Goal: Task Accomplishment & Management: Manage account settings

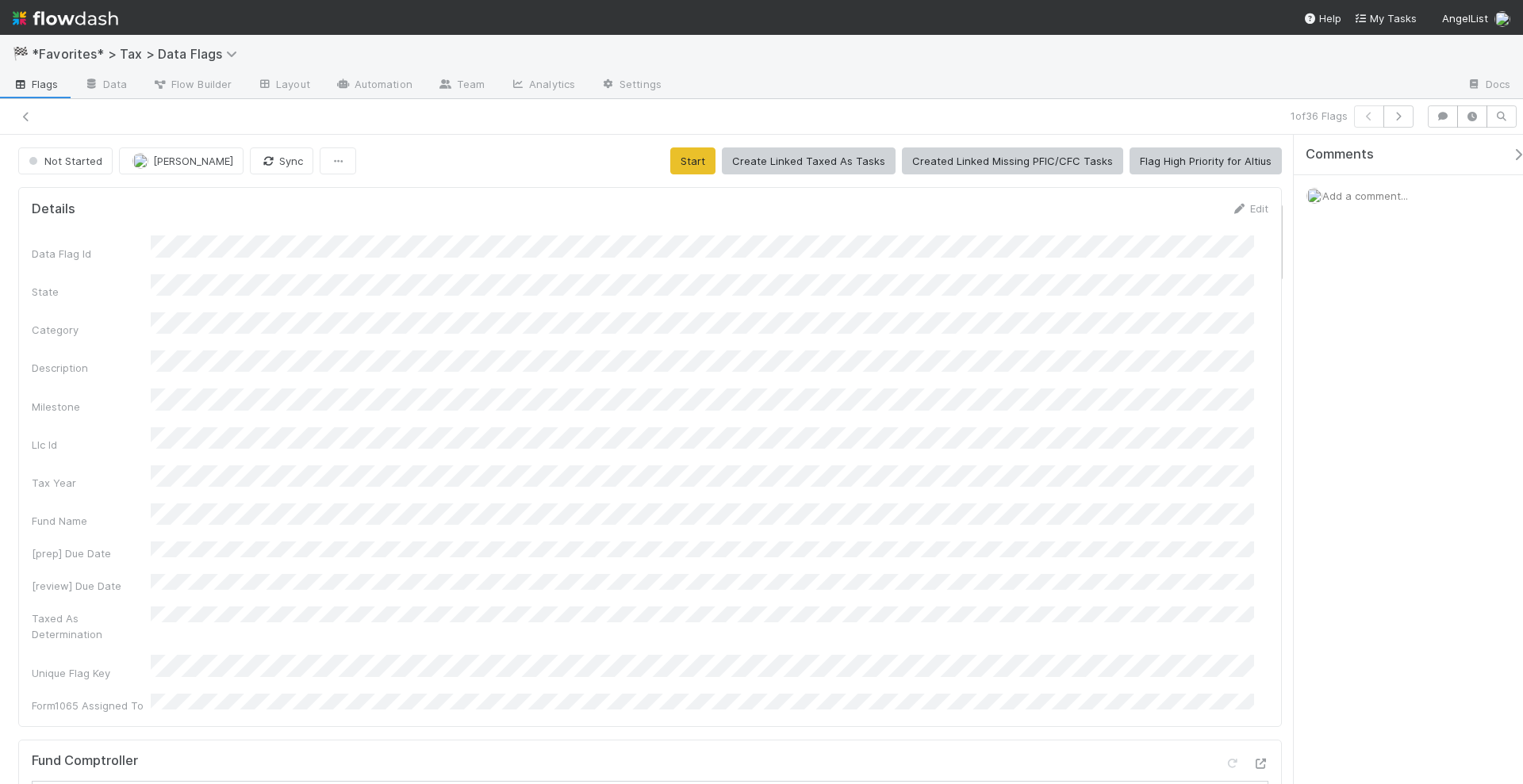
scroll to position [496, 0]
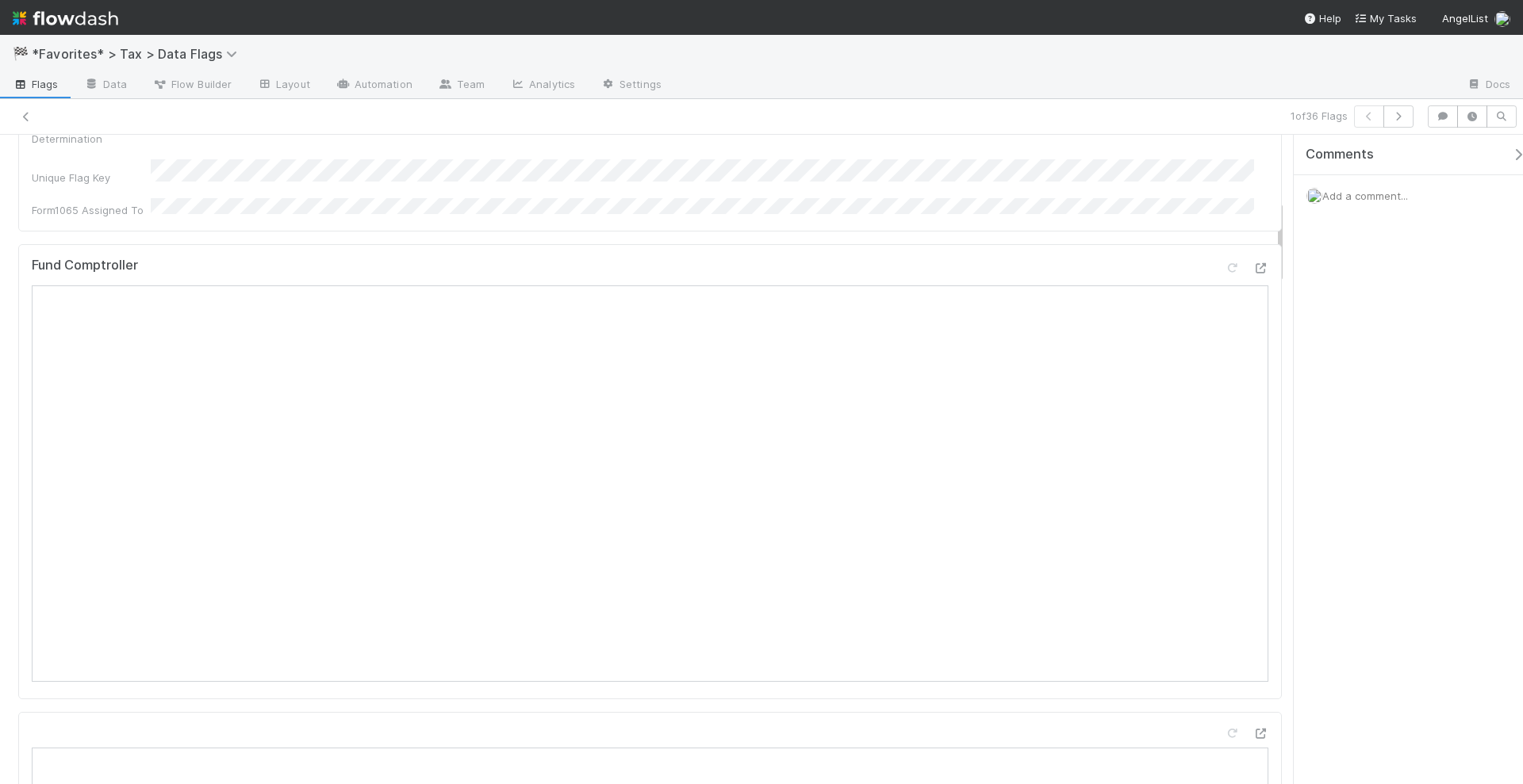
click at [83, 15] on img at bounding box center [65, 18] width 105 height 27
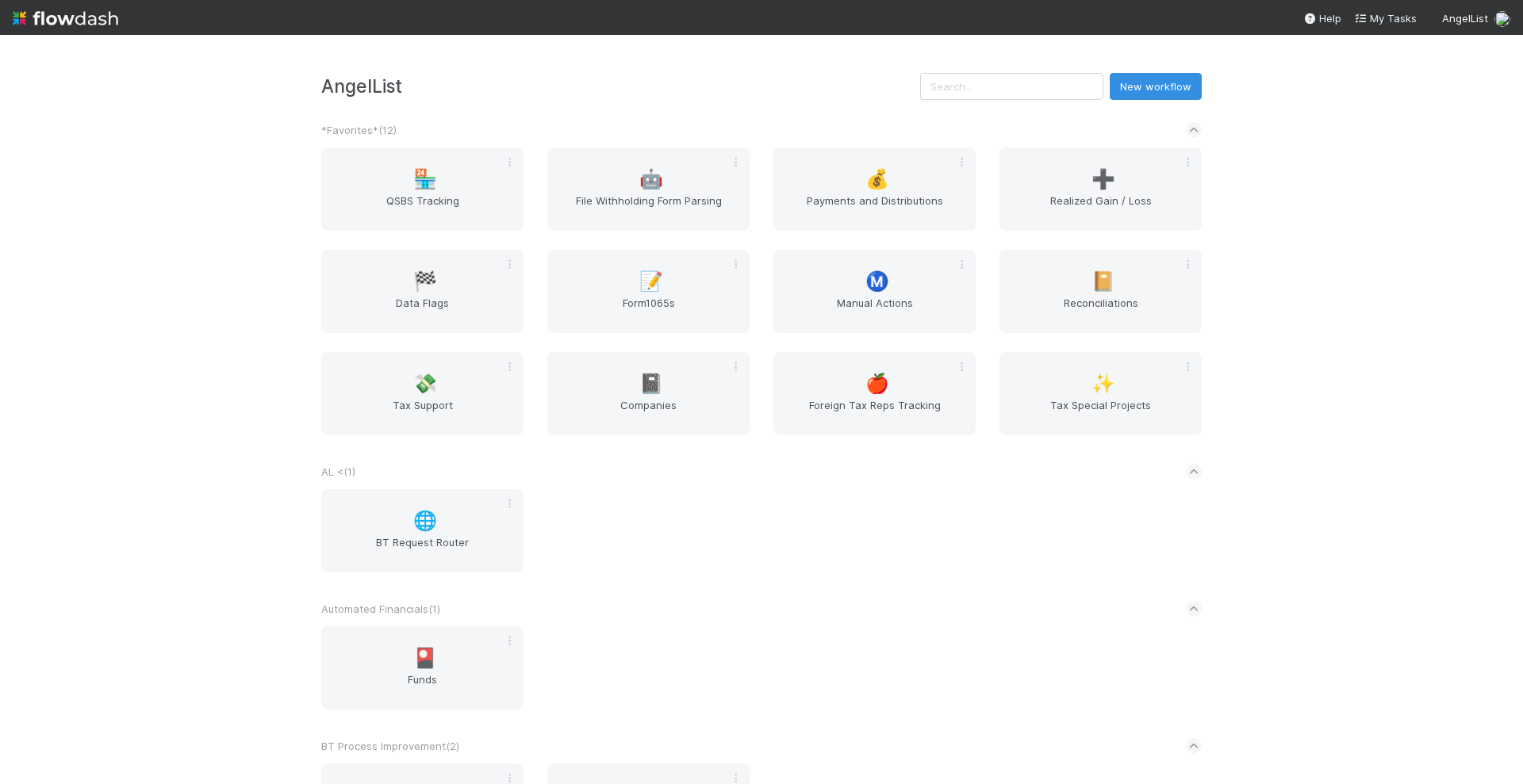
click at [1335, 328] on div "AngelList New workflow *Favorites* ( 12 ) 🏪 QSBS Tracking 🤖 File Withholding Fo…" at bounding box center [762, 409] width 1523 height 749
click at [1327, 322] on div "AngelList New workflow *Favorites* ( 12 ) 🏪 QSBS Tracking 🤖 File Withholding Fo…" at bounding box center [762, 409] width 1523 height 749
click at [585, 287] on div "📝 Form1065s" at bounding box center [648, 291] width 202 height 83
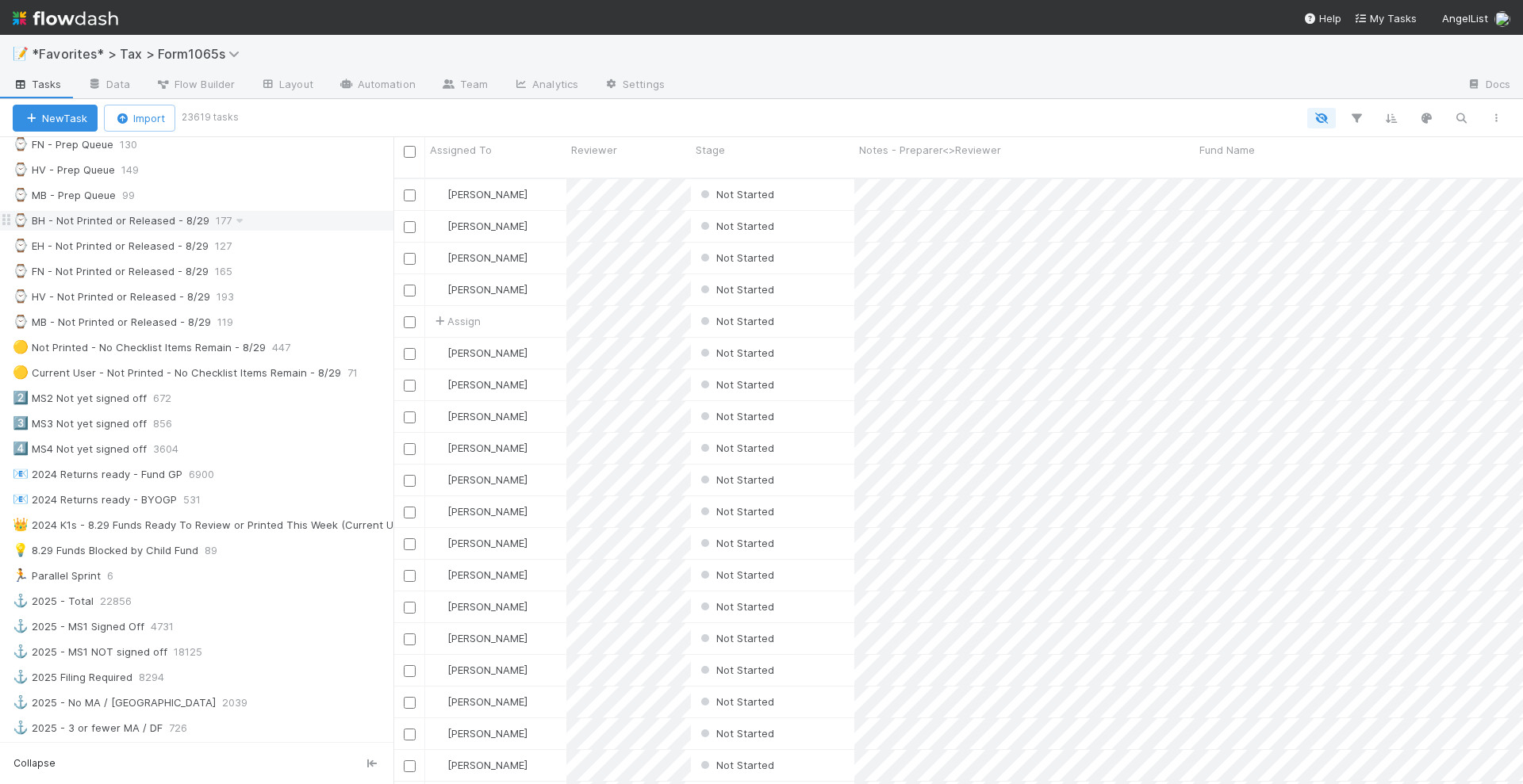
scroll to position [496, 0]
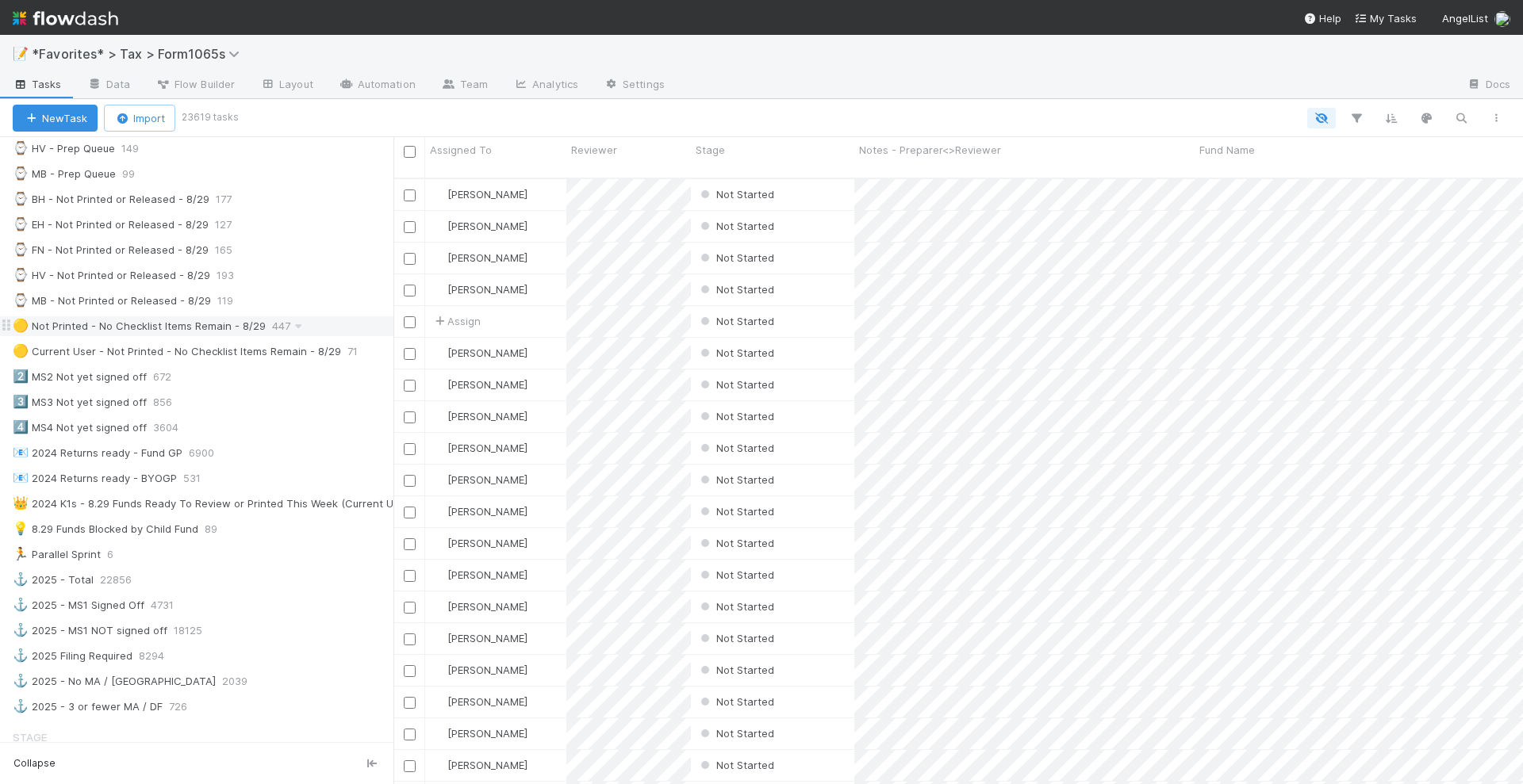
click at [165, 316] on div "🟡 Not Printed - No Checklist Items Remain - 8/29" at bounding box center [139, 326] width 253 height 20
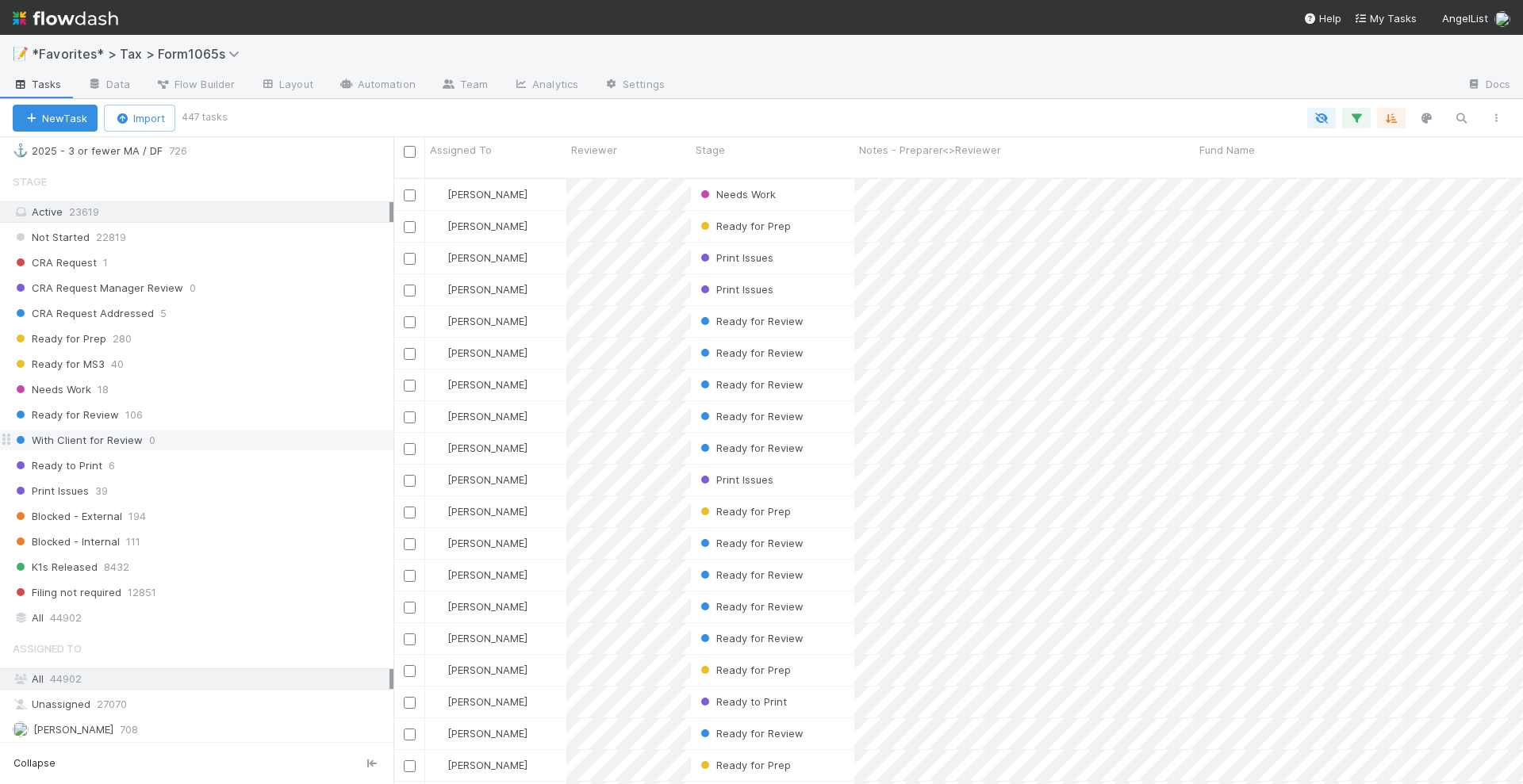
scroll to position [1017, 0]
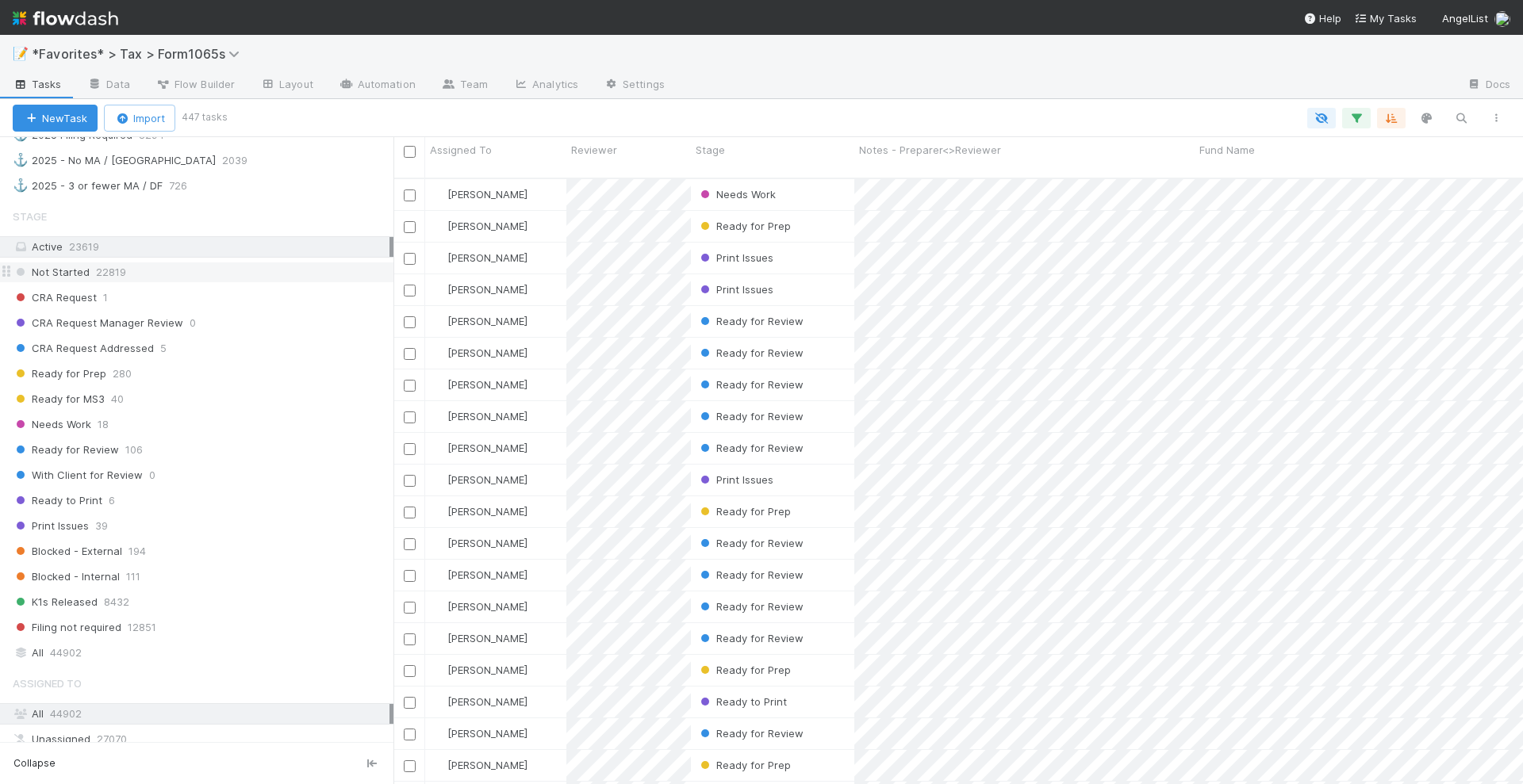
click at [192, 262] on div "Not Started 22819" at bounding box center [203, 272] width 381 height 20
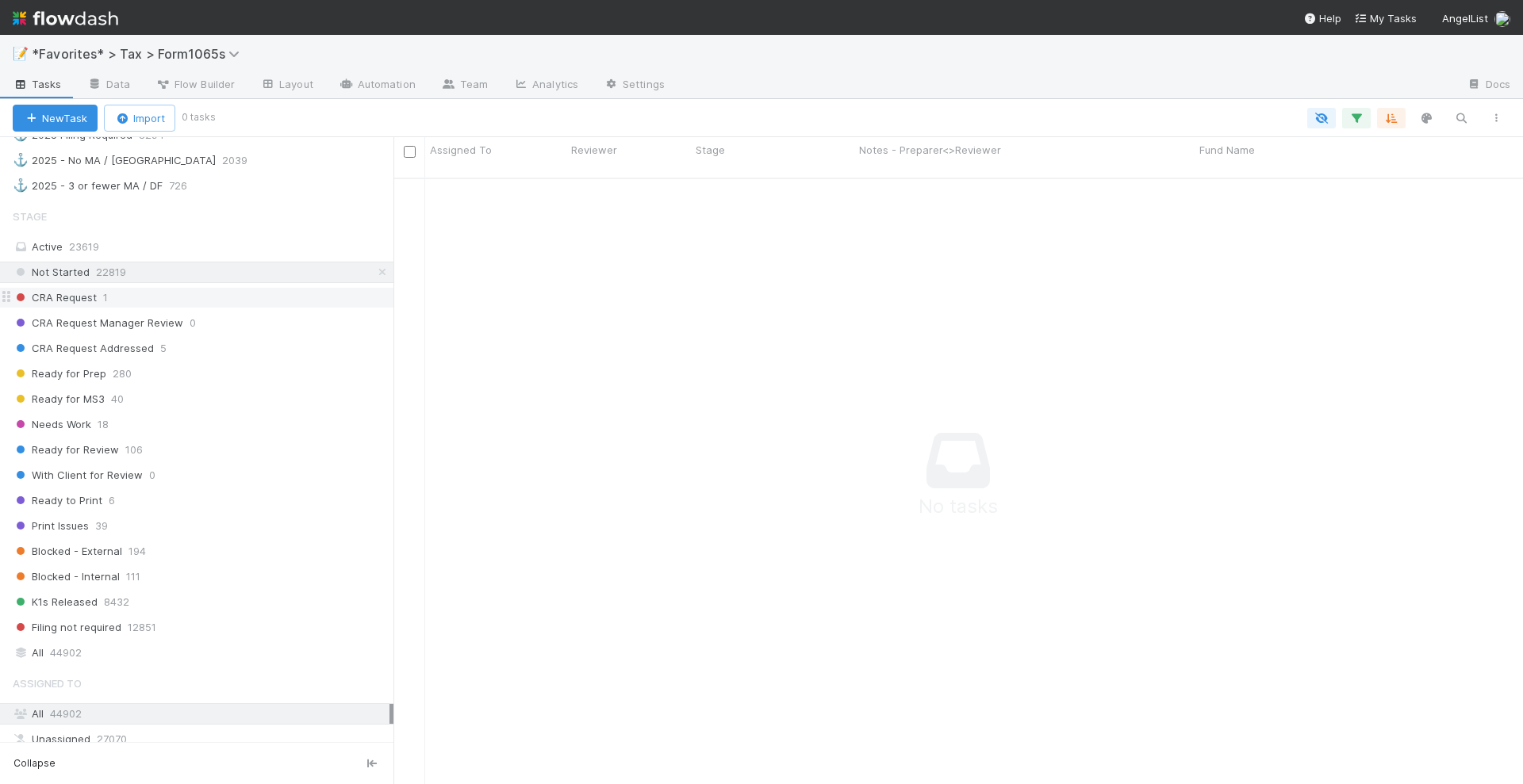
scroll to position [15, 16]
click at [104, 364] on div "Ready for Prep 280" at bounding box center [203, 373] width 381 height 20
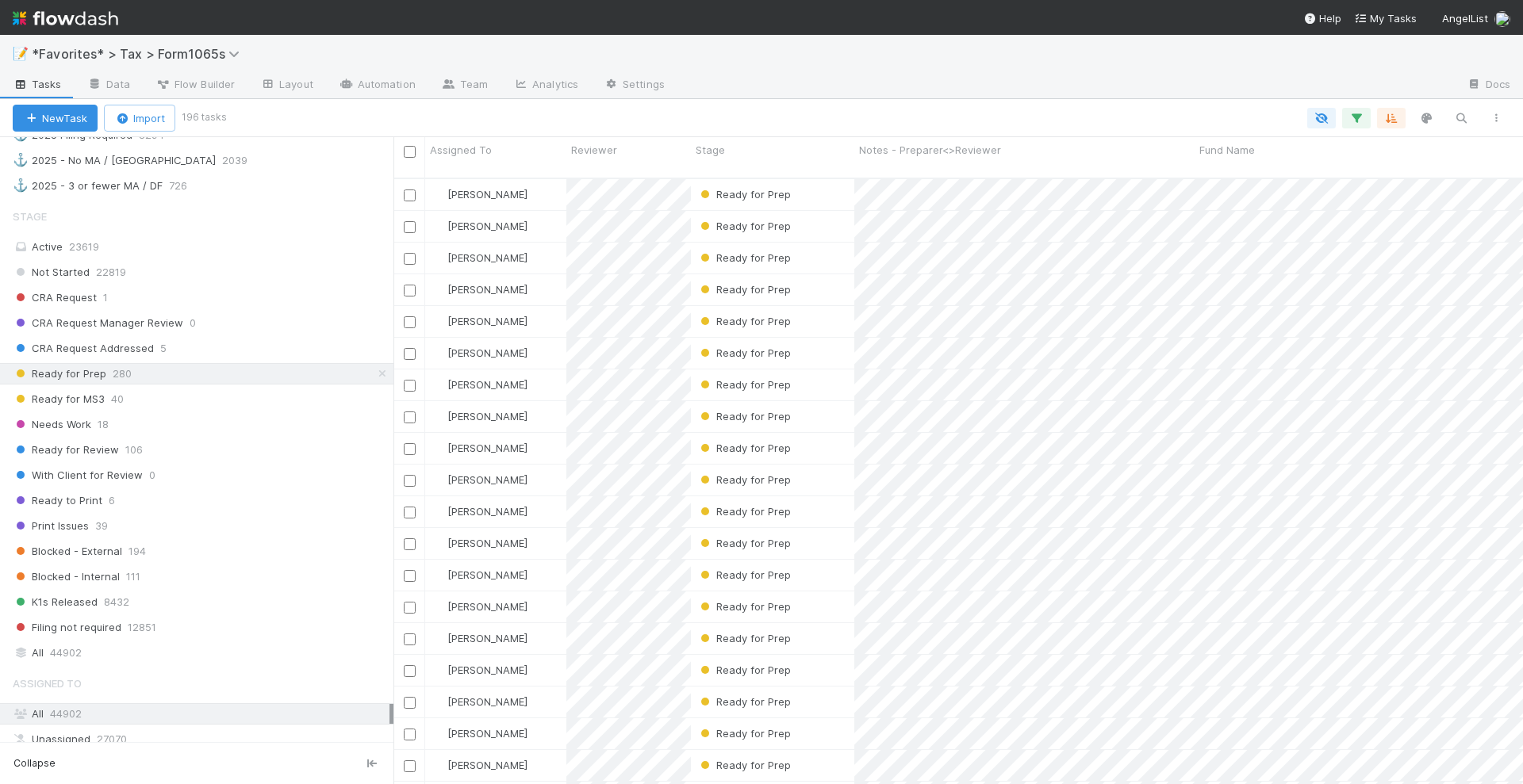
scroll to position [422, 0]
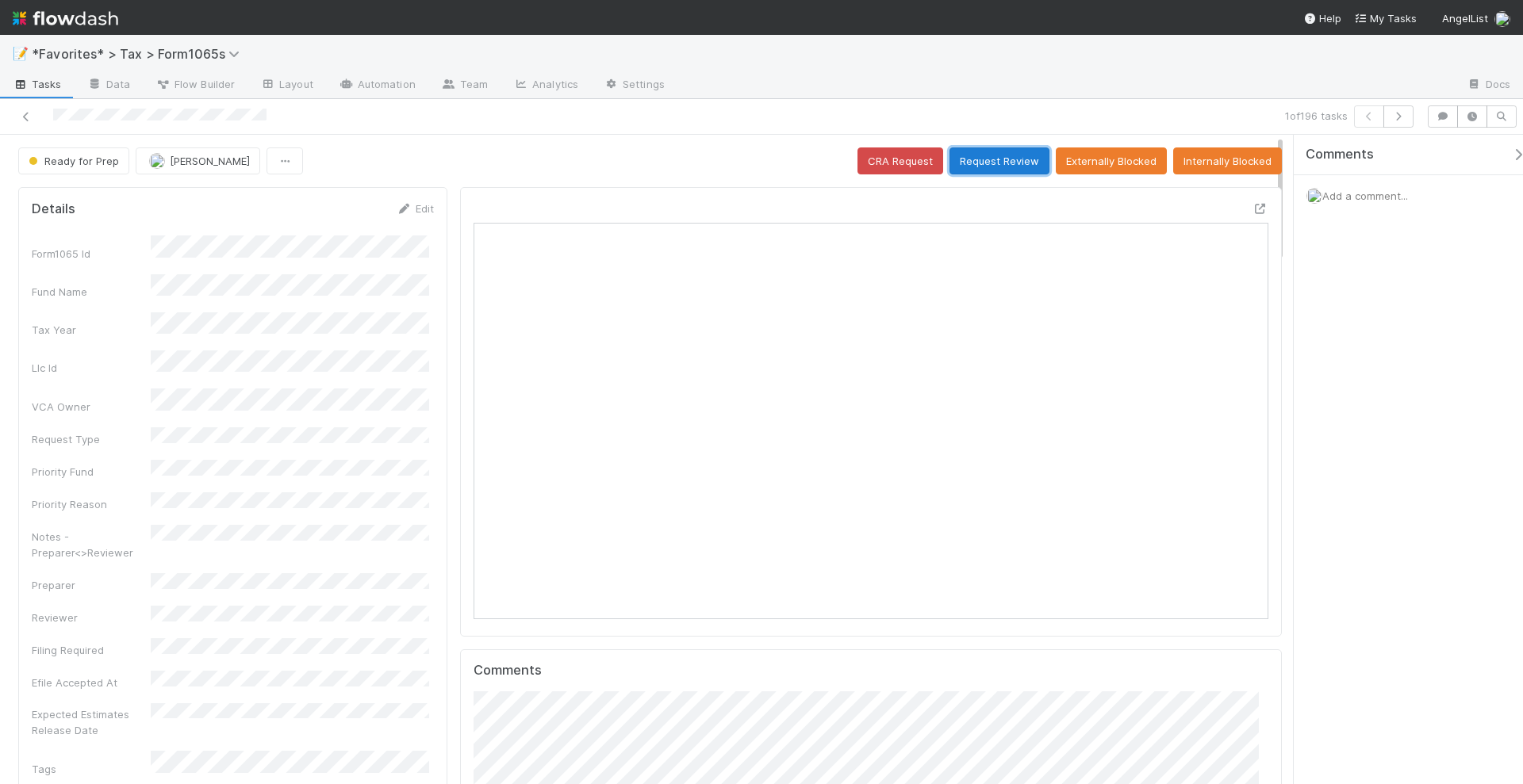
click at [993, 161] on button "Request Review" at bounding box center [999, 160] width 100 height 27
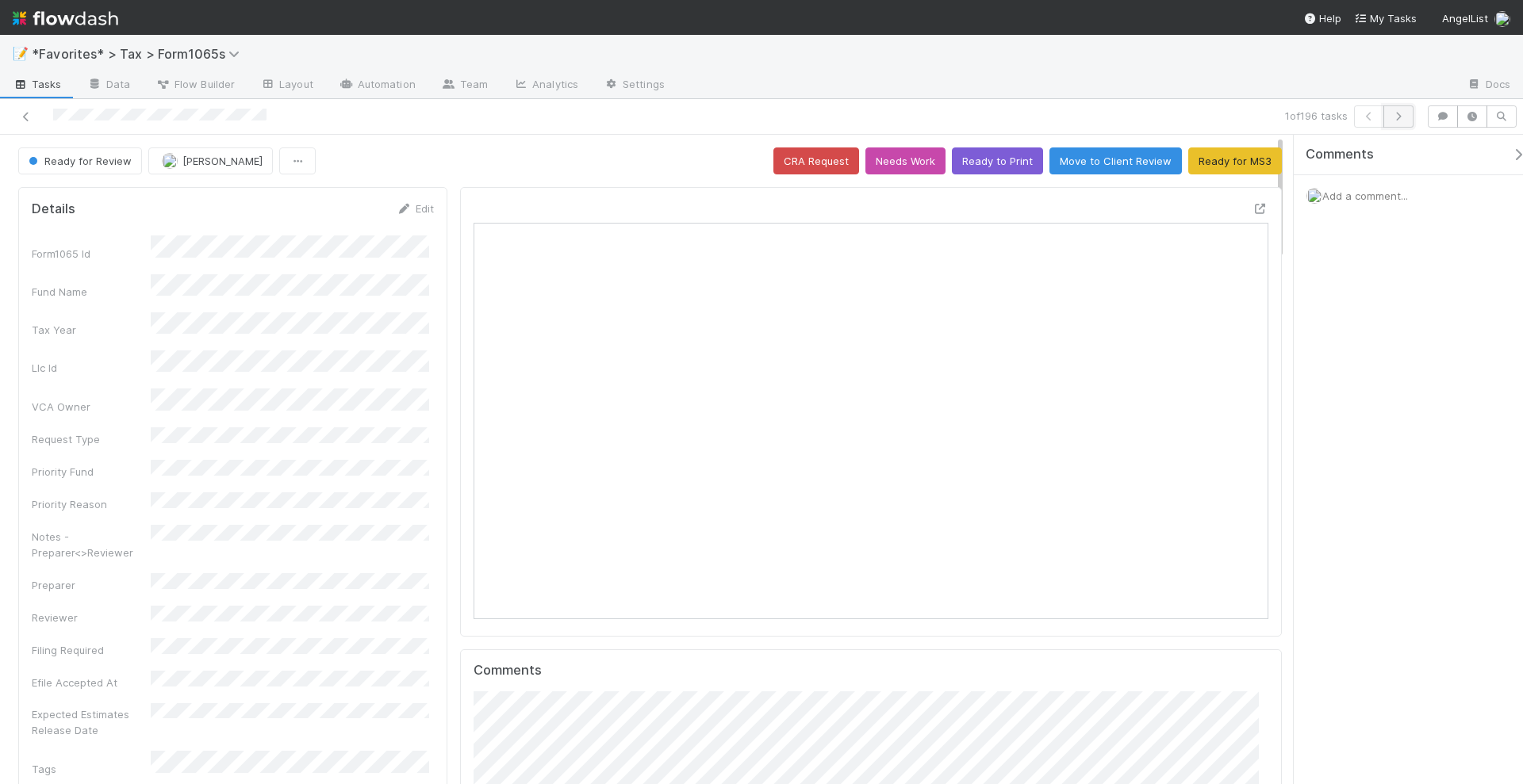
click at [1402, 118] on icon "button" at bounding box center [1398, 117] width 16 height 10
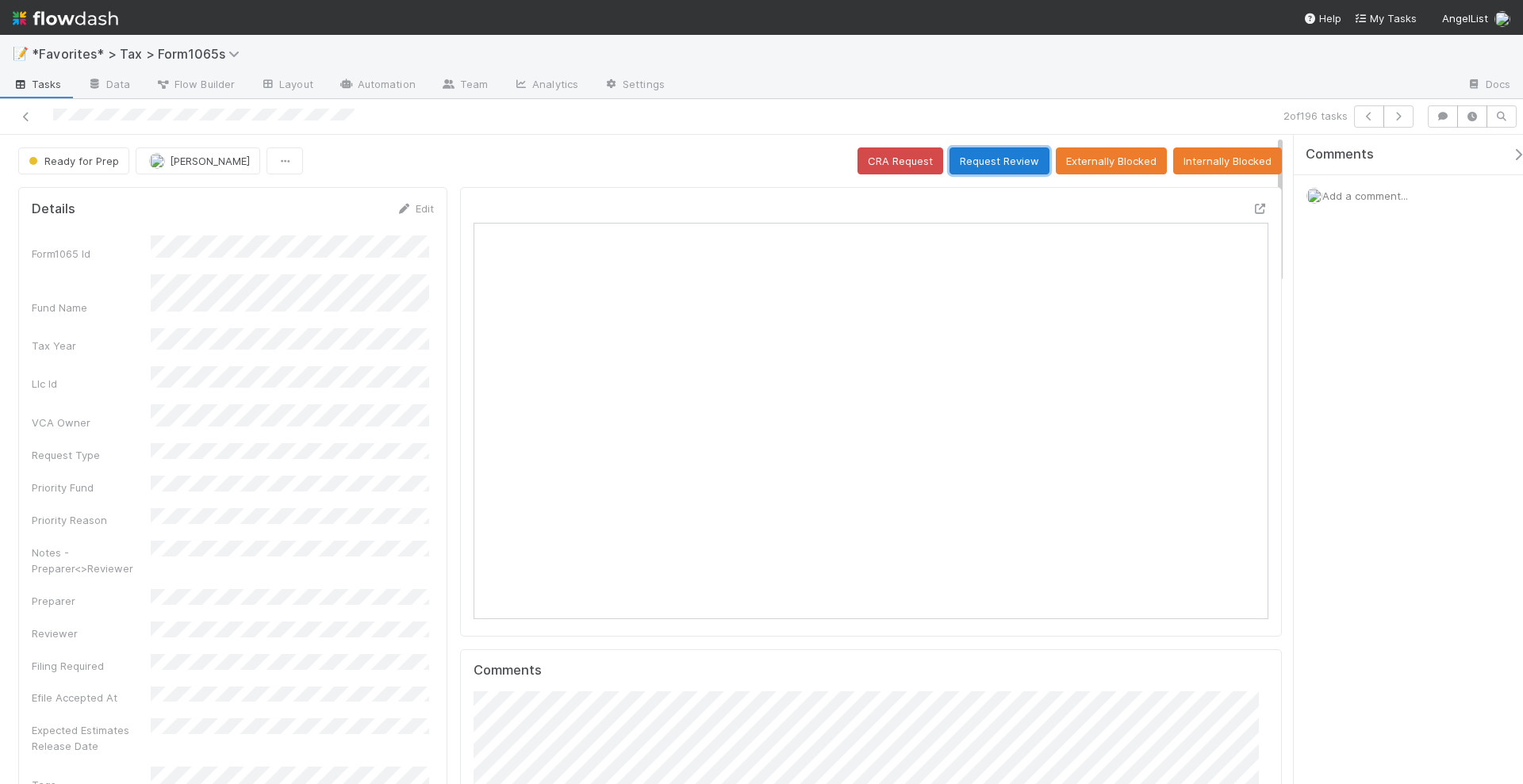
click at [1010, 157] on button "Request Review" at bounding box center [999, 160] width 100 height 27
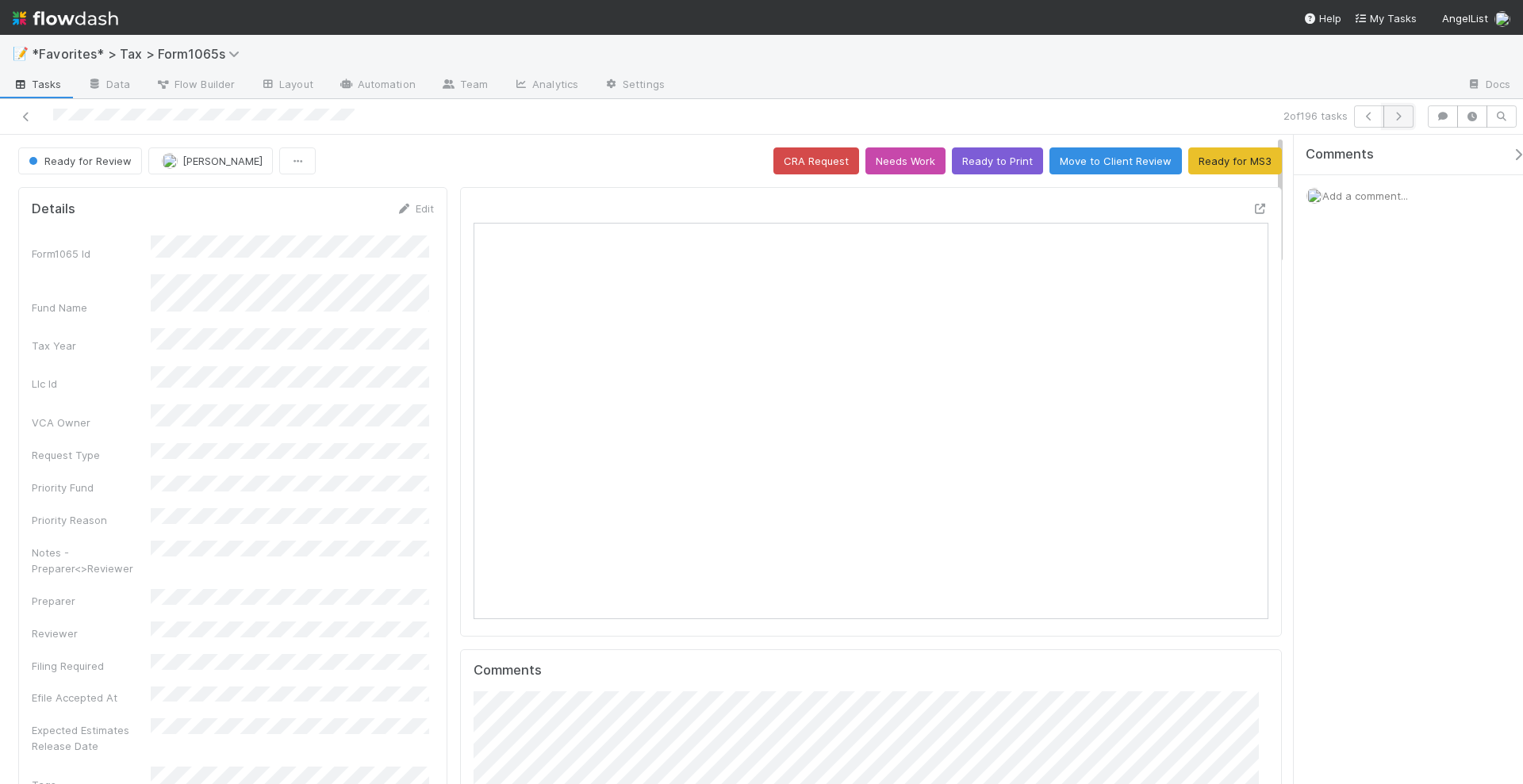
click at [1404, 120] on icon "button" at bounding box center [1398, 117] width 16 height 10
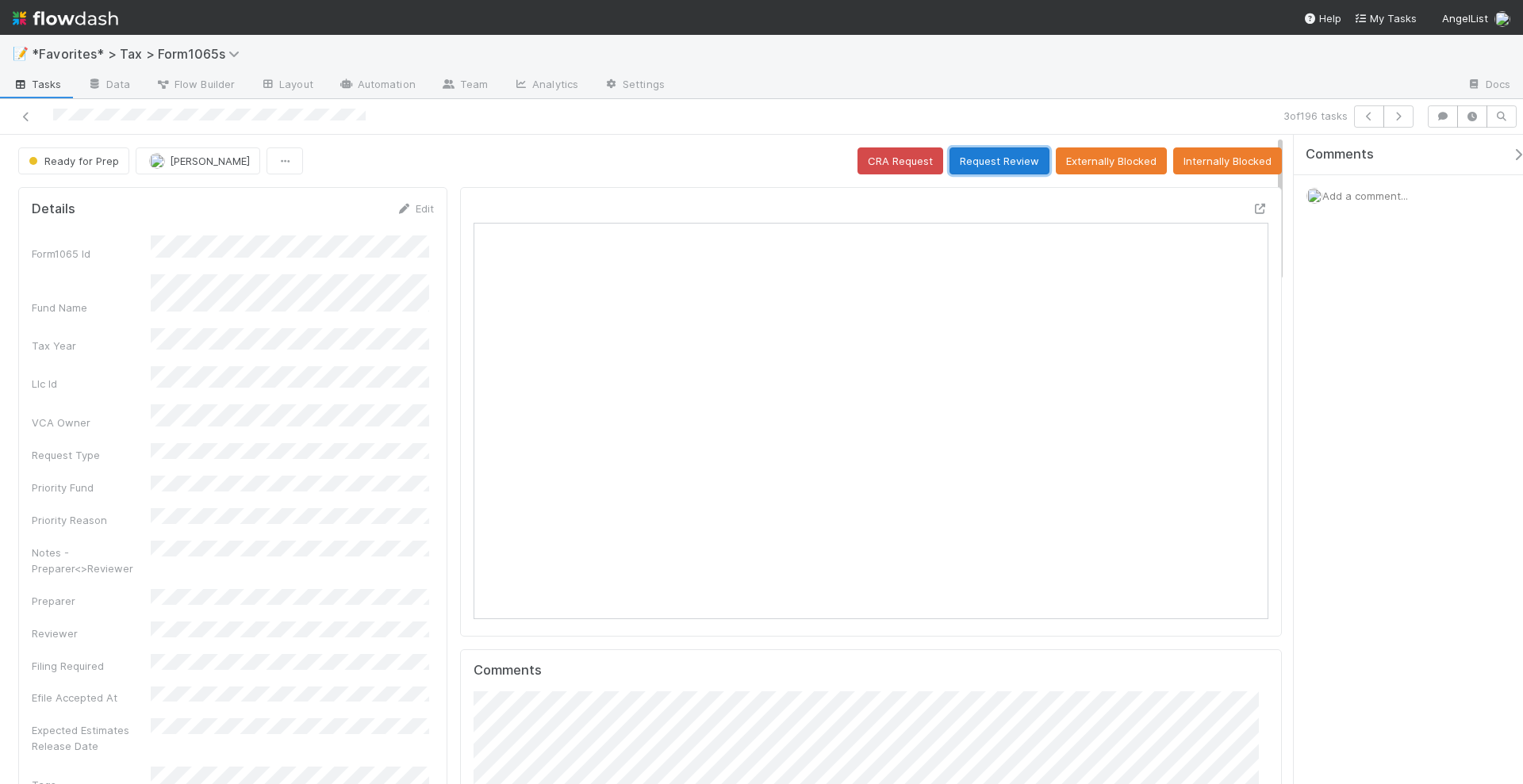
click at [983, 155] on button "Request Review" at bounding box center [999, 160] width 100 height 27
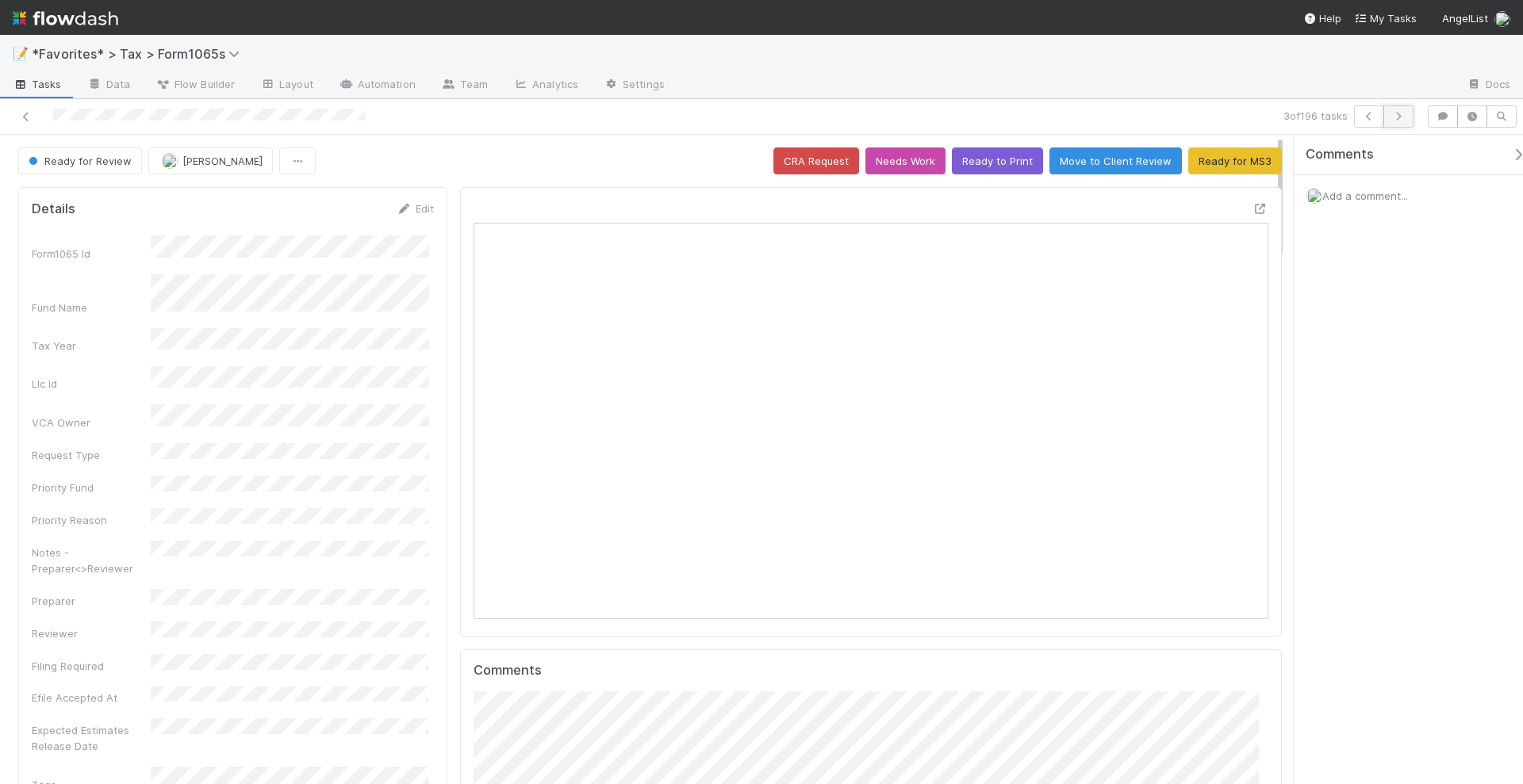
click at [1398, 118] on icon "button" at bounding box center [1398, 117] width 16 height 10
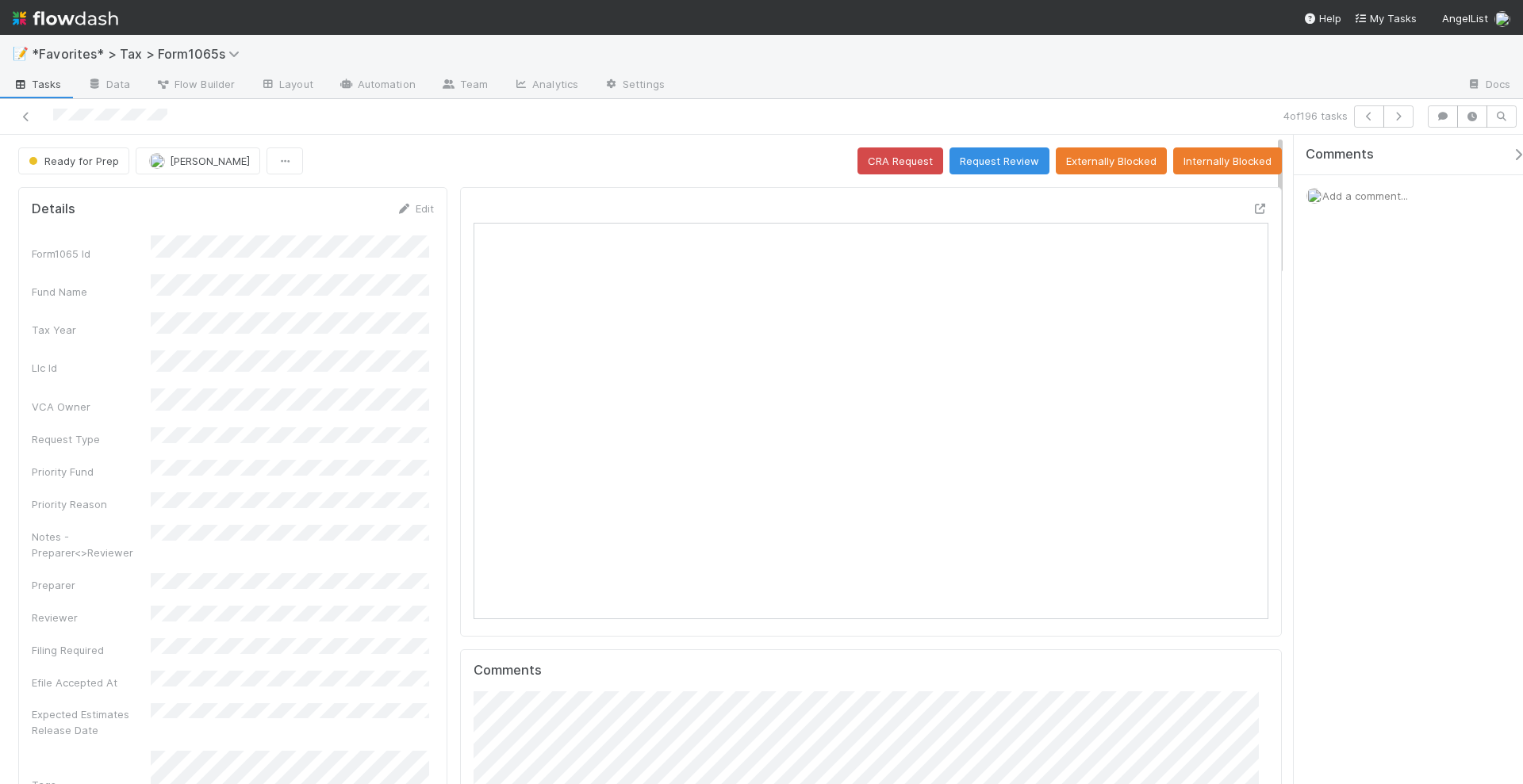
scroll to position [307, 382]
click at [1005, 151] on button "Request Review" at bounding box center [999, 160] width 100 height 27
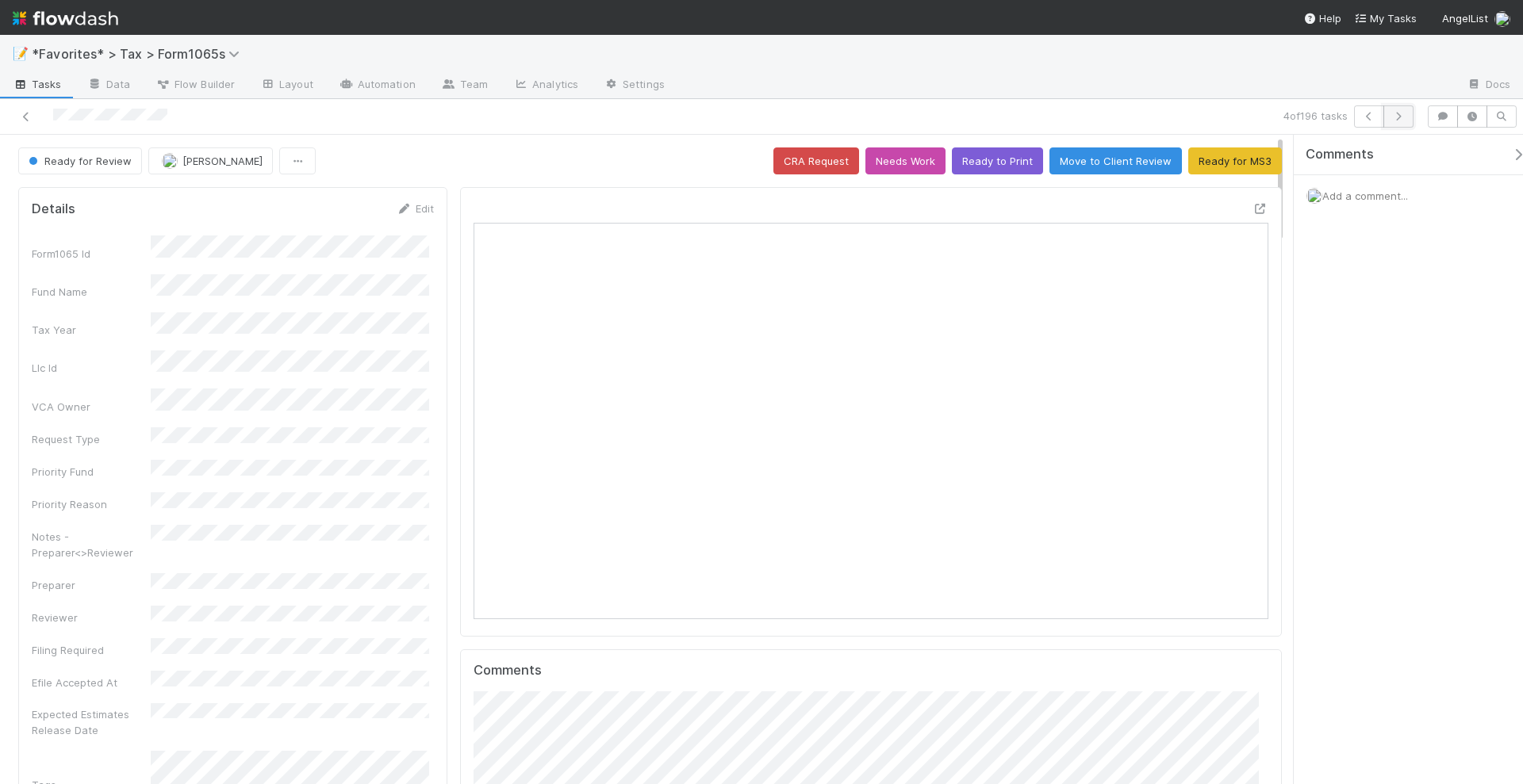
click at [1400, 118] on icon "button" at bounding box center [1398, 117] width 16 height 10
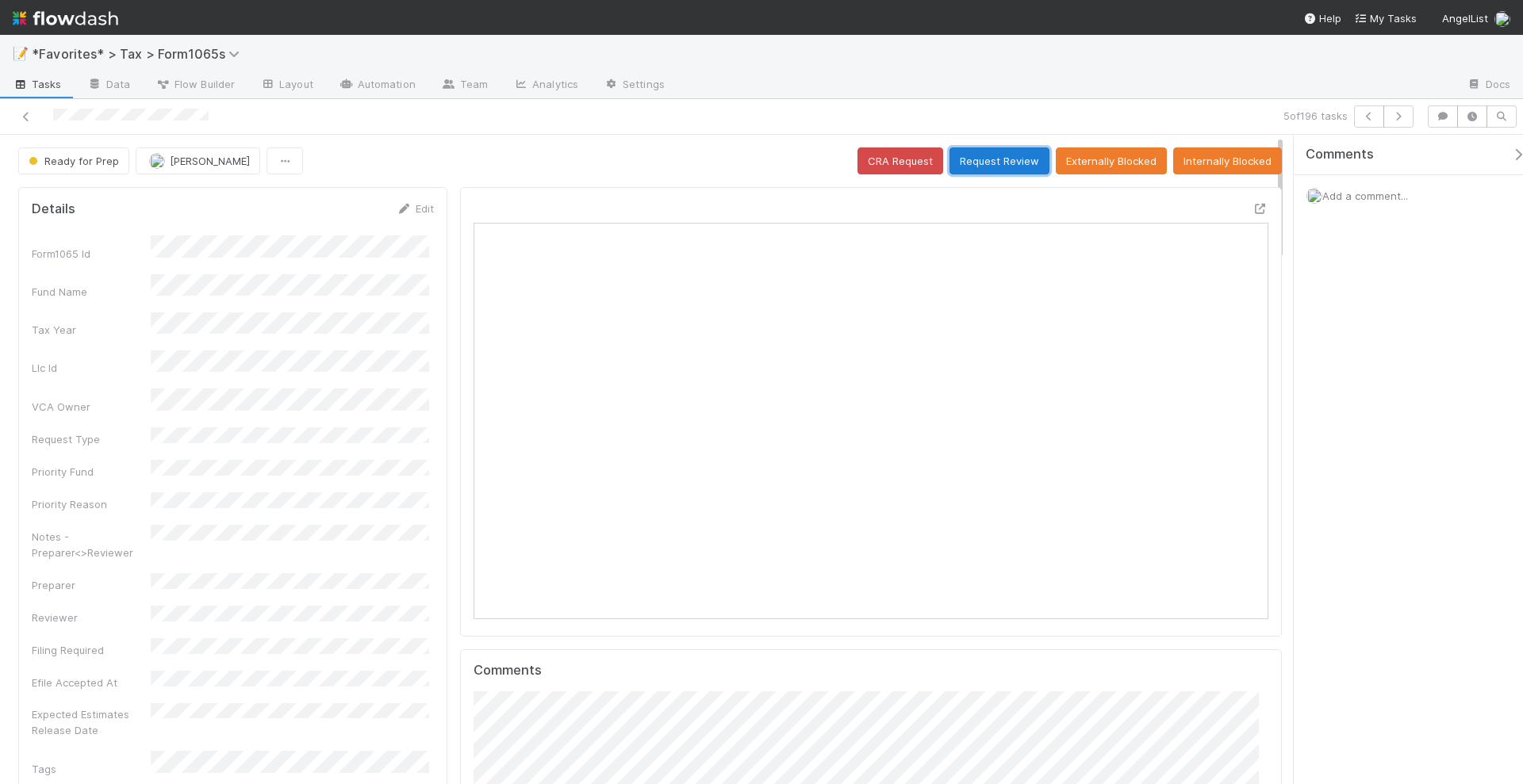
click at [1001, 162] on button "Request Review" at bounding box center [999, 160] width 100 height 27
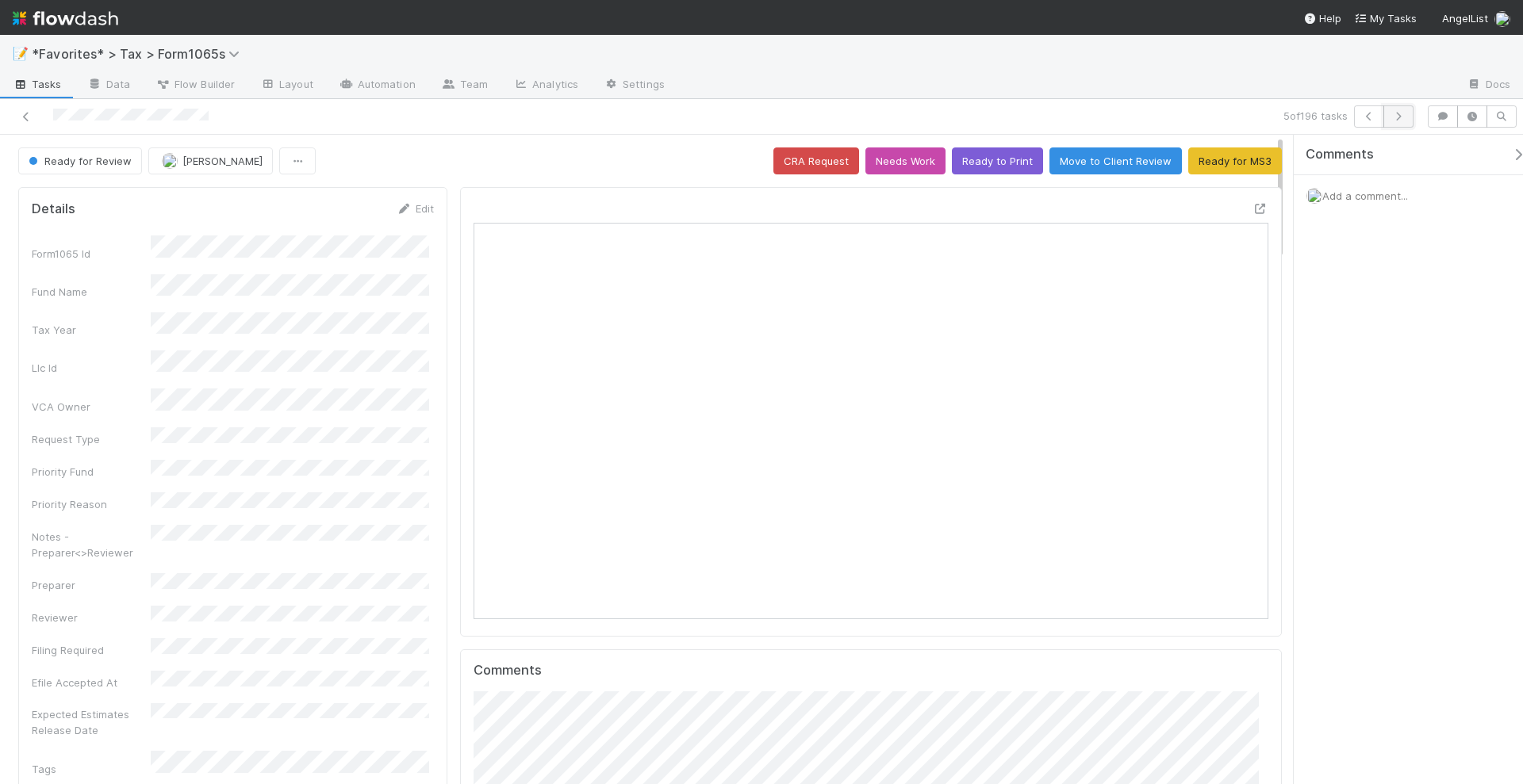
click at [1405, 123] on button "button" at bounding box center [1397, 117] width 30 height 23
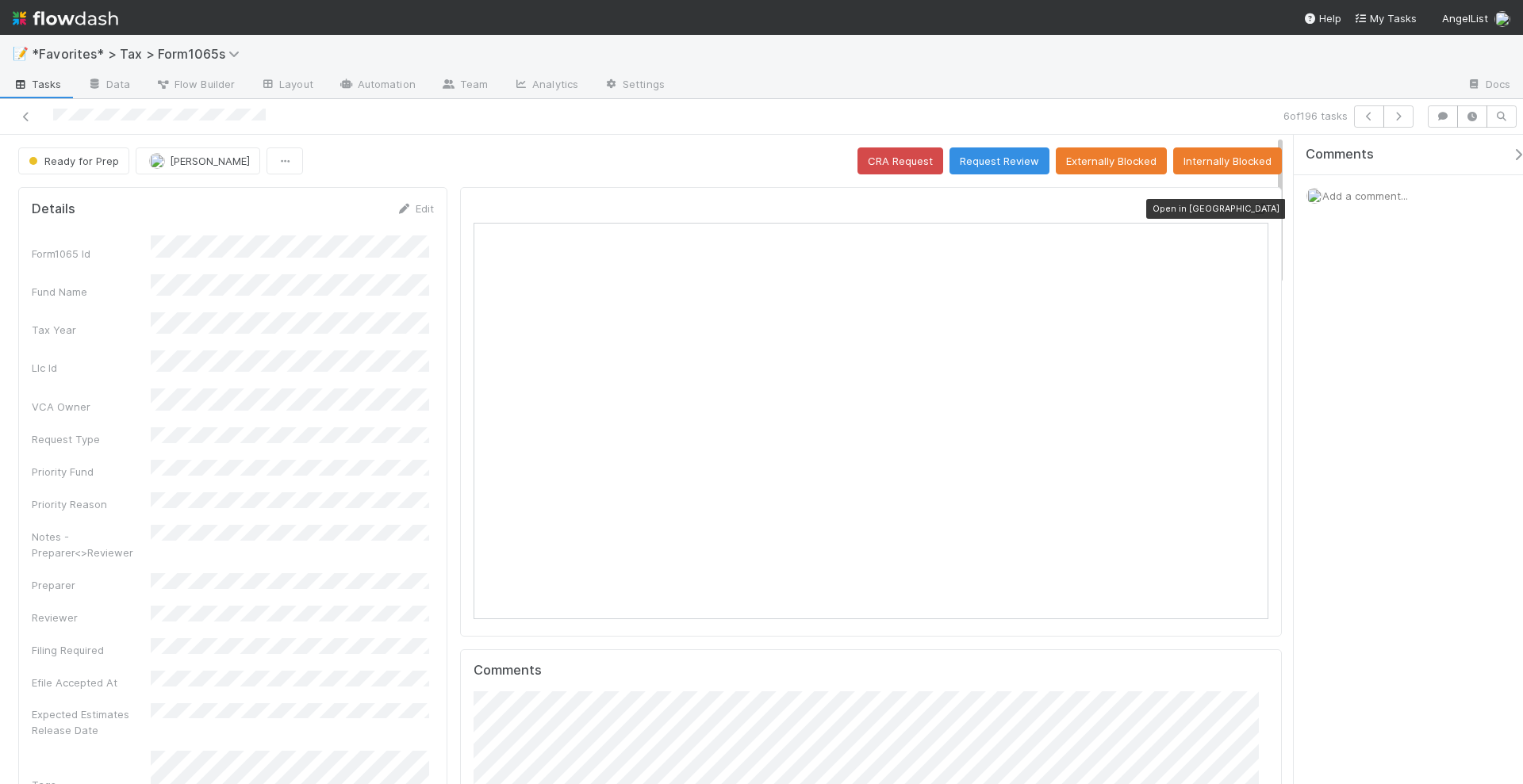
click at [1253, 204] on icon at bounding box center [1261, 208] width 16 height 10
click at [984, 163] on button "Request Review" at bounding box center [999, 160] width 100 height 27
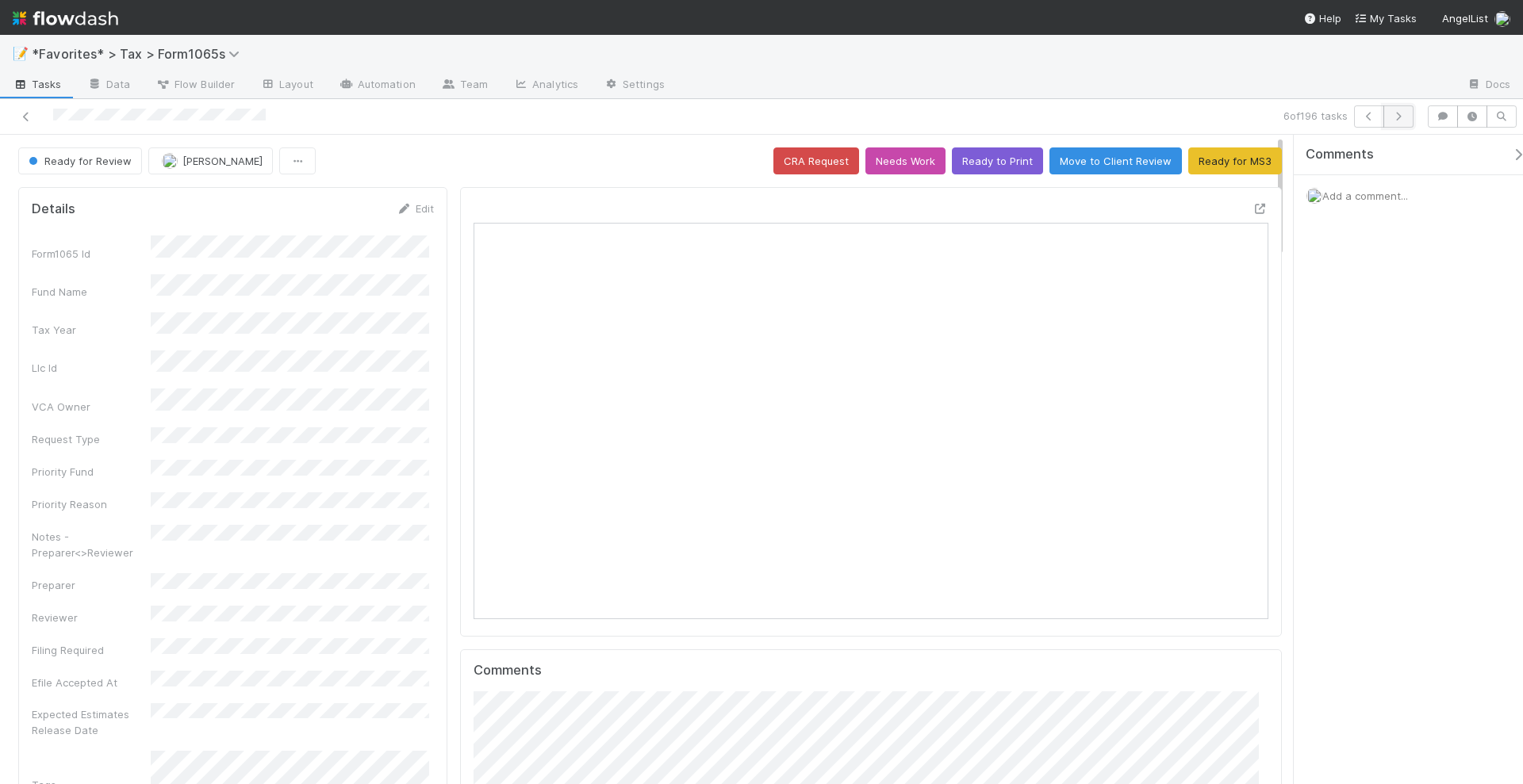
click at [1404, 118] on icon "button" at bounding box center [1398, 117] width 16 height 10
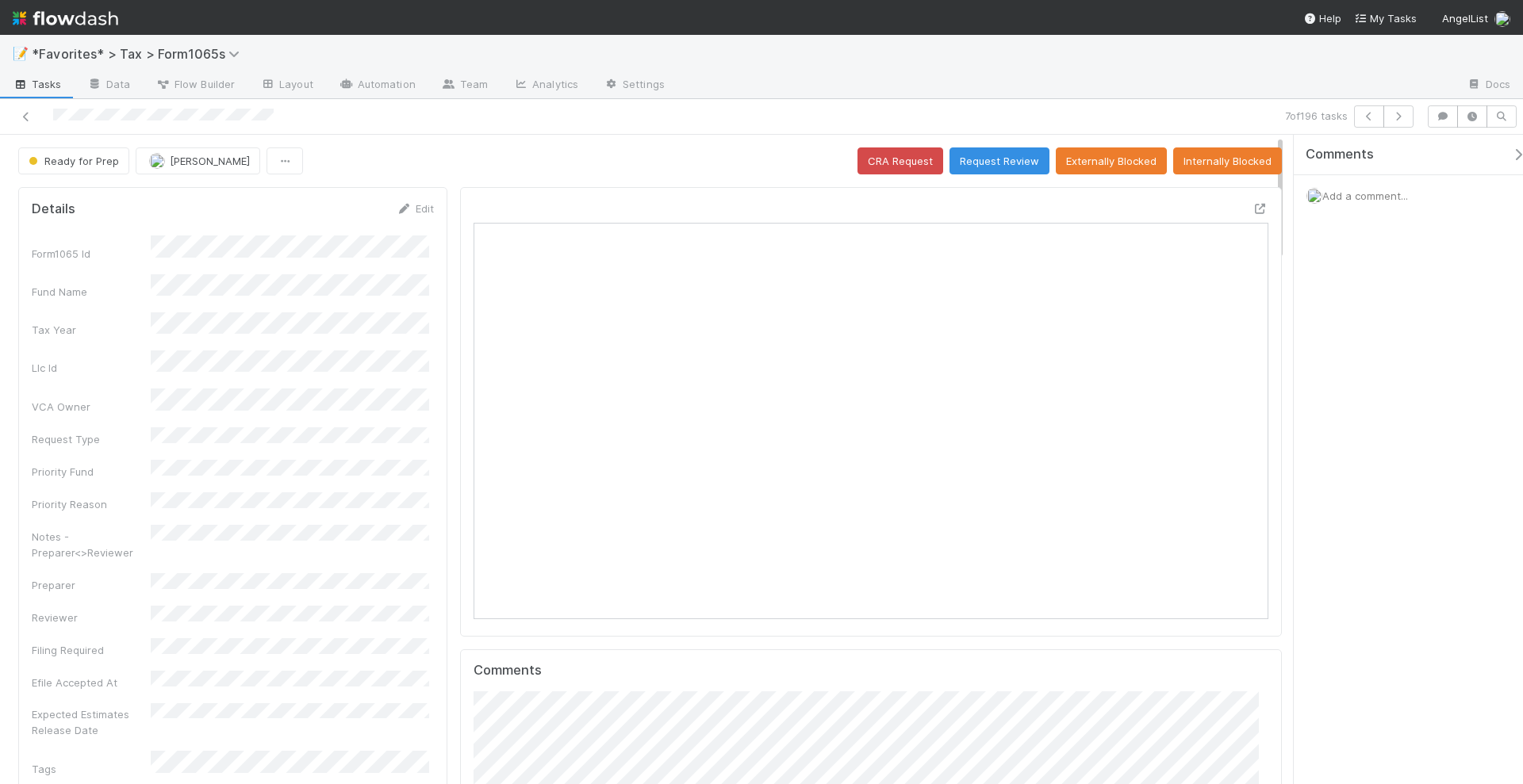
scroll to position [307, 382]
click at [999, 159] on button "Request Review" at bounding box center [999, 160] width 100 height 27
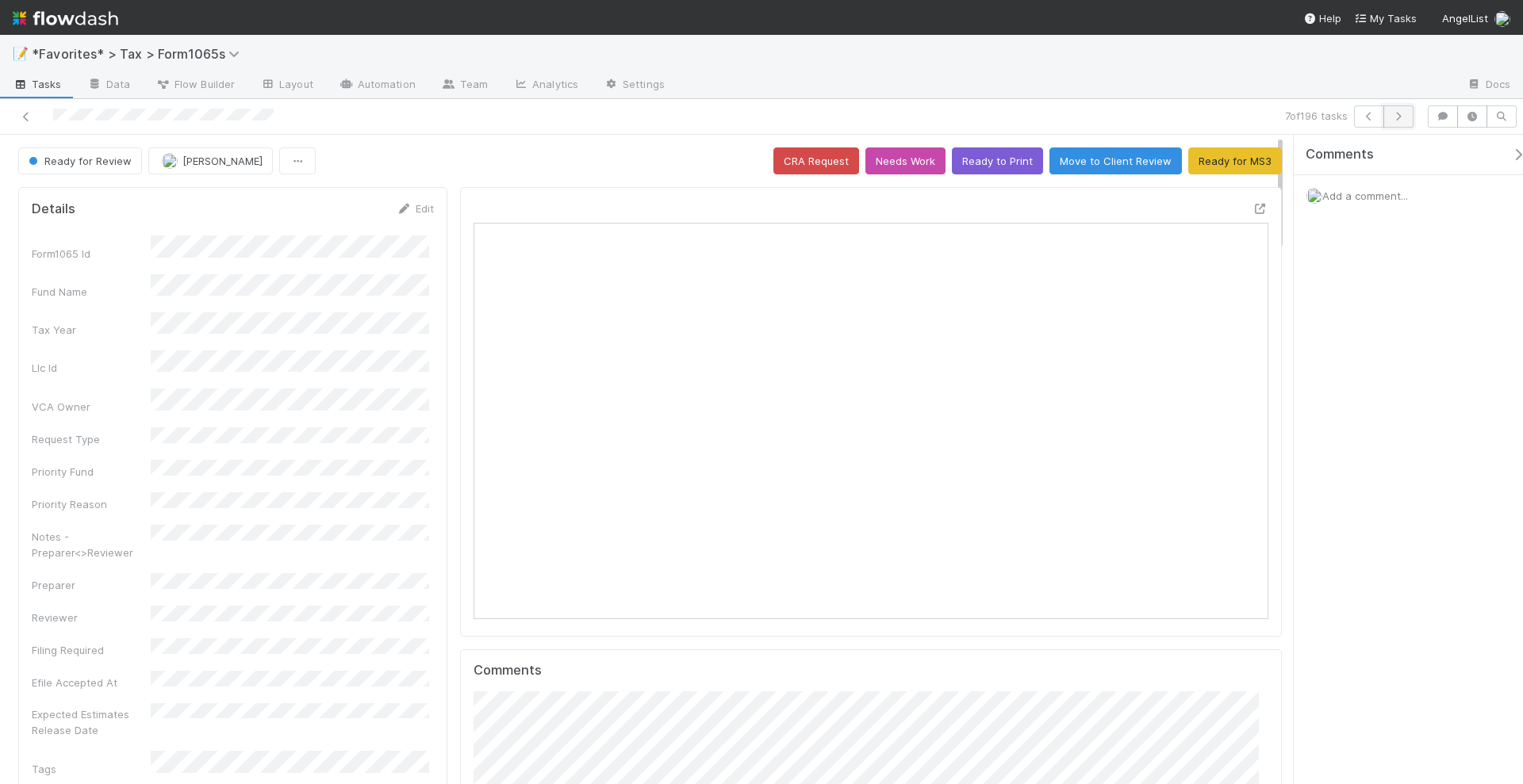
click at [1402, 115] on icon "button" at bounding box center [1398, 117] width 16 height 10
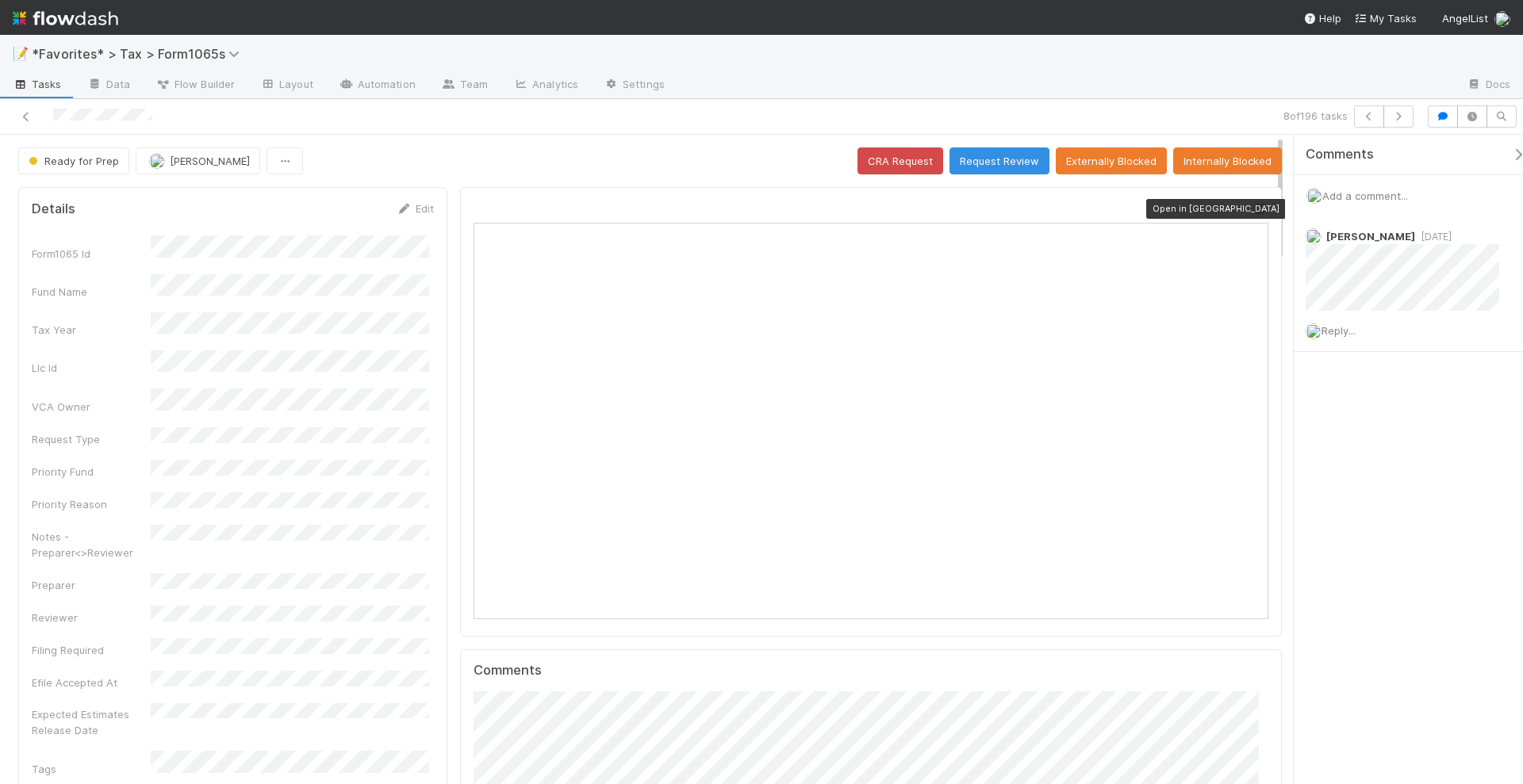
click at [1253, 205] on icon at bounding box center [1261, 208] width 16 height 10
click at [1348, 337] on div "Reply..." at bounding box center [1409, 330] width 233 height 39
click at [1348, 333] on span "Reply..." at bounding box center [1338, 331] width 34 height 13
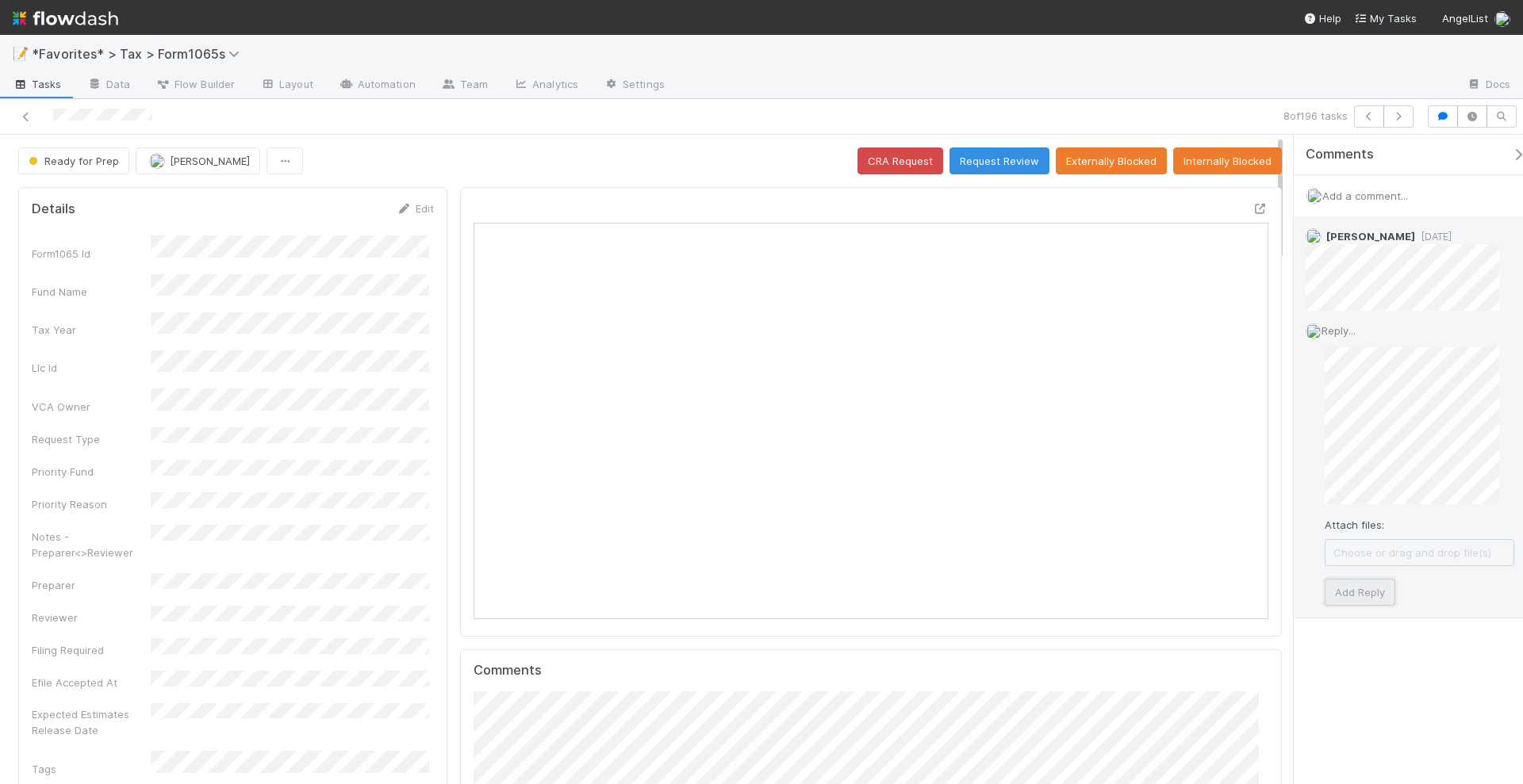
click at [1361, 592] on button "Add Reply" at bounding box center [1360, 592] width 71 height 27
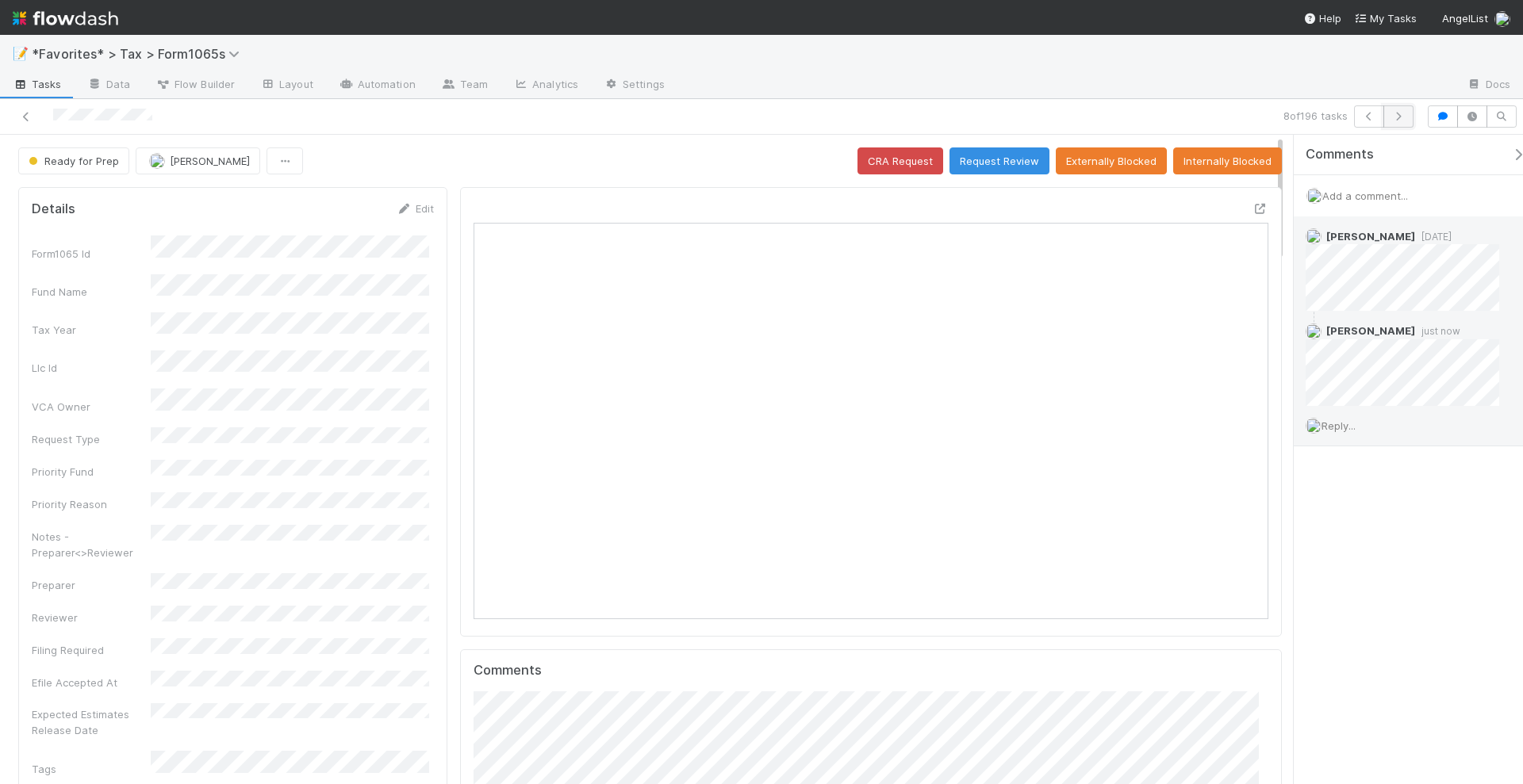
click at [1399, 118] on icon "button" at bounding box center [1398, 117] width 16 height 10
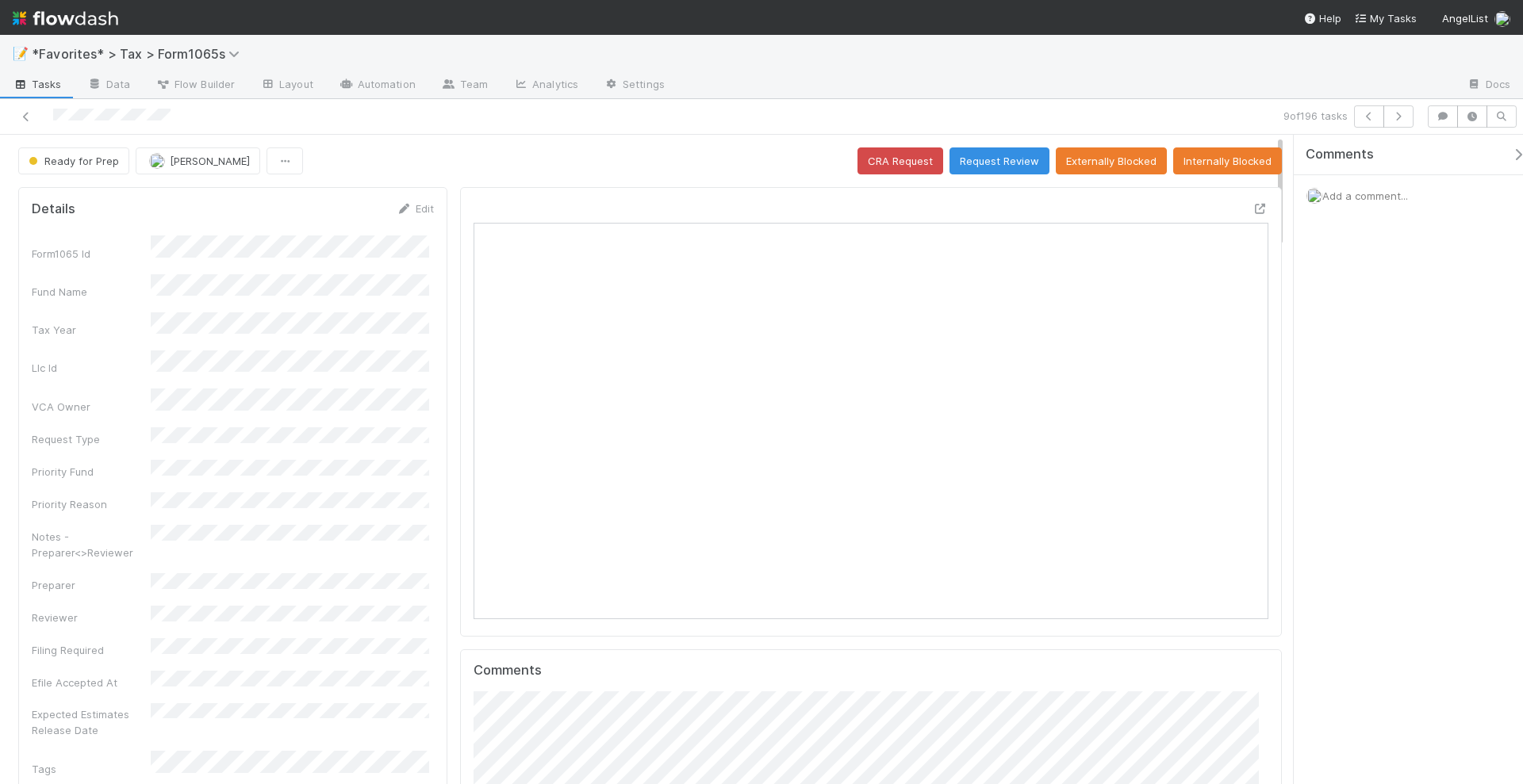
scroll to position [307, 382]
click at [1253, 206] on icon at bounding box center [1261, 208] width 16 height 10
click at [1361, 197] on span "Add a comment..." at bounding box center [1364, 196] width 85 height 13
click at [1343, 638] on div "Comments Add a comment... Attach files: Choose or drag and drop file(s) Add Com…" at bounding box center [1408, 460] width 229 height 651
click at [1360, 436] on button "Add Comment" at bounding box center [1364, 439] width 92 height 27
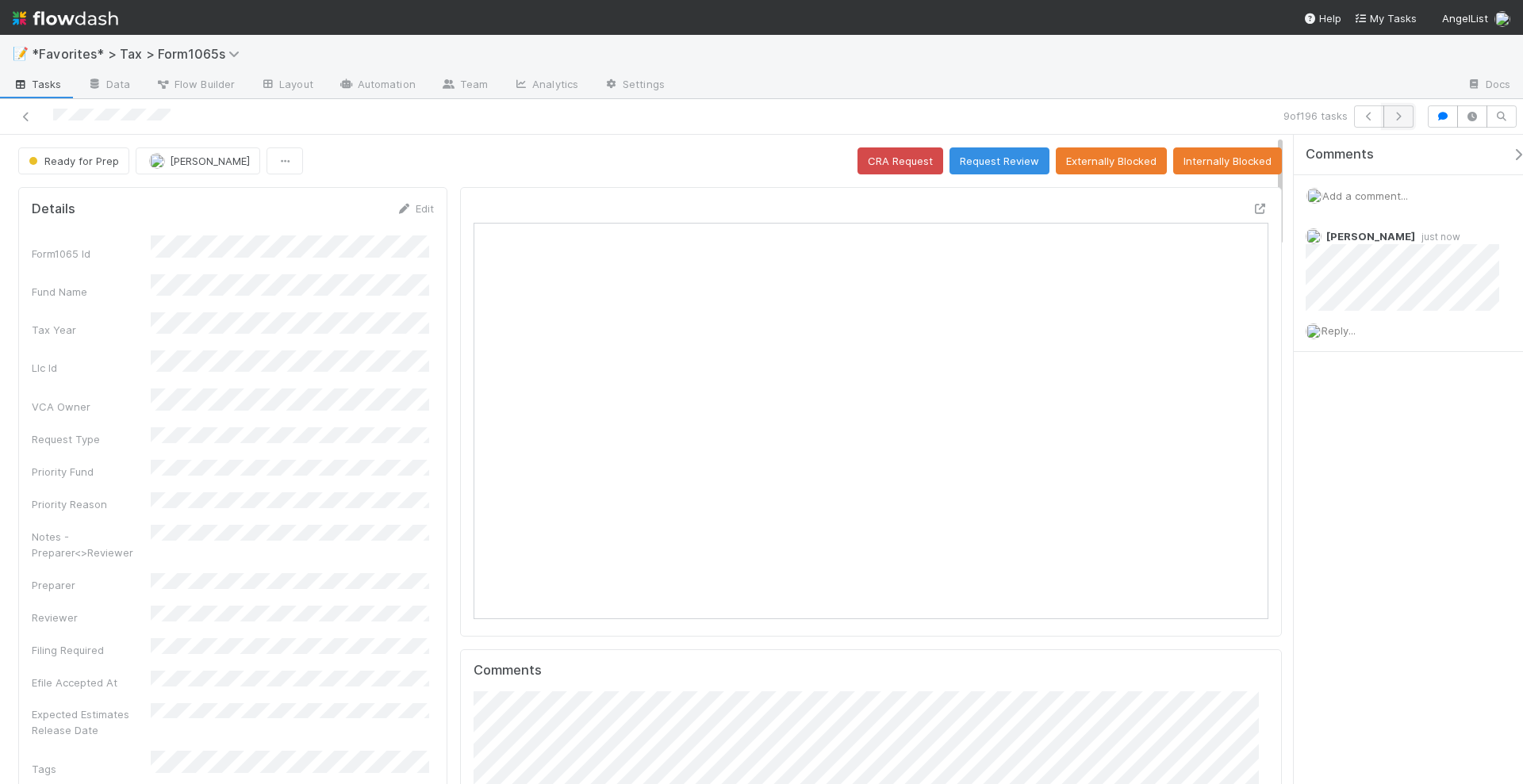
click at [1401, 120] on icon "button" at bounding box center [1398, 117] width 16 height 10
click at [1001, 159] on button "Request Review" at bounding box center [999, 160] width 100 height 27
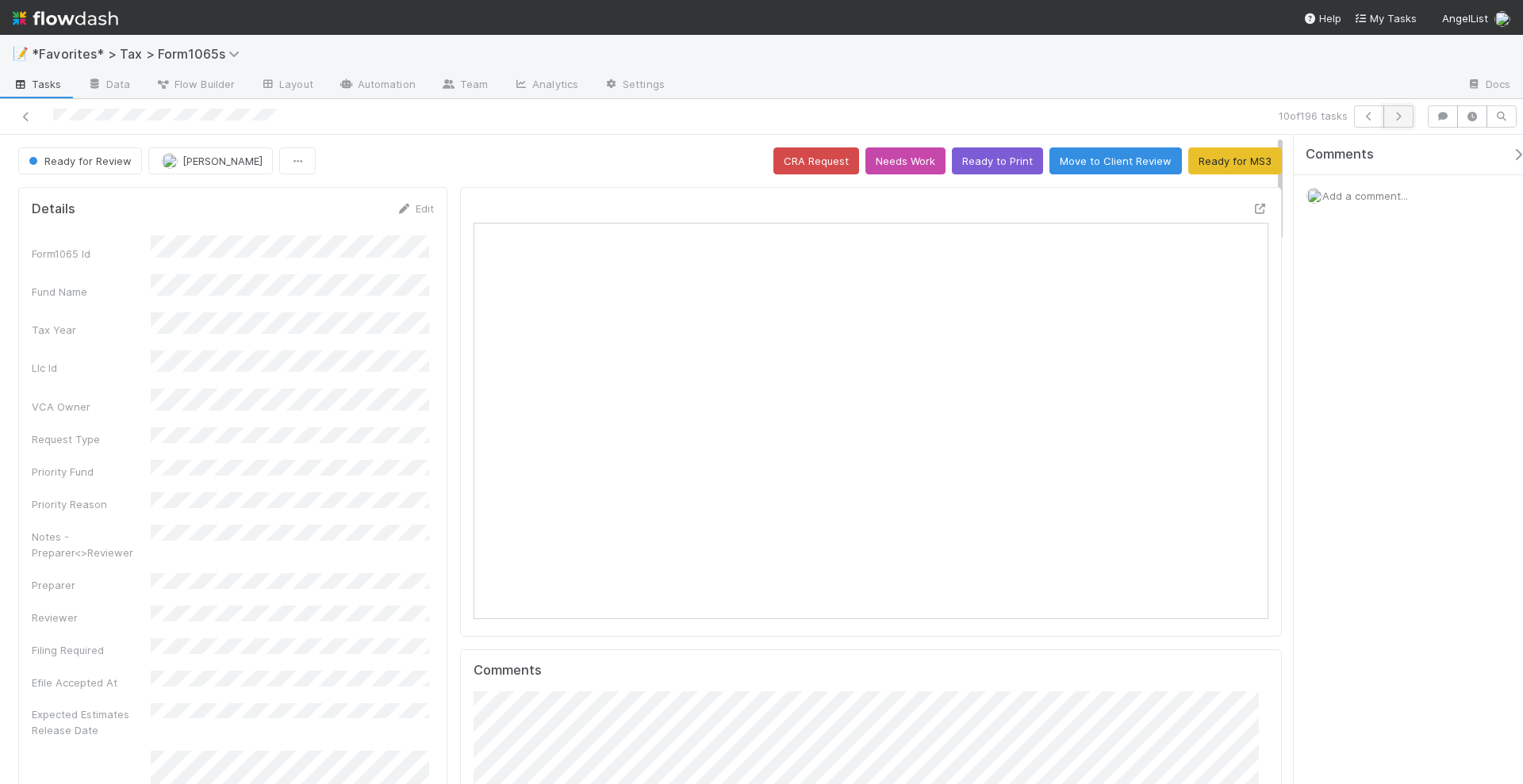
click at [1406, 113] on icon "button" at bounding box center [1398, 117] width 16 height 10
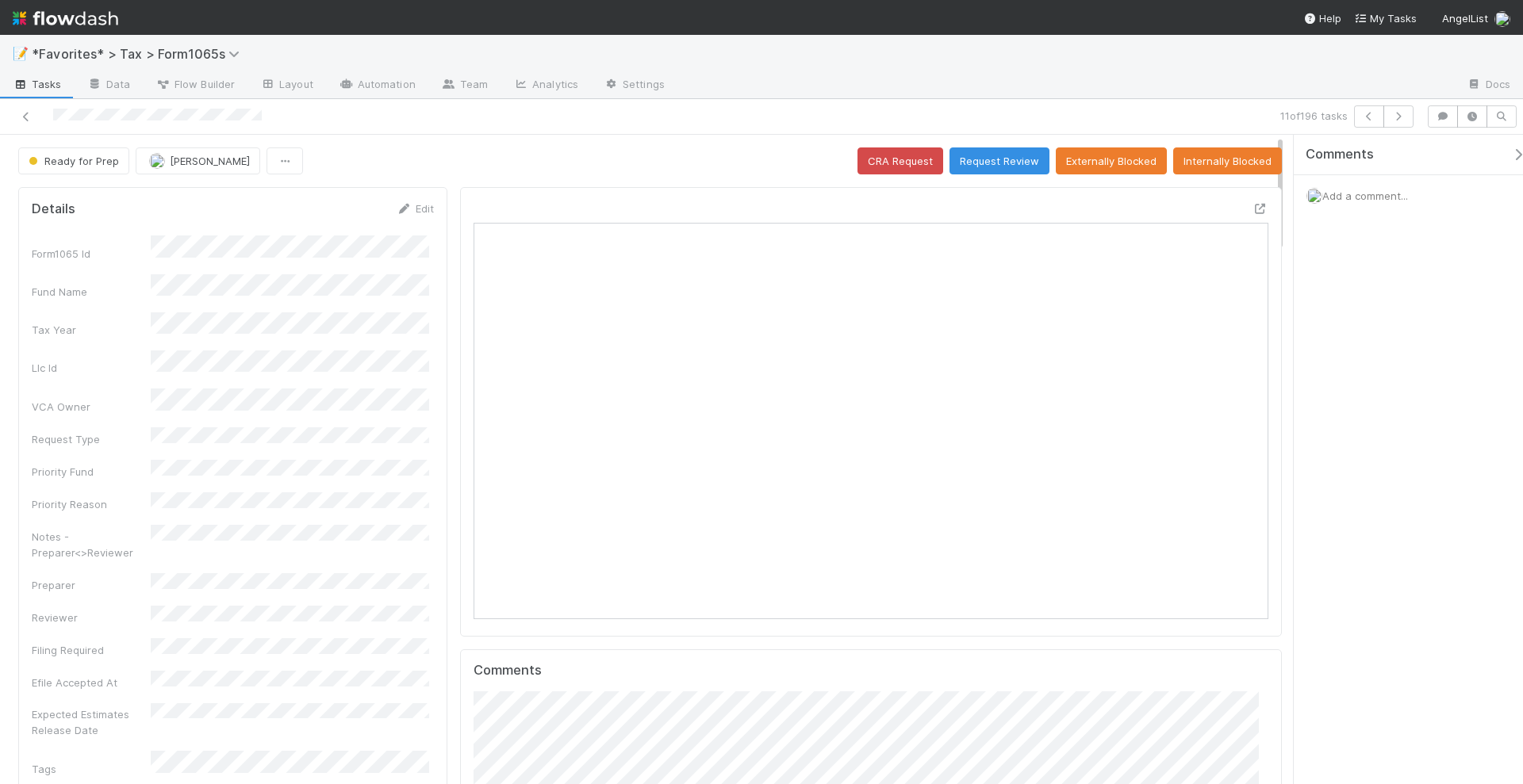
scroll to position [307, 382]
click at [1015, 165] on button "Request Review" at bounding box center [999, 160] width 100 height 27
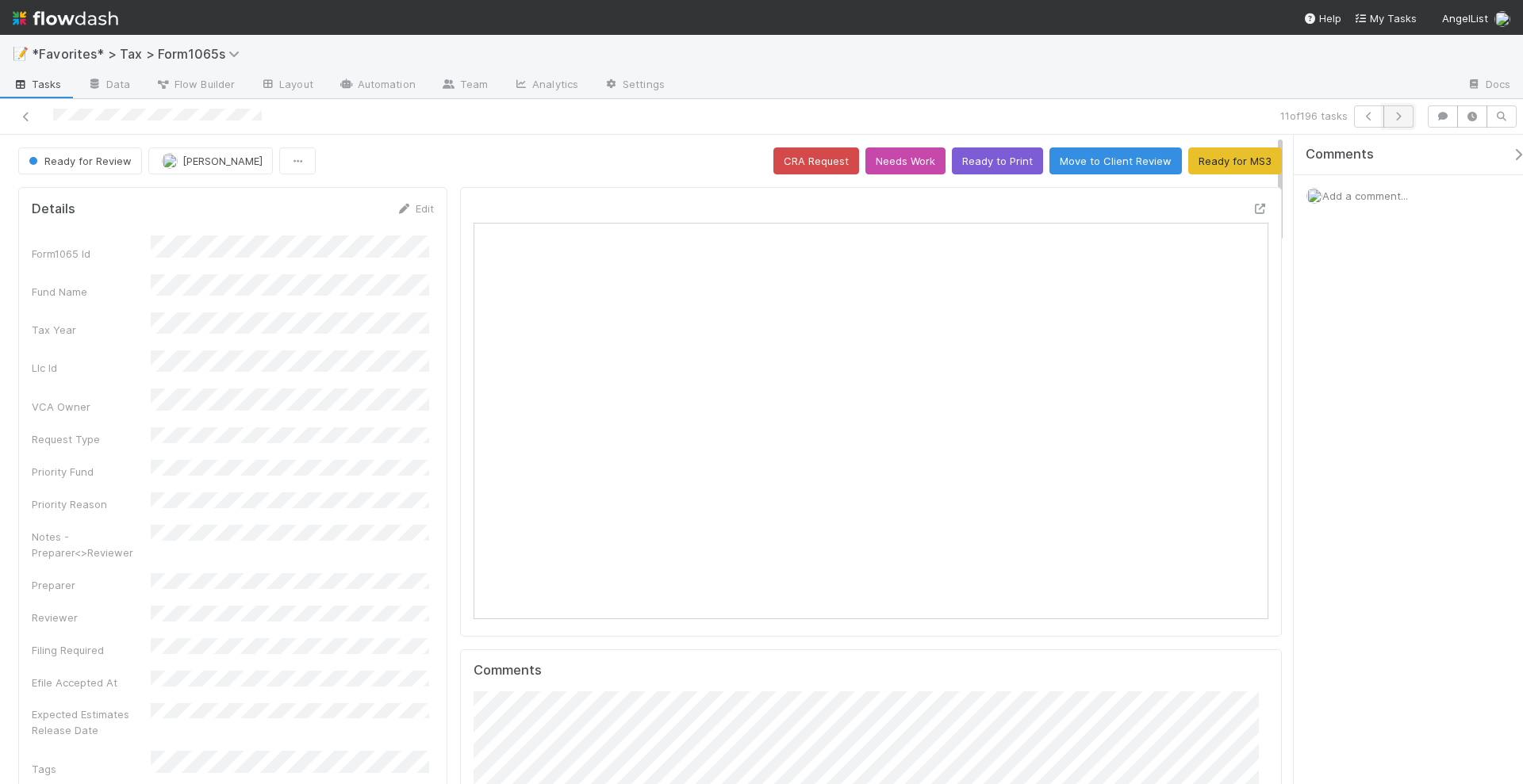
click at [1404, 118] on icon "button" at bounding box center [1398, 117] width 16 height 10
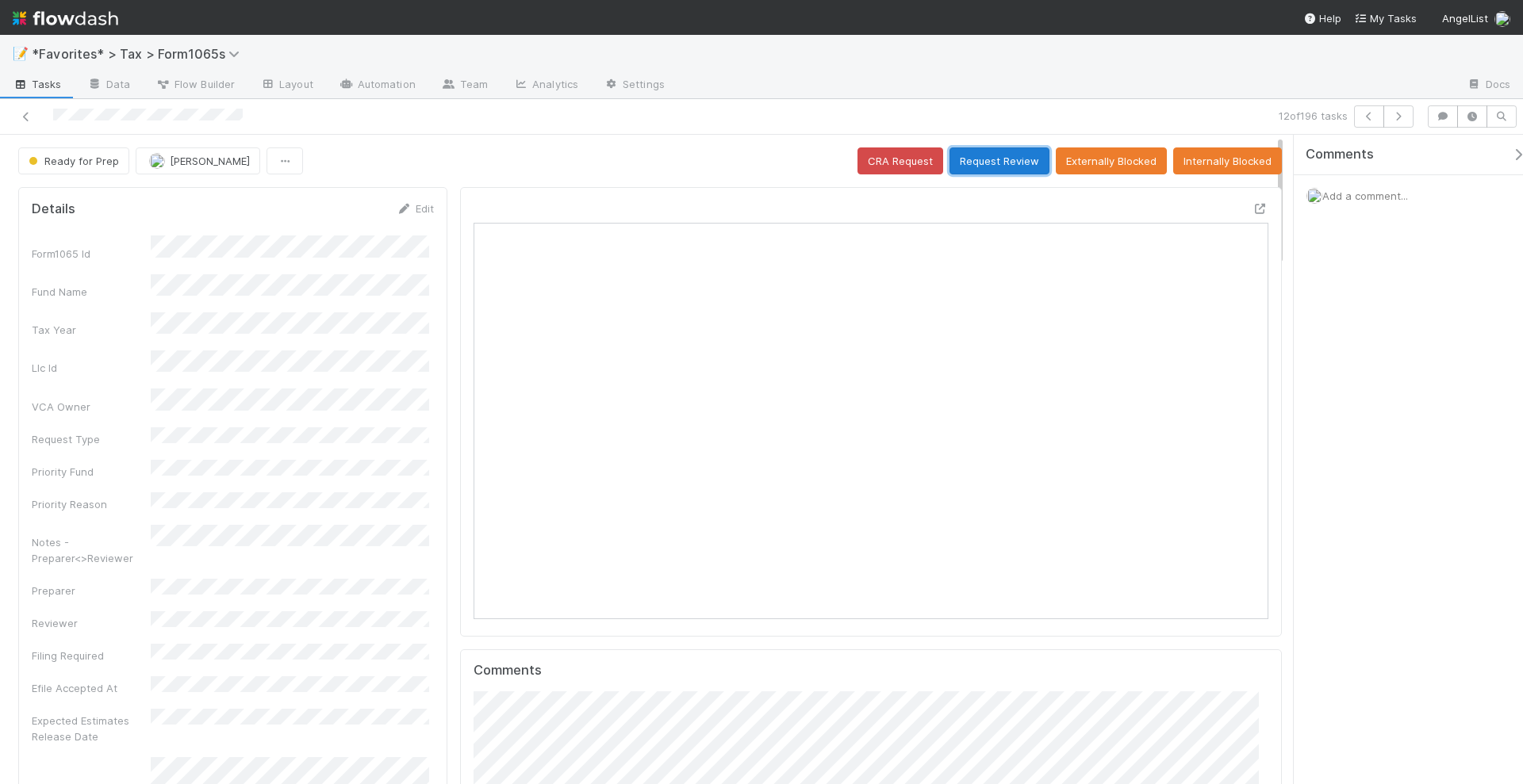
click at [997, 163] on button "Request Review" at bounding box center [999, 160] width 100 height 27
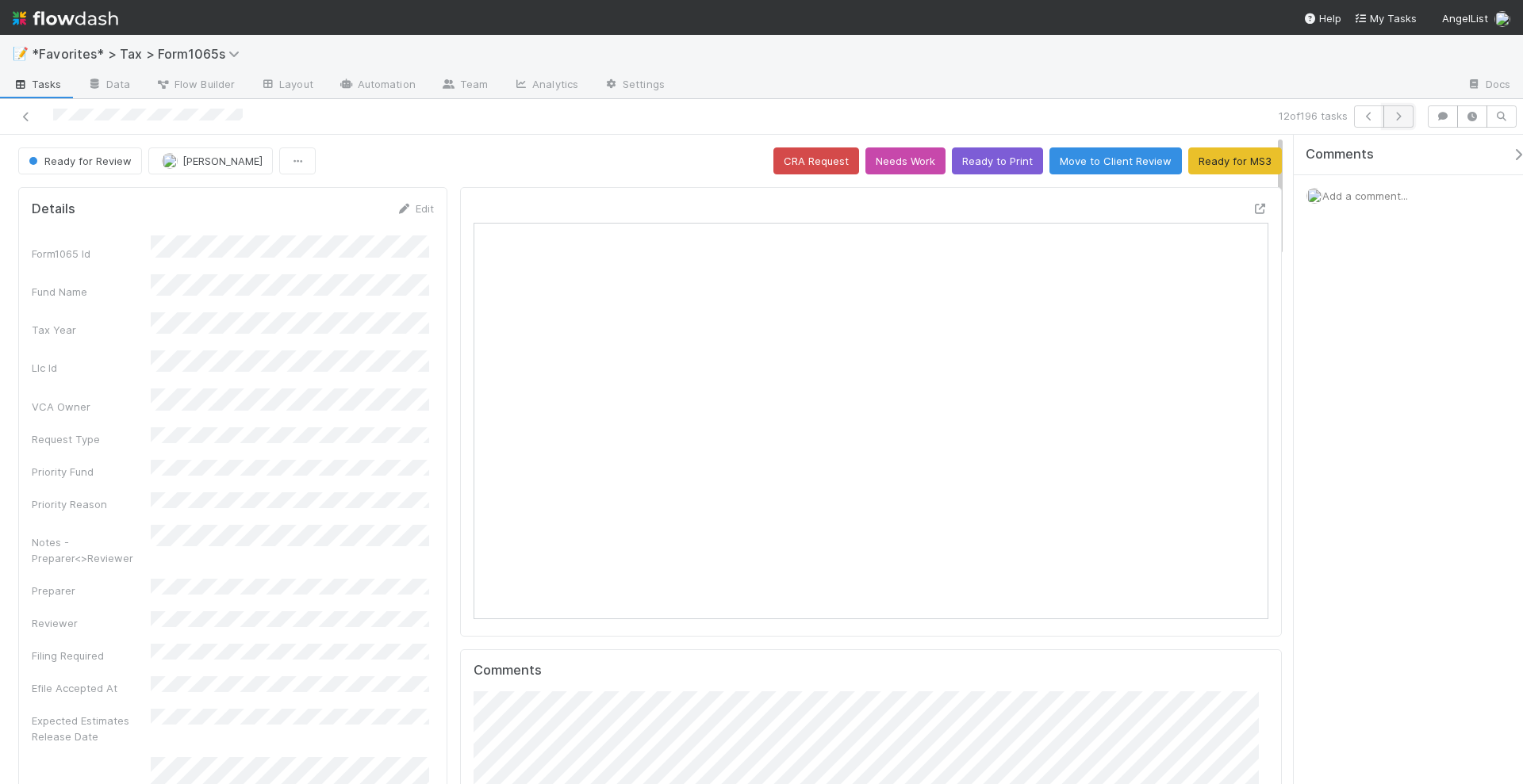
click at [1404, 119] on icon "button" at bounding box center [1398, 117] width 16 height 10
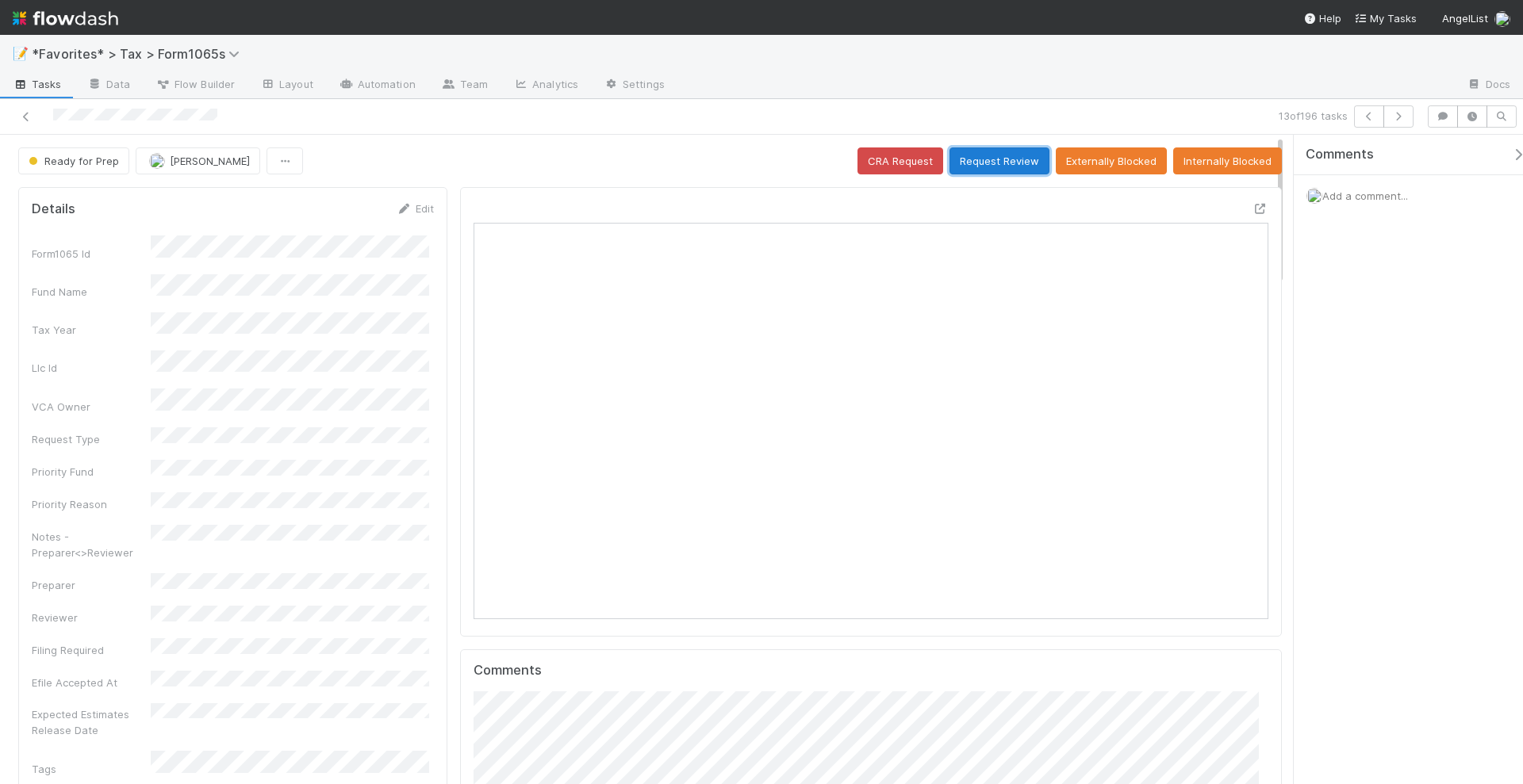
click at [992, 166] on button "Request Review" at bounding box center [999, 160] width 100 height 27
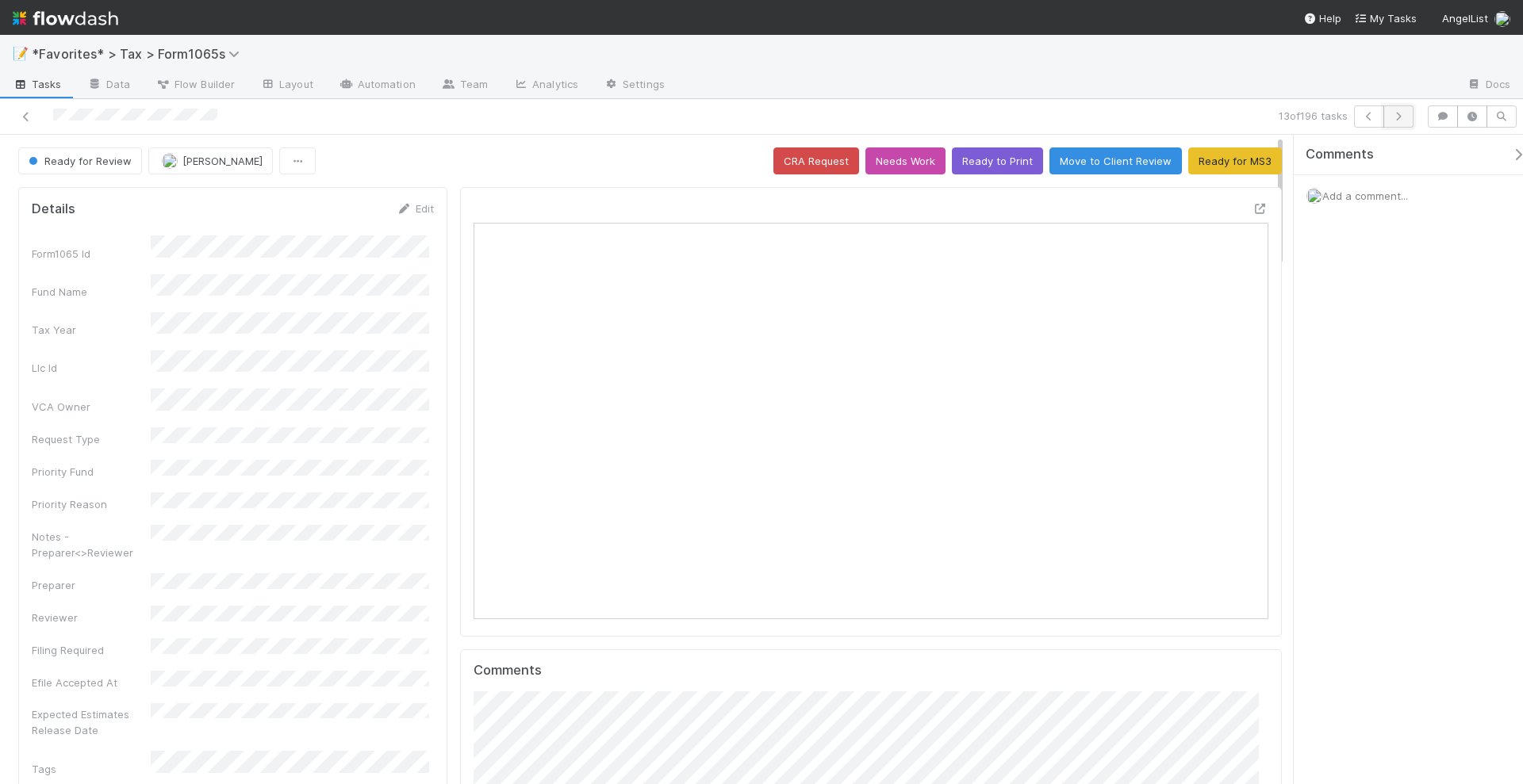
click at [1406, 118] on icon "button" at bounding box center [1398, 117] width 16 height 10
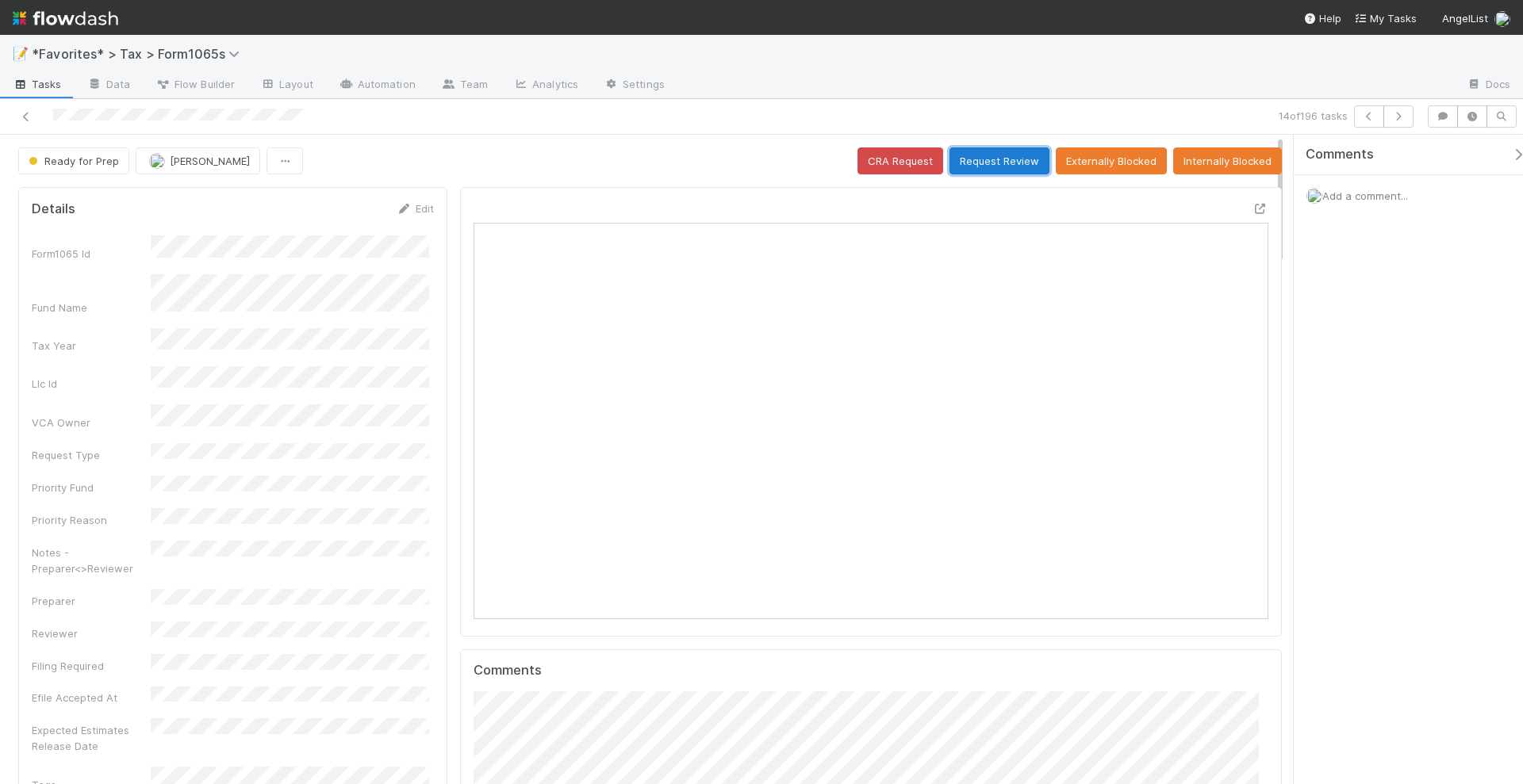
click at [997, 163] on button "Request Review" at bounding box center [999, 160] width 100 height 27
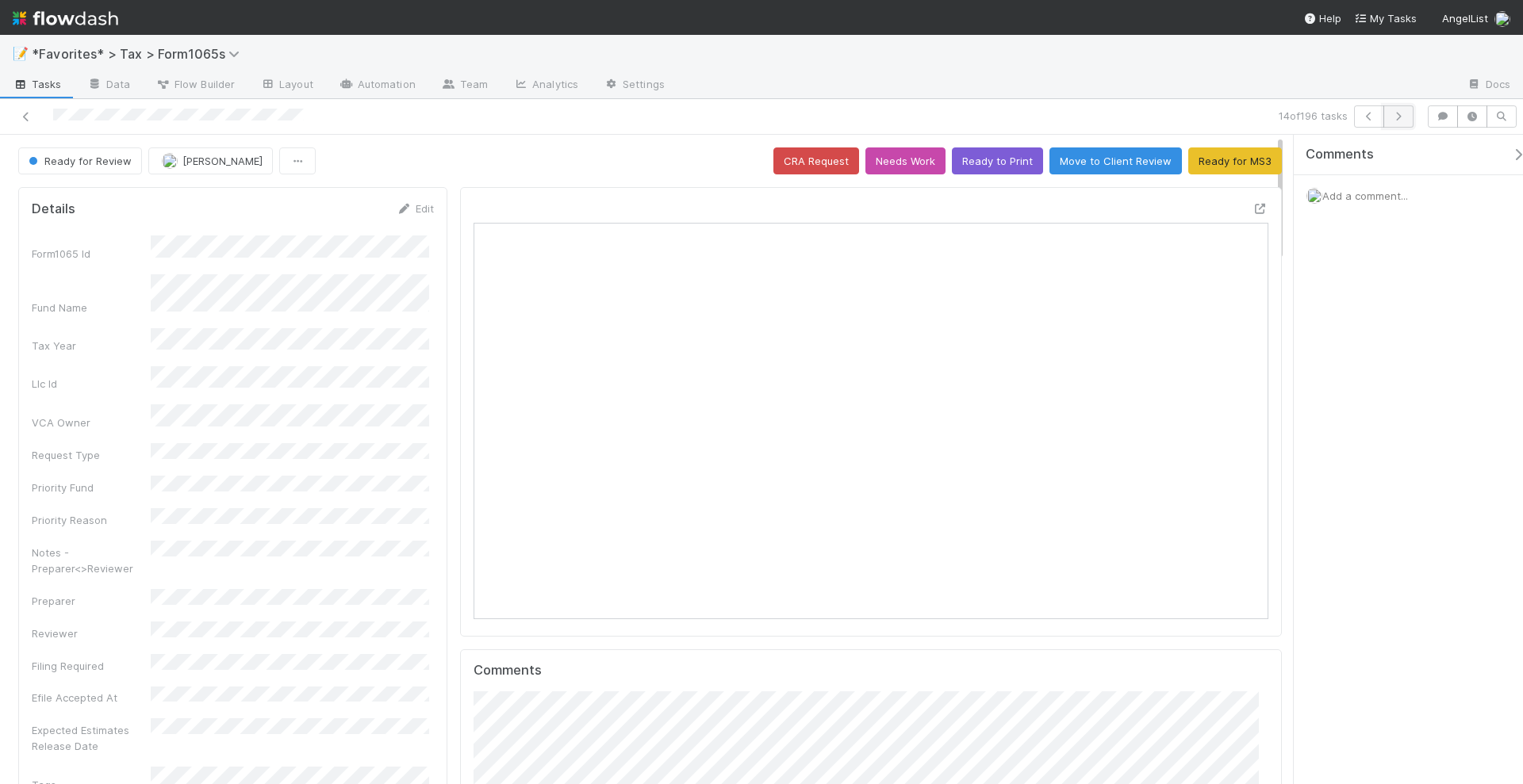
click at [1399, 119] on icon "button" at bounding box center [1398, 117] width 16 height 10
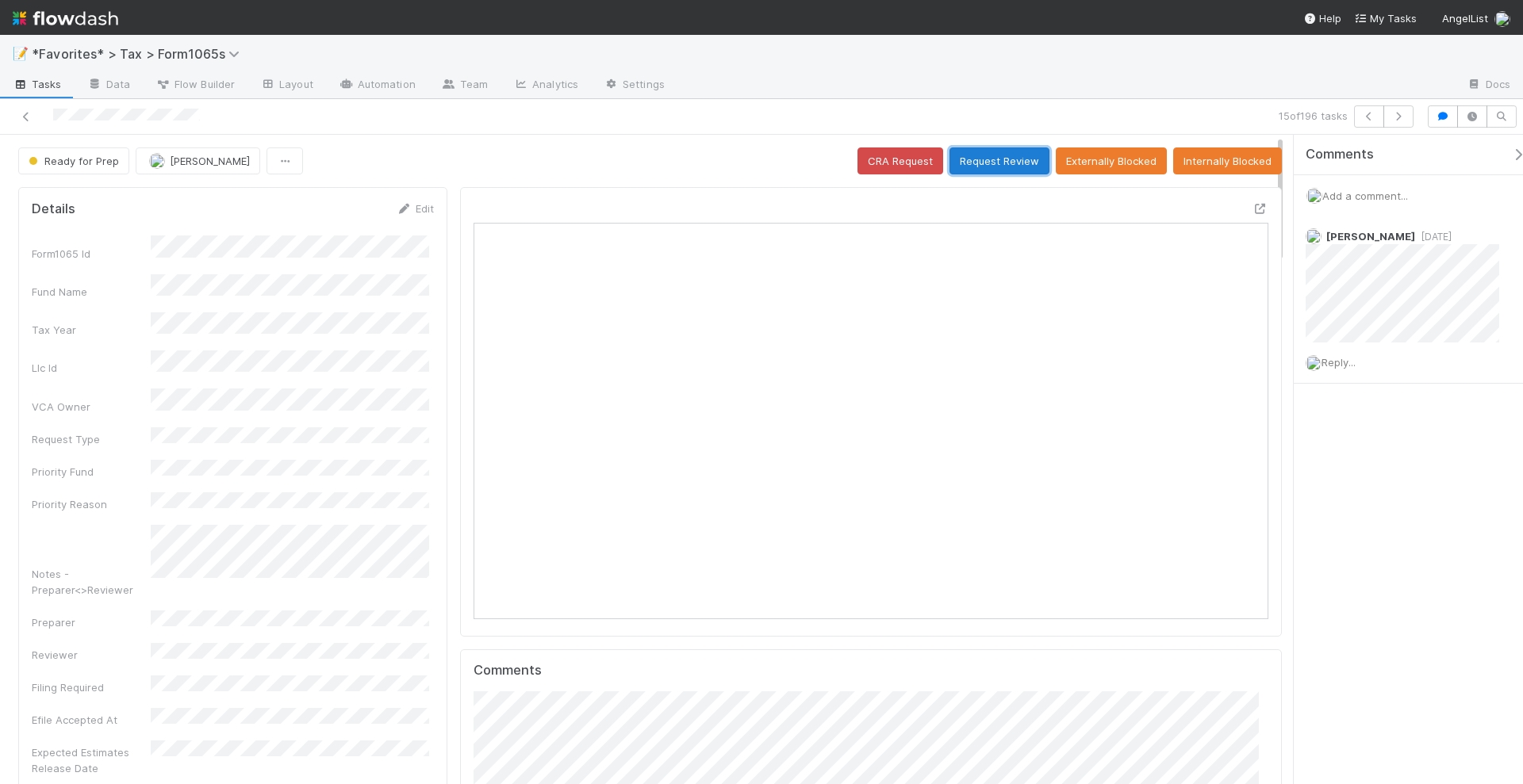
click at [999, 162] on button "Request Review" at bounding box center [999, 160] width 100 height 27
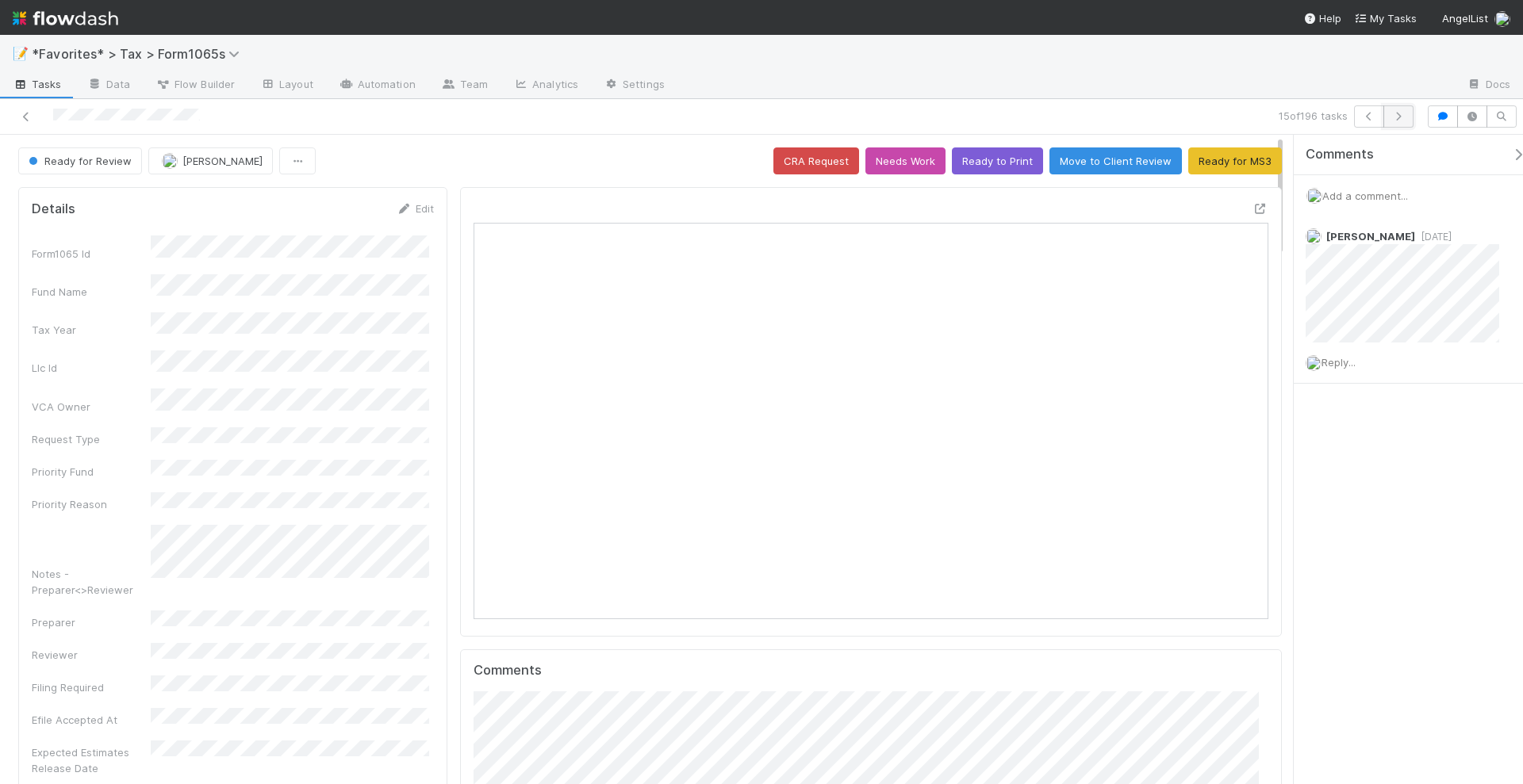
click at [1401, 113] on icon "button" at bounding box center [1398, 117] width 16 height 10
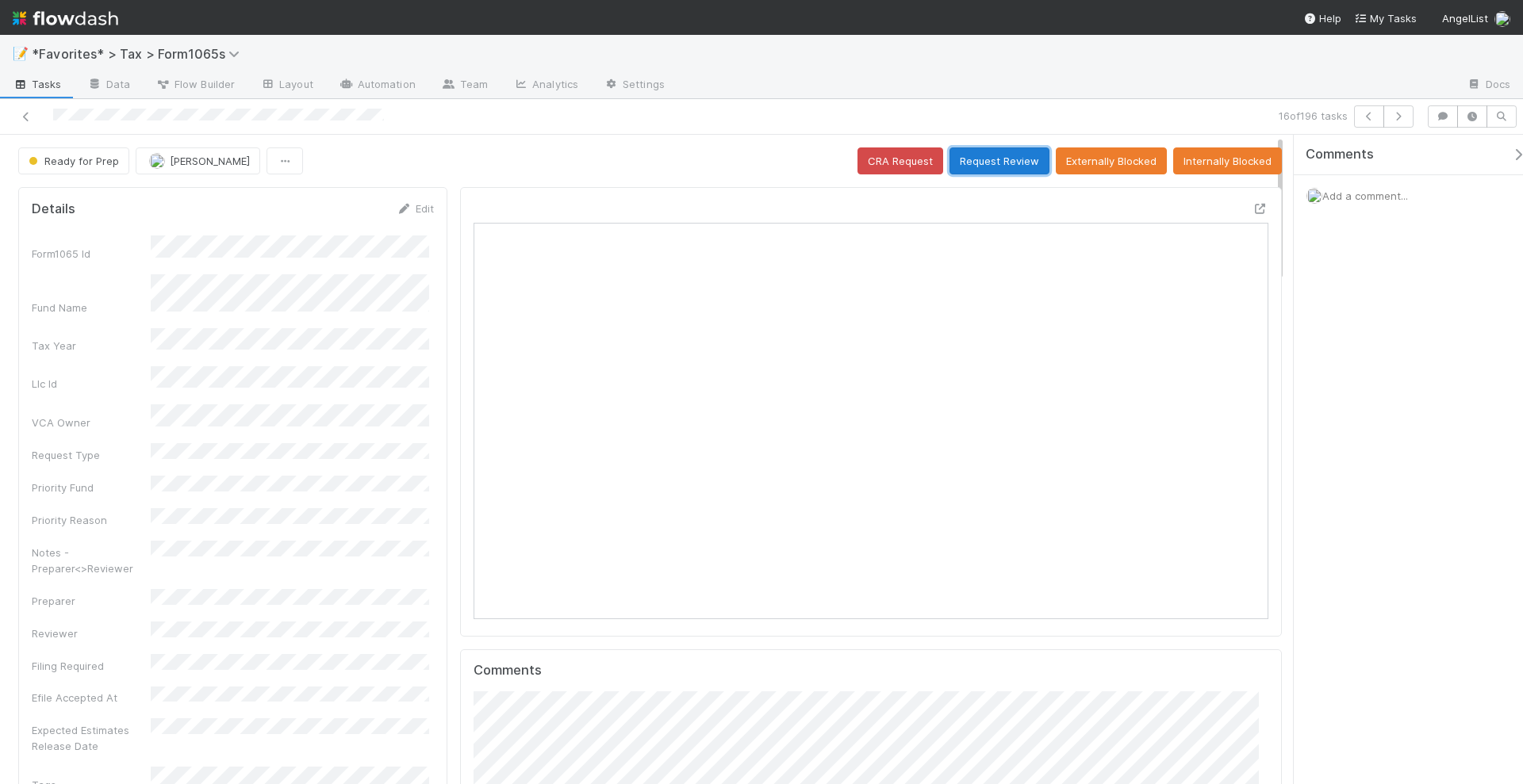
click at [993, 151] on button "Request Review" at bounding box center [999, 160] width 100 height 27
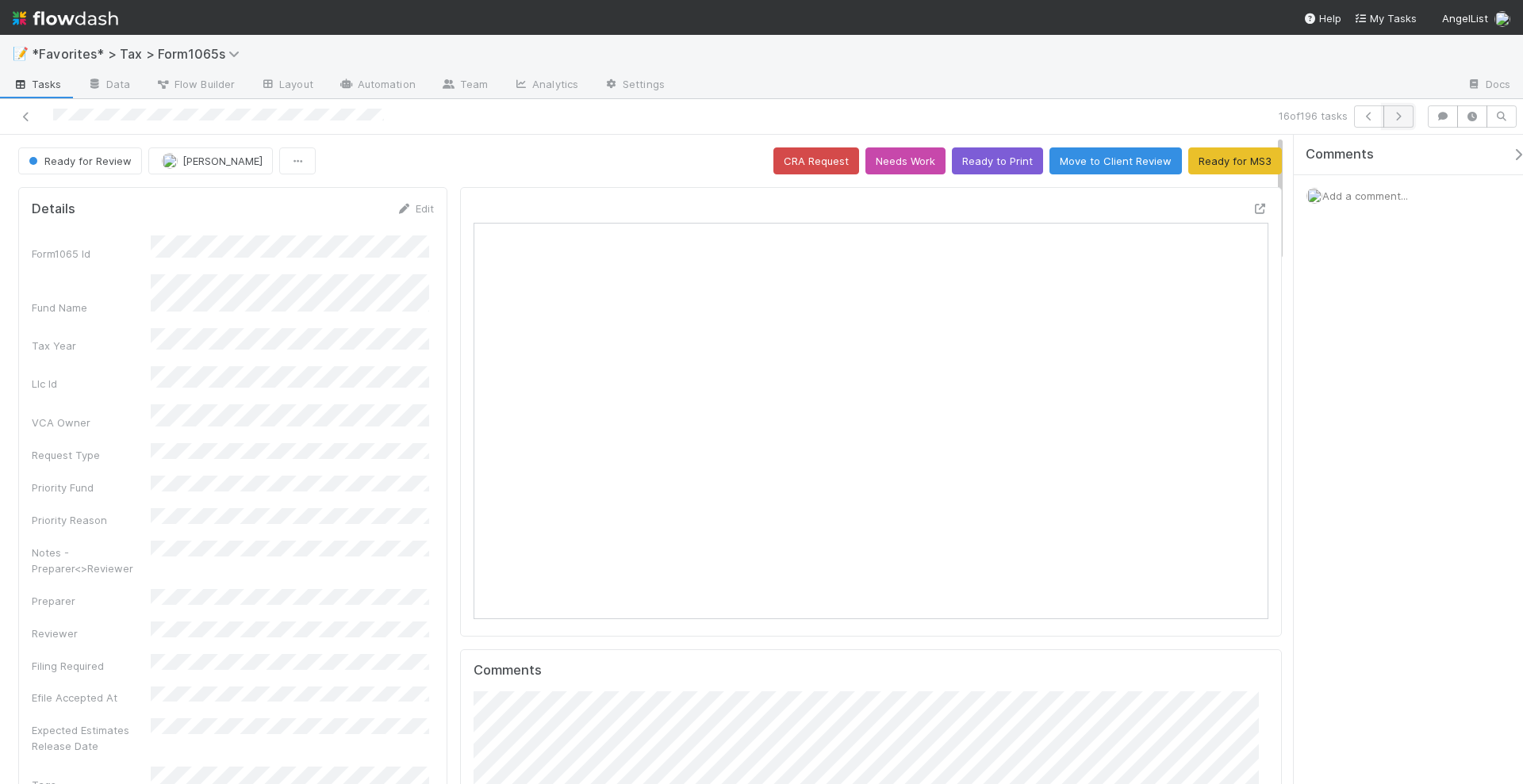
click at [1405, 117] on icon "button" at bounding box center [1398, 117] width 16 height 10
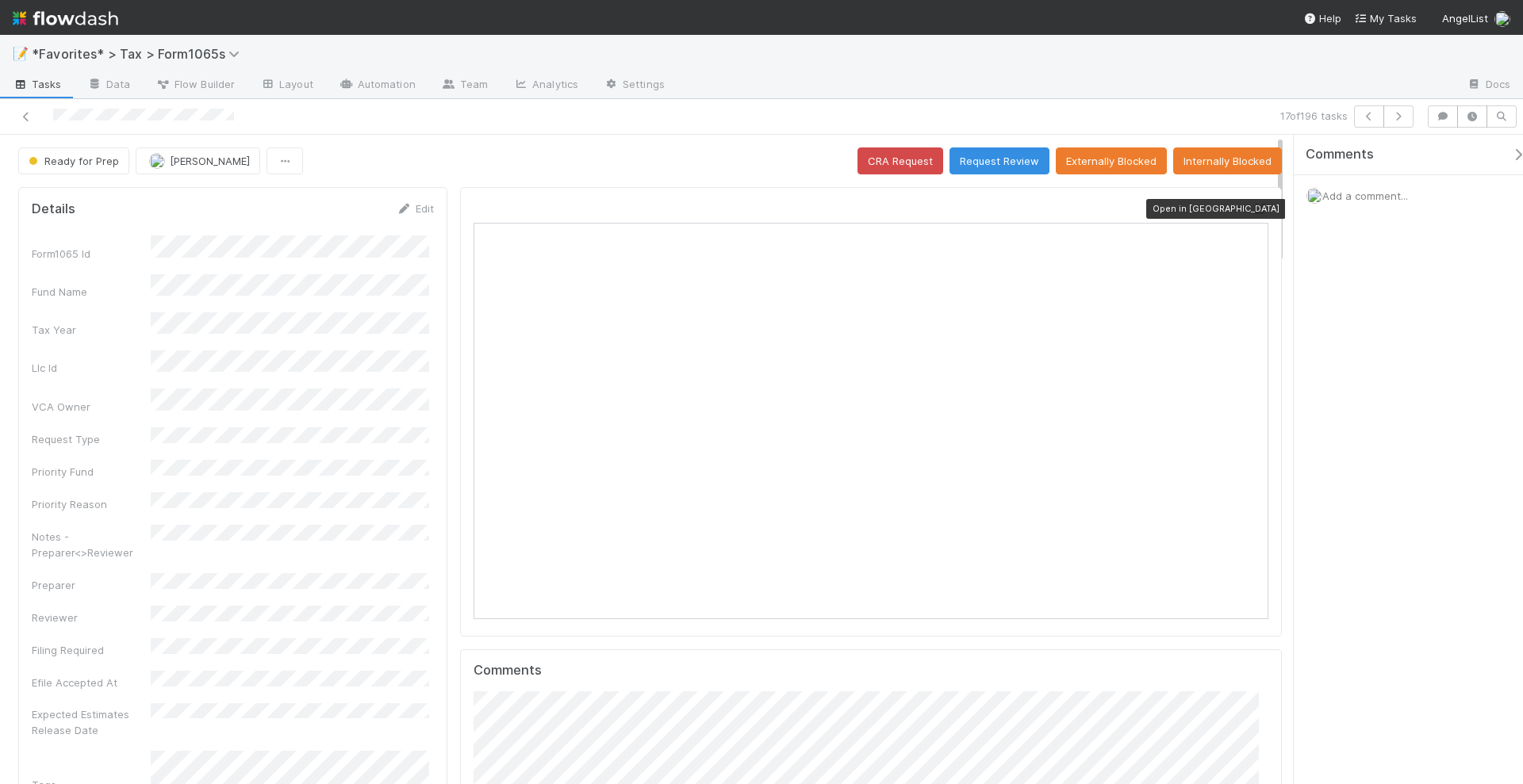
click at [1253, 204] on icon at bounding box center [1261, 208] width 16 height 10
click at [1374, 199] on span "Add a comment..." at bounding box center [1364, 196] width 85 height 13
click at [1372, 440] on button "Add Comment" at bounding box center [1364, 439] width 92 height 27
click at [1404, 117] on icon "button" at bounding box center [1398, 117] width 16 height 10
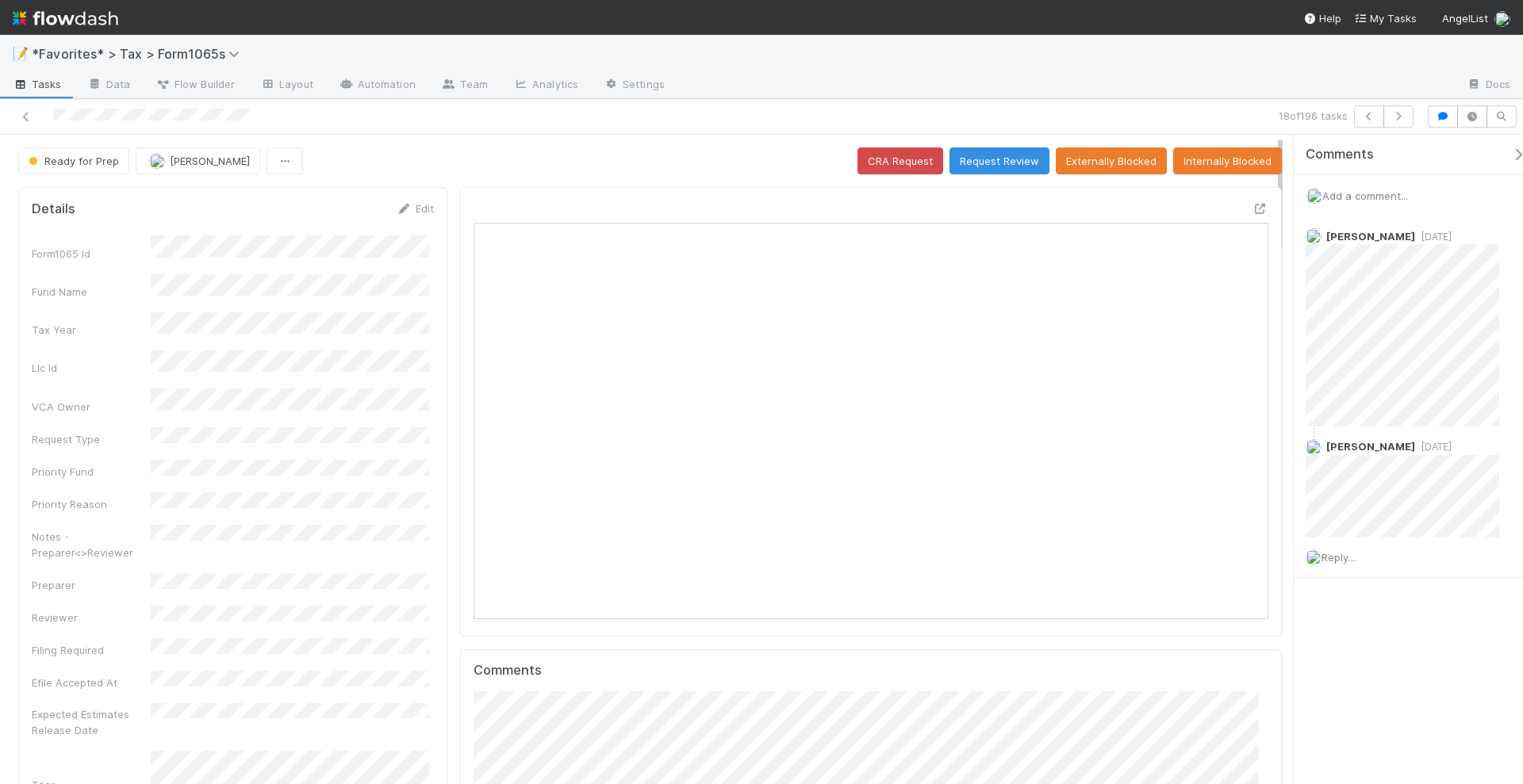
scroll to position [307, 770]
click at [1253, 205] on icon at bounding box center [1261, 208] width 16 height 10
click at [1401, 123] on button "button" at bounding box center [1397, 117] width 30 height 23
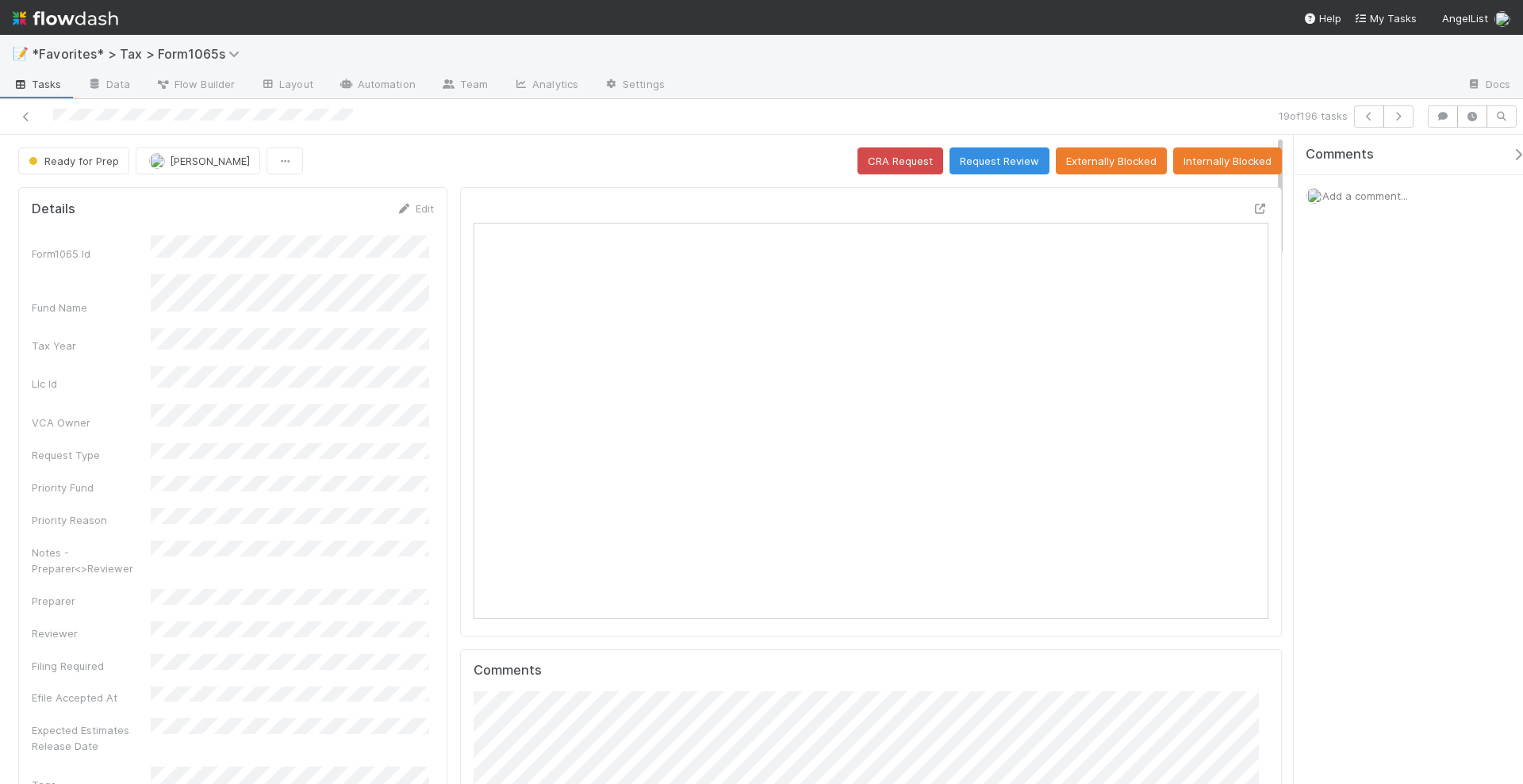
scroll to position [307, 382]
click at [986, 166] on button "Request Review" at bounding box center [999, 160] width 100 height 27
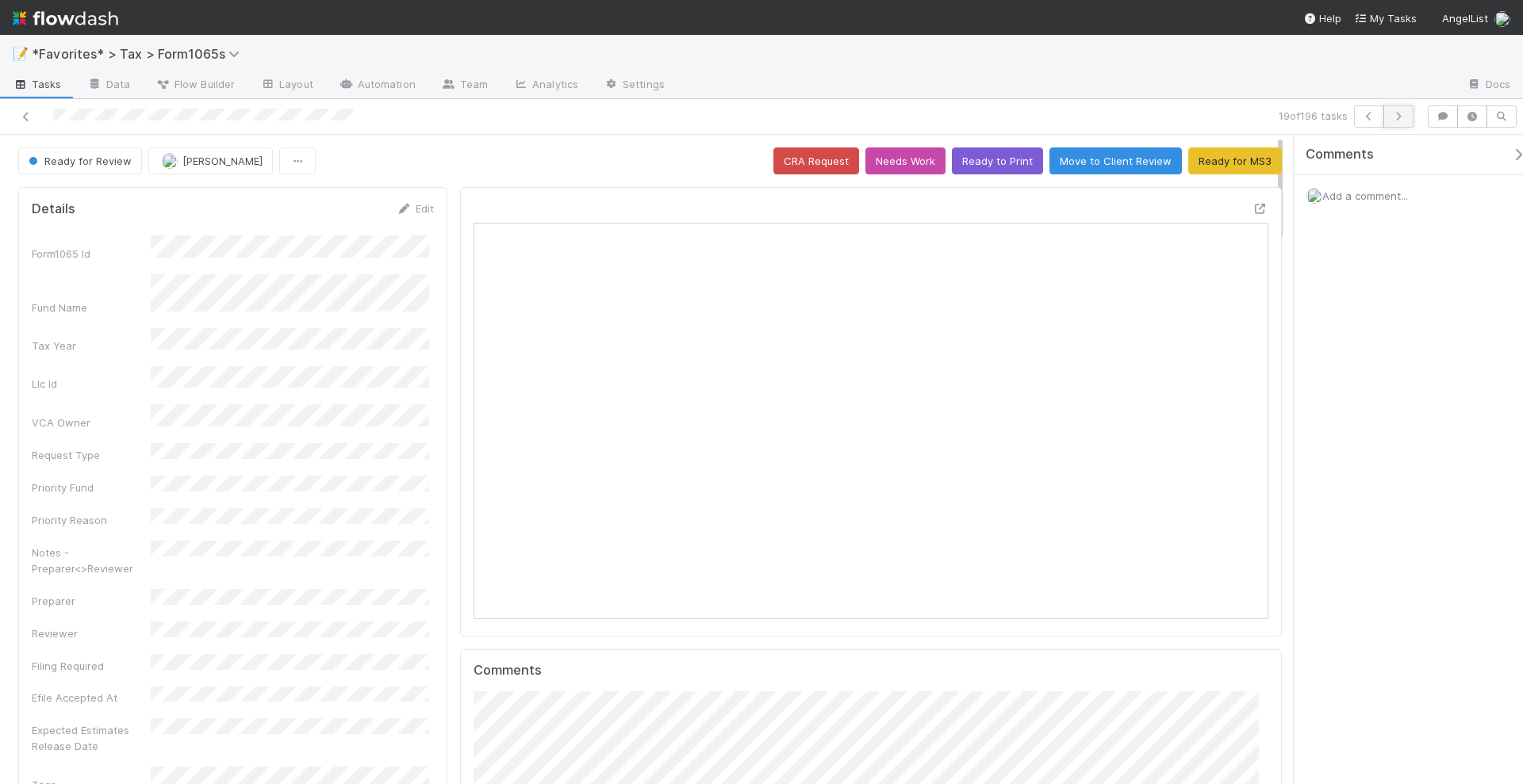
click at [1405, 116] on icon "button" at bounding box center [1398, 117] width 16 height 10
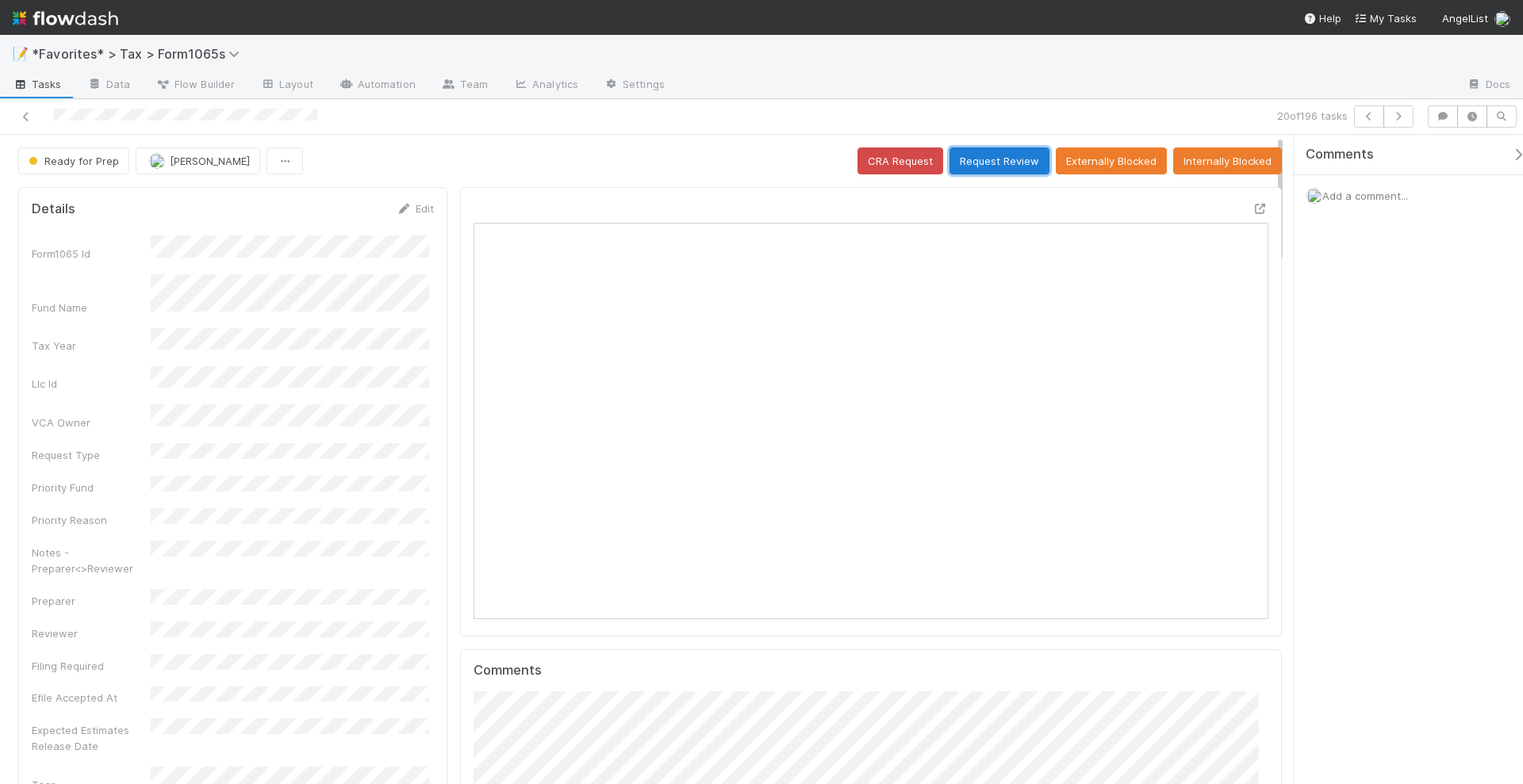
click at [988, 156] on button "Request Review" at bounding box center [999, 160] width 100 height 27
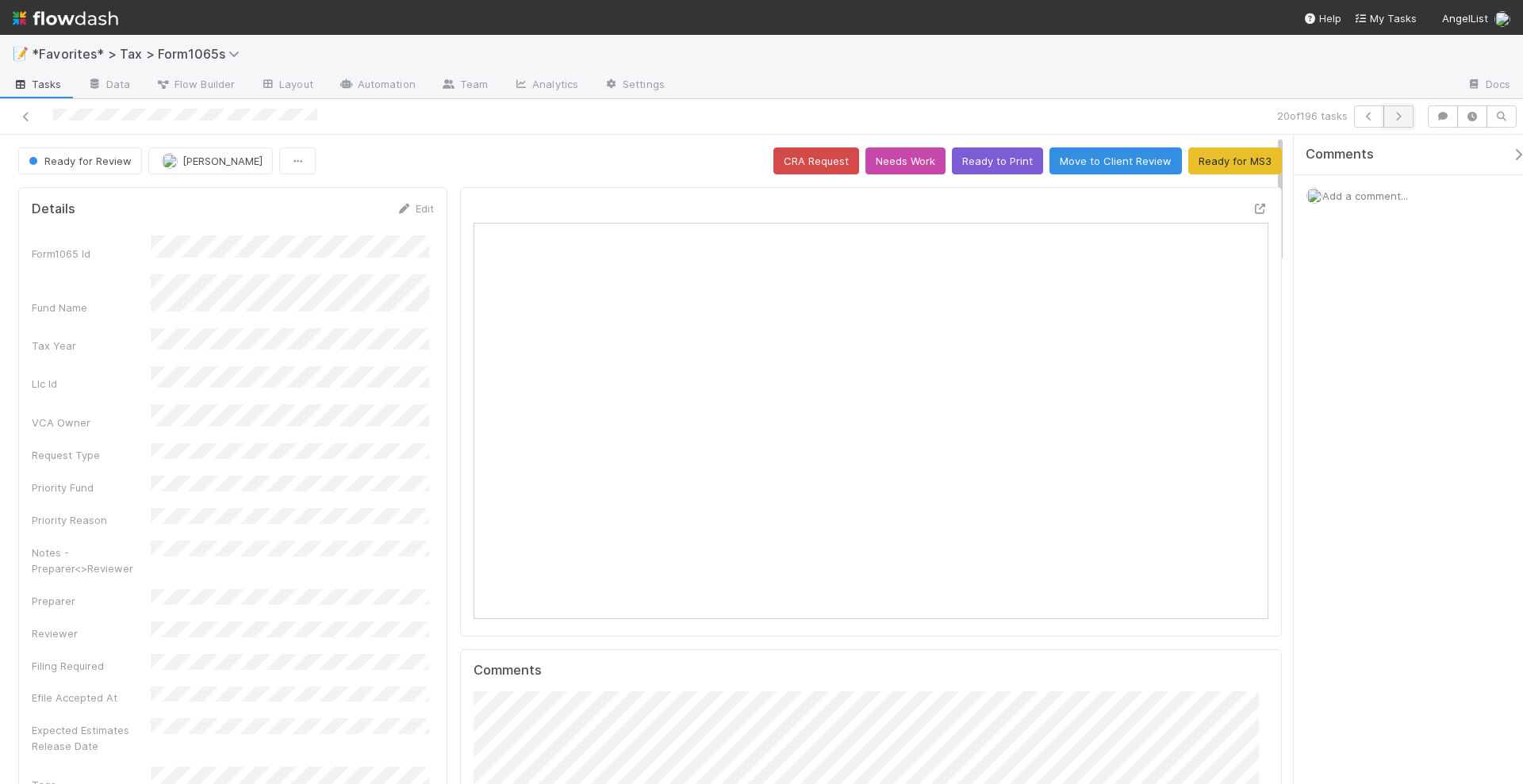
click at [1403, 112] on icon "button" at bounding box center [1398, 117] width 16 height 10
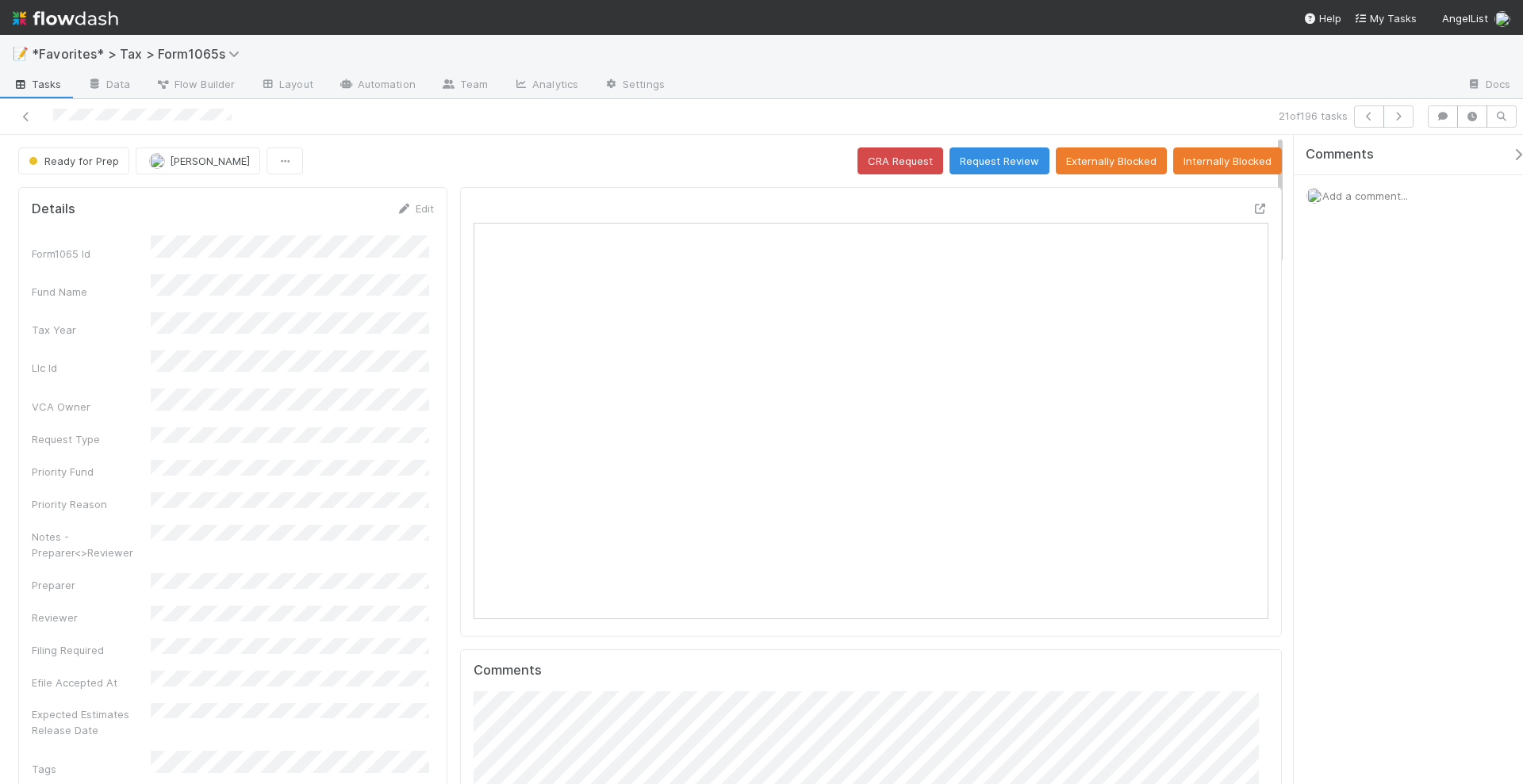
scroll to position [307, 770]
click at [1002, 163] on button "Request Review" at bounding box center [999, 160] width 100 height 27
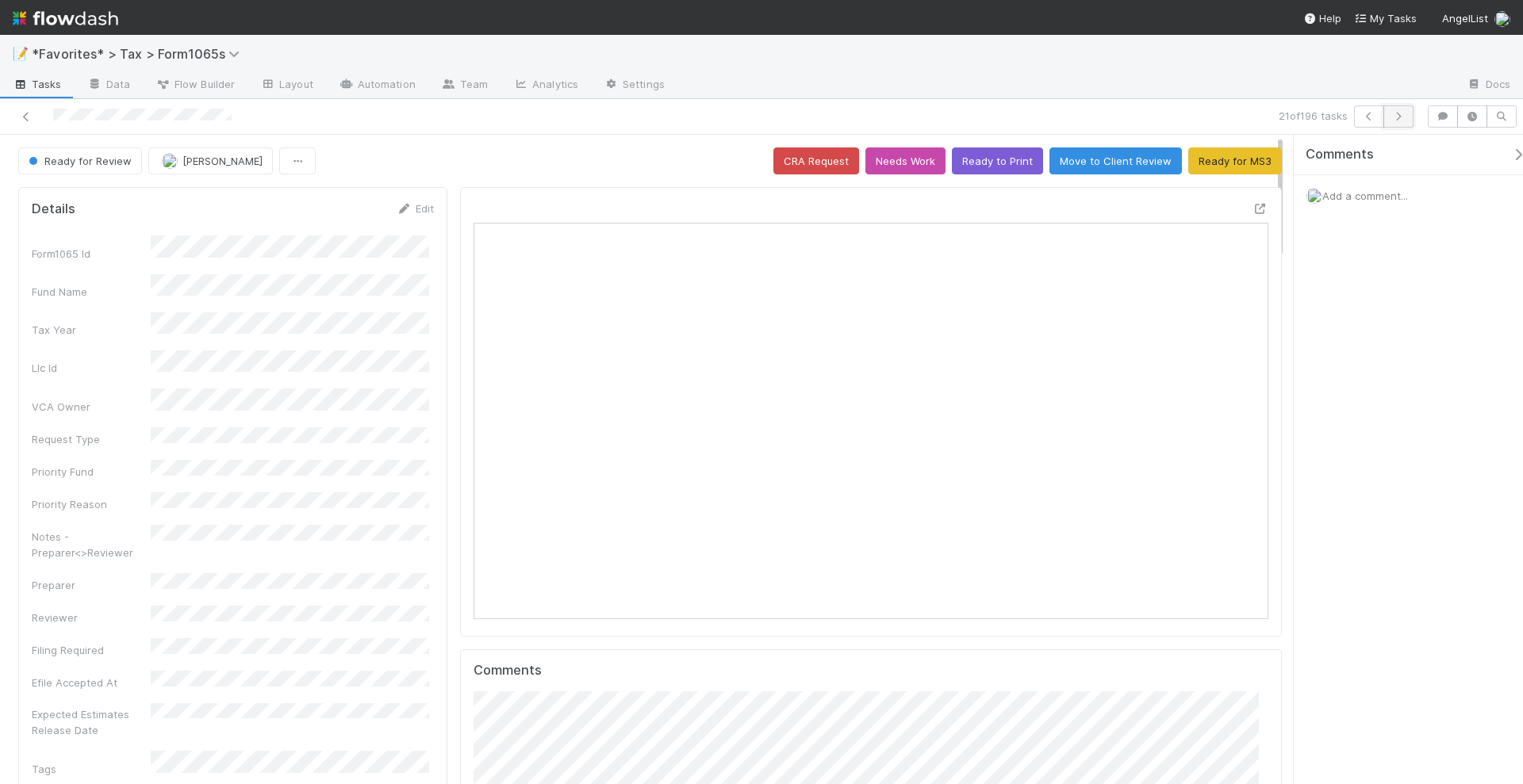
click at [1401, 118] on icon "button" at bounding box center [1398, 117] width 16 height 10
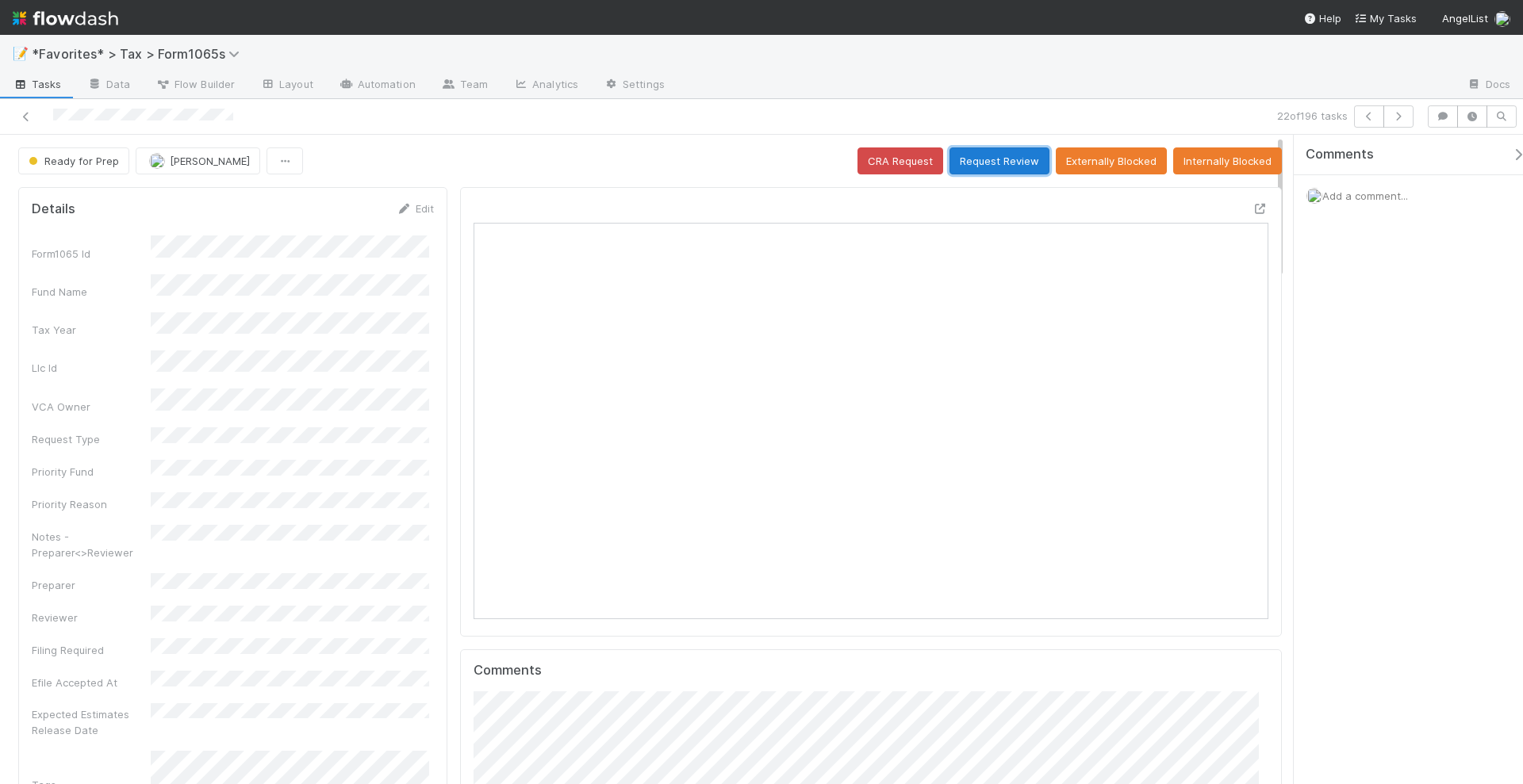
click at [1007, 158] on button "Request Review" at bounding box center [999, 160] width 100 height 27
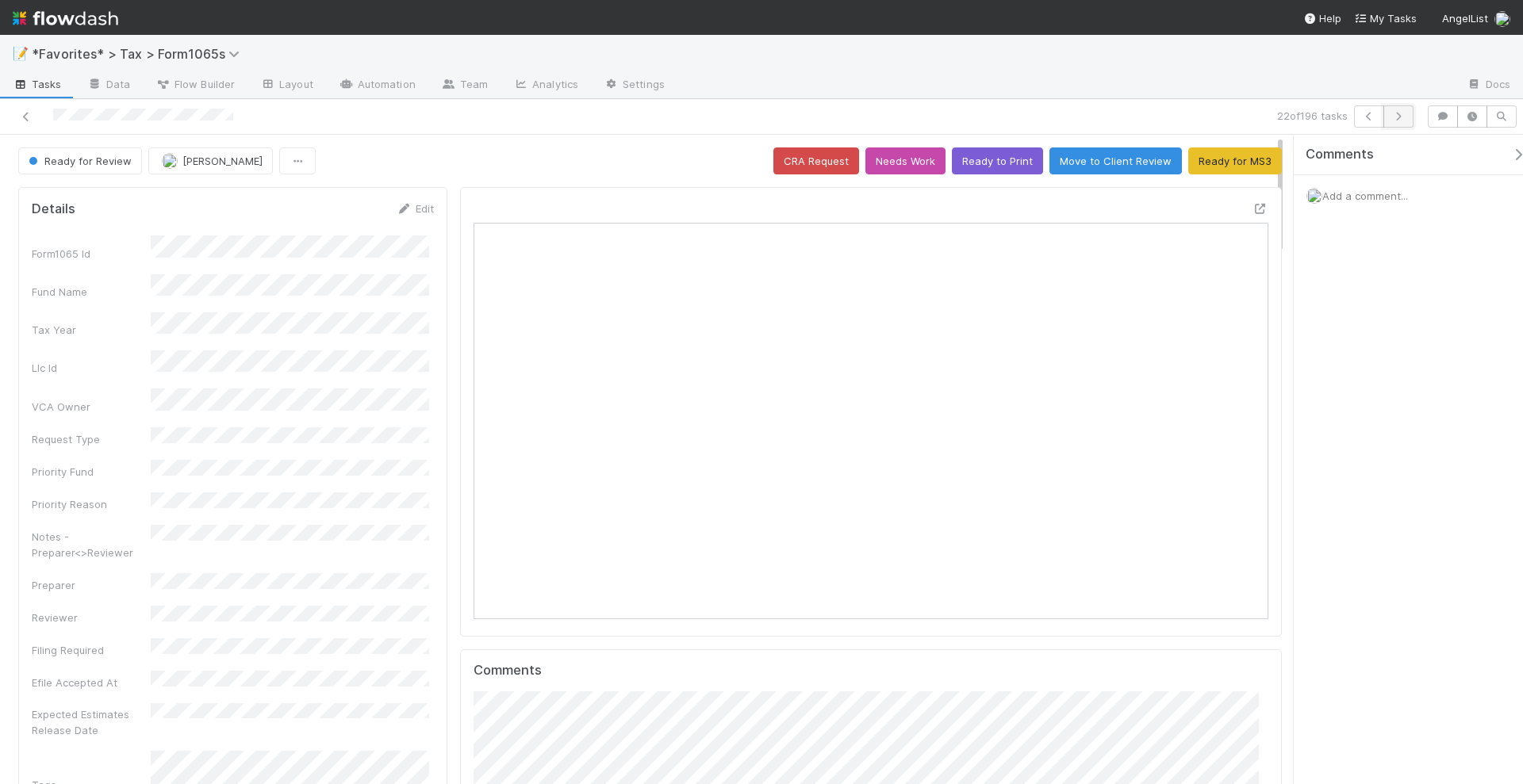
click at [1401, 115] on icon "button" at bounding box center [1398, 117] width 16 height 10
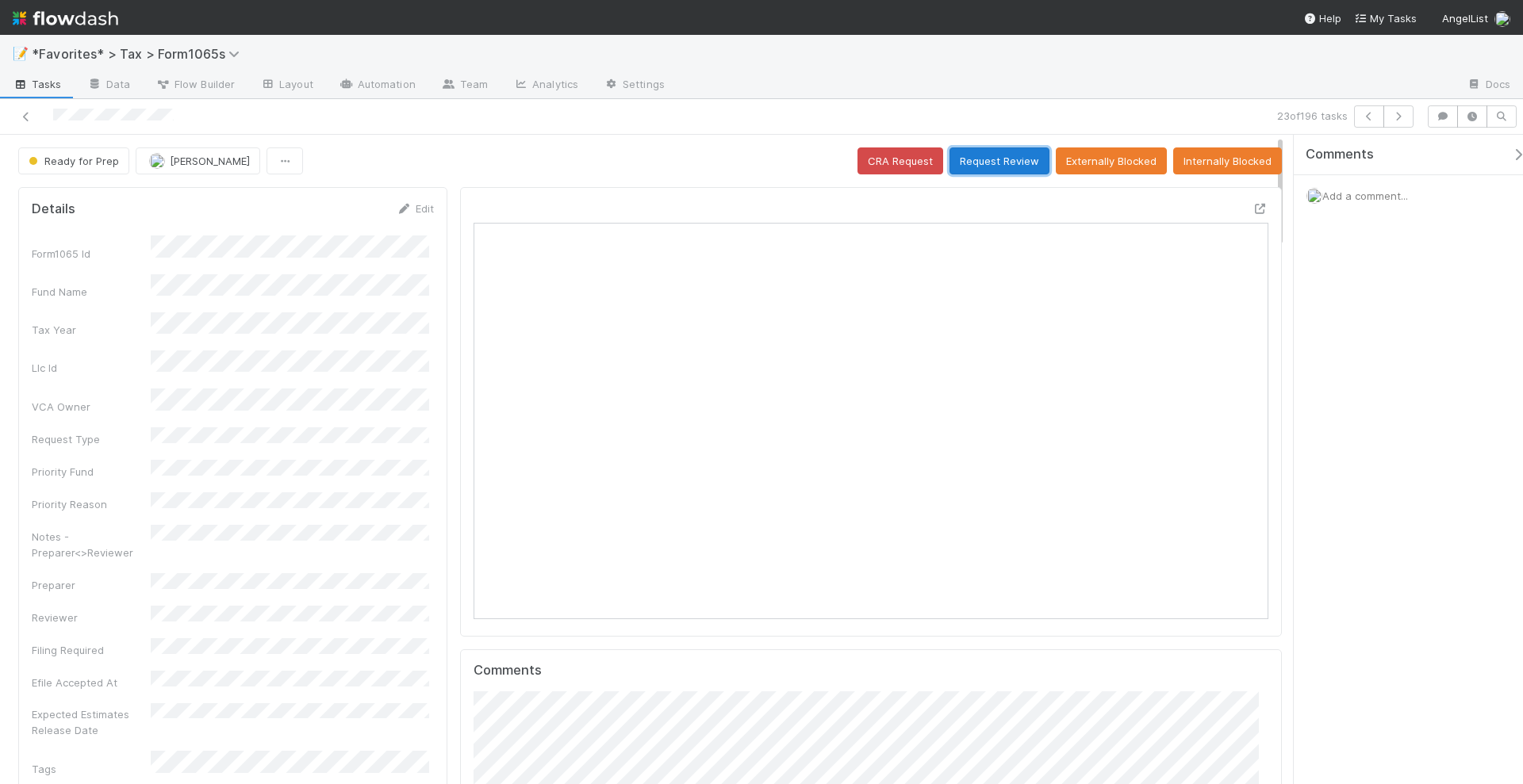
click at [1011, 155] on button "Request Review" at bounding box center [999, 160] width 100 height 27
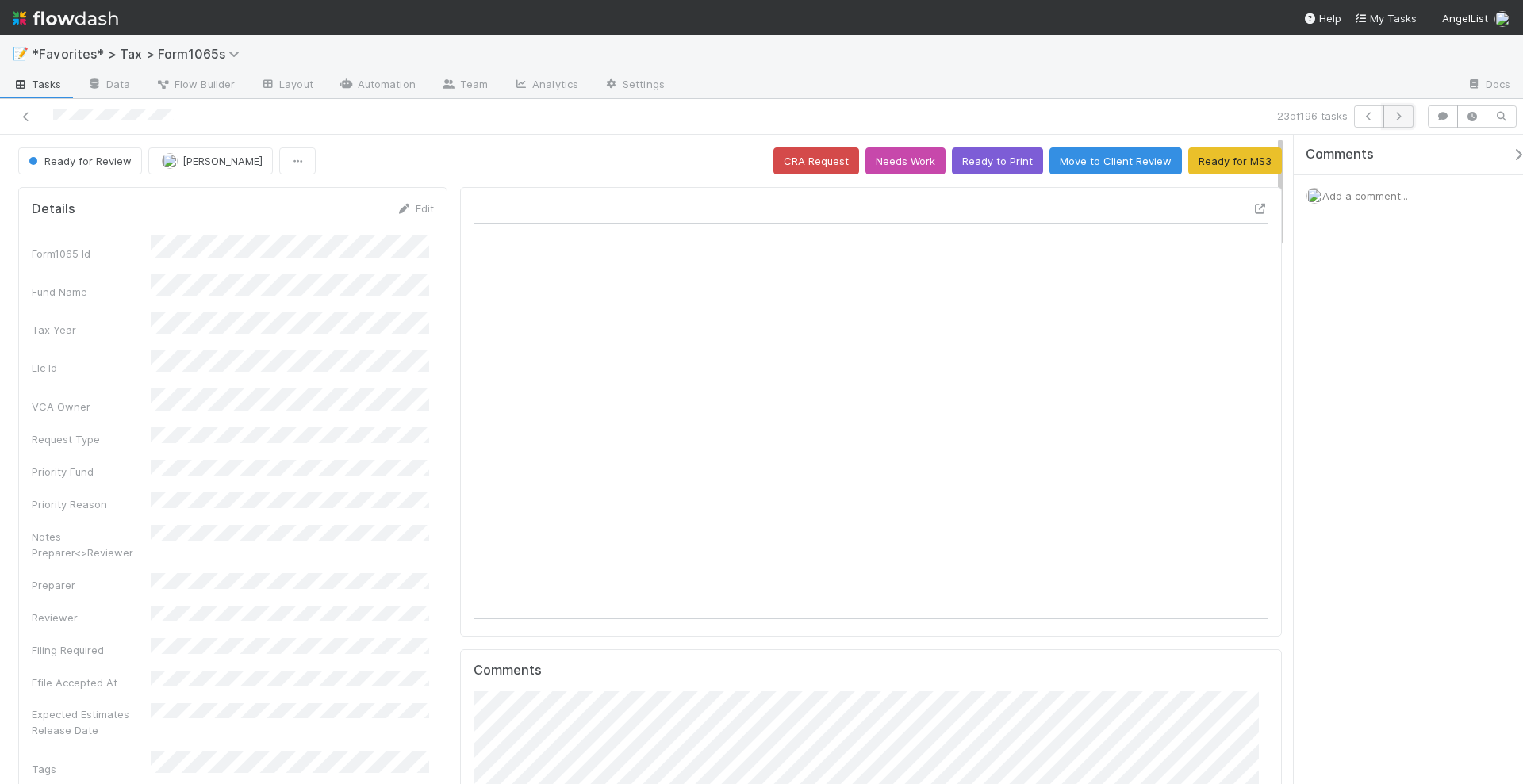
click at [1401, 117] on icon "button" at bounding box center [1398, 117] width 16 height 10
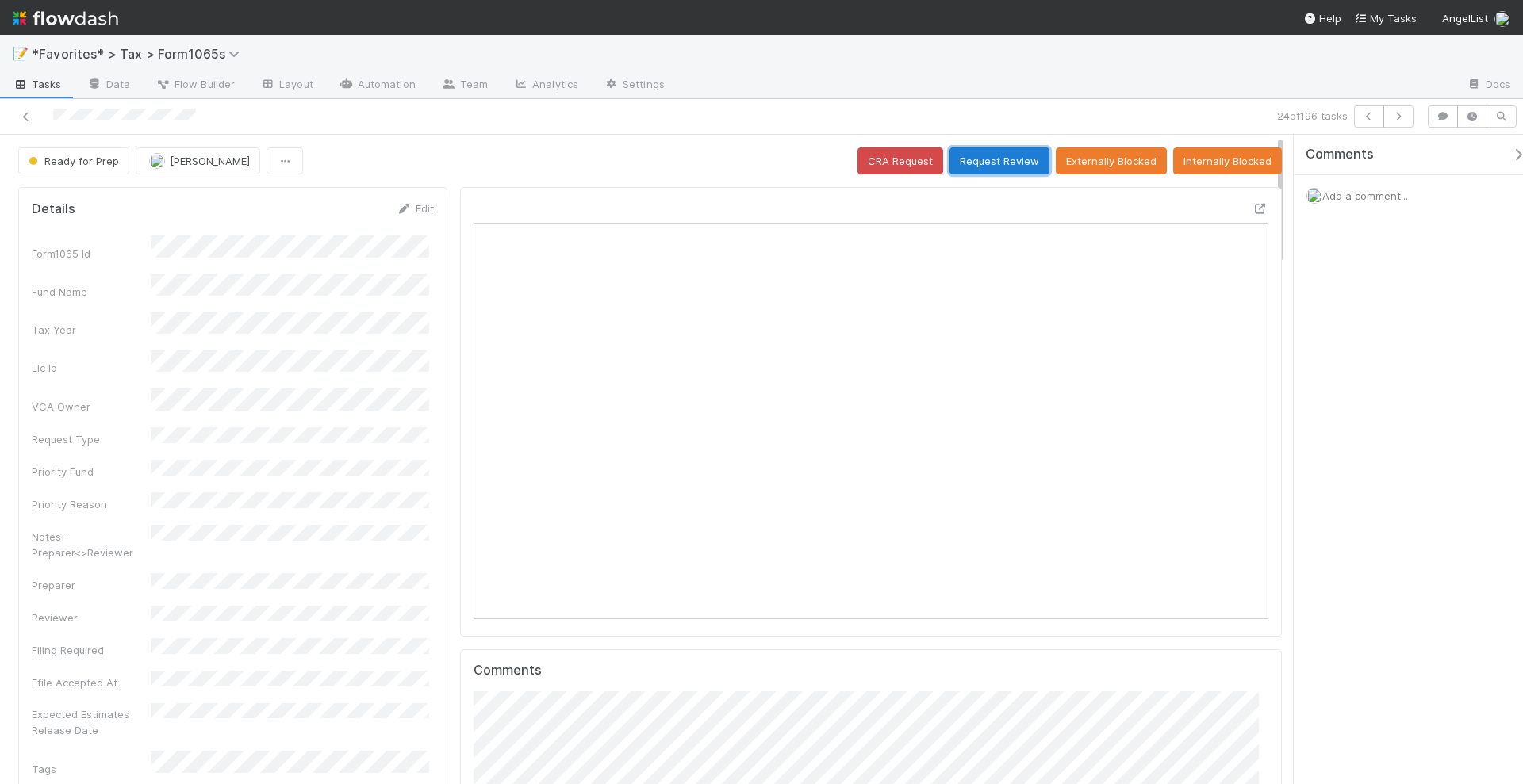
click at [988, 159] on button "Request Review" at bounding box center [999, 160] width 100 height 27
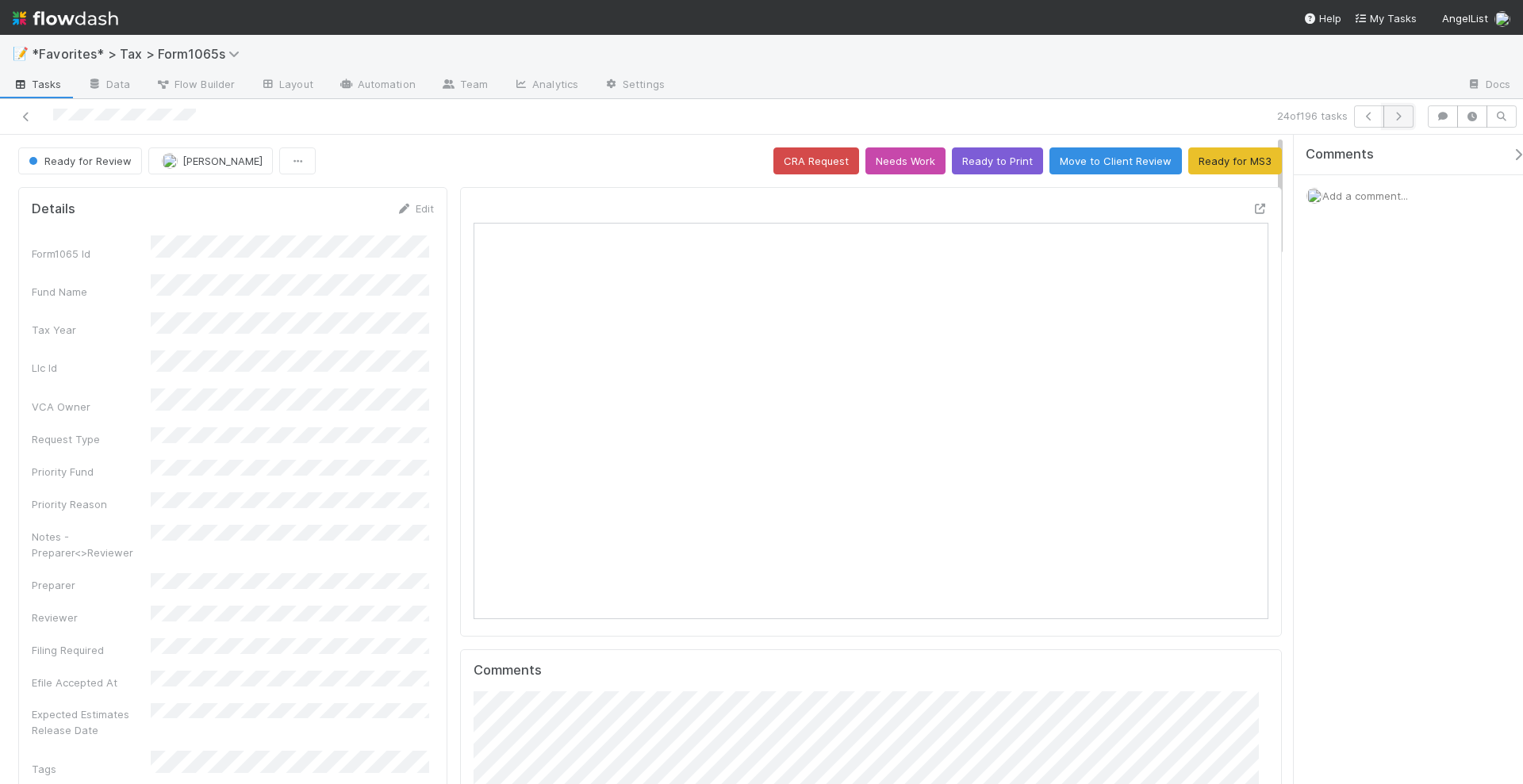
click at [1409, 110] on button "button" at bounding box center [1397, 117] width 30 height 23
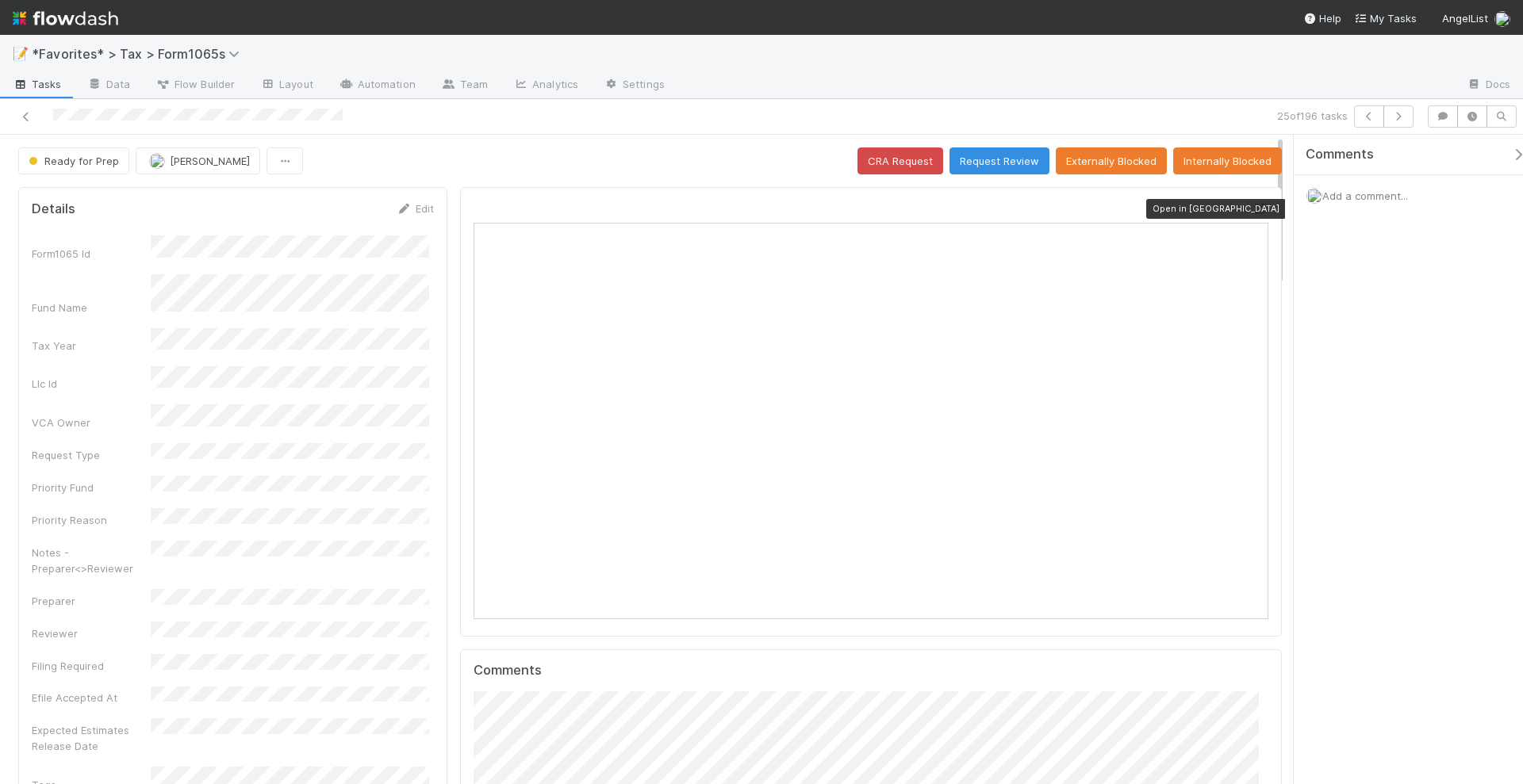
click at [1253, 204] on icon at bounding box center [1261, 208] width 16 height 10
click at [1008, 167] on button "Request Review" at bounding box center [999, 160] width 100 height 27
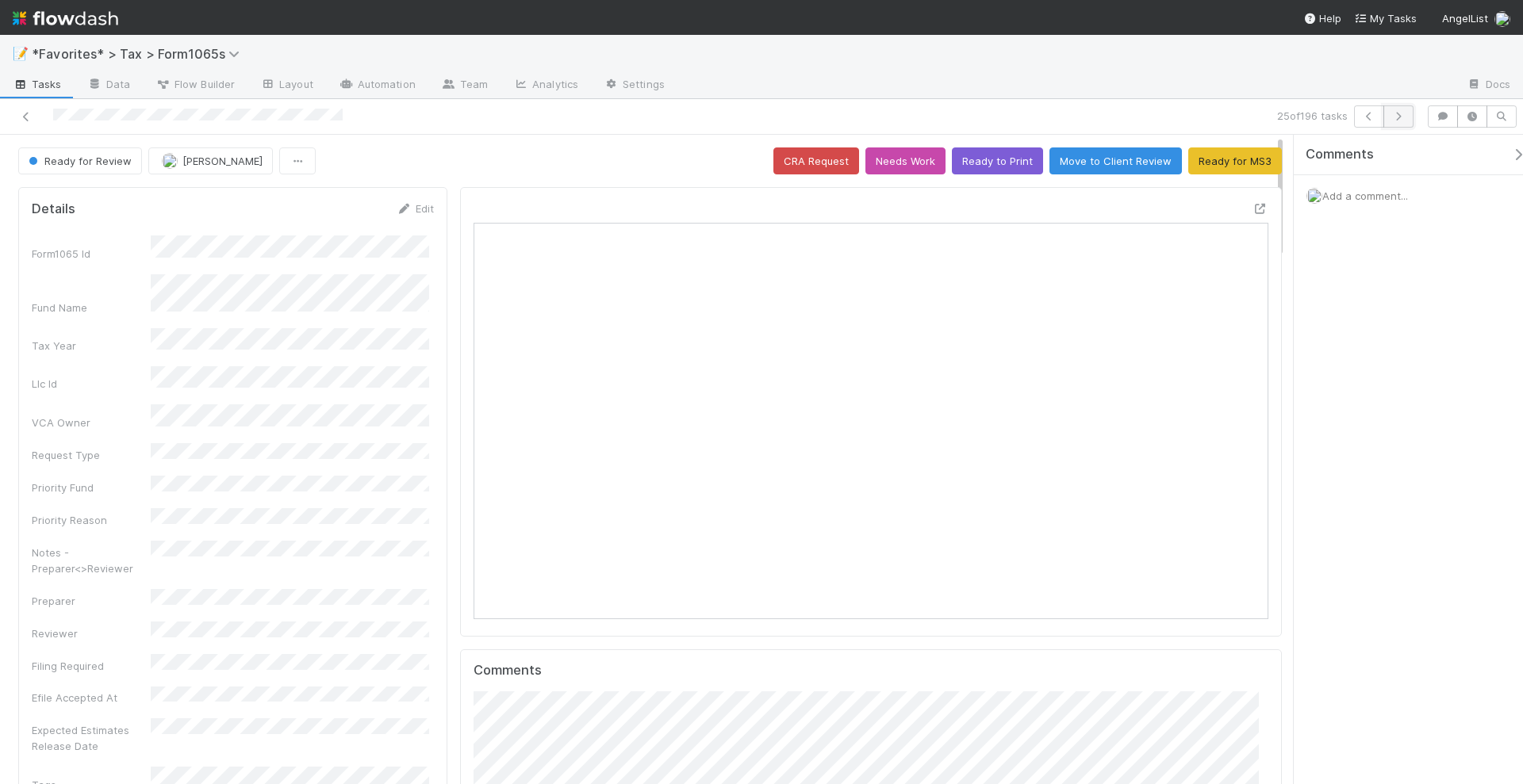
click at [1406, 113] on icon "button" at bounding box center [1398, 117] width 16 height 10
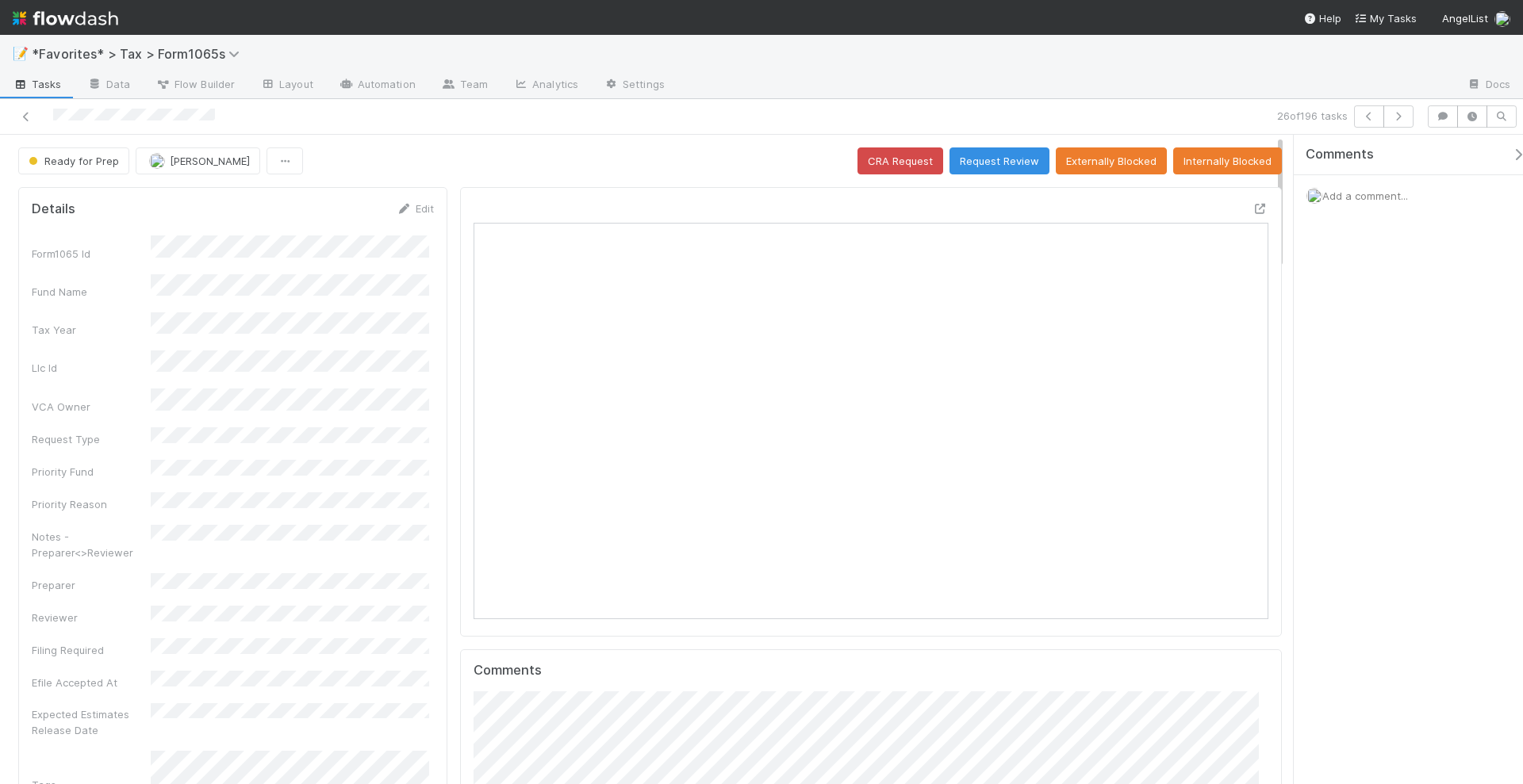
scroll to position [307, 770]
click at [999, 157] on button "Request Review" at bounding box center [999, 160] width 100 height 27
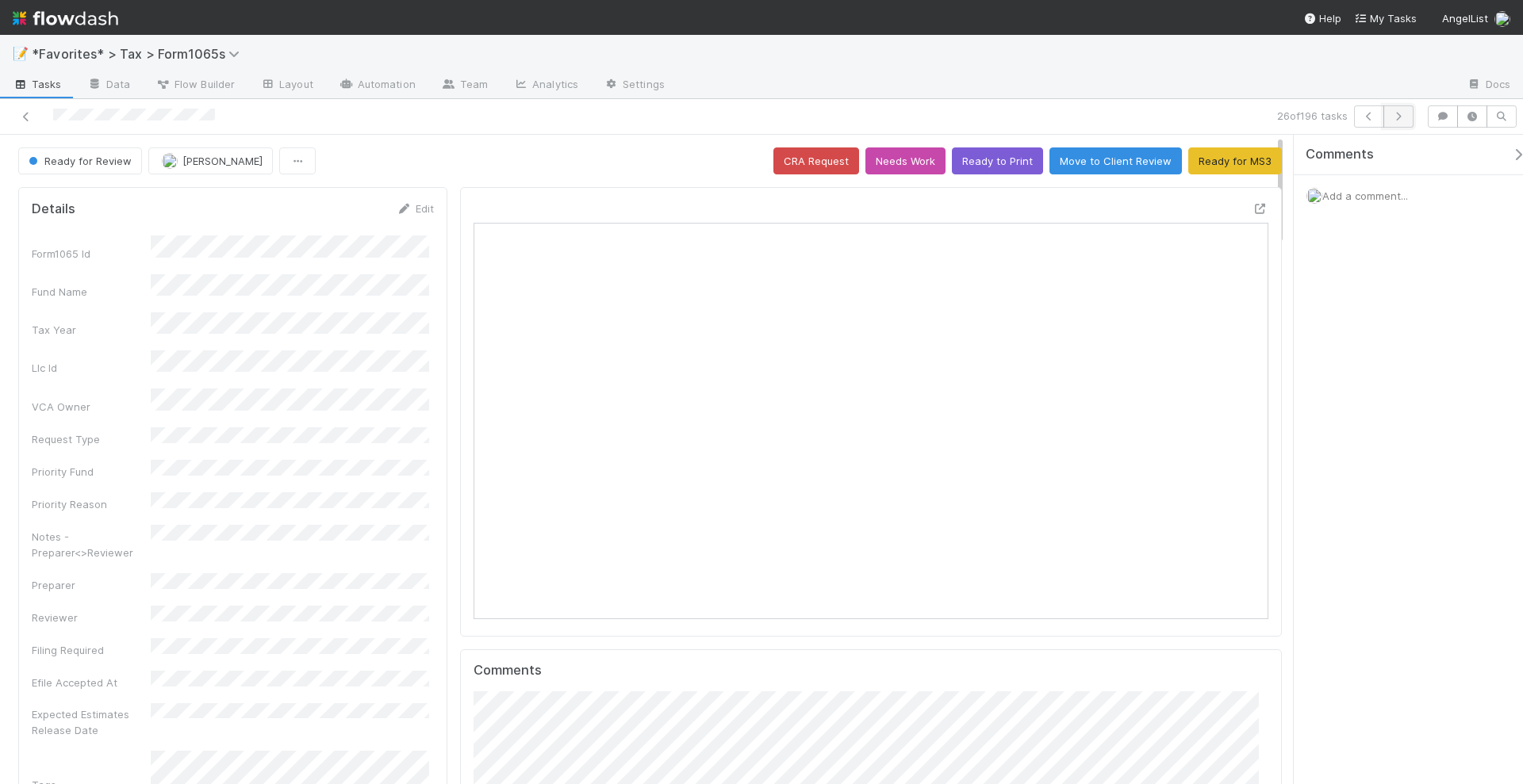
click at [1402, 122] on button "button" at bounding box center [1397, 117] width 30 height 23
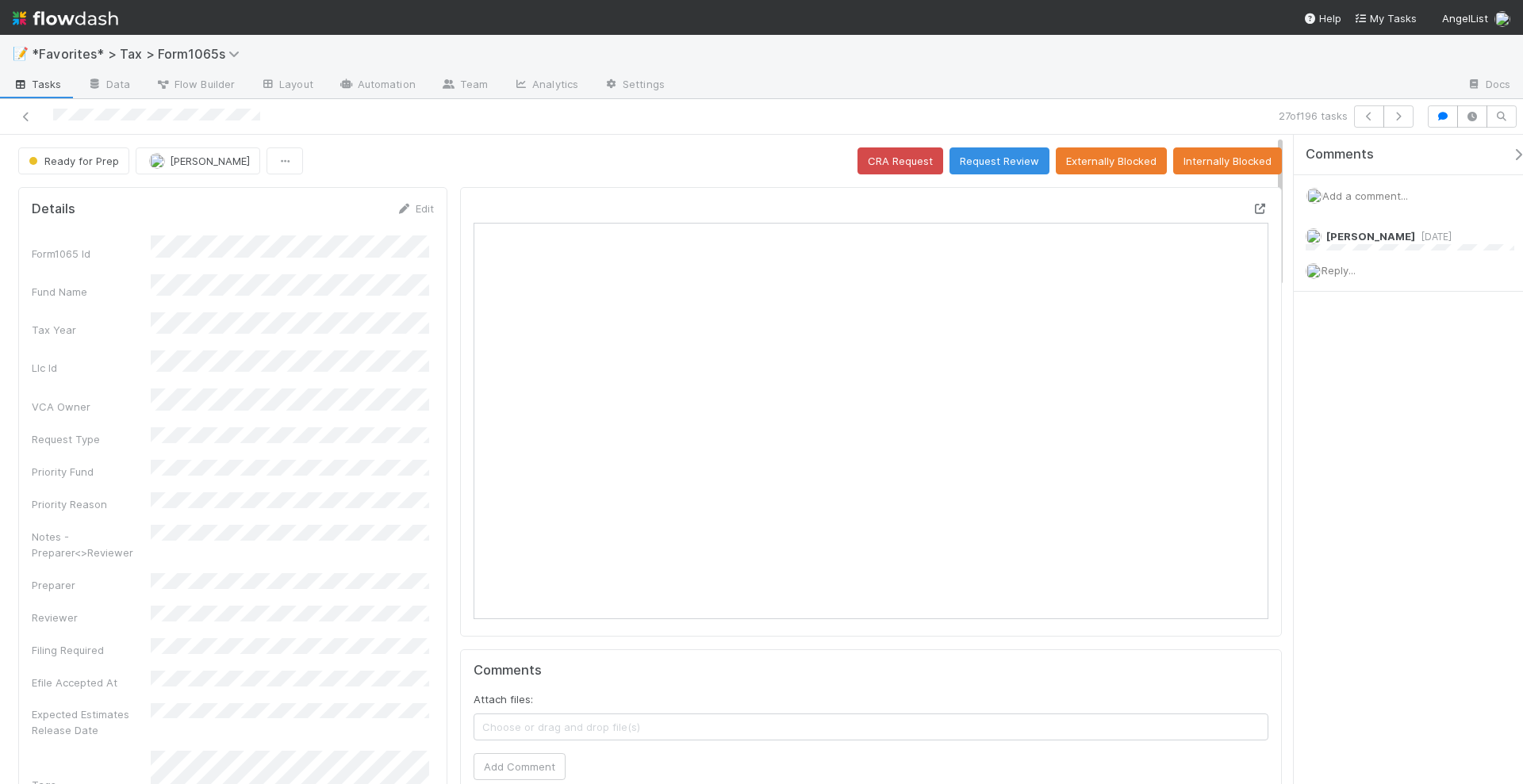
click at [1253, 204] on icon at bounding box center [1261, 208] width 16 height 10
click at [990, 163] on button "Request Review" at bounding box center [999, 160] width 100 height 27
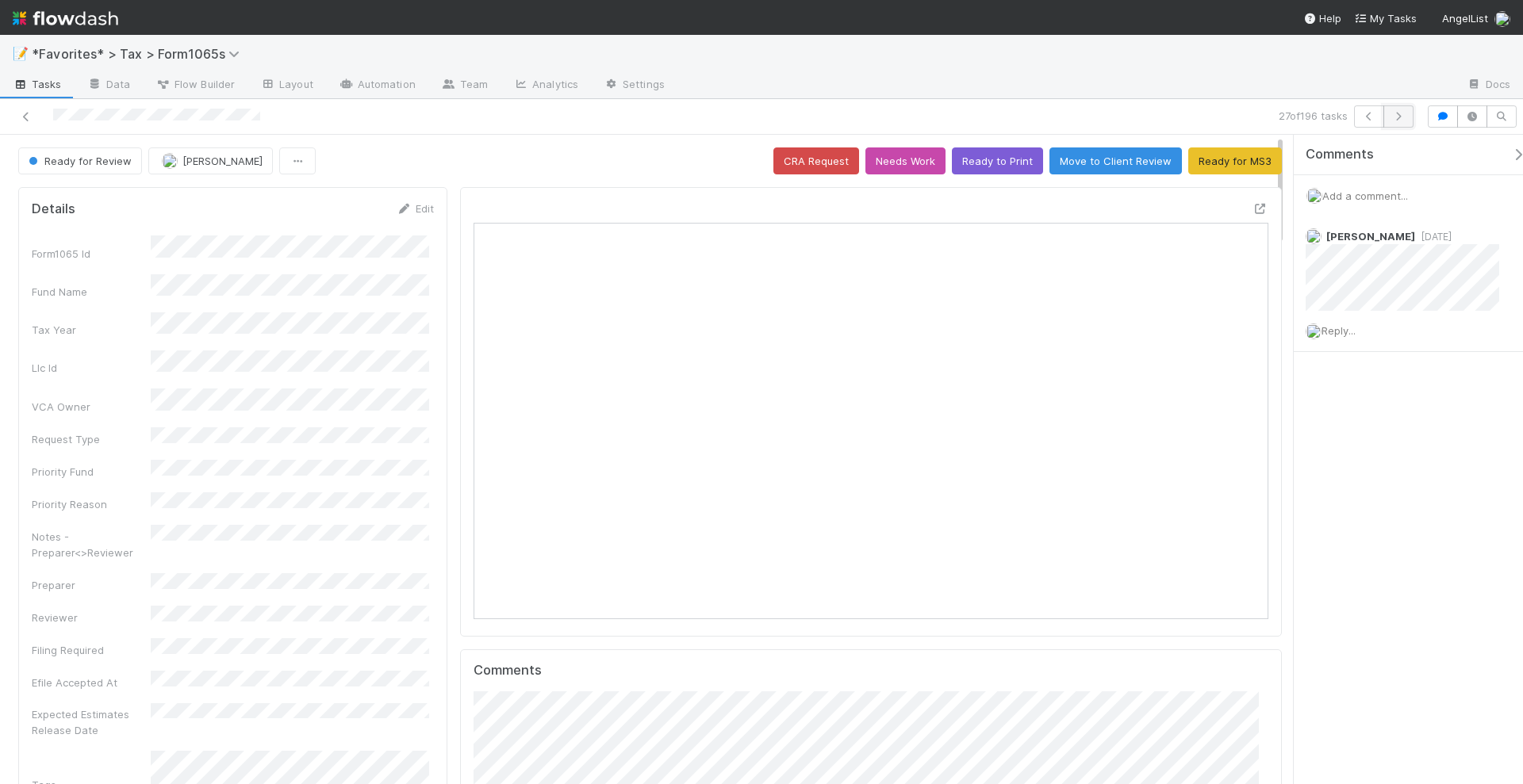
click at [1405, 112] on icon "button" at bounding box center [1398, 117] width 16 height 10
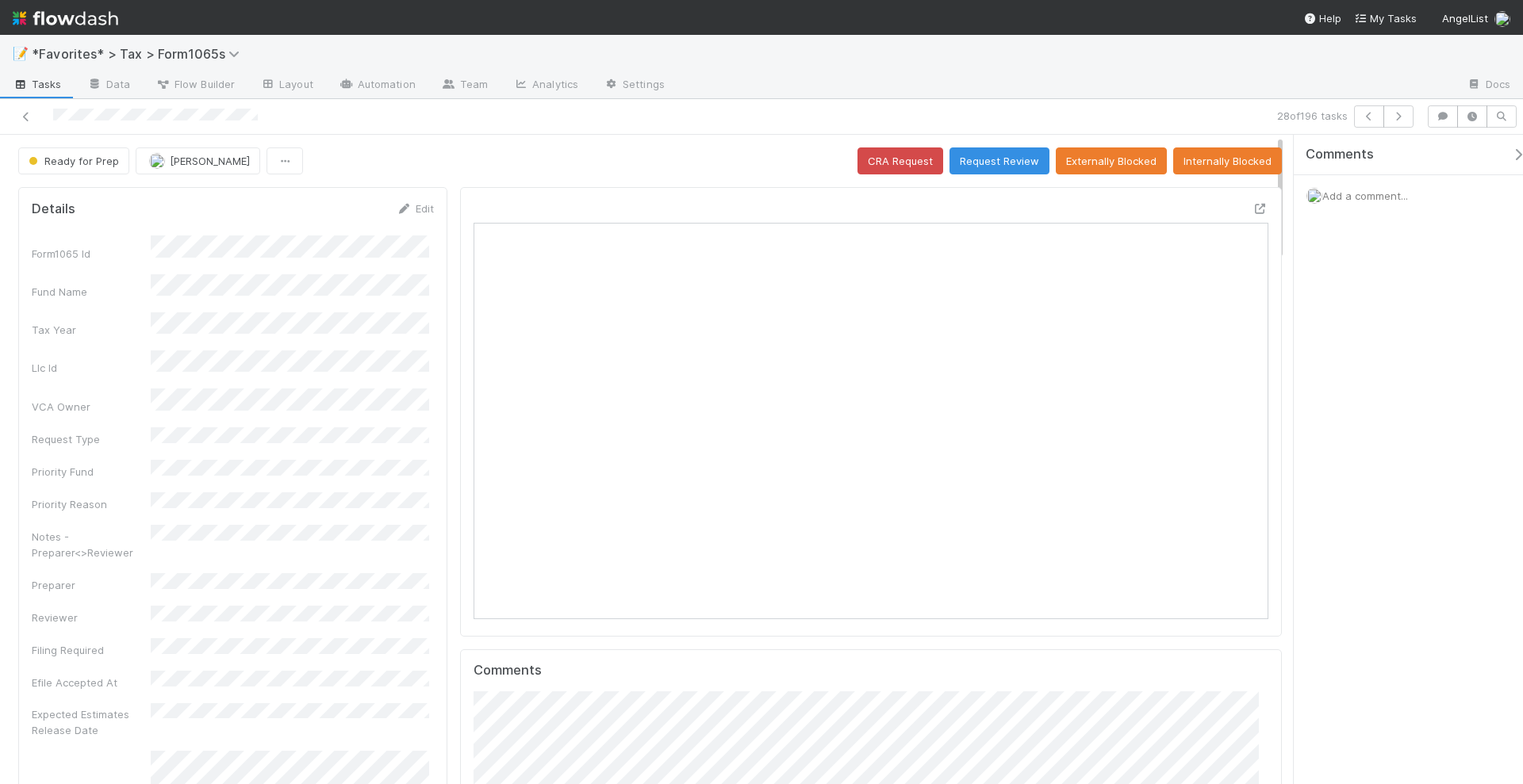
scroll to position [307, 770]
click at [1254, 203] on div "Open in New Tab" at bounding box center [870, 412] width 822 height 450
click at [1253, 204] on icon at bounding box center [1261, 208] width 16 height 10
click at [1404, 115] on icon "button" at bounding box center [1398, 117] width 16 height 10
click at [1253, 205] on icon at bounding box center [1261, 208] width 16 height 10
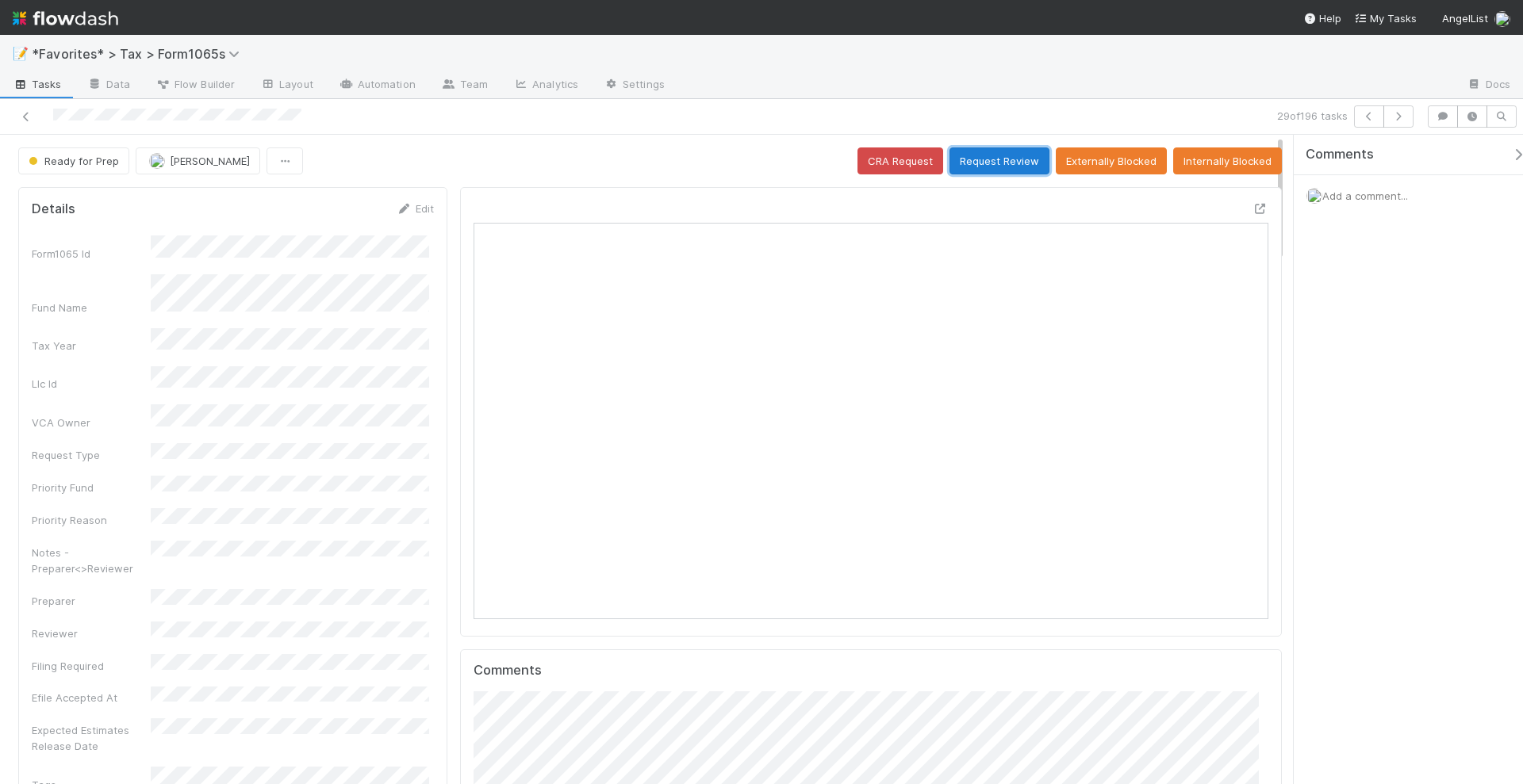
click at [1009, 155] on button "Request Review" at bounding box center [999, 160] width 100 height 27
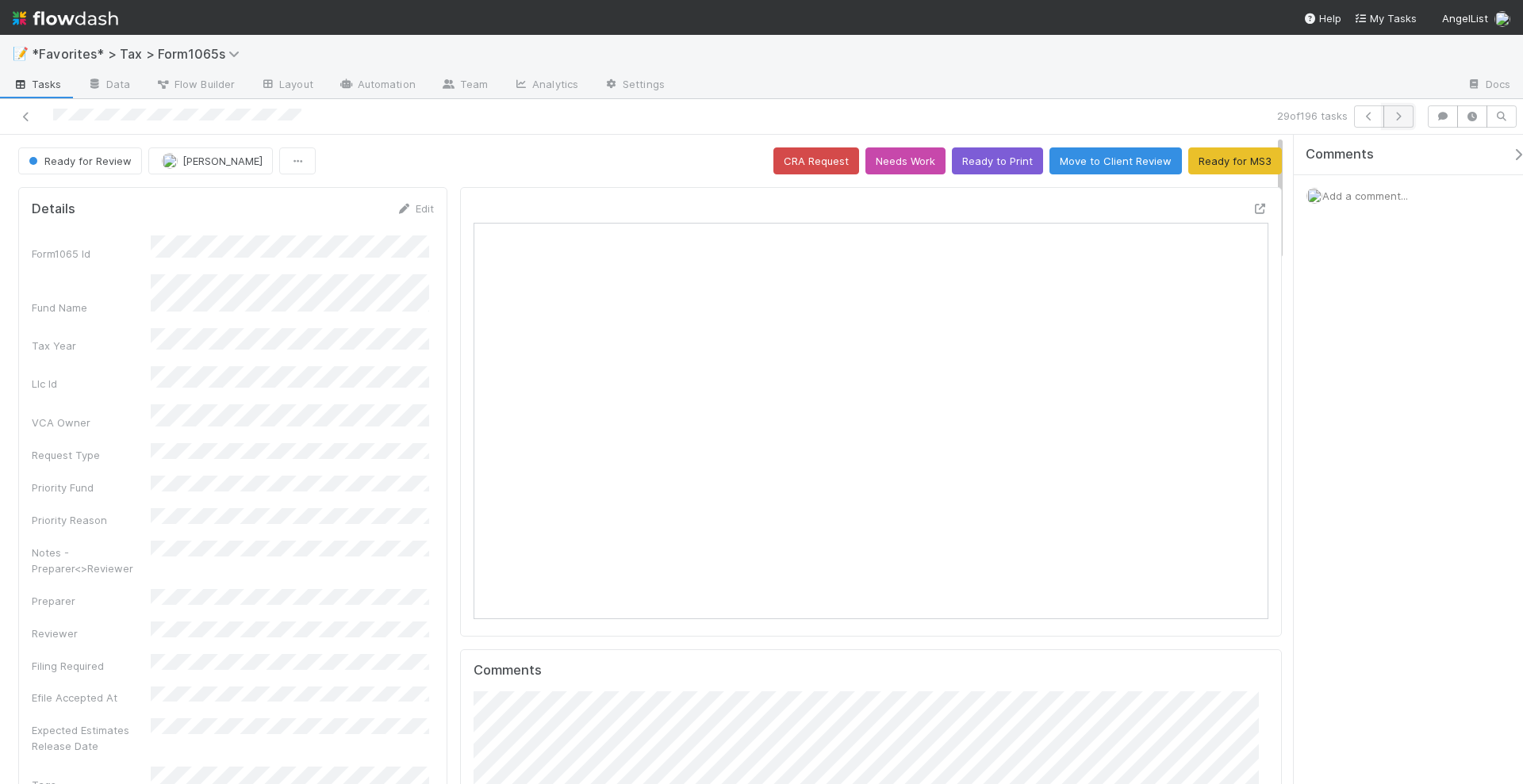
click at [1406, 116] on icon "button" at bounding box center [1398, 117] width 16 height 10
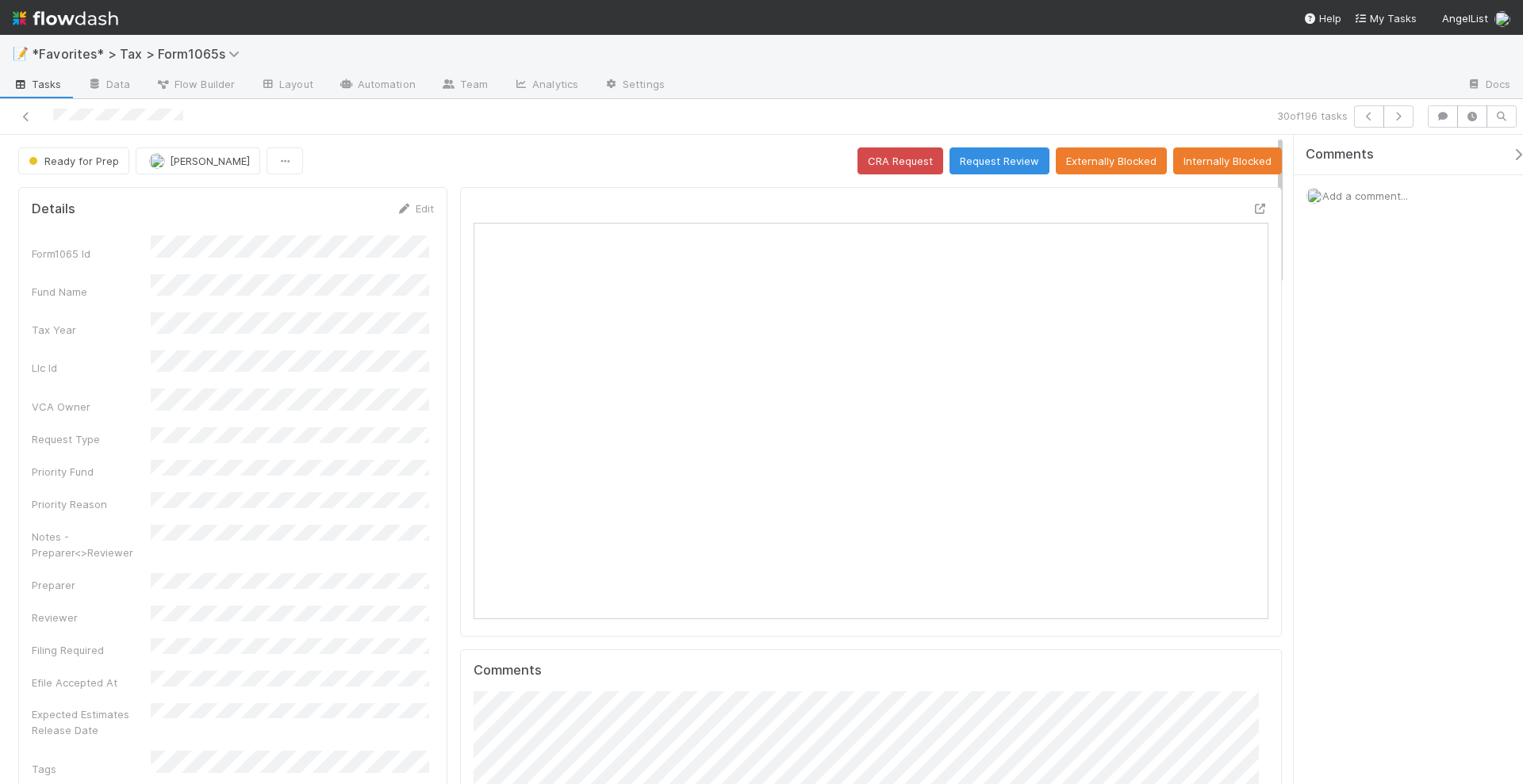
scroll to position [307, 770]
click at [1253, 206] on icon at bounding box center [1261, 208] width 16 height 10
click at [1404, 113] on icon "button" at bounding box center [1398, 117] width 16 height 10
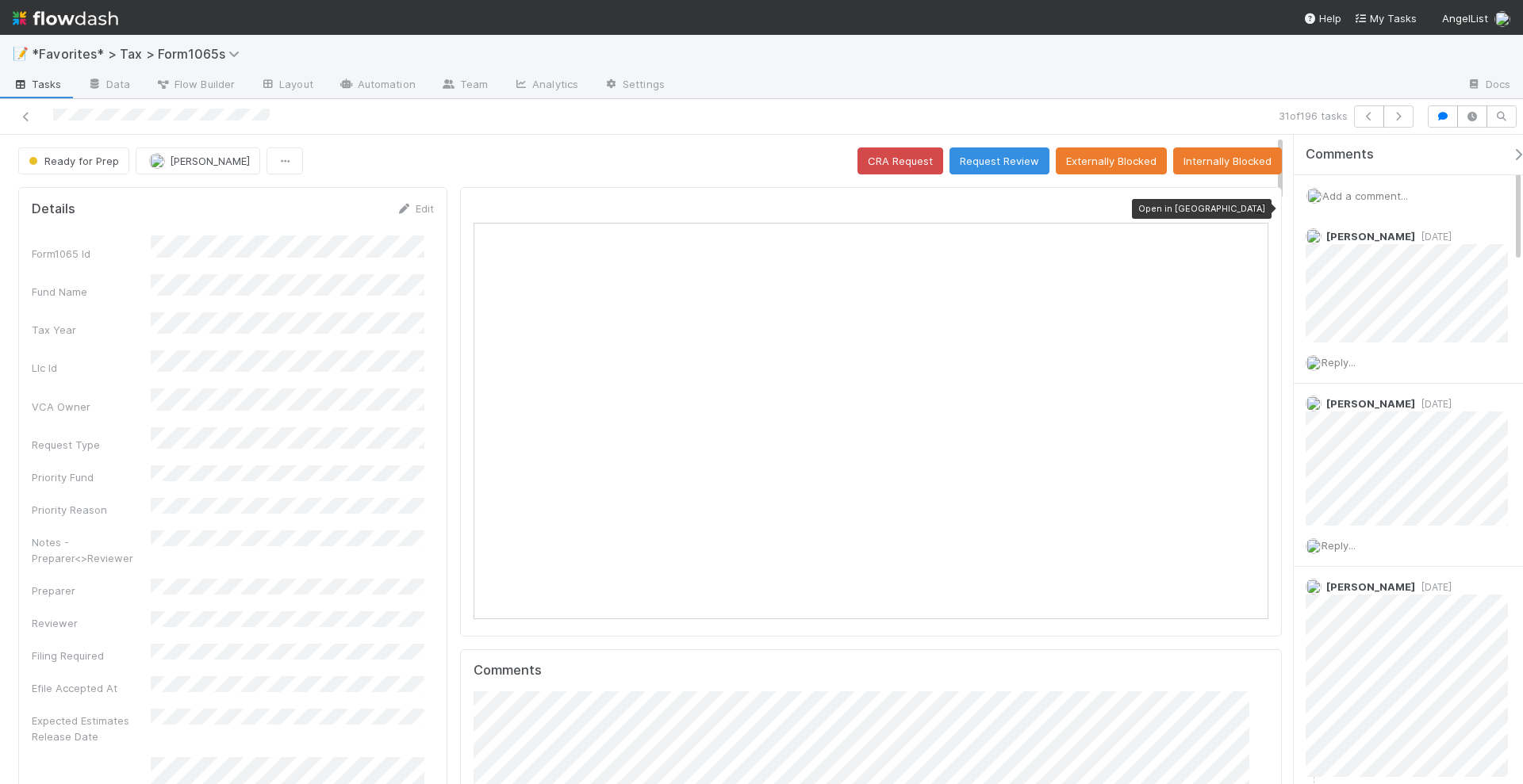
click at [1253, 204] on icon at bounding box center [1261, 208] width 16 height 10
click at [1390, 119] on icon "button" at bounding box center [1398, 117] width 16 height 10
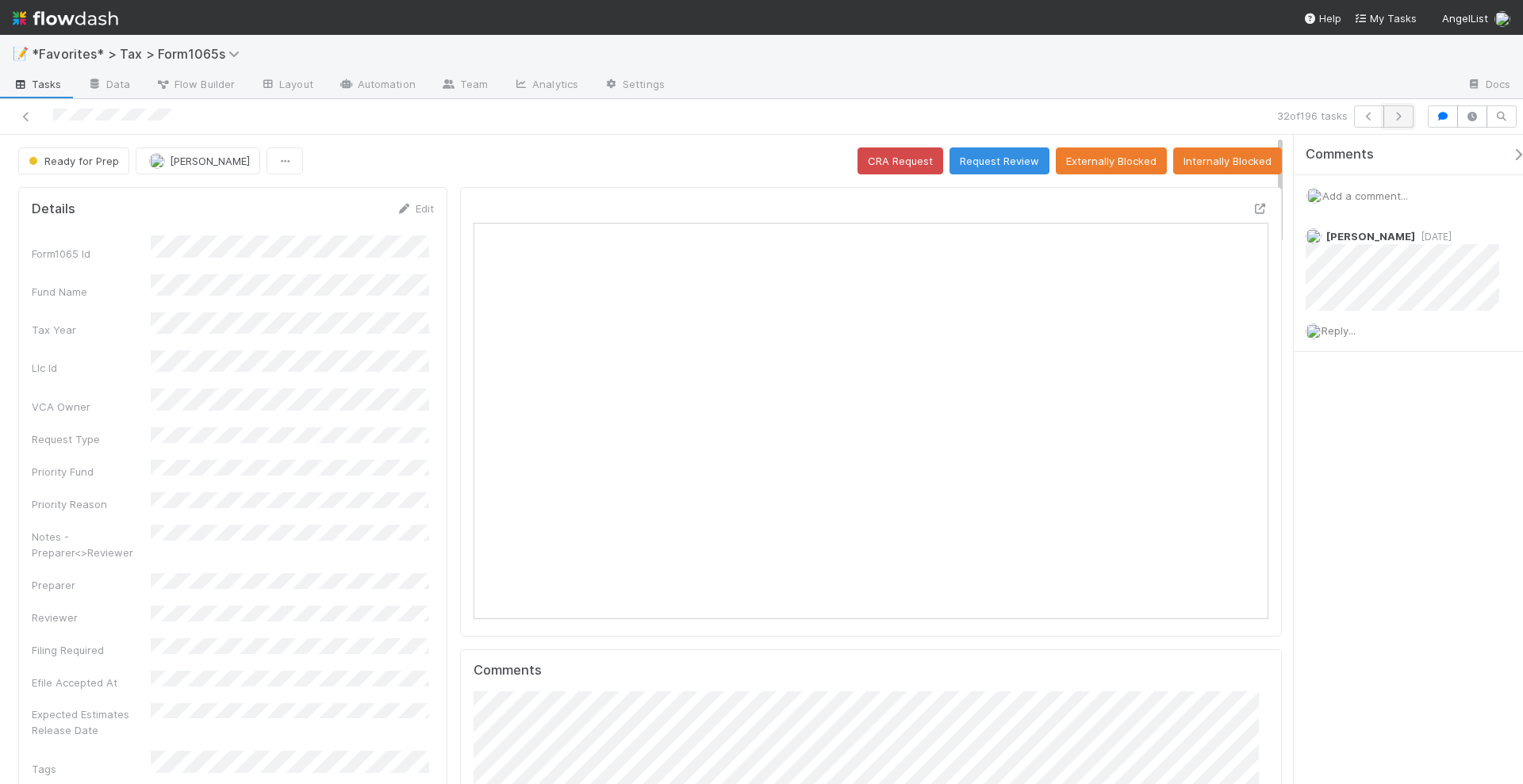
click at [1405, 113] on icon "button" at bounding box center [1398, 117] width 16 height 10
click at [1253, 206] on icon at bounding box center [1261, 208] width 16 height 10
click at [1406, 116] on icon "button" at bounding box center [1398, 117] width 16 height 10
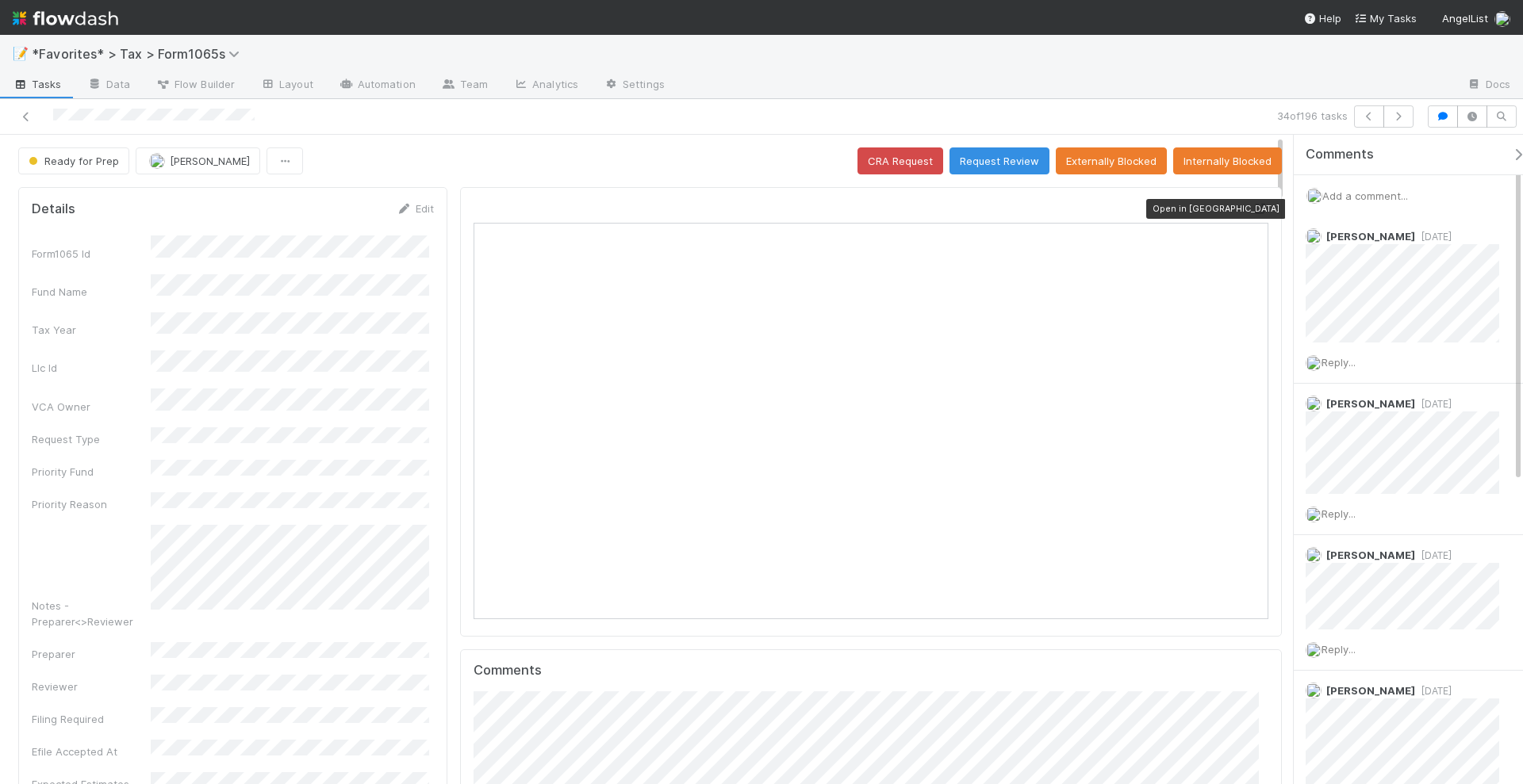
click at [1253, 204] on icon at bounding box center [1261, 208] width 16 height 10
click at [1405, 115] on icon "button" at bounding box center [1398, 117] width 16 height 10
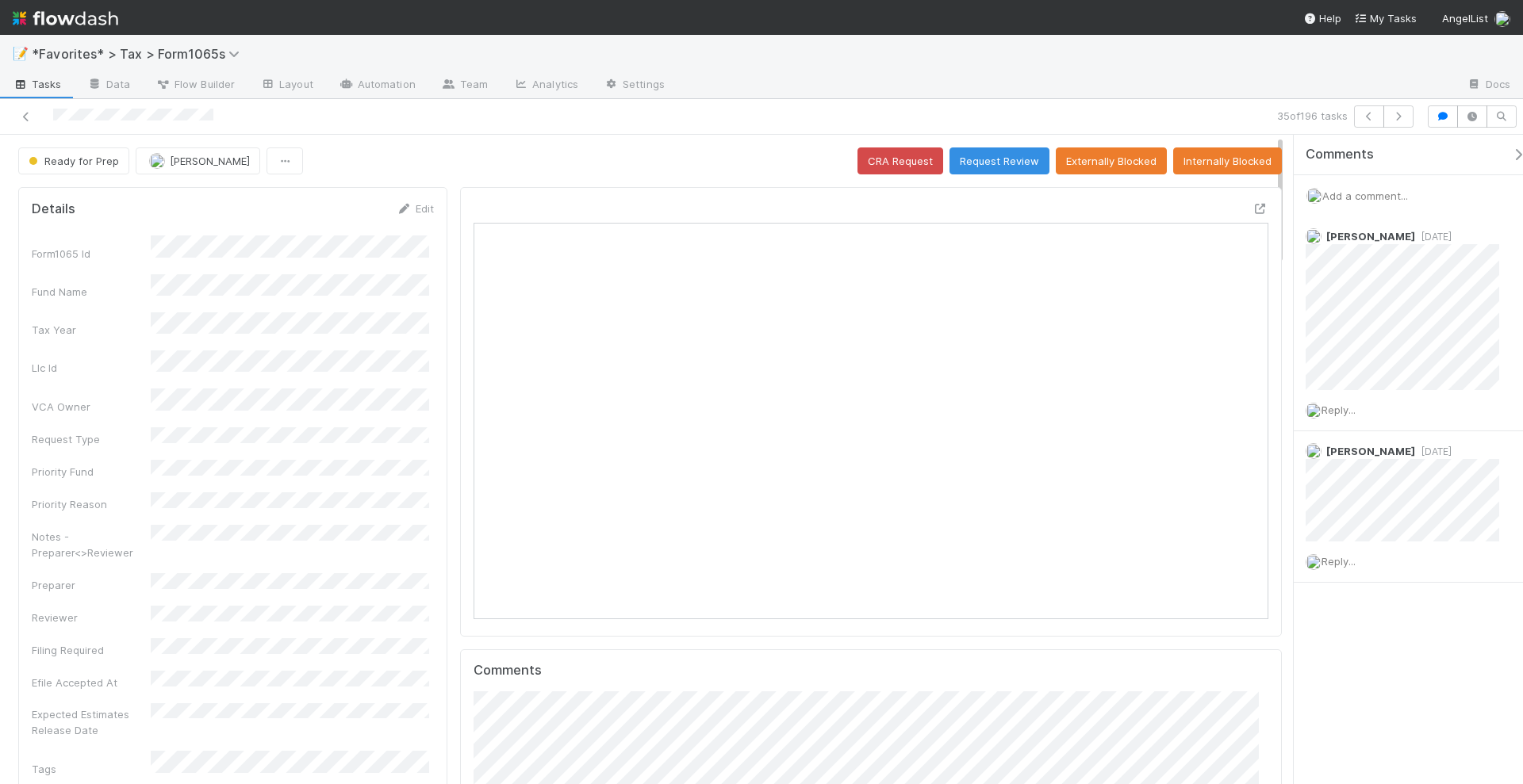
scroll to position [307, 382]
click at [1411, 118] on button "button" at bounding box center [1397, 117] width 30 height 23
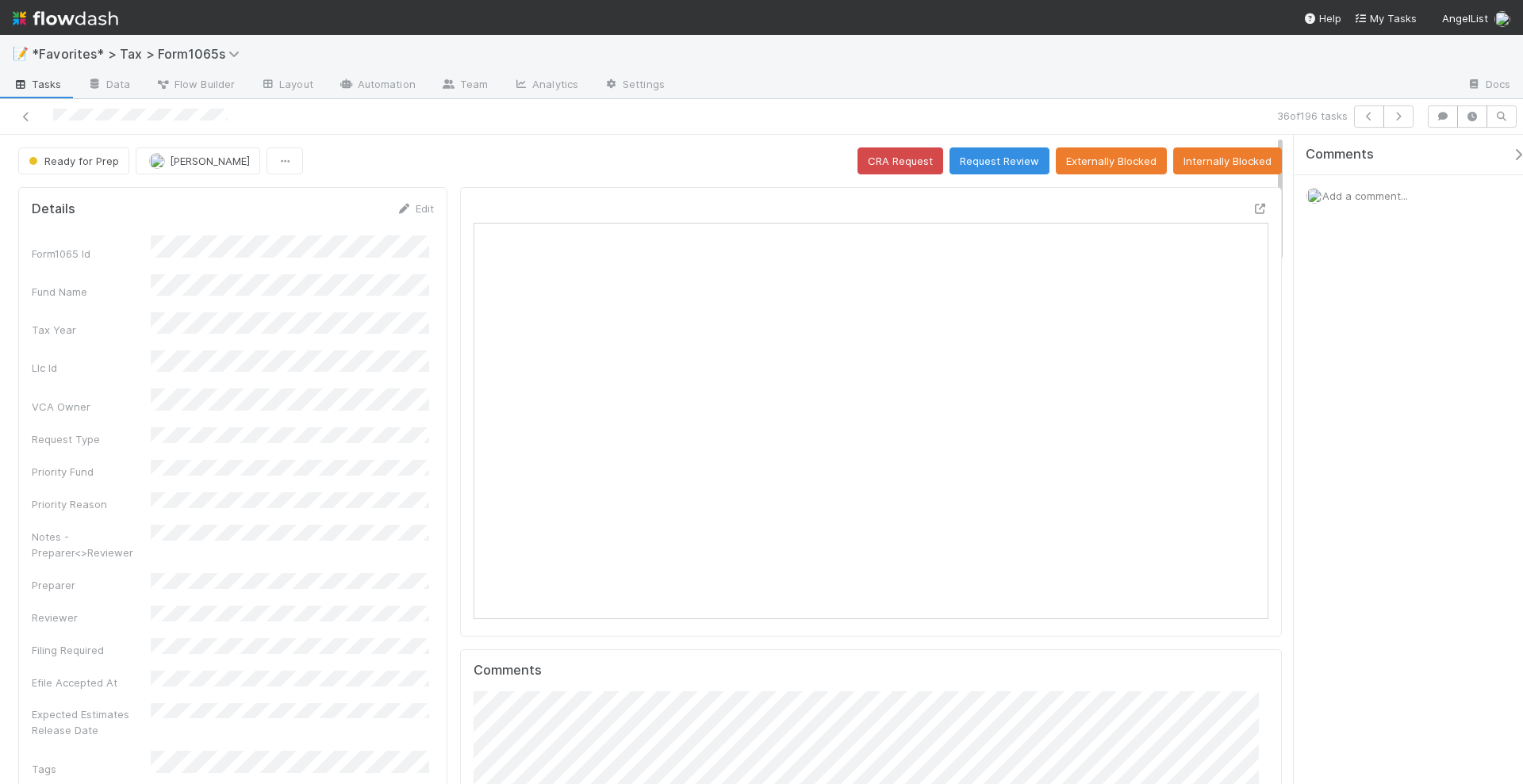
scroll to position [307, 770]
click at [1413, 111] on button "button" at bounding box center [1397, 117] width 30 height 23
click at [1409, 119] on button "button" at bounding box center [1397, 117] width 30 height 23
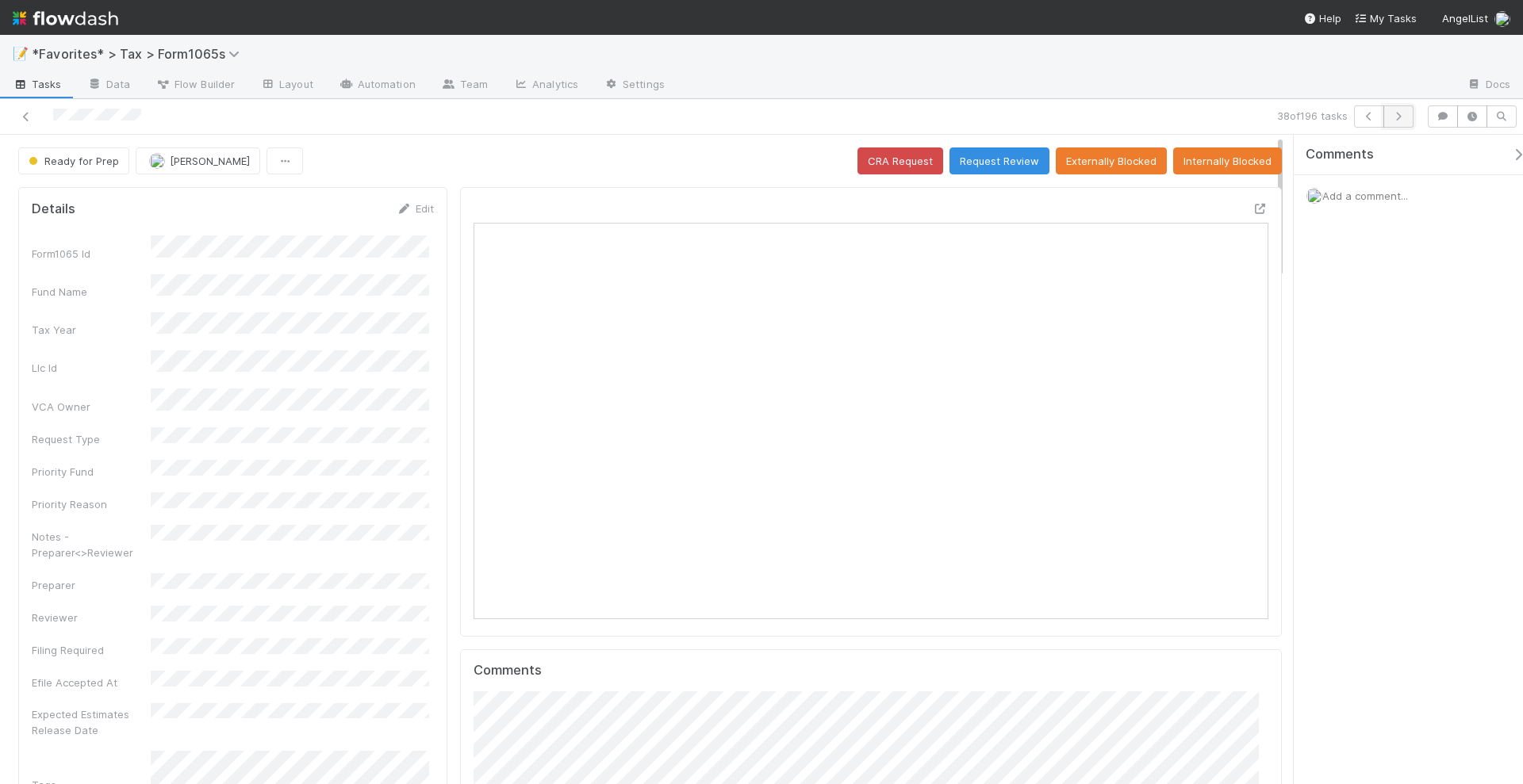
click at [1401, 120] on icon "button" at bounding box center [1398, 117] width 16 height 10
click at [1400, 121] on button "button" at bounding box center [1397, 117] width 30 height 23
click at [1401, 119] on icon "button" at bounding box center [1398, 117] width 16 height 10
click at [1402, 122] on button "button" at bounding box center [1397, 117] width 30 height 23
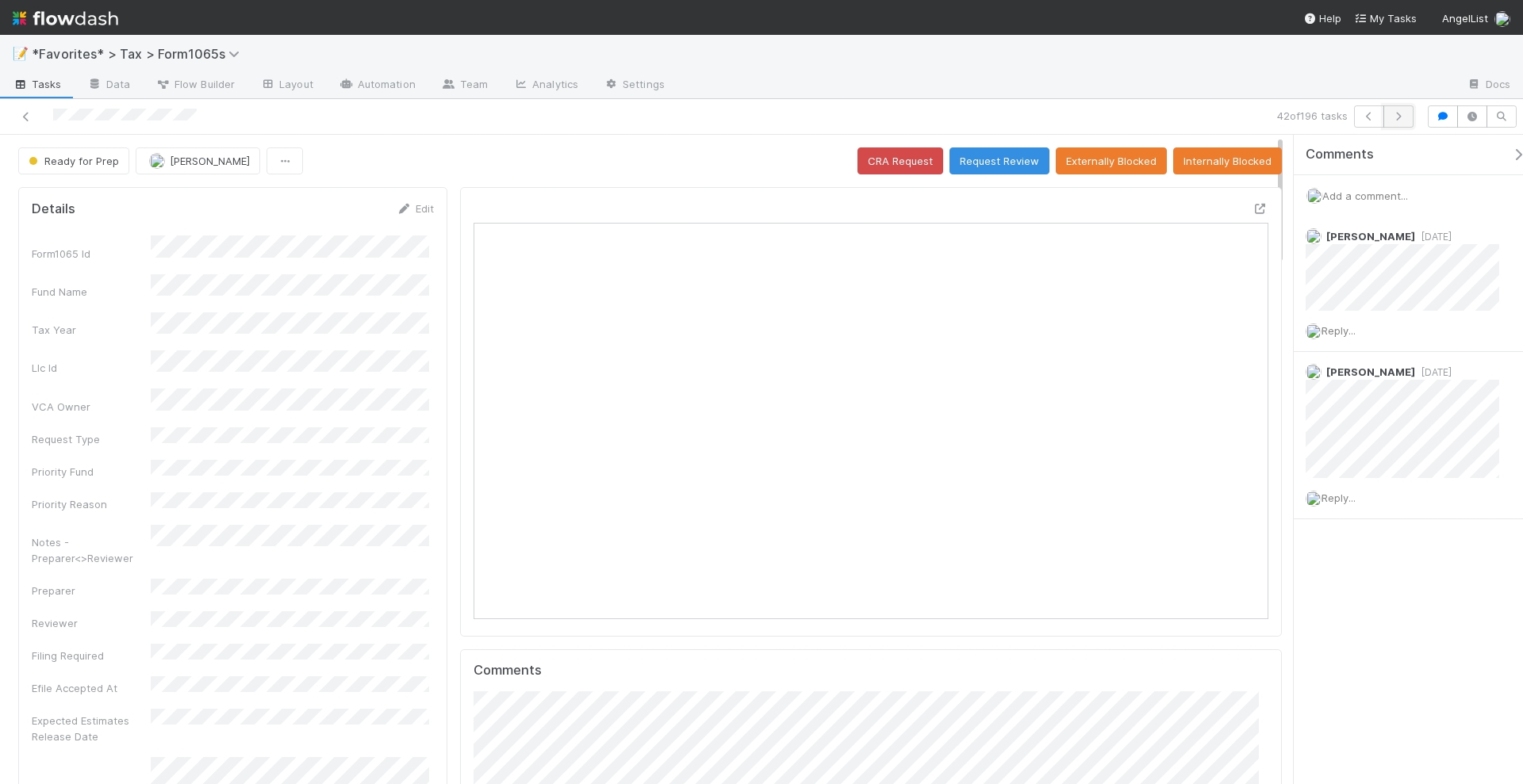
click at [1402, 115] on icon "button" at bounding box center [1398, 117] width 16 height 10
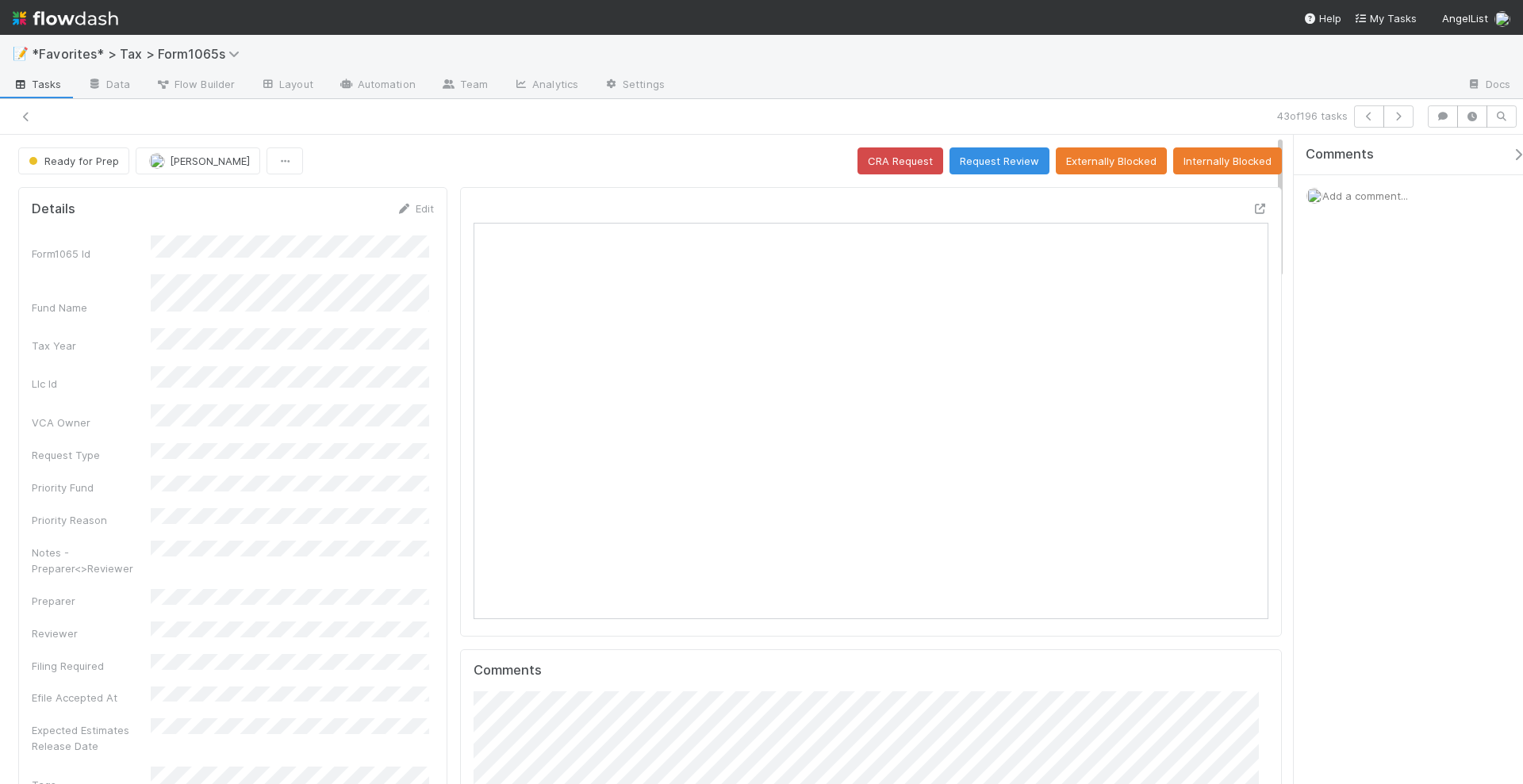
scroll to position [16, 16]
click at [1401, 116] on icon "button" at bounding box center [1398, 117] width 16 height 10
click at [1406, 114] on icon "button" at bounding box center [1398, 117] width 16 height 10
click at [1401, 120] on icon "button" at bounding box center [1398, 117] width 16 height 10
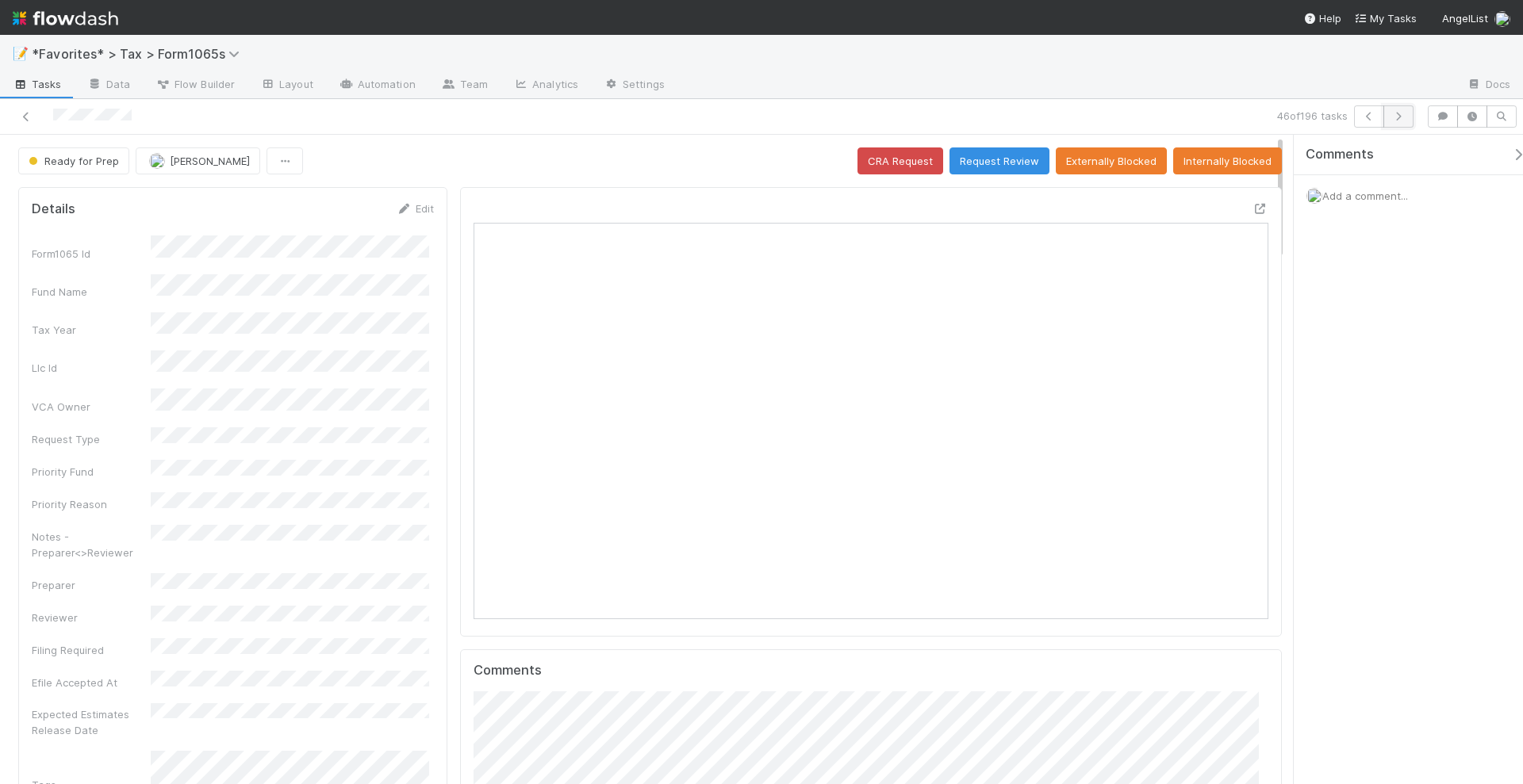
click at [1398, 118] on icon "button" at bounding box center [1398, 117] width 16 height 10
click at [1510, 151] on icon "button" at bounding box center [1518, 155] width 16 height 13
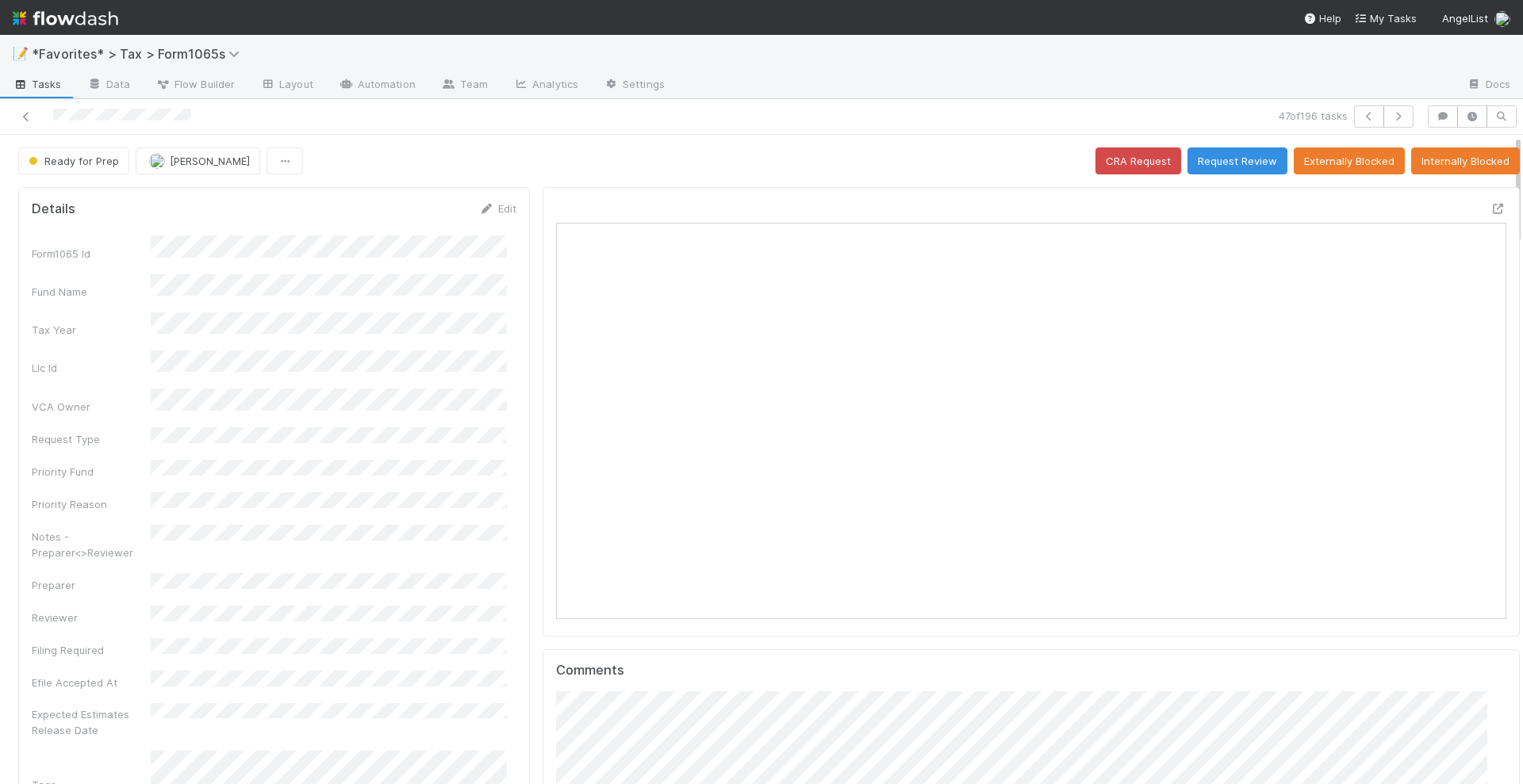
scroll to position [307, 916]
click at [1428, 109] on button "button" at bounding box center [1442, 117] width 30 height 23
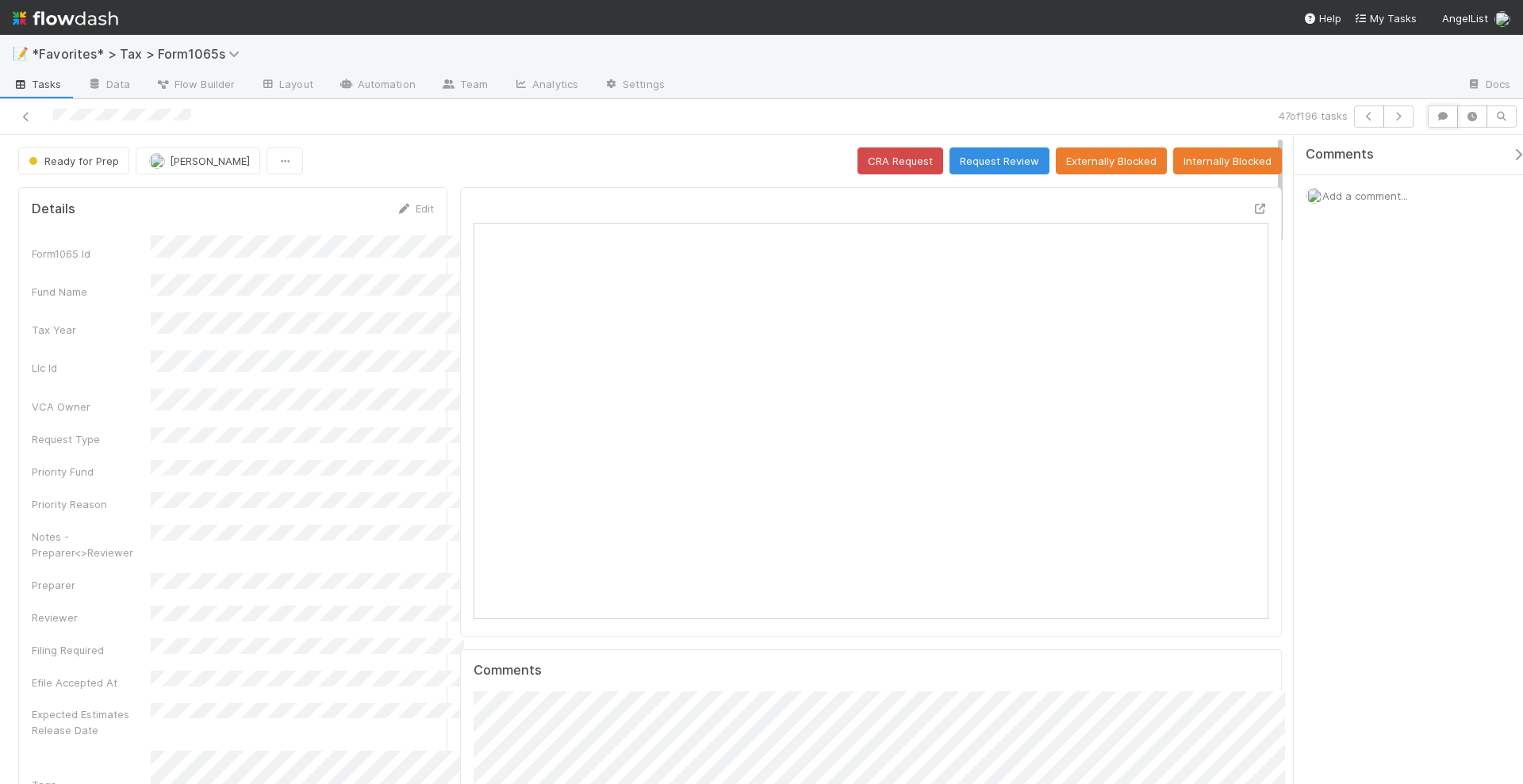
scroll to position [16, 15]
click at [1405, 117] on icon "button" at bounding box center [1398, 117] width 16 height 10
click at [1397, 120] on icon "button" at bounding box center [1398, 117] width 16 height 10
click at [1393, 118] on icon "button" at bounding box center [1398, 117] width 16 height 10
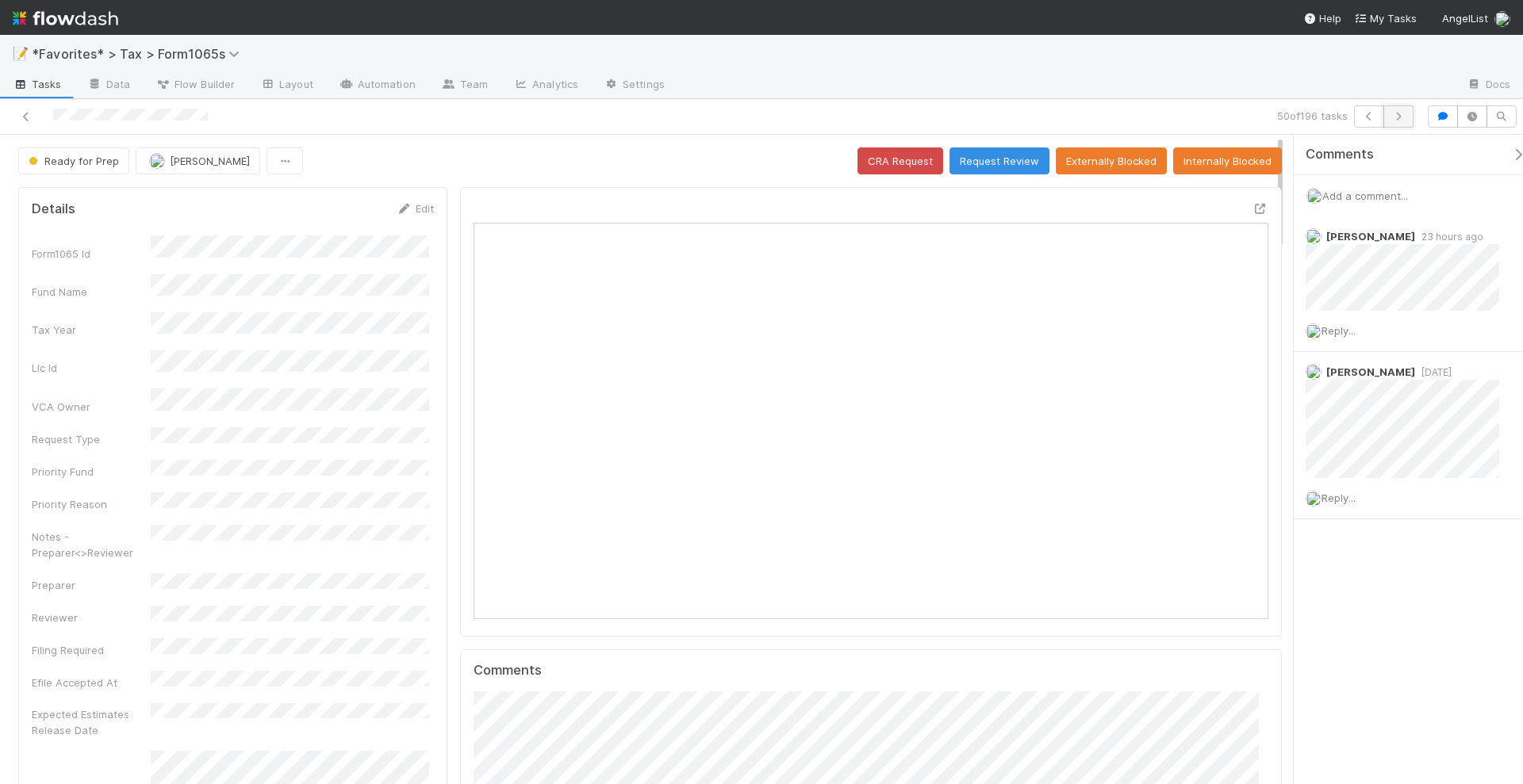
scroll to position [307, 382]
click at [1398, 114] on icon "button" at bounding box center [1398, 117] width 16 height 10
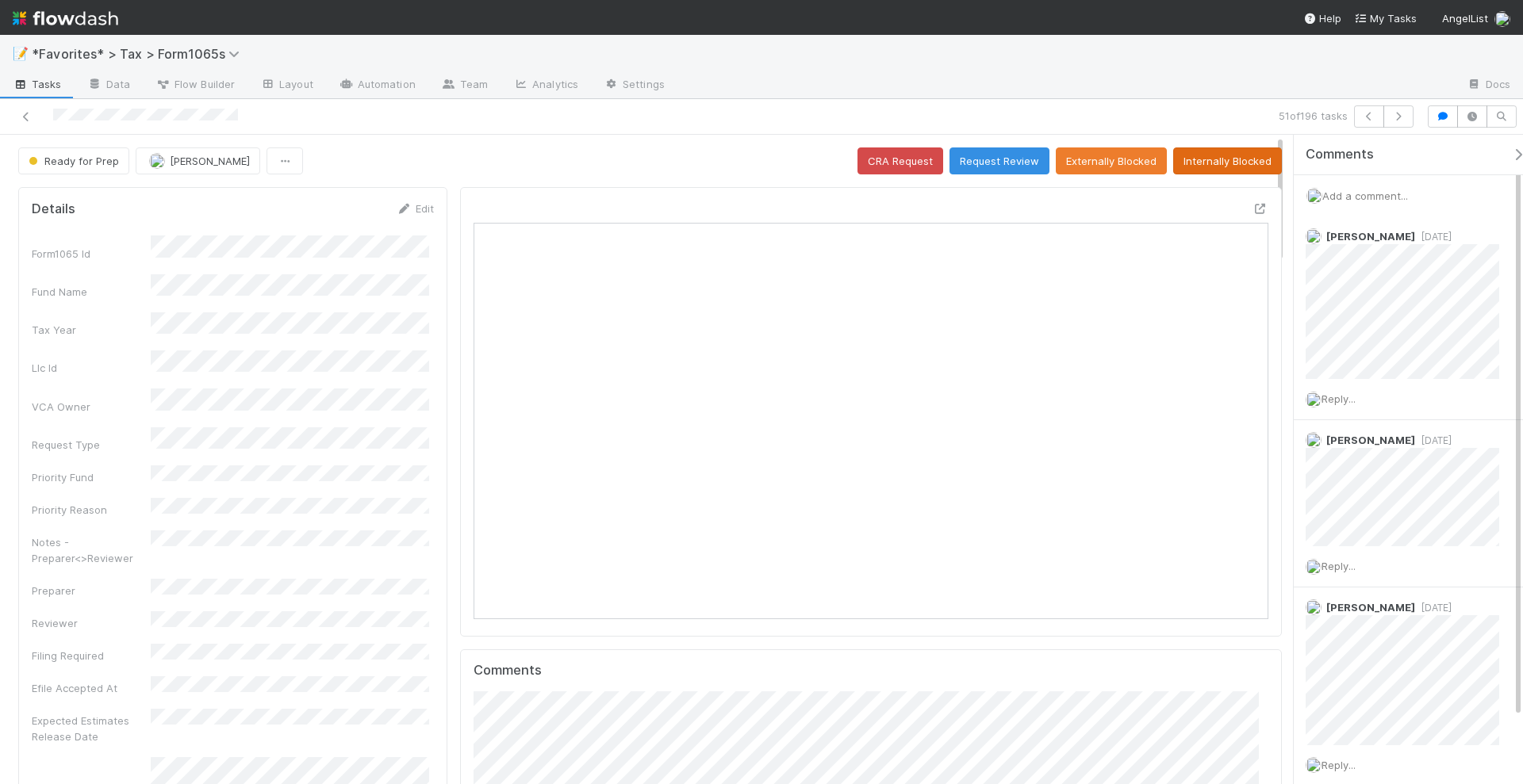
scroll to position [307, 770]
click at [998, 155] on button "Request Review" at bounding box center [999, 160] width 100 height 27
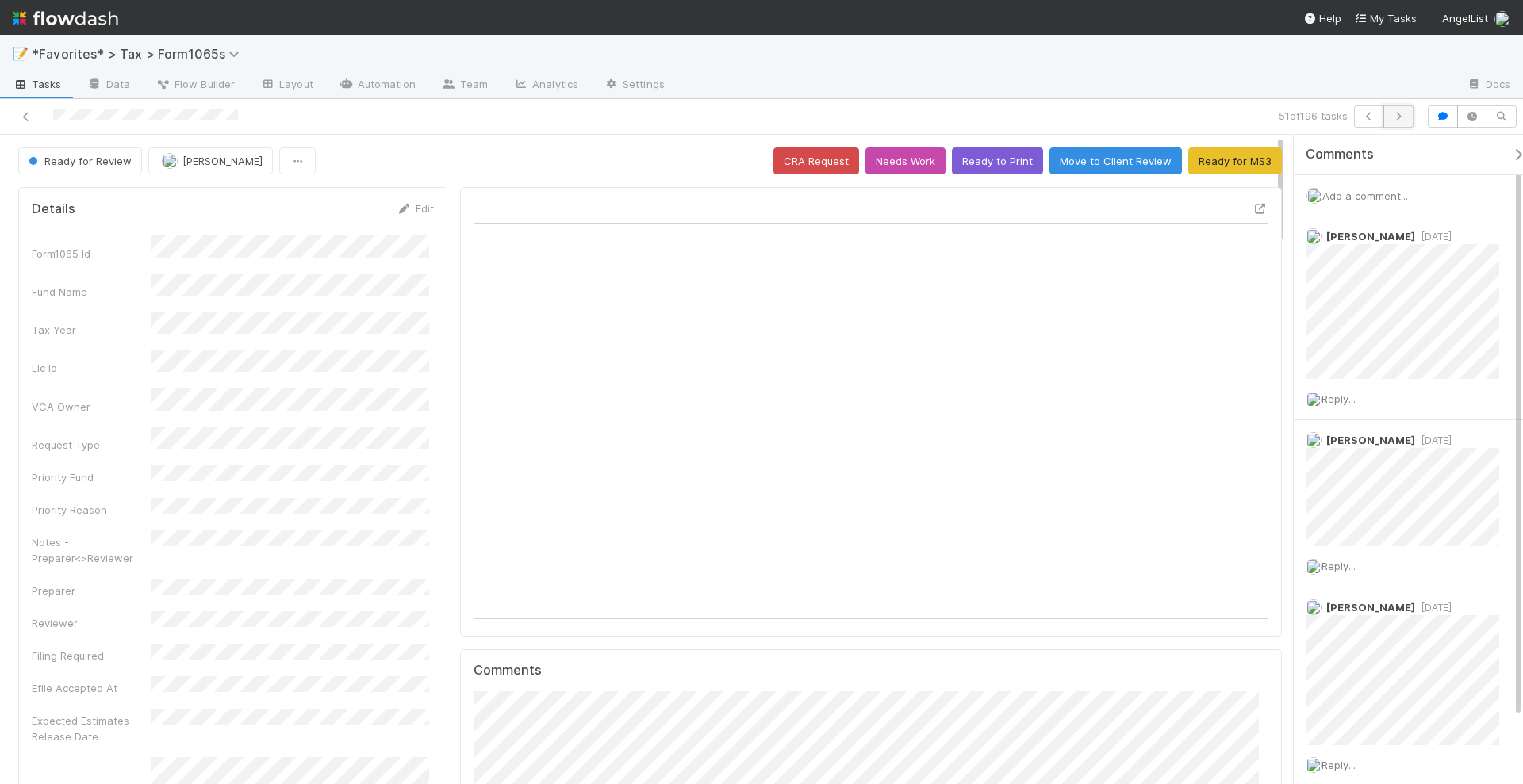
click at [1405, 124] on button "button" at bounding box center [1397, 117] width 30 height 23
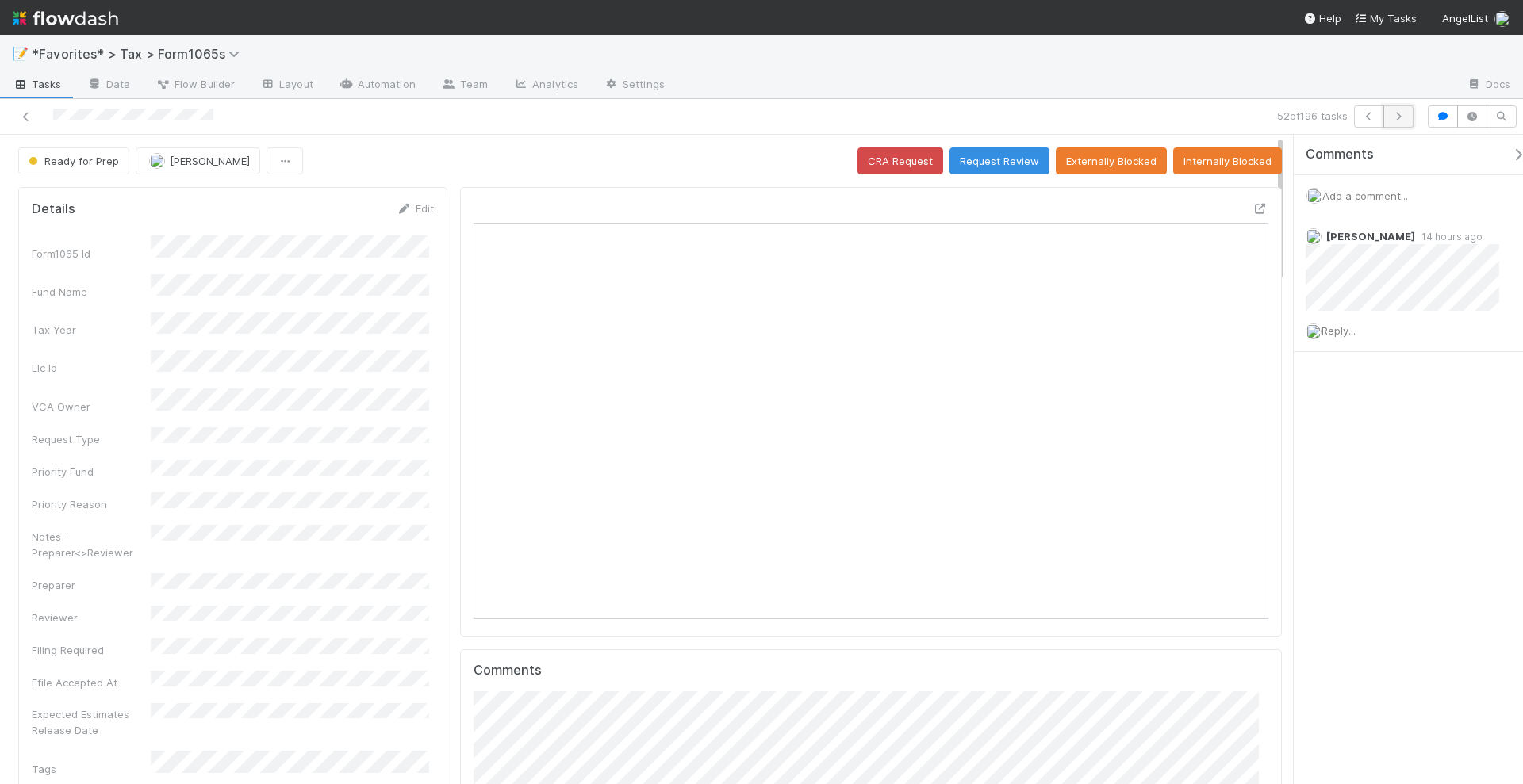
click at [1414, 119] on button "button" at bounding box center [1397, 117] width 30 height 23
click at [1406, 117] on icon "button" at bounding box center [1398, 117] width 16 height 10
click at [1253, 207] on icon at bounding box center [1261, 208] width 16 height 10
click at [1401, 116] on icon "button" at bounding box center [1398, 117] width 16 height 10
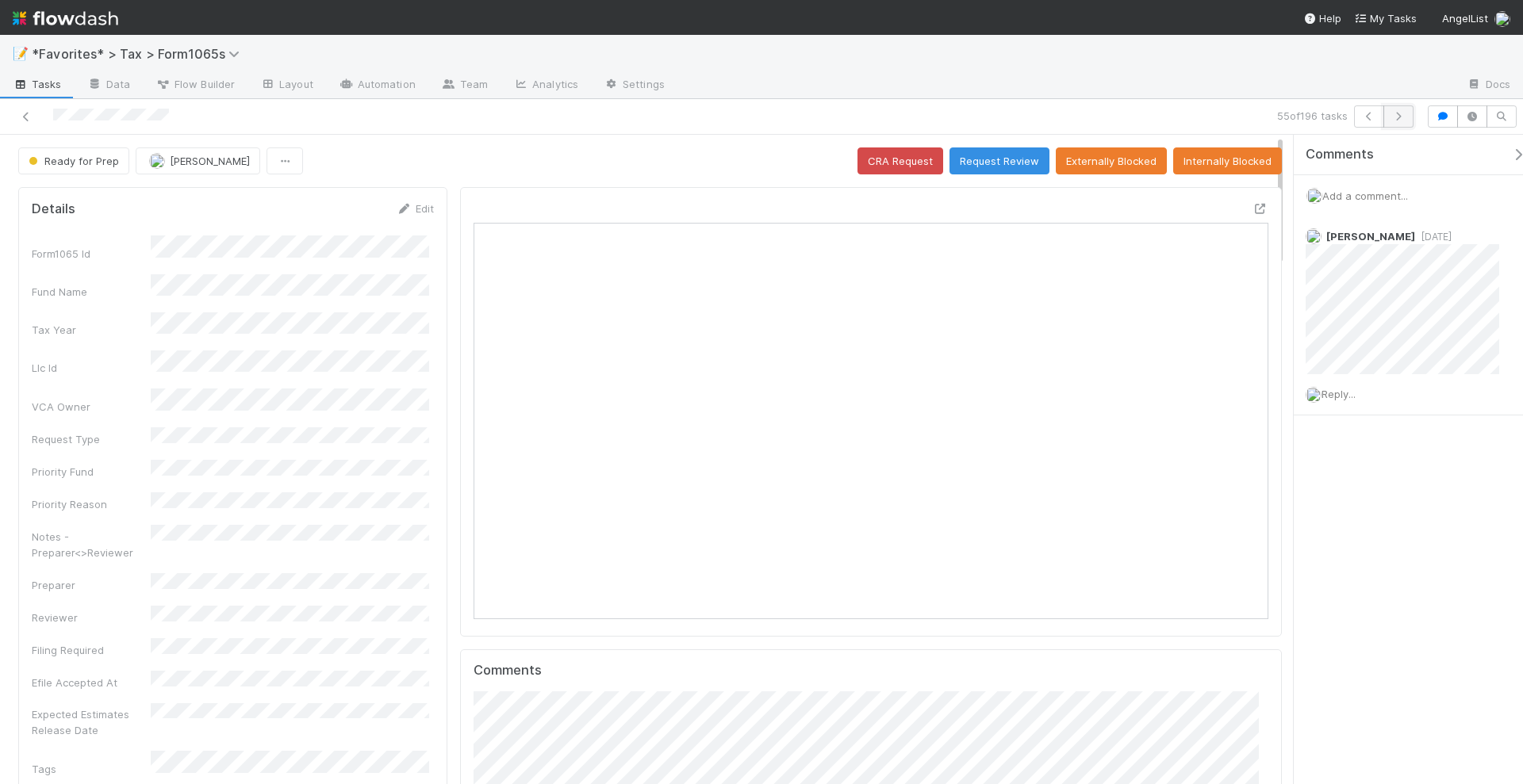
click at [1403, 116] on icon "button" at bounding box center [1398, 117] width 16 height 10
click at [1253, 204] on icon at bounding box center [1261, 208] width 16 height 10
click at [968, 151] on button "Request Review" at bounding box center [999, 160] width 100 height 27
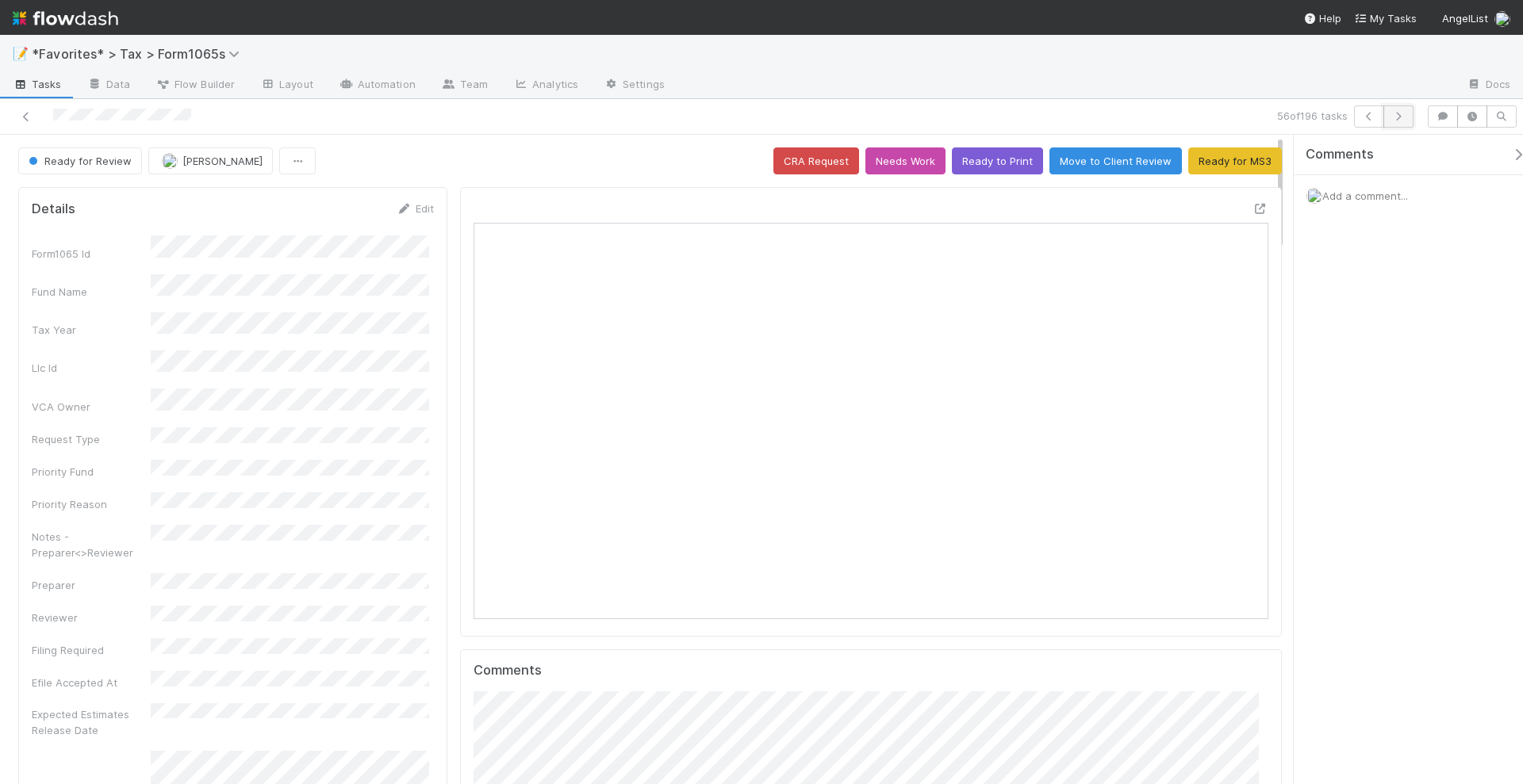
click at [1405, 117] on icon "button" at bounding box center [1398, 117] width 16 height 10
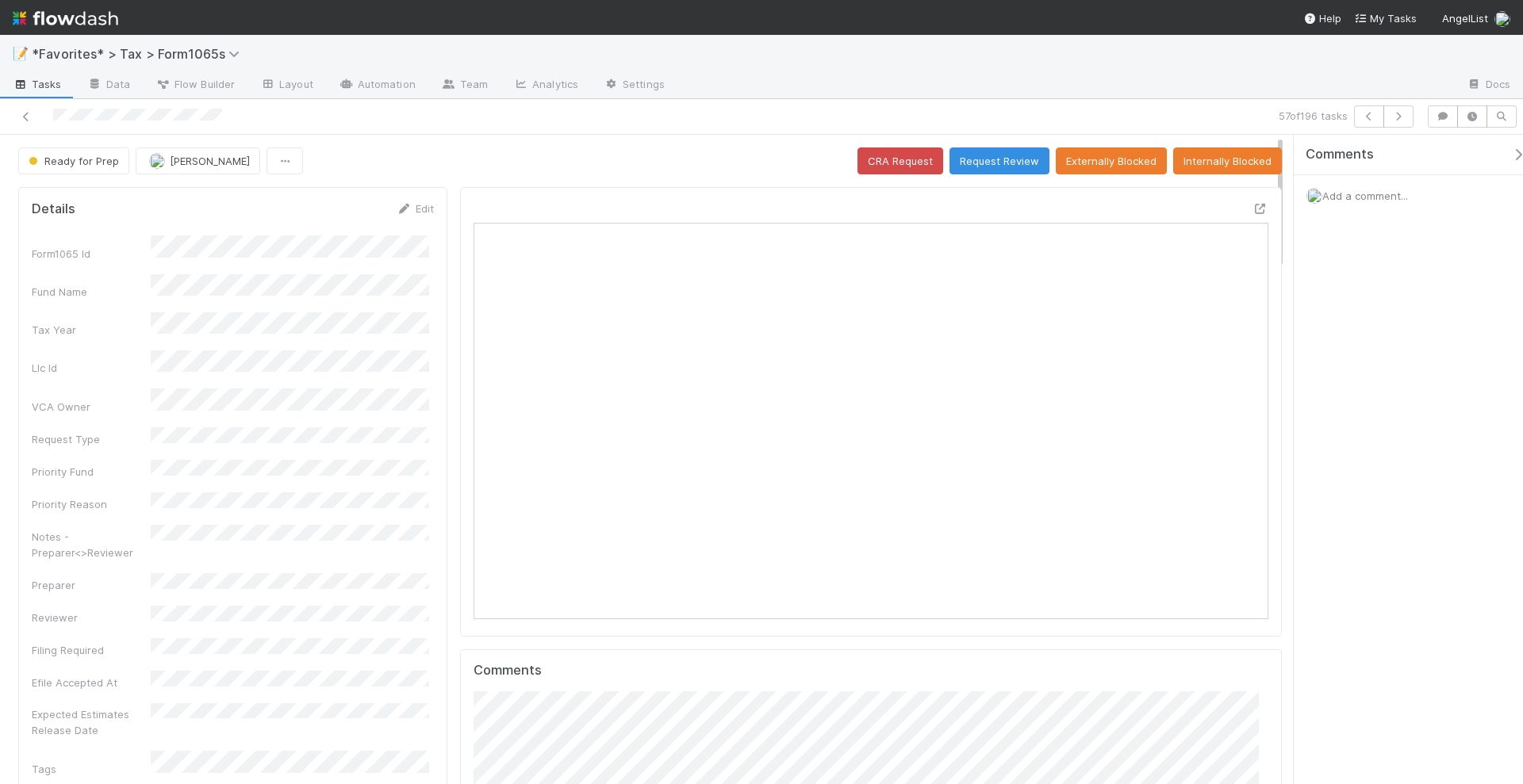
scroll to position [307, 770]
click at [1400, 116] on icon "button" at bounding box center [1398, 117] width 16 height 10
click at [1253, 208] on icon at bounding box center [1261, 208] width 16 height 10
click at [990, 165] on button "Request Review" at bounding box center [999, 160] width 100 height 27
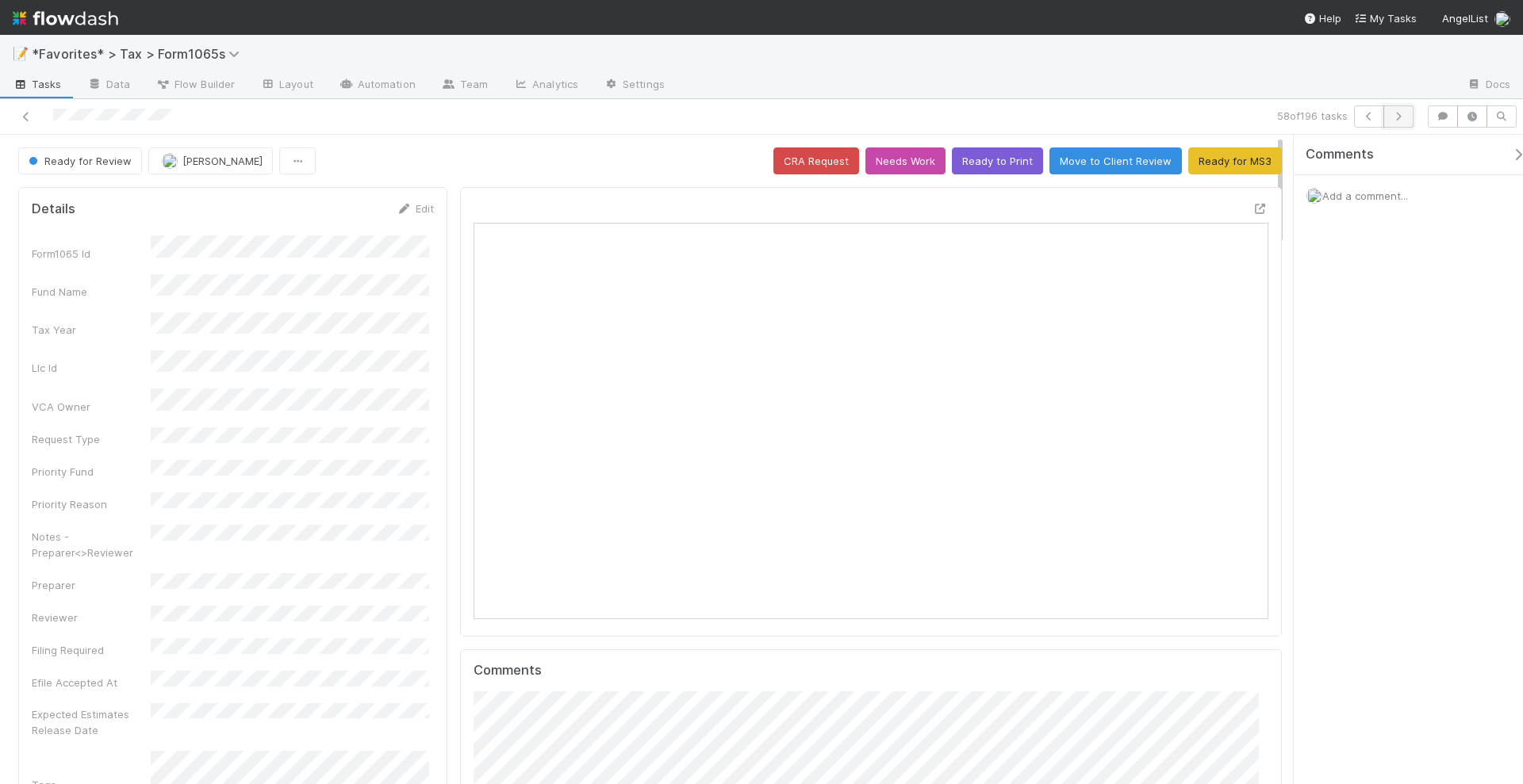
click at [1405, 116] on icon "button" at bounding box center [1398, 117] width 16 height 10
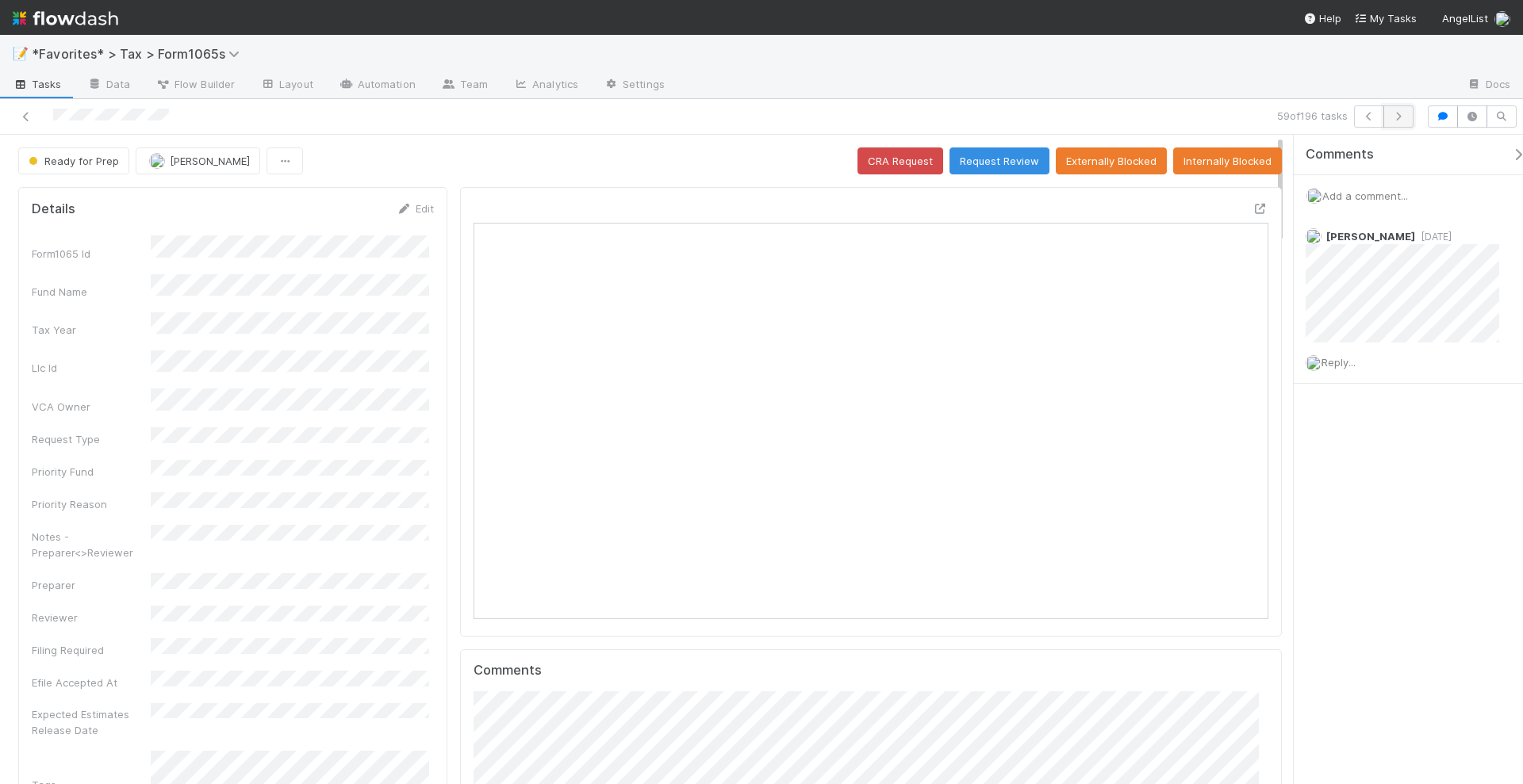
click at [1397, 113] on icon "button" at bounding box center [1398, 117] width 16 height 10
click at [1403, 109] on button "button" at bounding box center [1397, 117] width 30 height 23
click at [1400, 117] on icon "button" at bounding box center [1398, 117] width 16 height 10
click at [1401, 118] on icon "button" at bounding box center [1398, 117] width 16 height 10
click at [1405, 113] on icon "button" at bounding box center [1398, 117] width 16 height 10
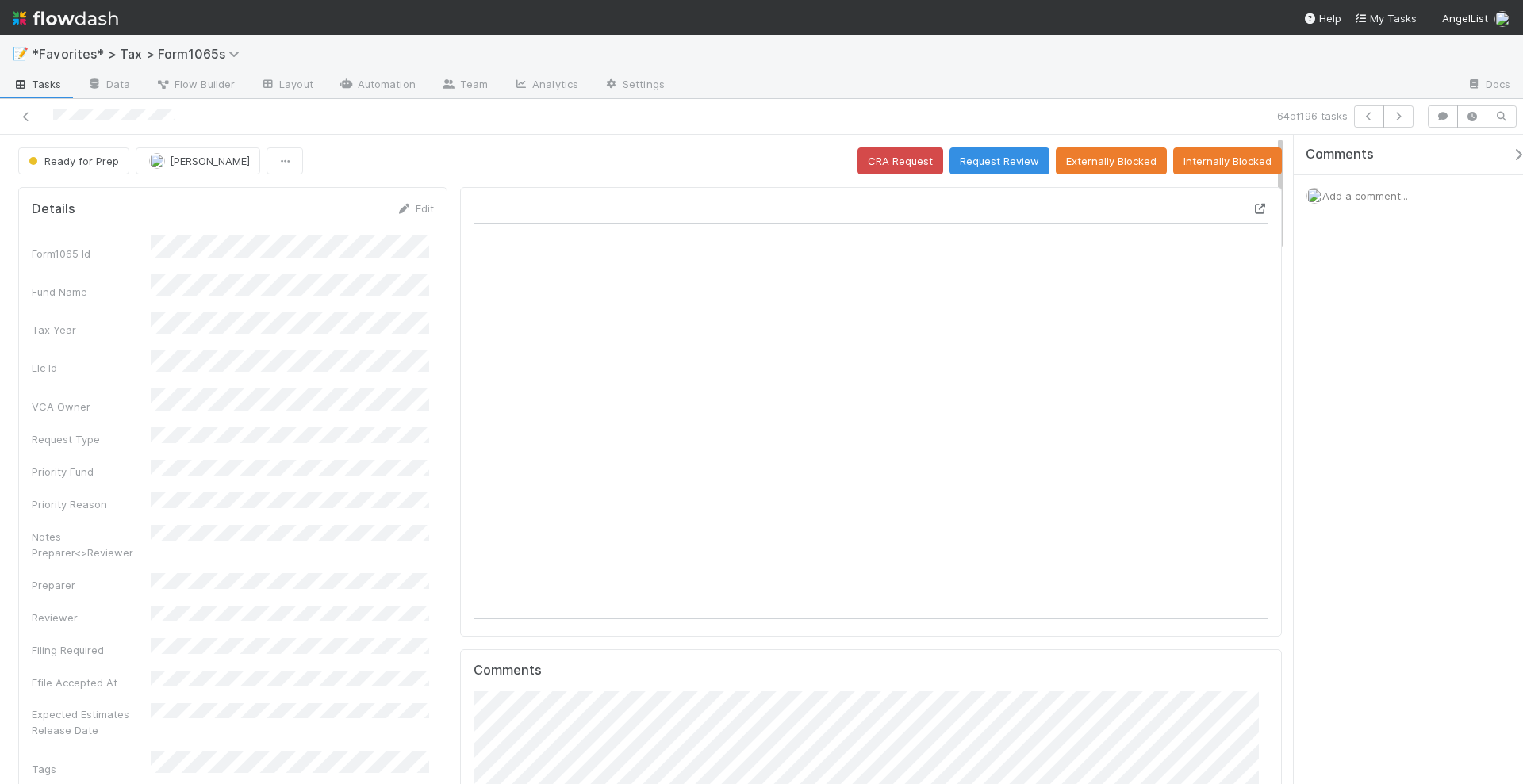
click at [1253, 204] on icon at bounding box center [1261, 208] width 16 height 10
click at [1398, 118] on icon "button" at bounding box center [1398, 117] width 16 height 10
click at [1253, 204] on icon at bounding box center [1261, 208] width 16 height 10
click at [1398, 119] on icon "button" at bounding box center [1398, 117] width 16 height 10
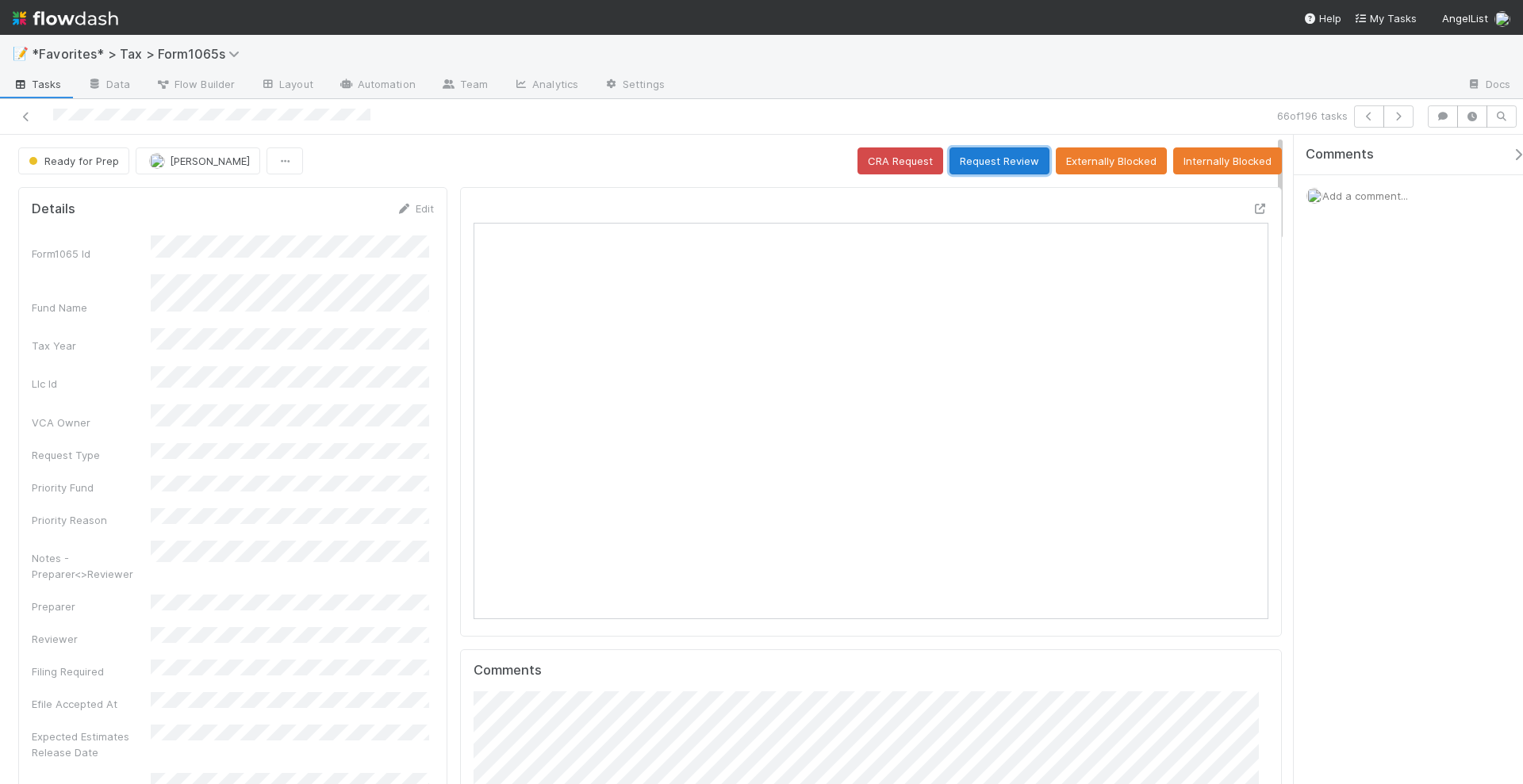
click at [978, 149] on button "Request Review" at bounding box center [999, 160] width 100 height 27
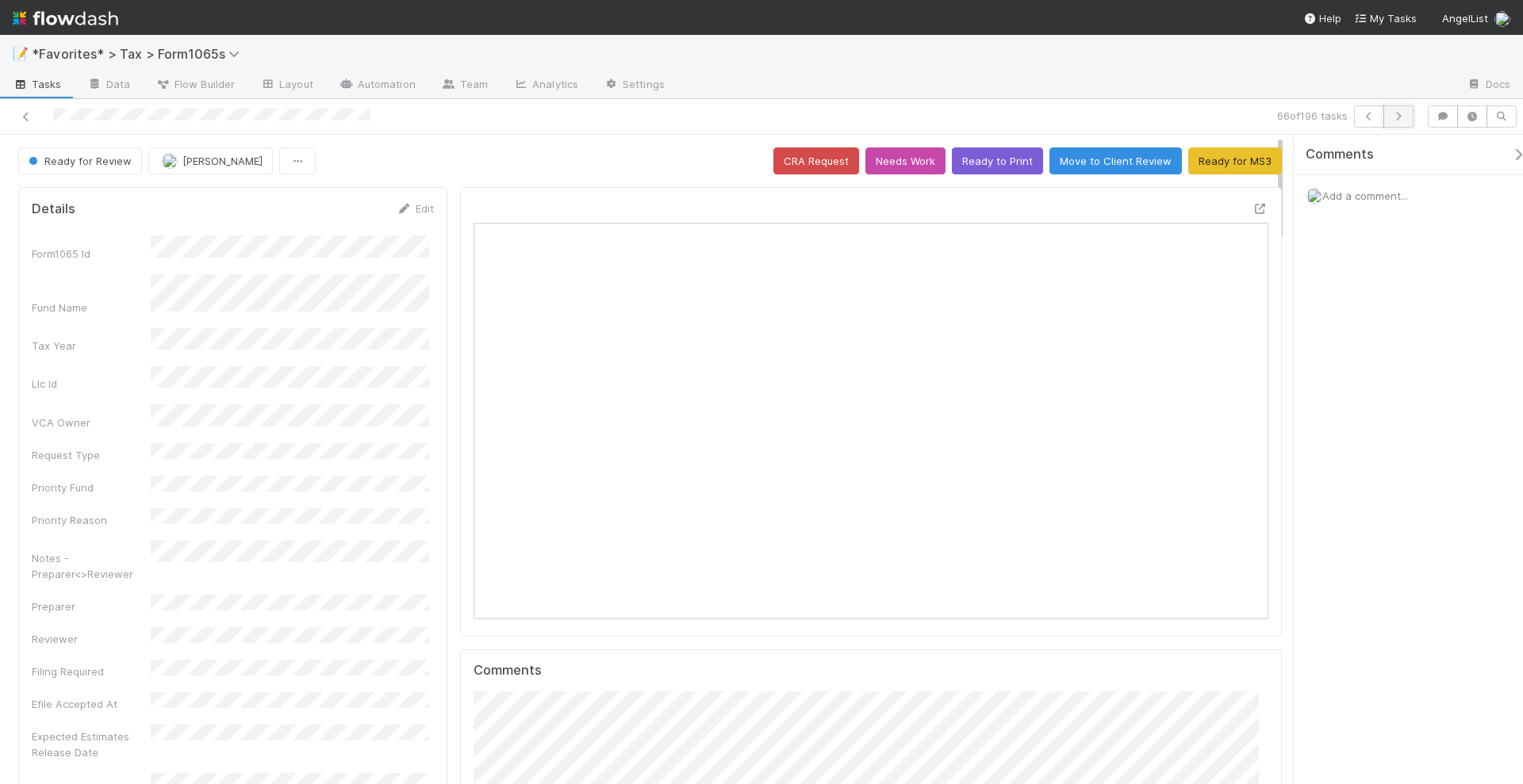
click at [1402, 113] on icon "button" at bounding box center [1398, 117] width 16 height 10
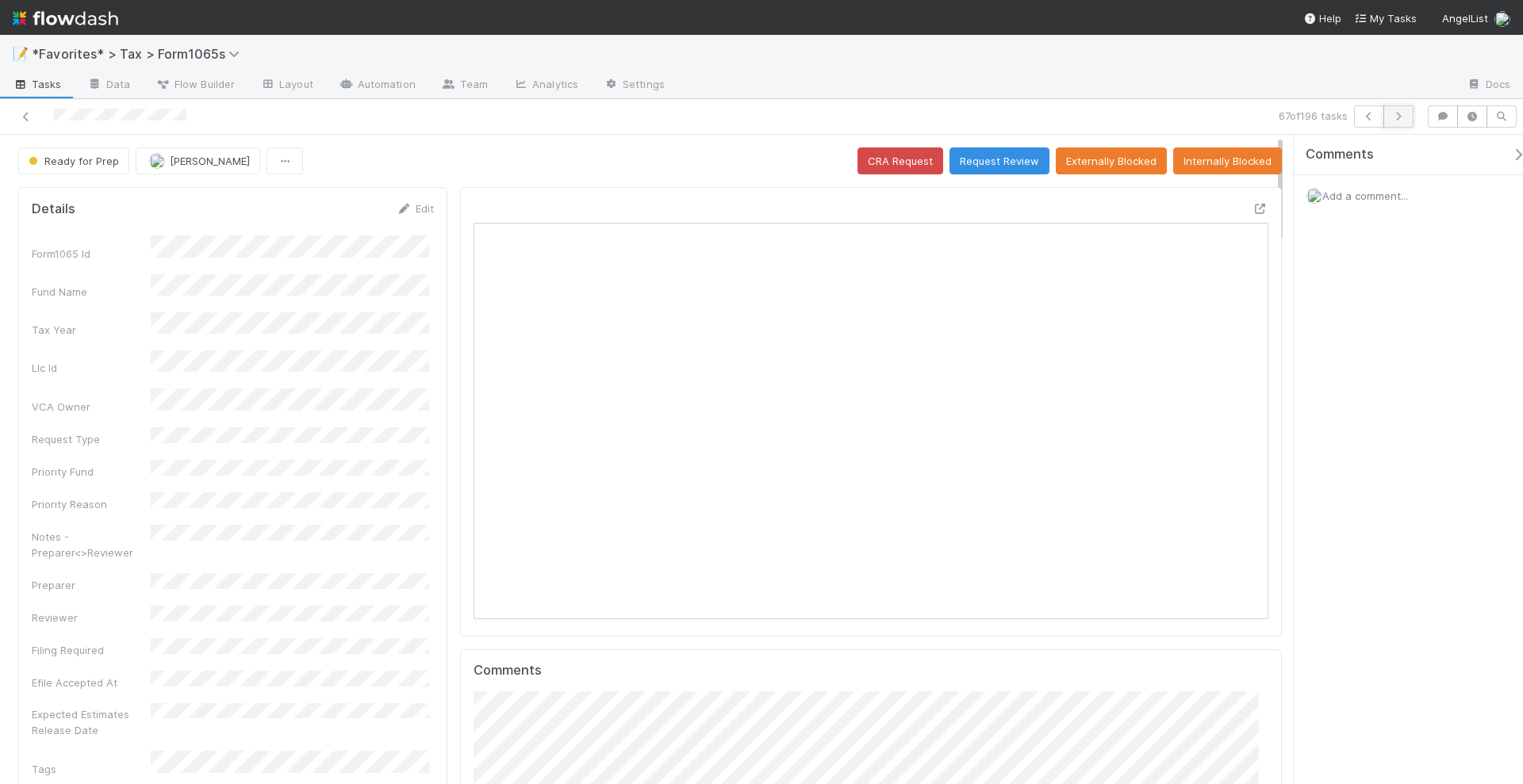
click at [1404, 110] on button "button" at bounding box center [1397, 117] width 30 height 23
click at [1253, 208] on icon at bounding box center [1261, 208] width 16 height 10
click at [1402, 119] on icon "button" at bounding box center [1398, 117] width 16 height 10
click at [1253, 206] on icon at bounding box center [1261, 208] width 16 height 10
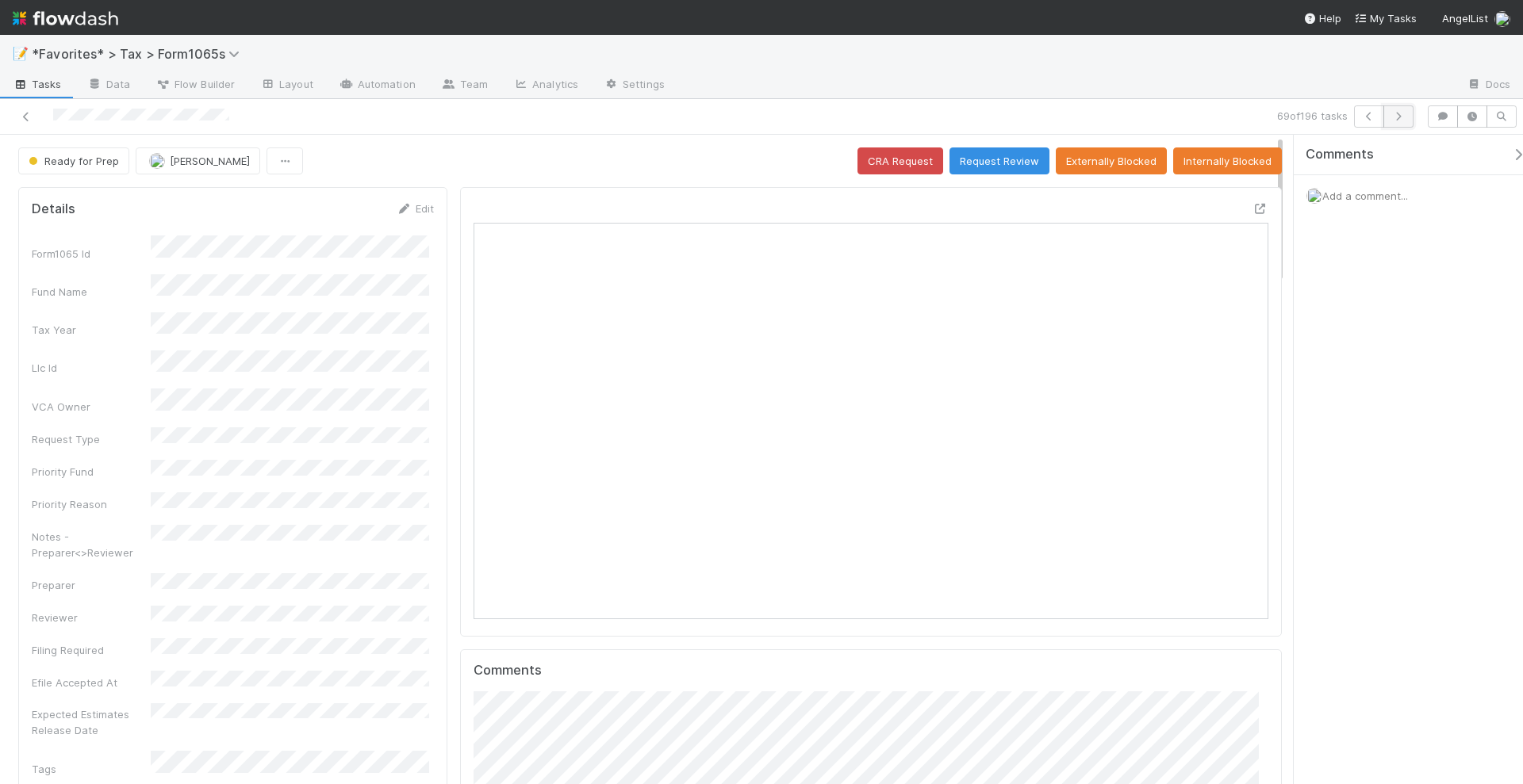
click at [1398, 118] on icon "button" at bounding box center [1398, 117] width 16 height 10
click at [1253, 204] on icon at bounding box center [1261, 208] width 16 height 10
click at [1401, 122] on button "button" at bounding box center [1397, 117] width 30 height 23
click at [1253, 204] on icon at bounding box center [1261, 208] width 16 height 10
click at [1406, 118] on icon "button" at bounding box center [1398, 117] width 16 height 10
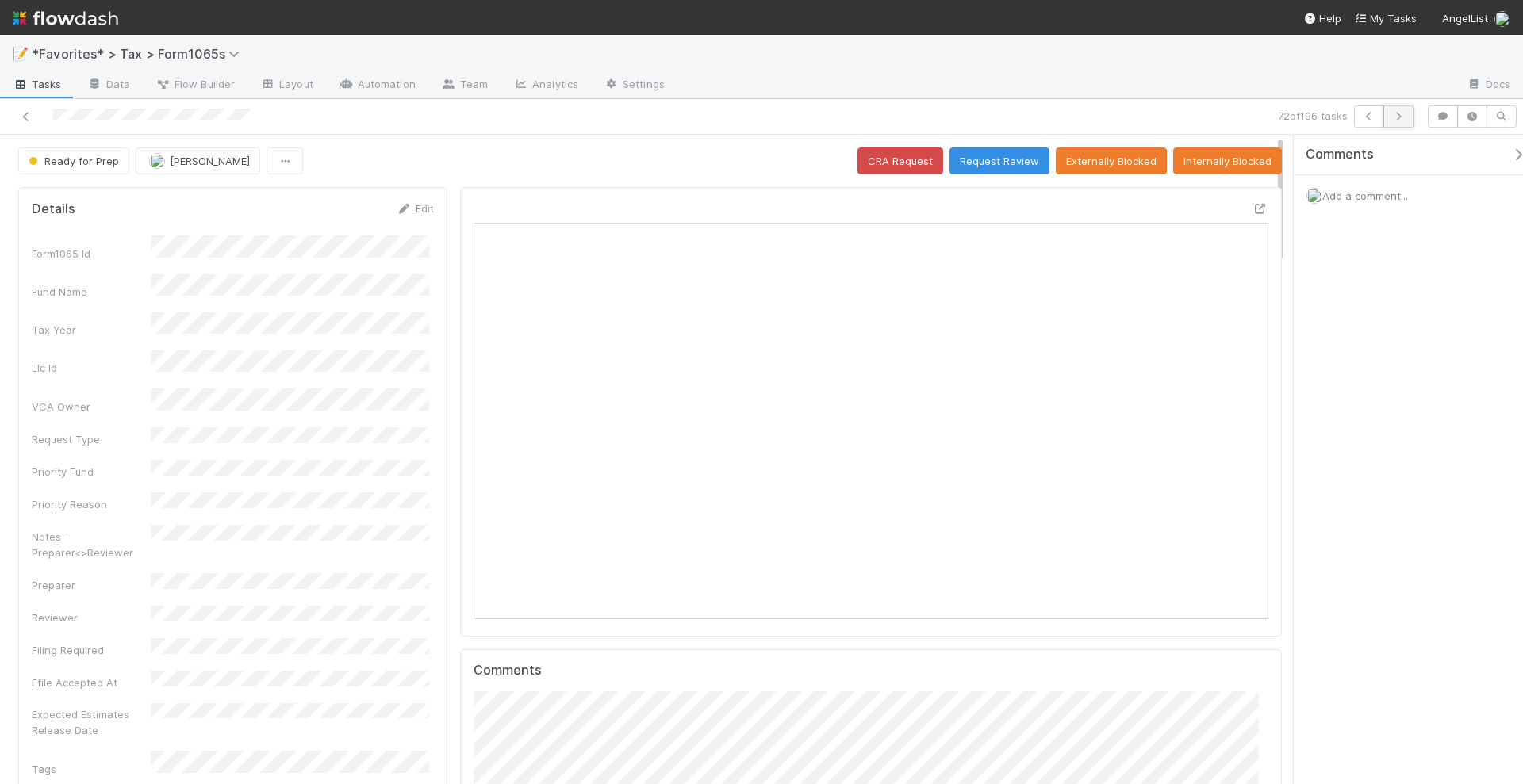
click at [1401, 125] on button "button" at bounding box center [1397, 117] width 30 height 23
click at [1253, 206] on icon at bounding box center [1261, 208] width 16 height 10
click at [1397, 119] on icon "button" at bounding box center [1398, 117] width 16 height 10
click at [1406, 118] on icon "button" at bounding box center [1398, 117] width 16 height 10
click at [1393, 114] on icon "button" at bounding box center [1398, 117] width 16 height 10
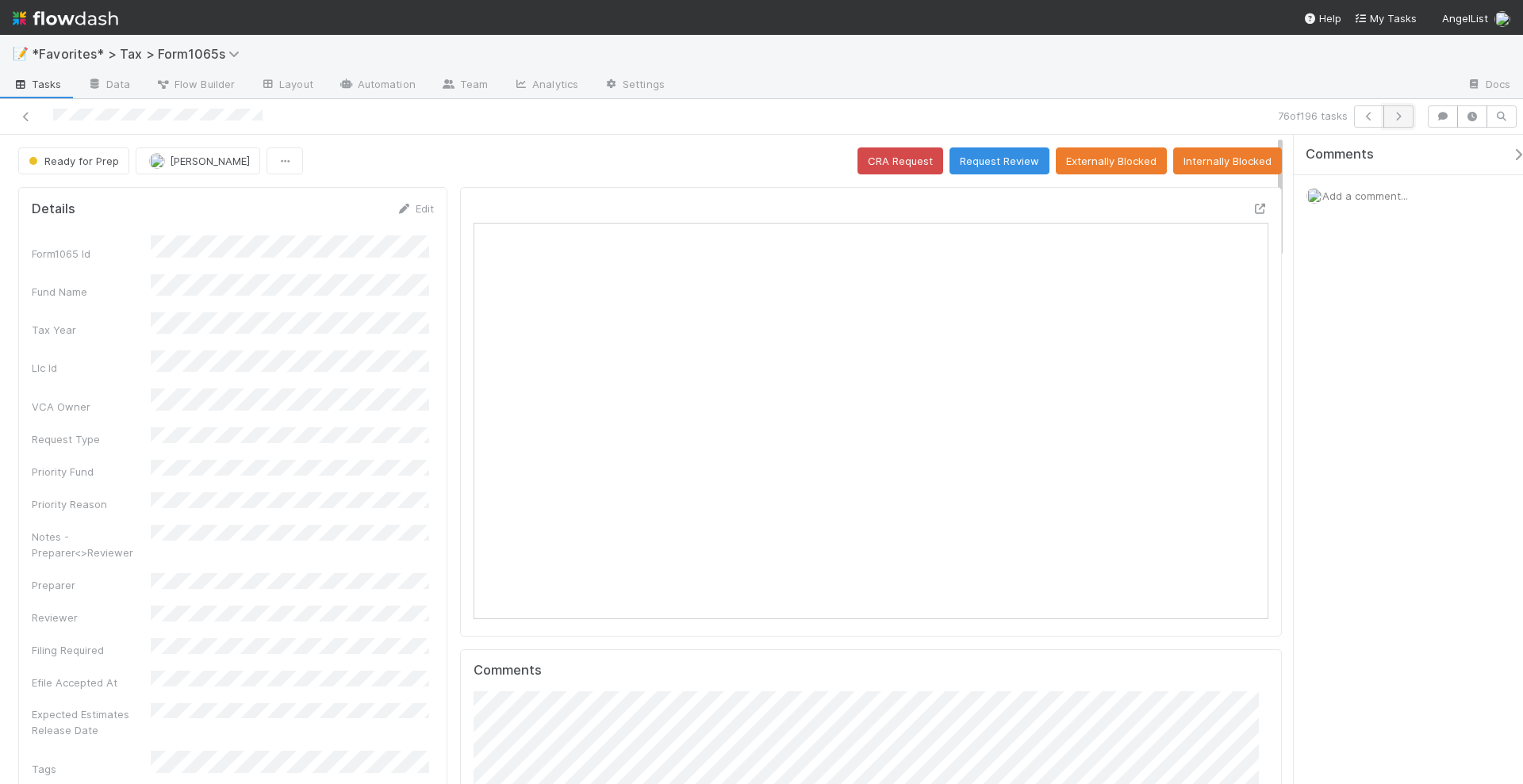
click at [1409, 113] on button "button" at bounding box center [1397, 117] width 30 height 23
click at [1253, 208] on icon at bounding box center [1261, 208] width 16 height 10
click at [1020, 163] on button "Request Review" at bounding box center [999, 160] width 100 height 27
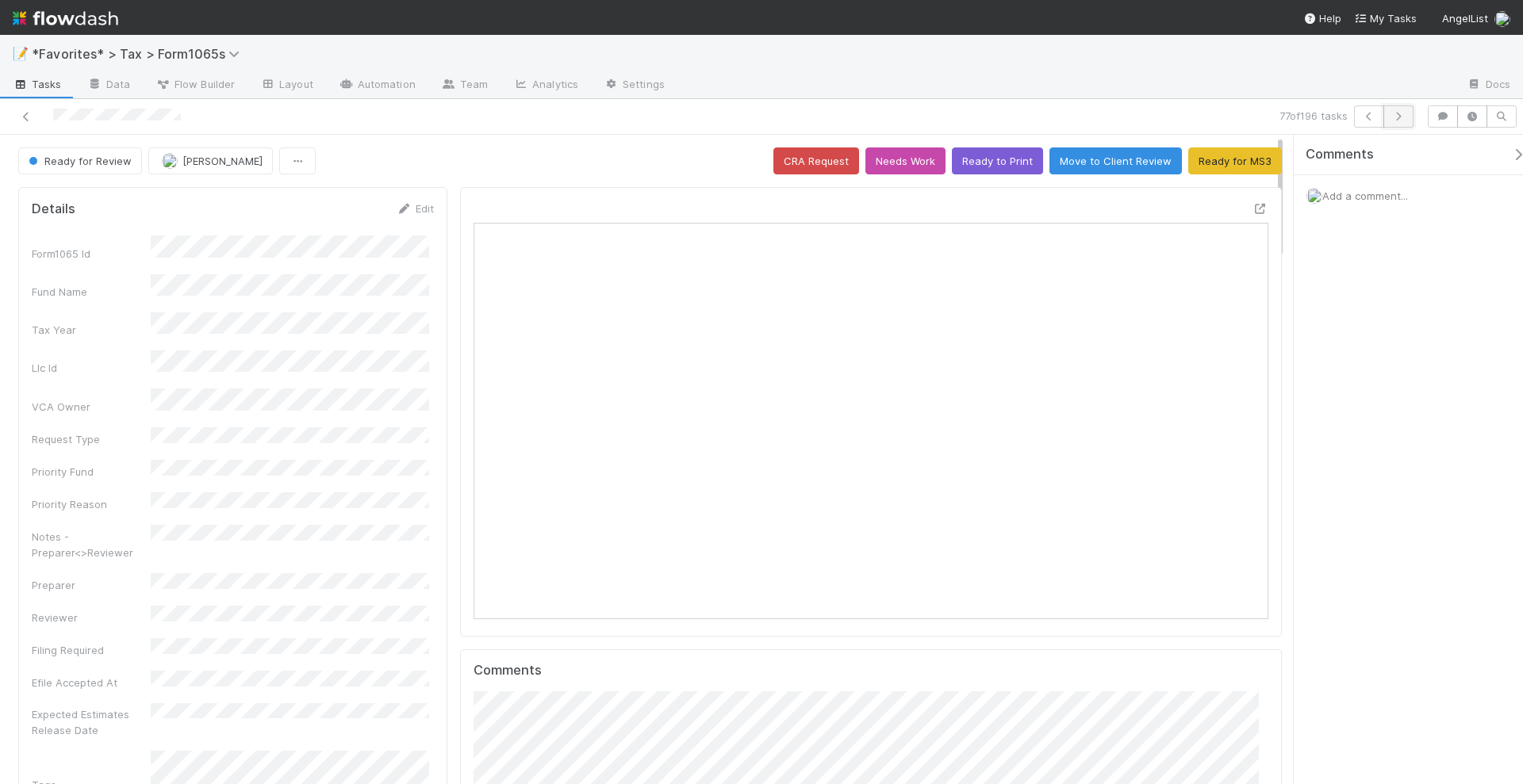
click at [1405, 115] on icon "button" at bounding box center [1398, 117] width 16 height 10
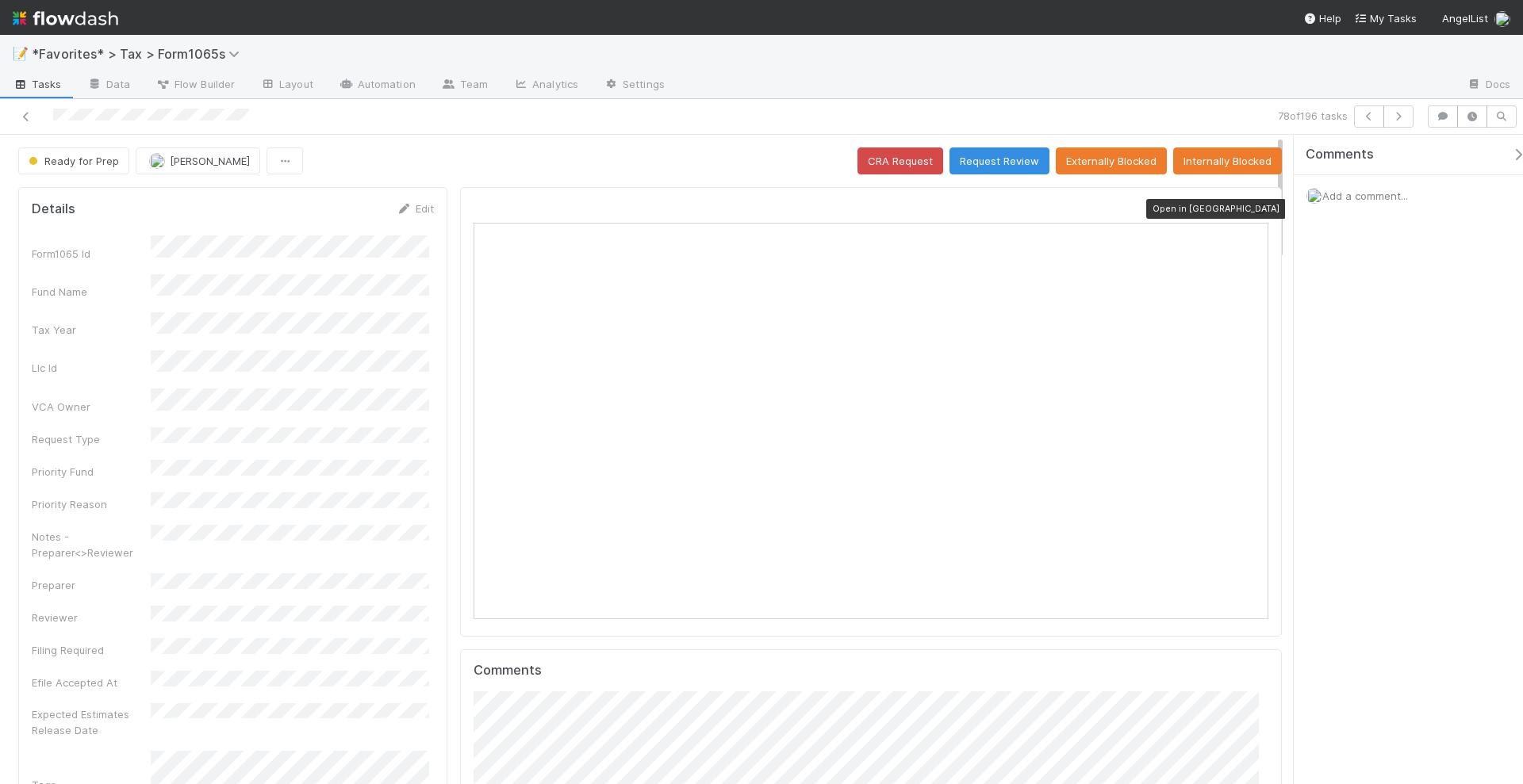
click at [1253, 205] on icon at bounding box center [1261, 208] width 16 height 10
click at [998, 164] on button "Request Review" at bounding box center [999, 160] width 100 height 27
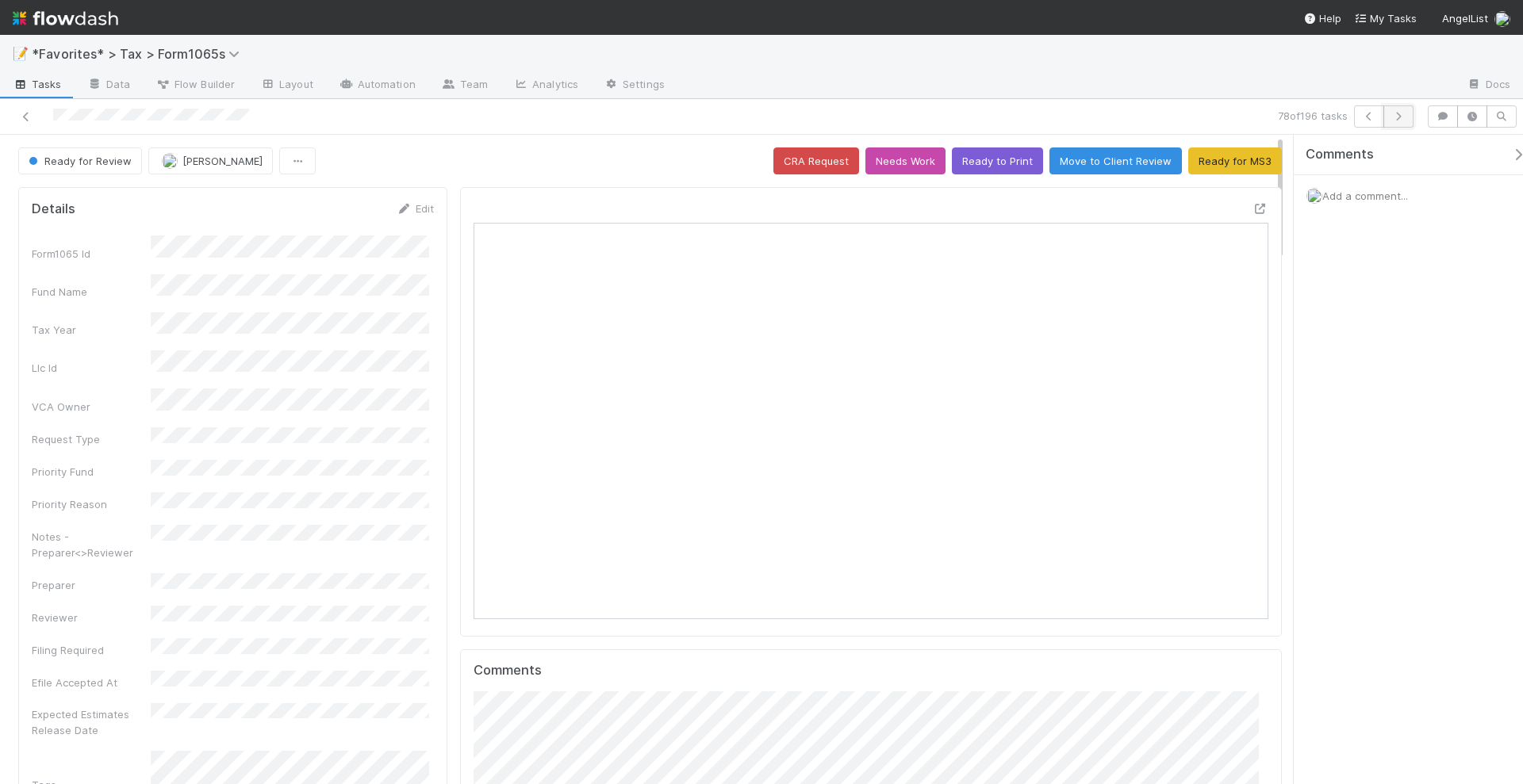
click at [1408, 122] on button "button" at bounding box center [1397, 117] width 30 height 23
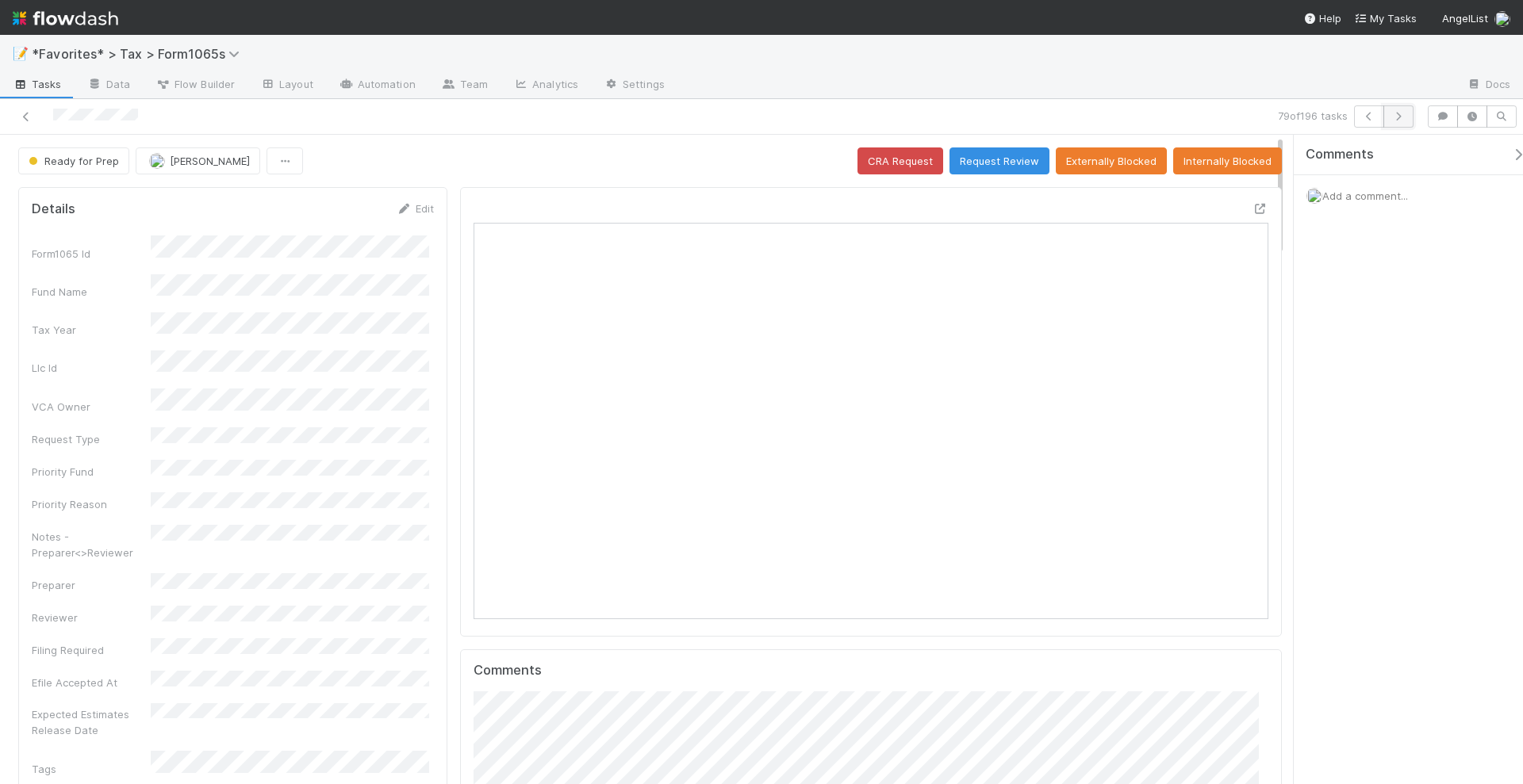
click at [1398, 109] on button "button" at bounding box center [1397, 117] width 30 height 23
click at [1253, 205] on icon at bounding box center [1261, 208] width 16 height 10
click at [971, 159] on button "Request Review" at bounding box center [999, 160] width 100 height 27
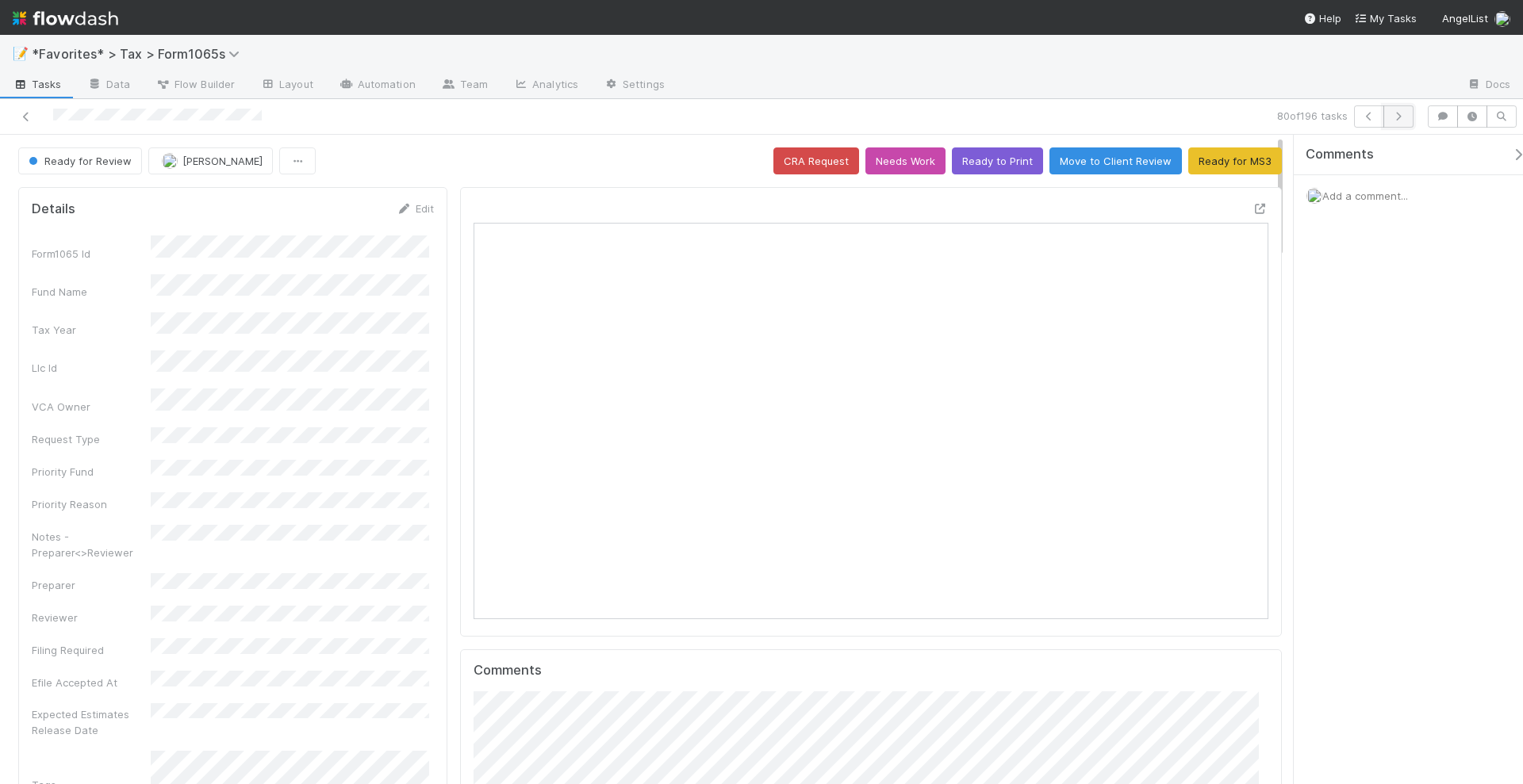
click at [1400, 123] on button "button" at bounding box center [1397, 117] width 30 height 23
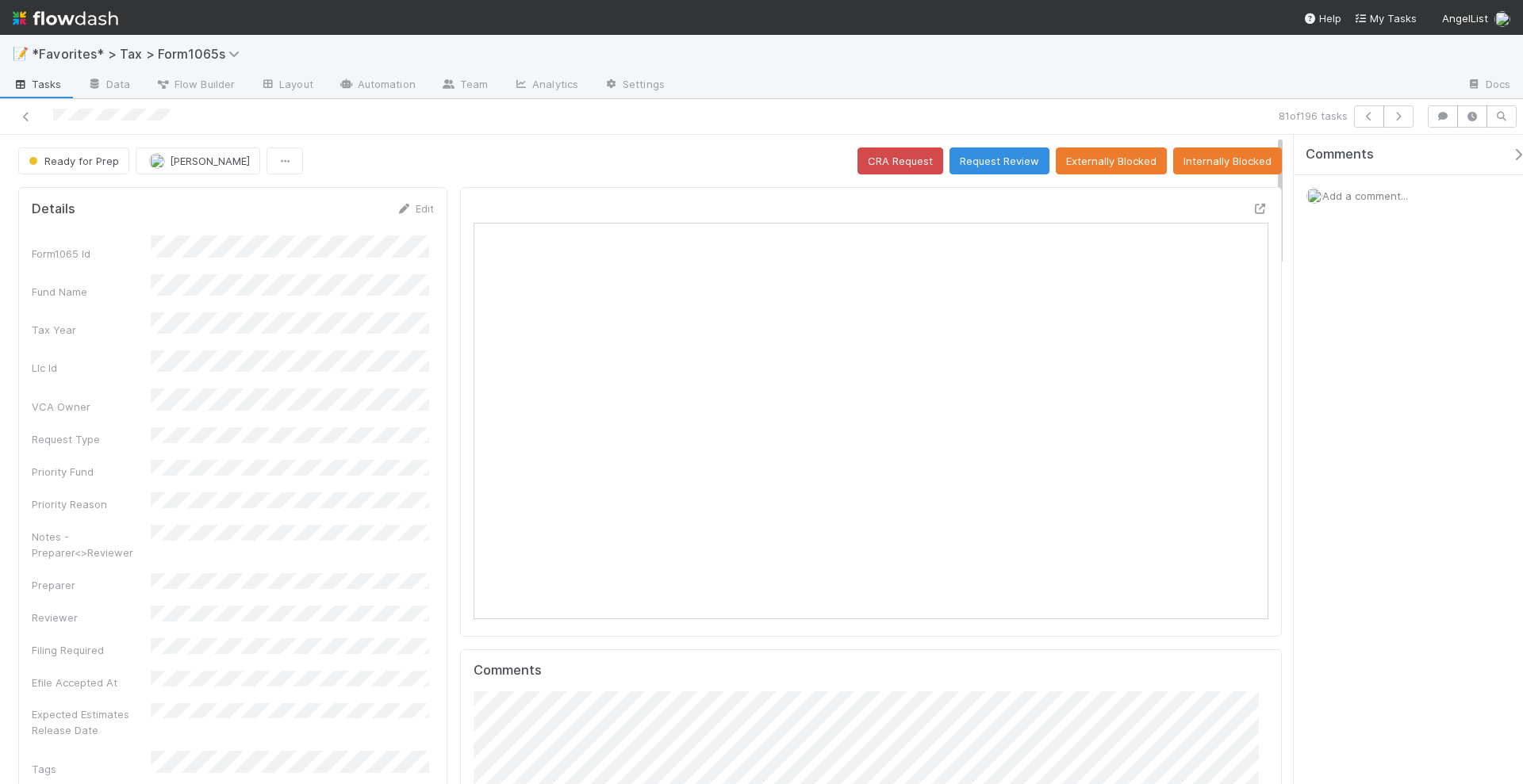
scroll to position [307, 382]
click at [1405, 116] on icon "button" at bounding box center [1398, 117] width 16 height 10
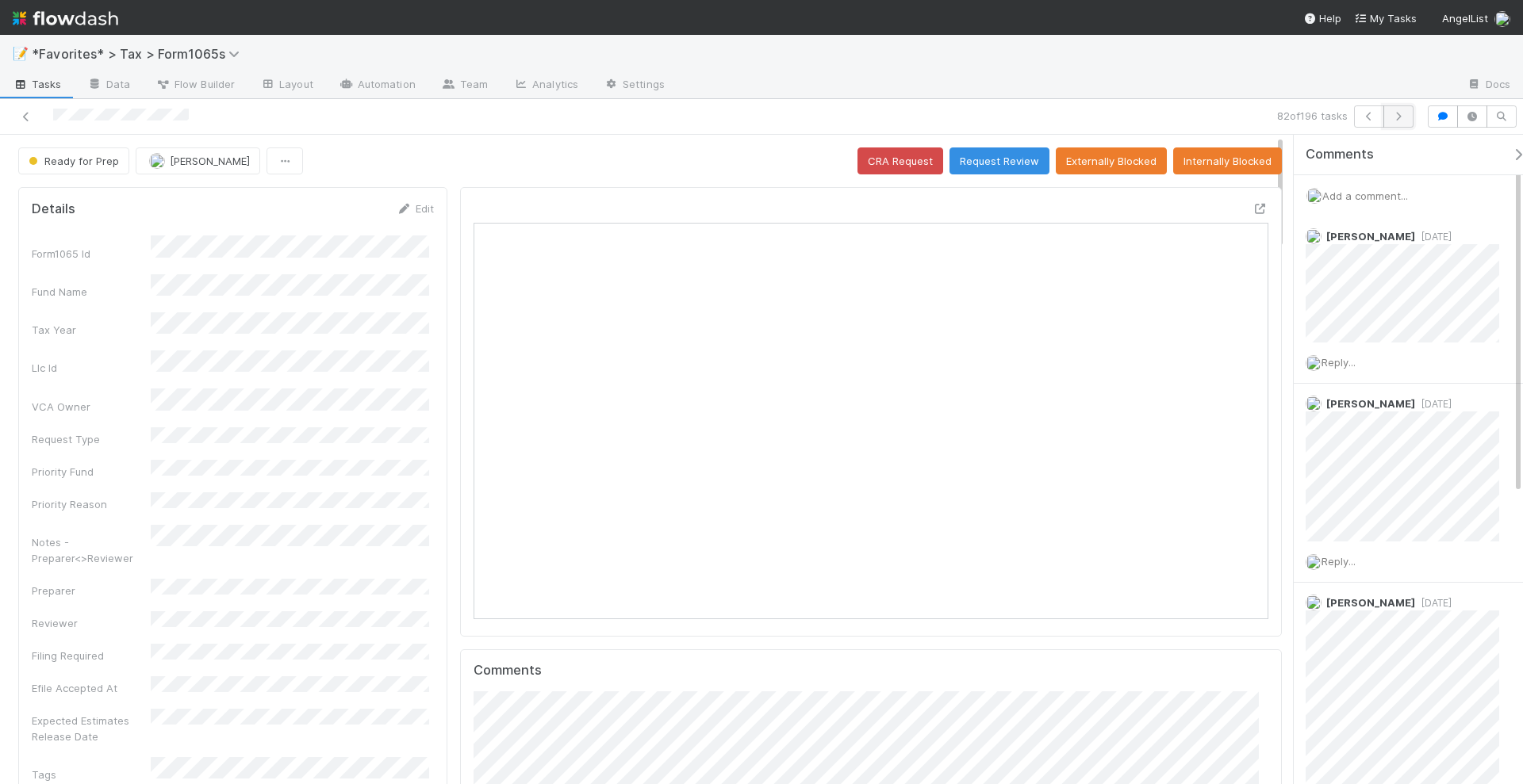
click at [1397, 115] on icon "button" at bounding box center [1398, 117] width 16 height 10
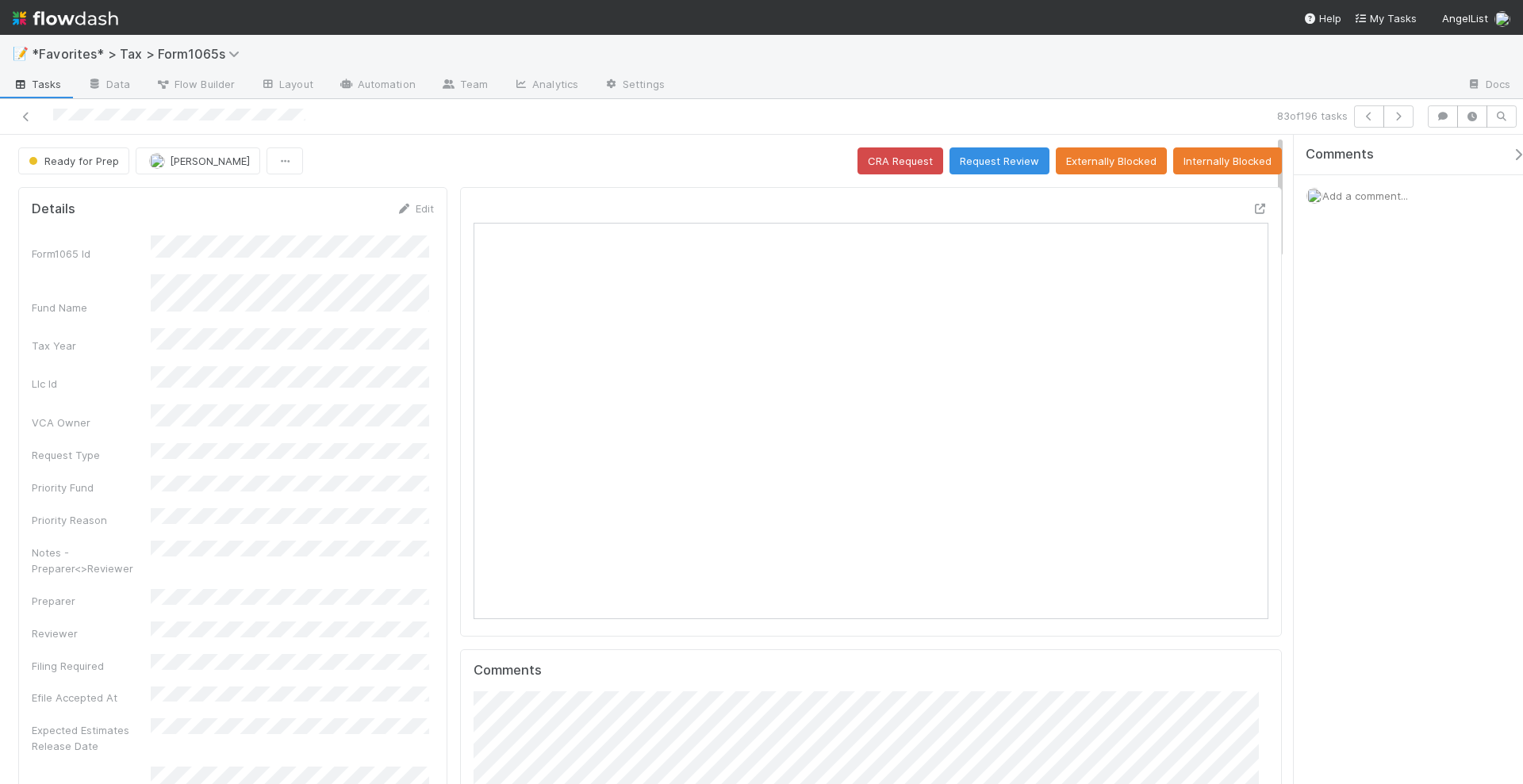
scroll to position [307, 770]
click at [1398, 122] on button "button" at bounding box center [1397, 117] width 30 height 23
click at [995, 153] on button "Request Review" at bounding box center [999, 160] width 100 height 27
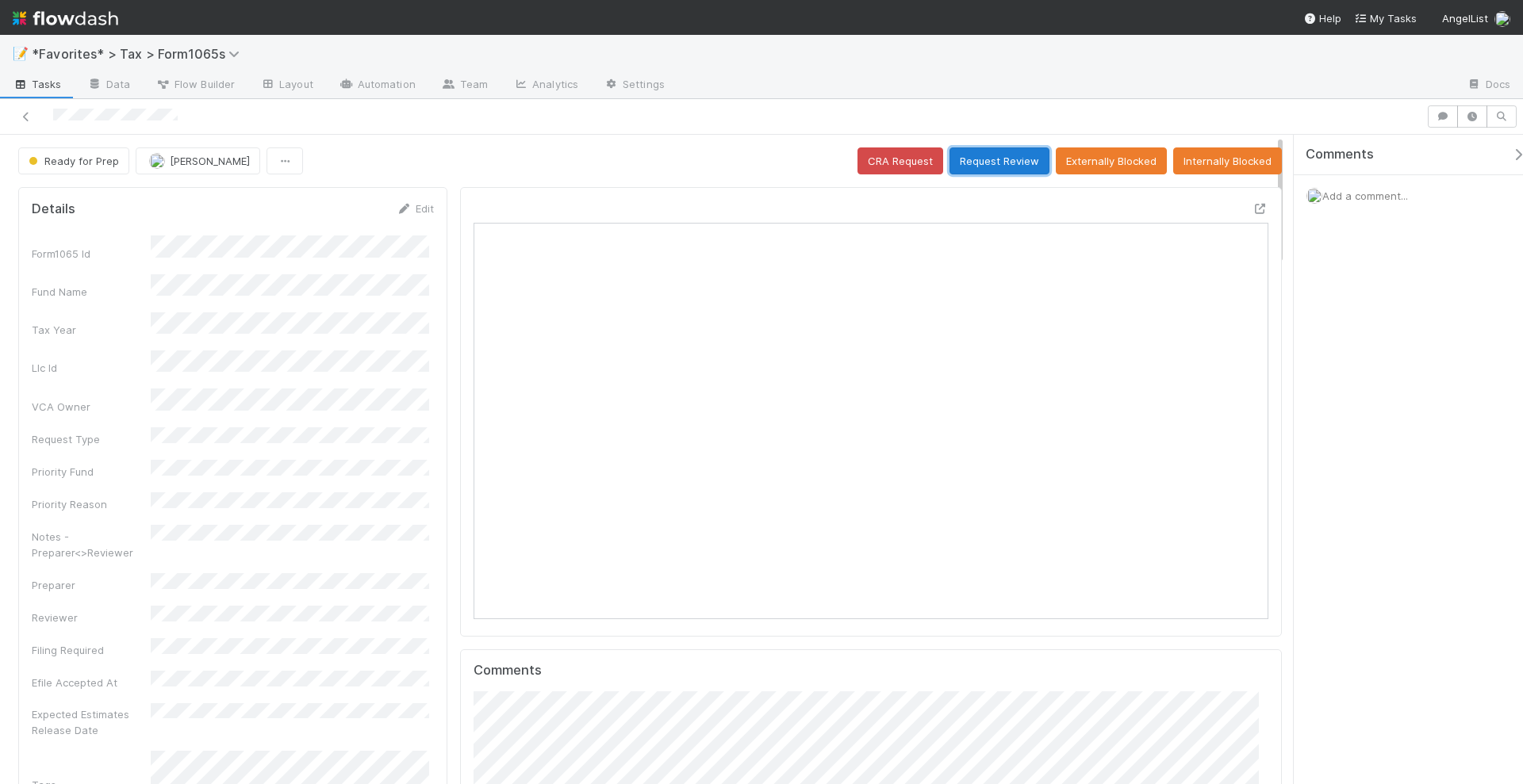
click at [987, 162] on button "Request Review" at bounding box center [999, 160] width 100 height 27
click at [1253, 209] on icon at bounding box center [1261, 208] width 16 height 10
click at [993, 151] on button "Request Review" at bounding box center [999, 160] width 100 height 27
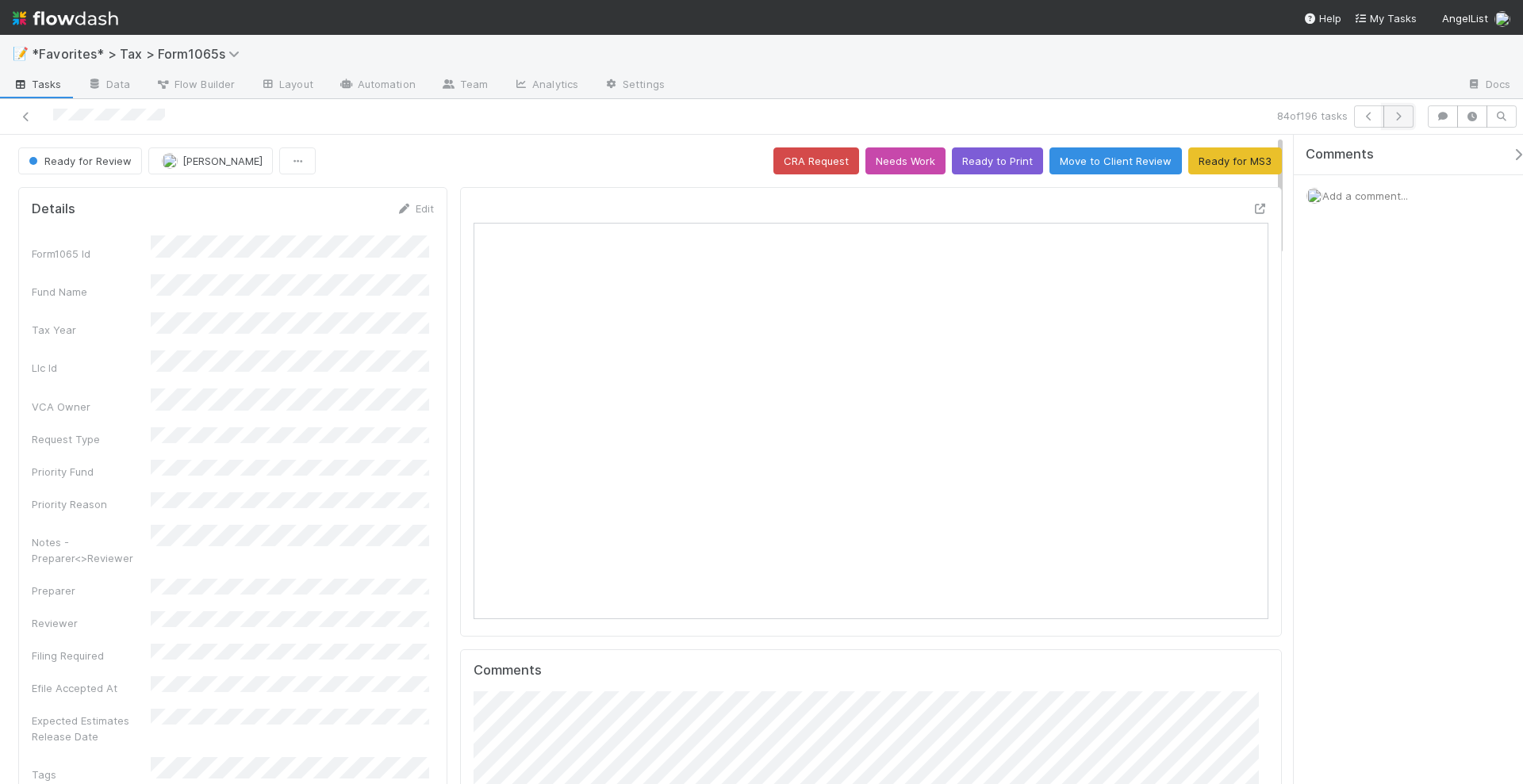
click at [1405, 118] on icon "button" at bounding box center [1398, 117] width 16 height 10
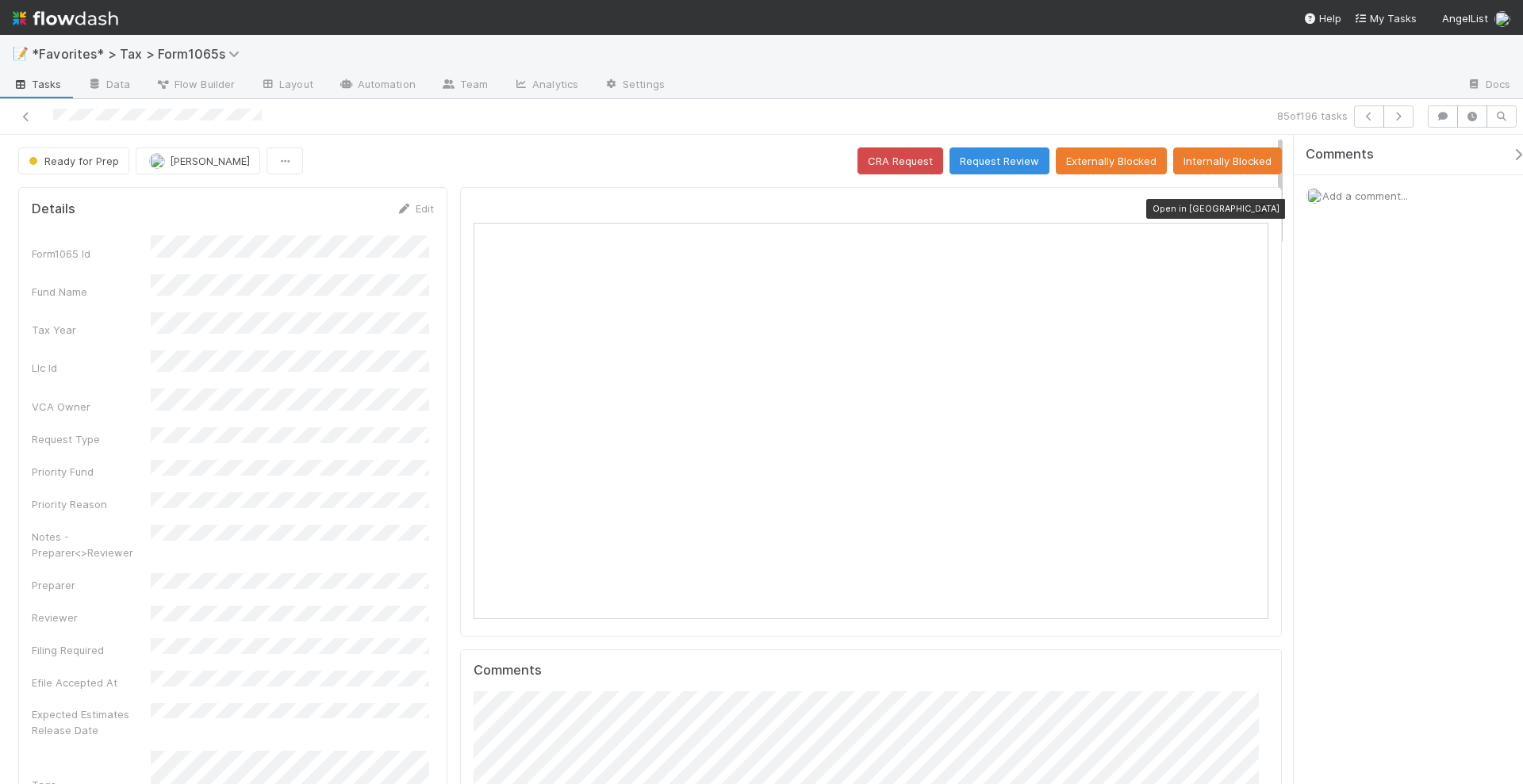
click at [1253, 204] on icon at bounding box center [1261, 208] width 16 height 10
click at [1402, 115] on icon "button" at bounding box center [1398, 117] width 16 height 10
click at [1253, 211] on icon at bounding box center [1261, 208] width 16 height 10
click at [1252, 205] on div at bounding box center [870, 412] width 822 height 450
click at [1253, 205] on icon at bounding box center [1261, 208] width 16 height 10
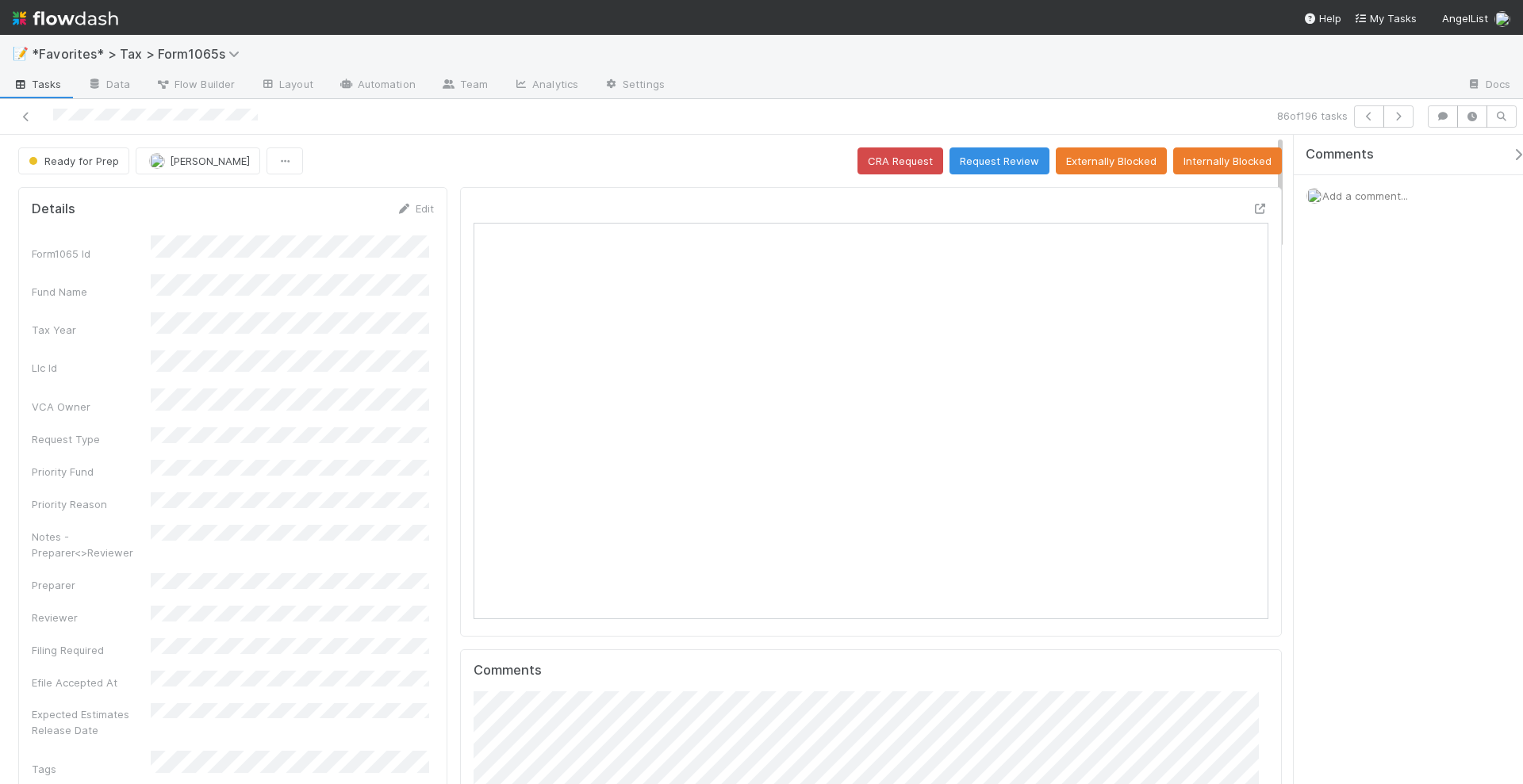
click at [1340, 192] on span "Add a comment..." at bounding box center [1364, 196] width 85 height 13
click at [994, 150] on button "Request Review" at bounding box center [999, 160] width 100 height 27
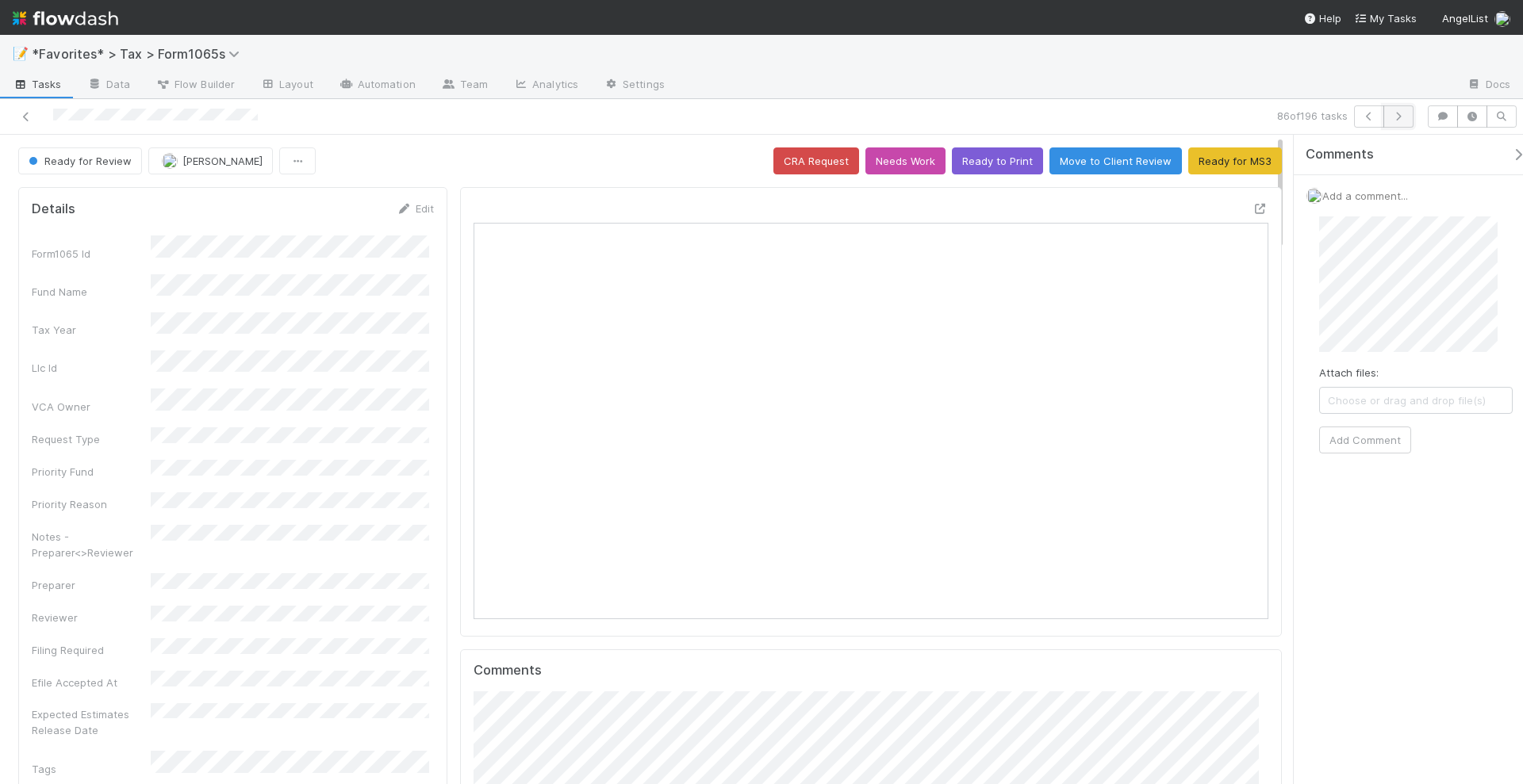
click at [1406, 116] on icon "button" at bounding box center [1398, 117] width 16 height 10
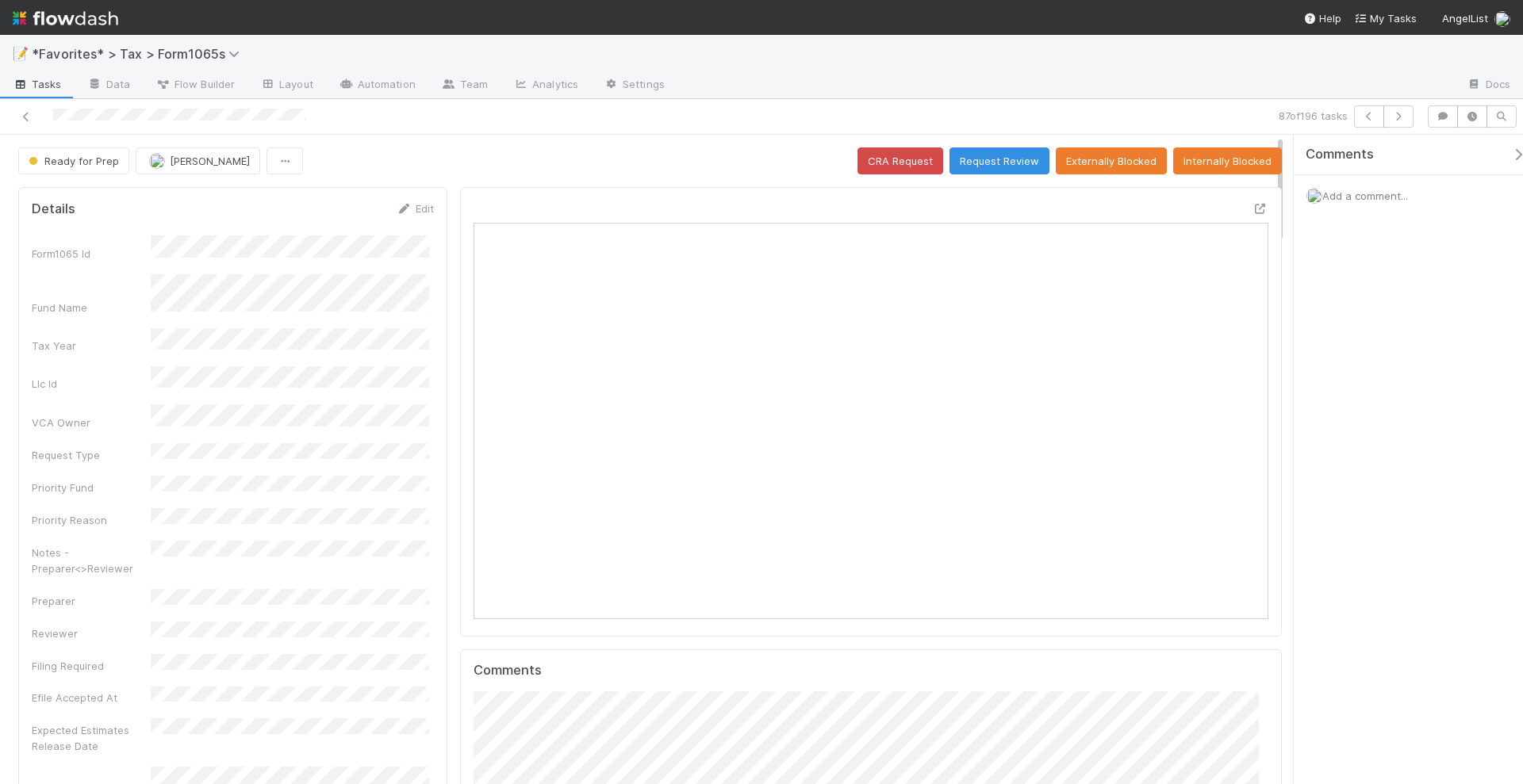
drag, startPoint x: 1373, startPoint y: 373, endPoint x: 1381, endPoint y: 266, distance: 107.3
click at [1373, 373] on div "Comments Add a comment..." at bounding box center [1408, 460] width 229 height 651
click at [1409, 116] on button "button" at bounding box center [1397, 117] width 30 height 23
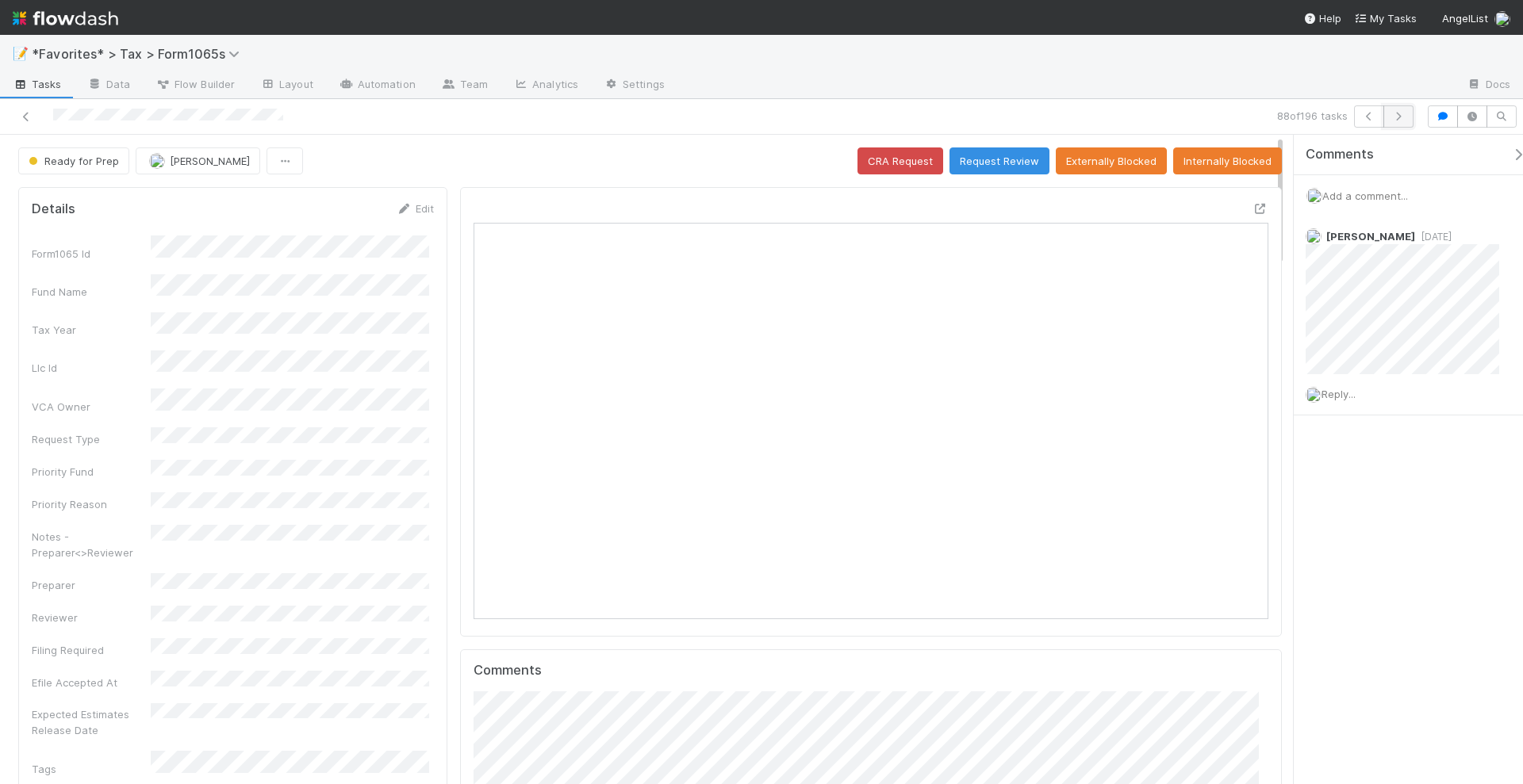
click at [1405, 109] on button "button" at bounding box center [1397, 117] width 30 height 23
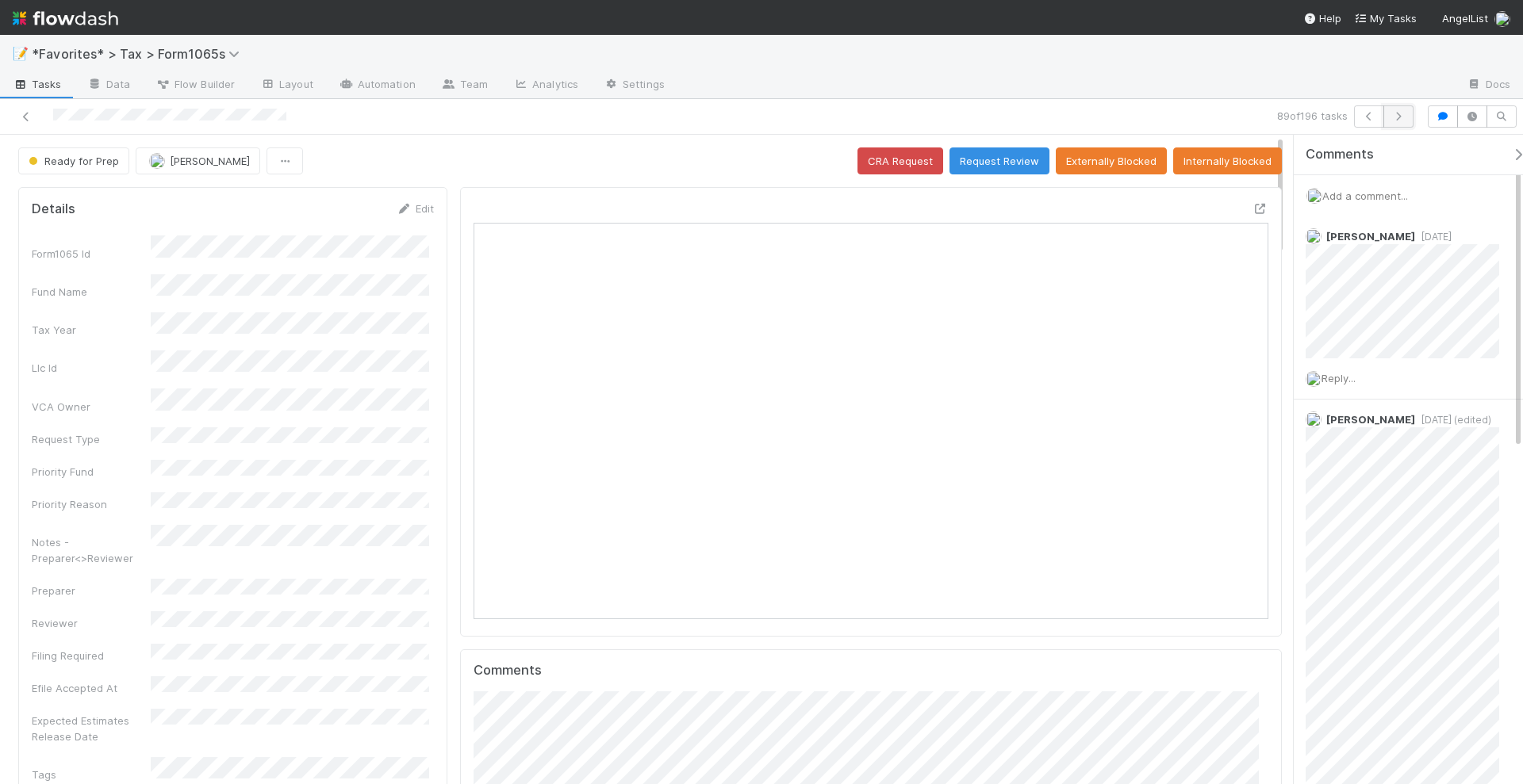
click at [1405, 118] on icon "button" at bounding box center [1398, 117] width 16 height 10
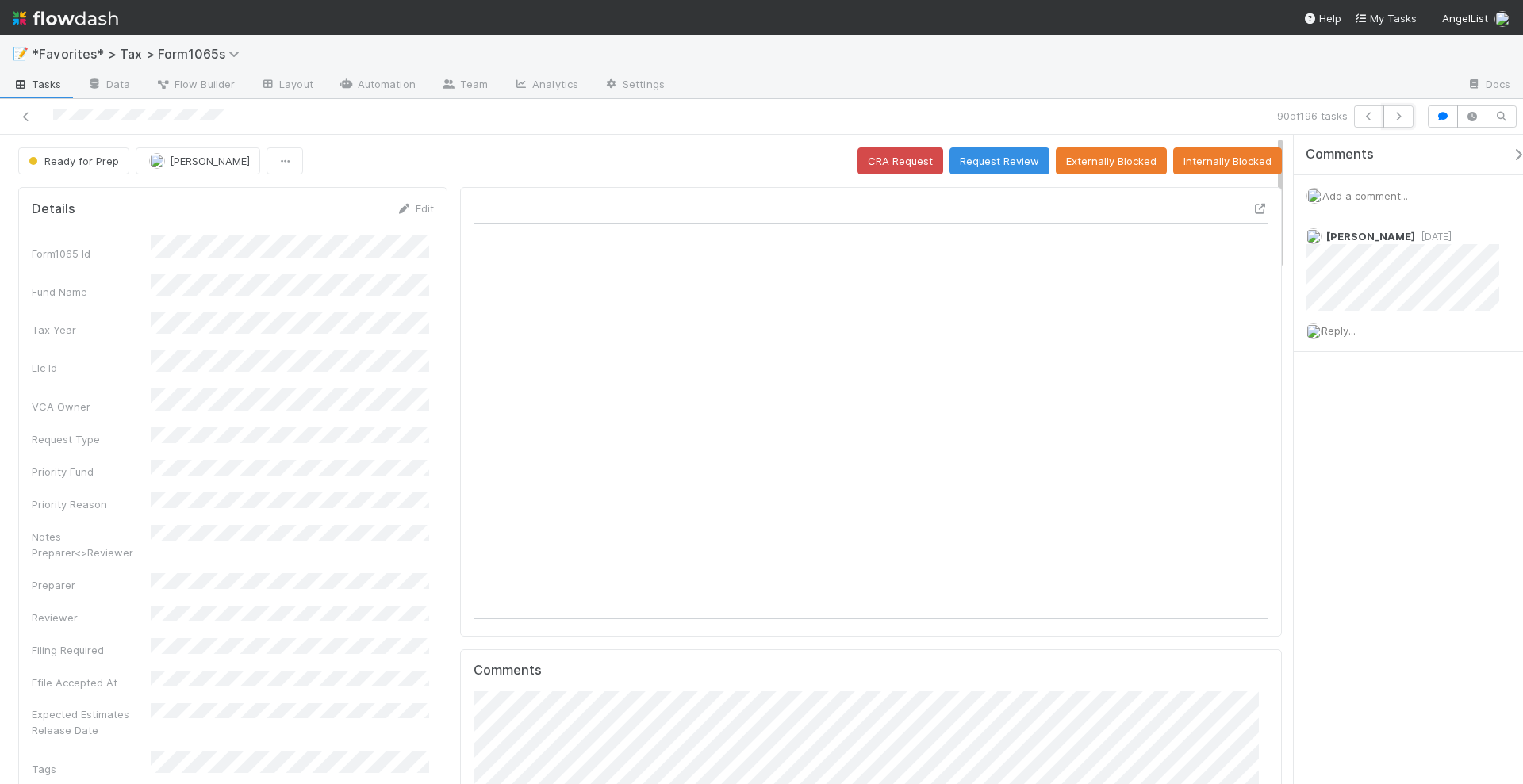
click at [1405, 118] on icon "button" at bounding box center [1398, 117] width 16 height 10
click at [1253, 204] on icon at bounding box center [1261, 208] width 16 height 10
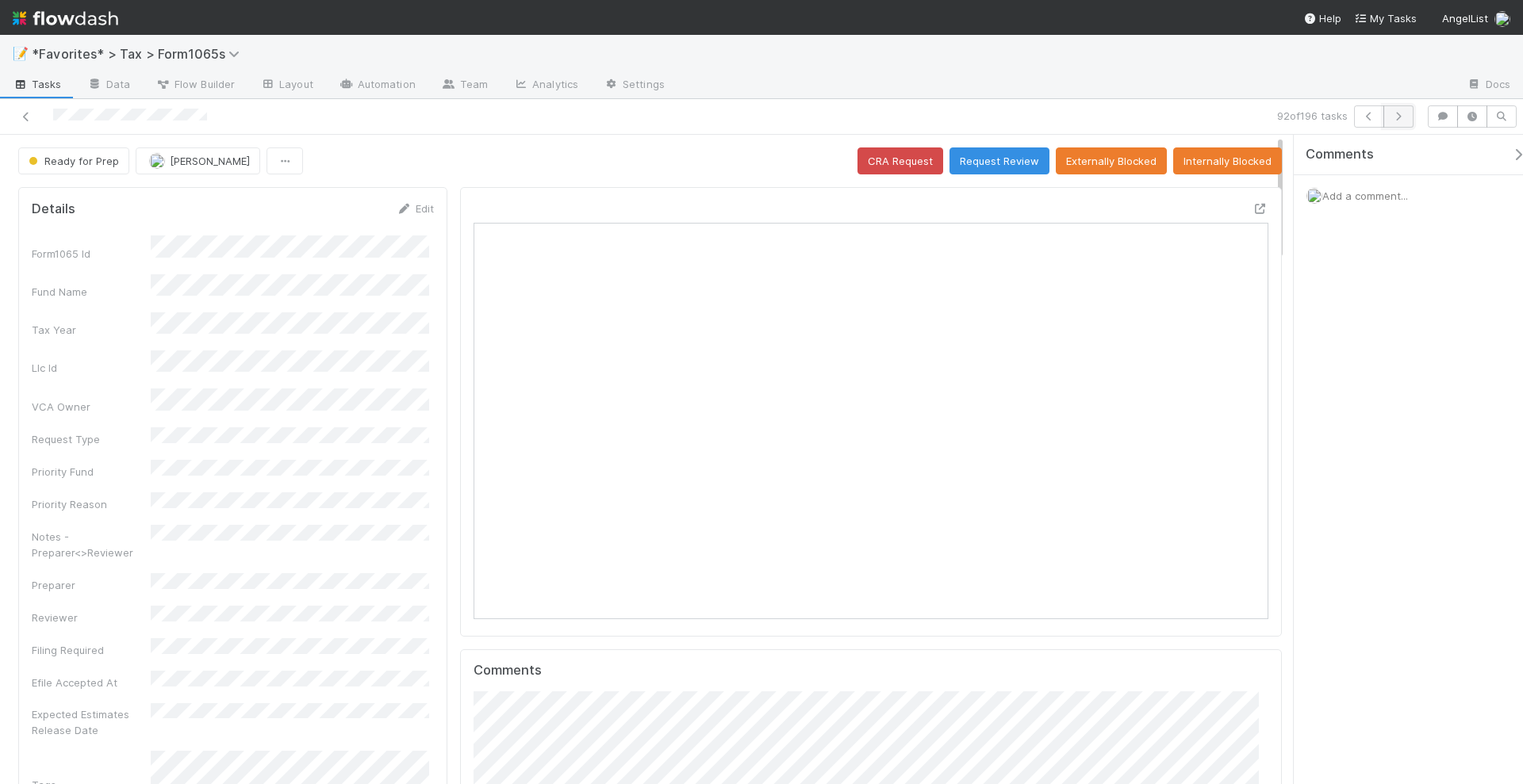
click at [1406, 113] on icon "button" at bounding box center [1398, 117] width 16 height 10
click at [1253, 204] on icon at bounding box center [1261, 208] width 16 height 10
click at [1400, 117] on icon "button" at bounding box center [1398, 117] width 16 height 10
click at [1407, 122] on button "button" at bounding box center [1397, 117] width 30 height 23
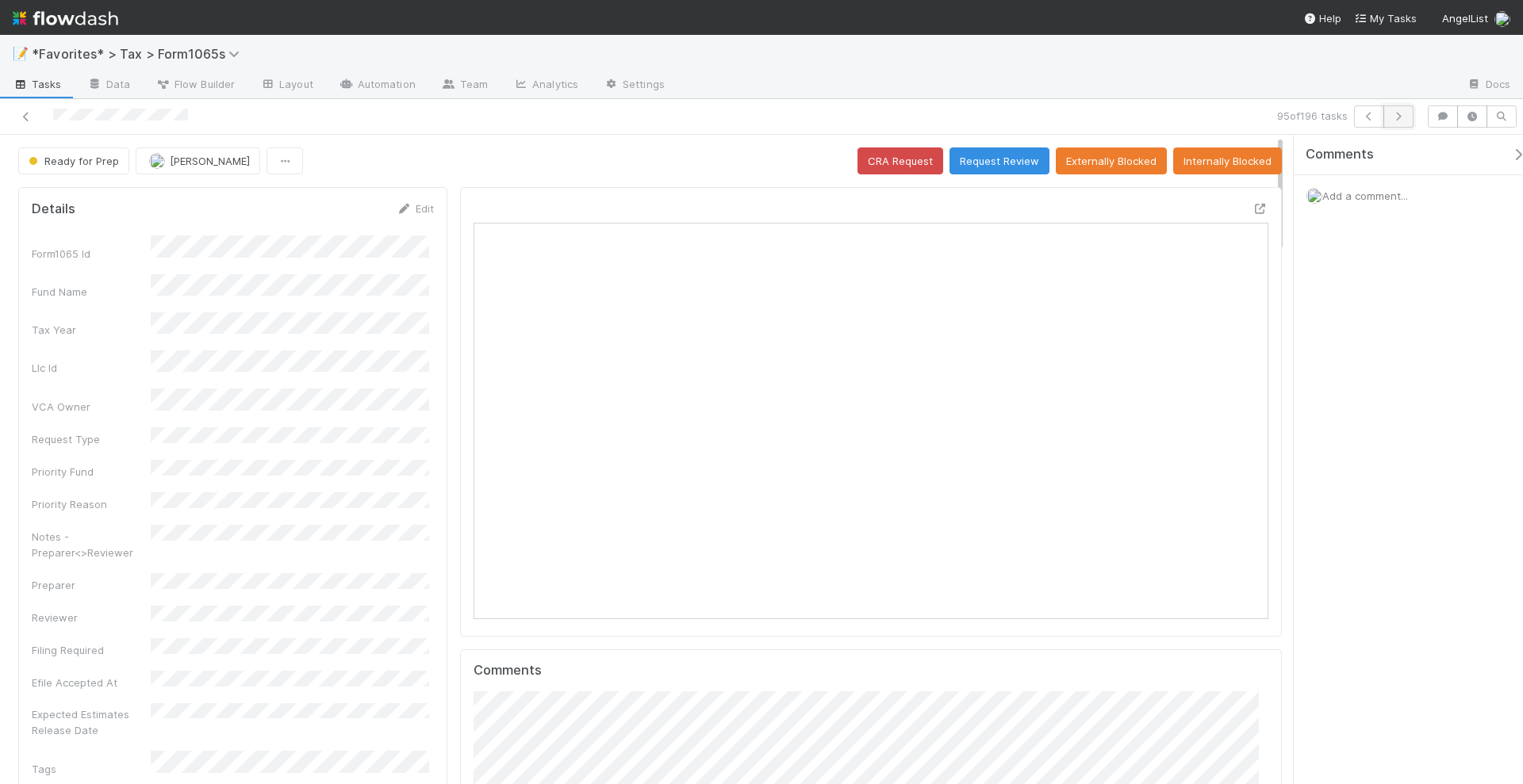
click at [1397, 113] on icon "button" at bounding box center [1398, 117] width 16 height 10
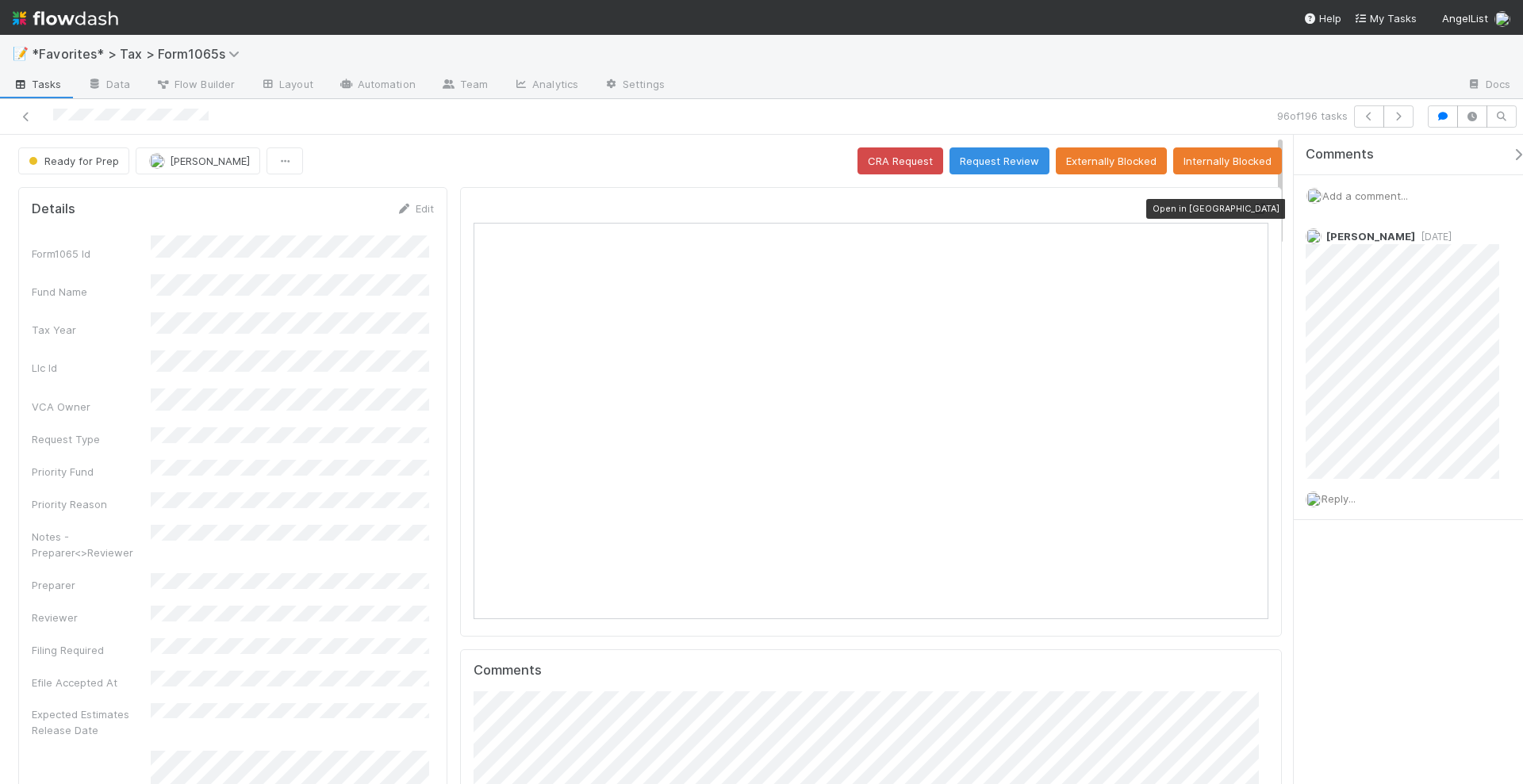
click at [1253, 204] on icon at bounding box center [1261, 208] width 16 height 10
click at [1403, 116] on icon "button" at bounding box center [1398, 117] width 16 height 10
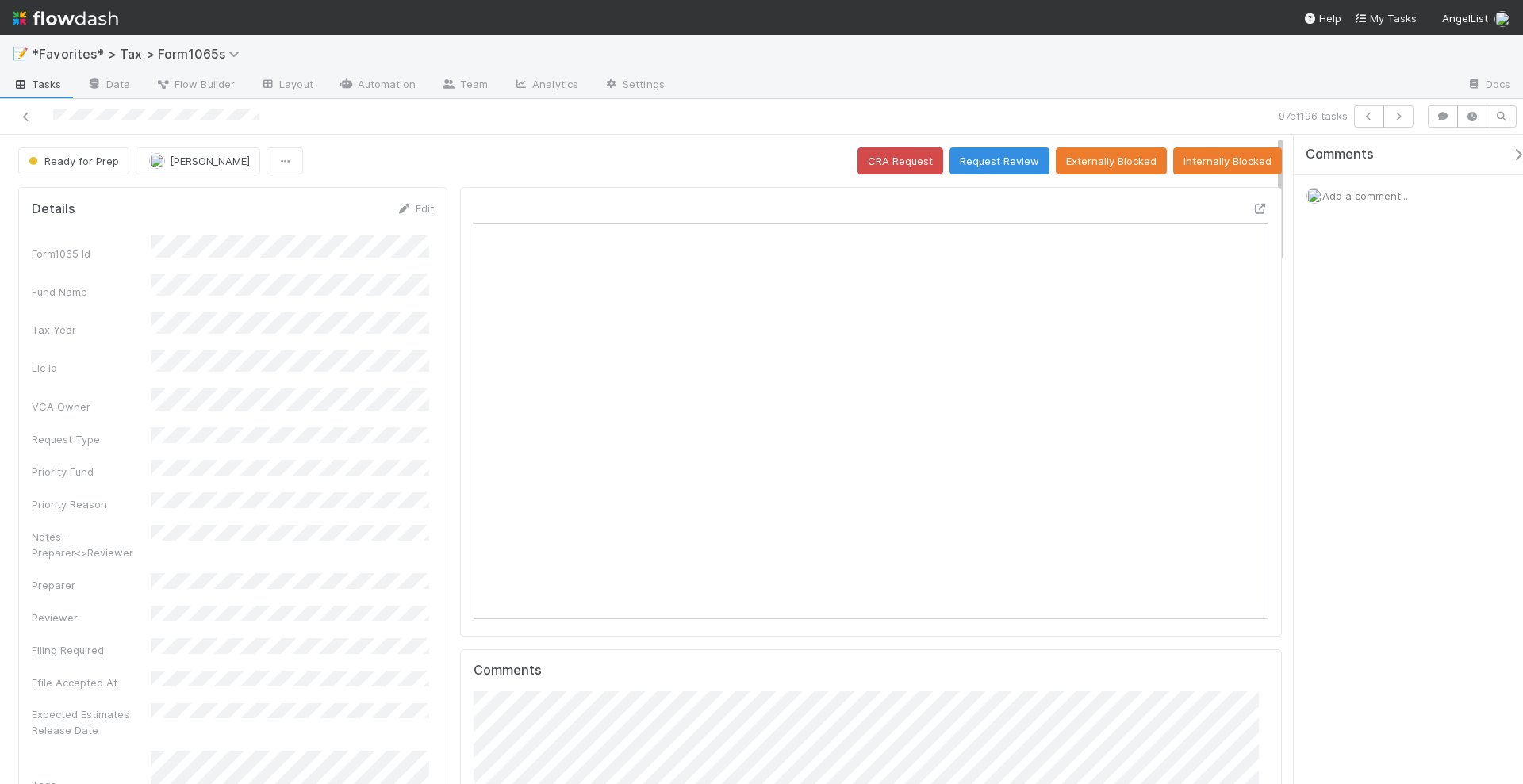
scroll to position [307, 382]
click at [1401, 117] on icon "button" at bounding box center [1398, 117] width 16 height 10
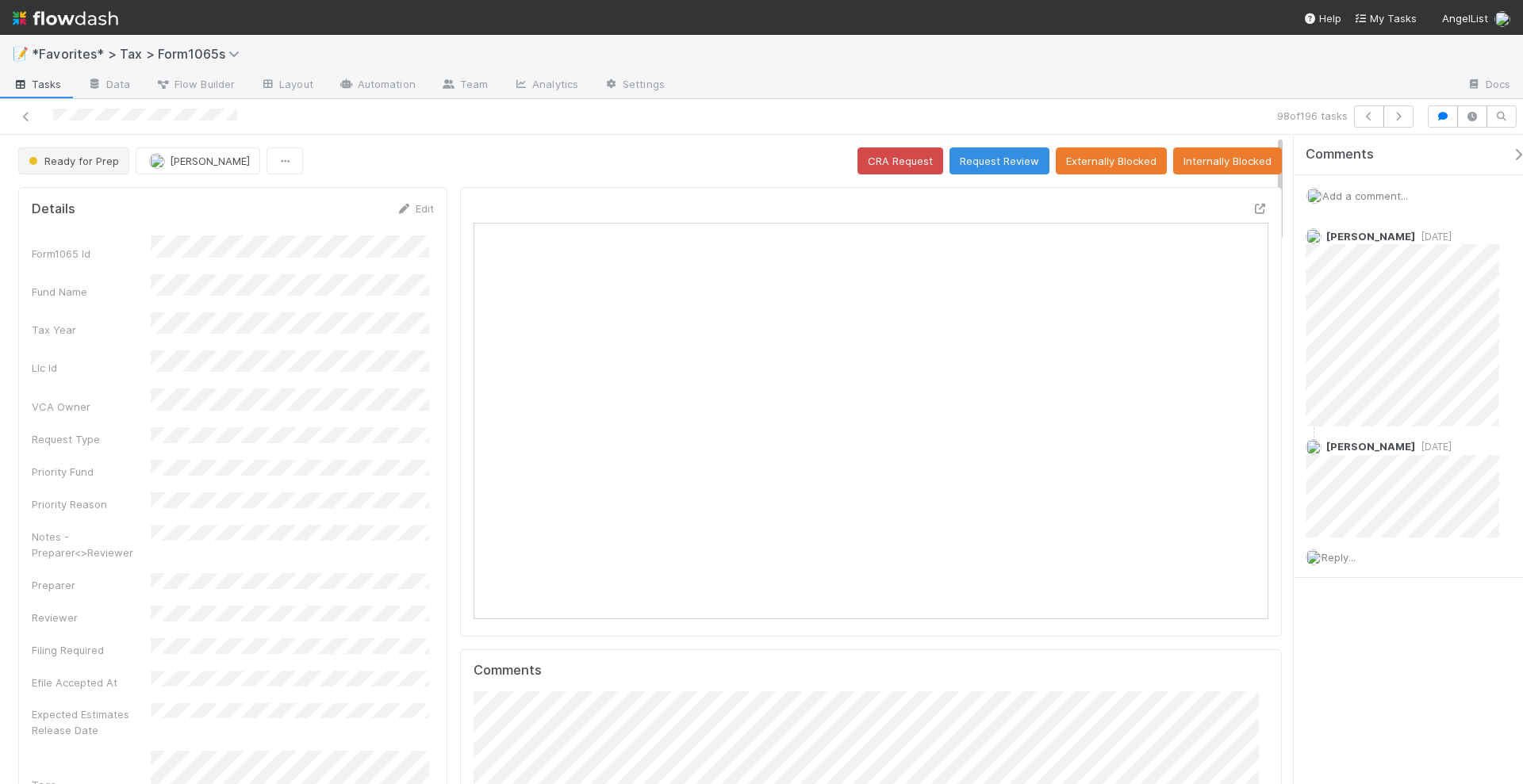
scroll to position [307, 770]
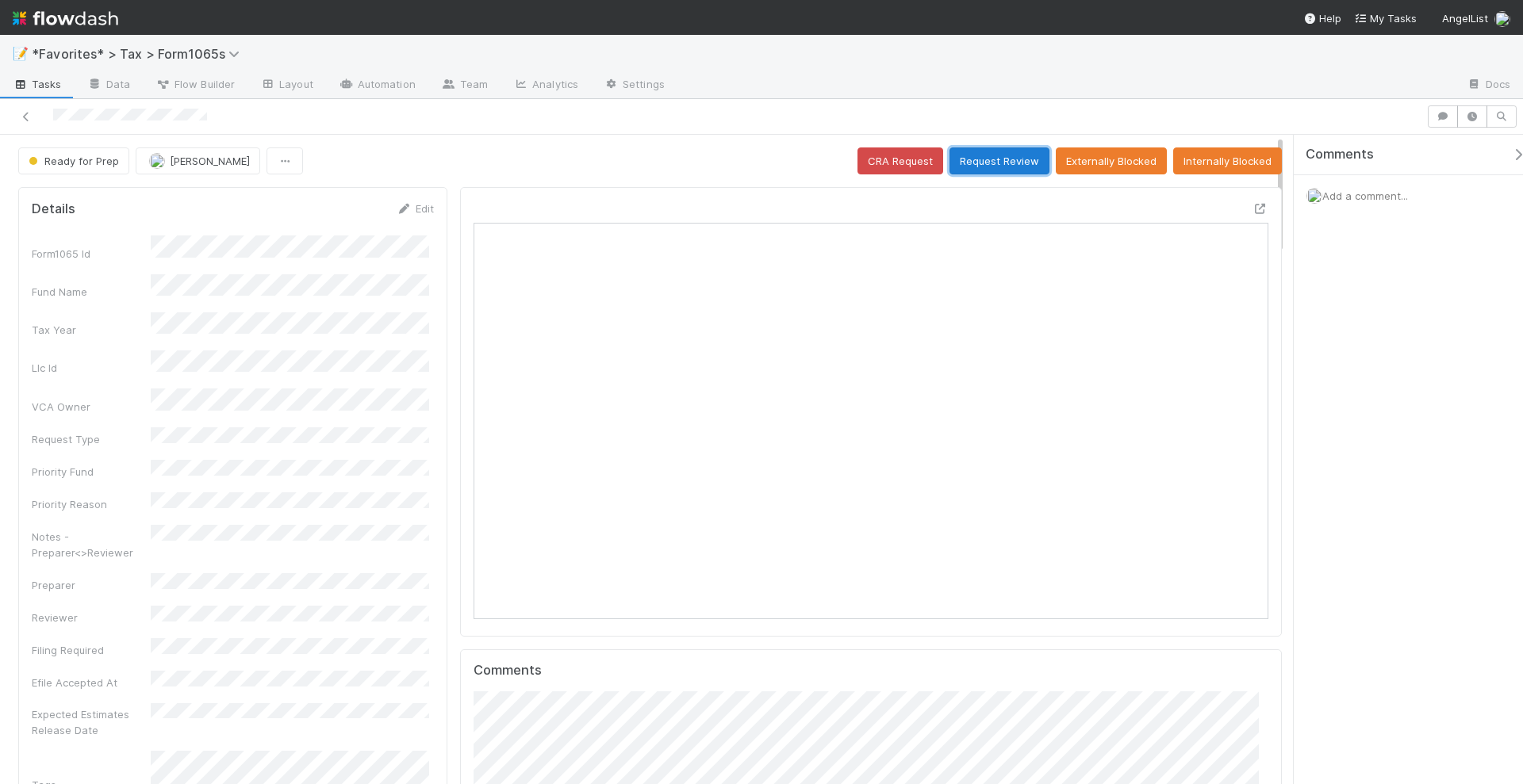
click at [990, 157] on button "Request Review" at bounding box center [999, 160] width 100 height 27
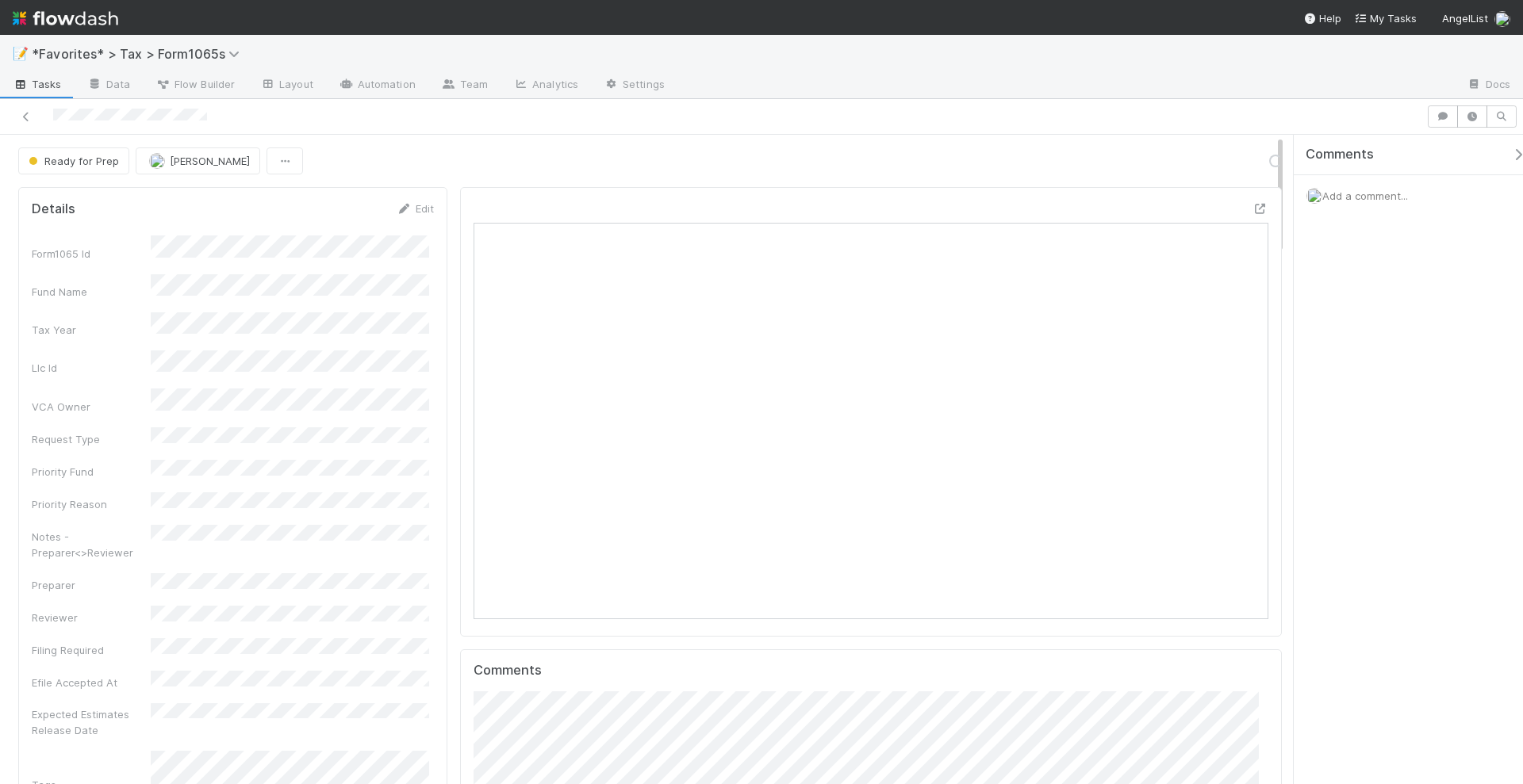
scroll to position [307, 382]
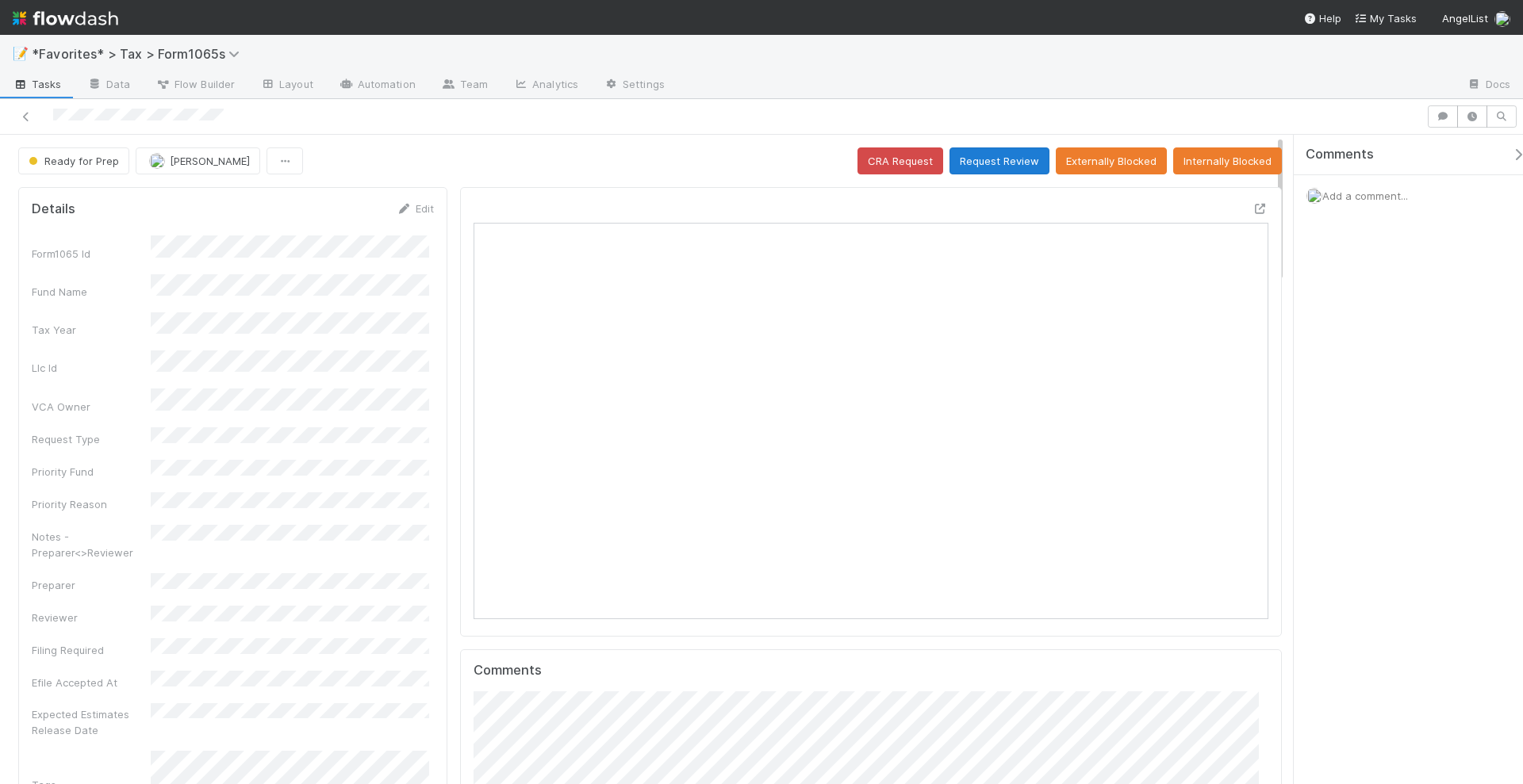
scroll to position [307, 770]
click at [999, 163] on button "Request Review" at bounding box center [999, 160] width 100 height 27
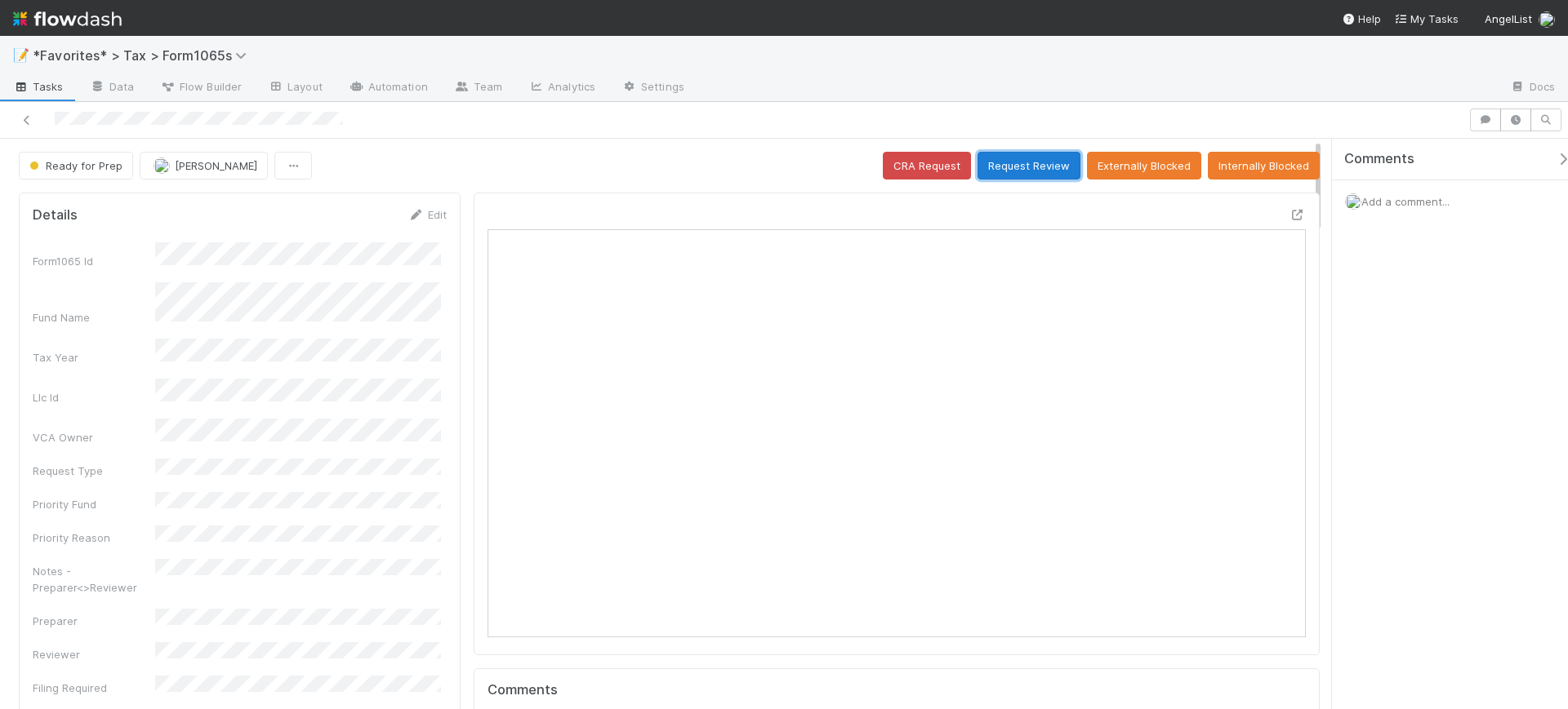
click at [1036, 164] on button "Request Review" at bounding box center [1028, 165] width 103 height 27
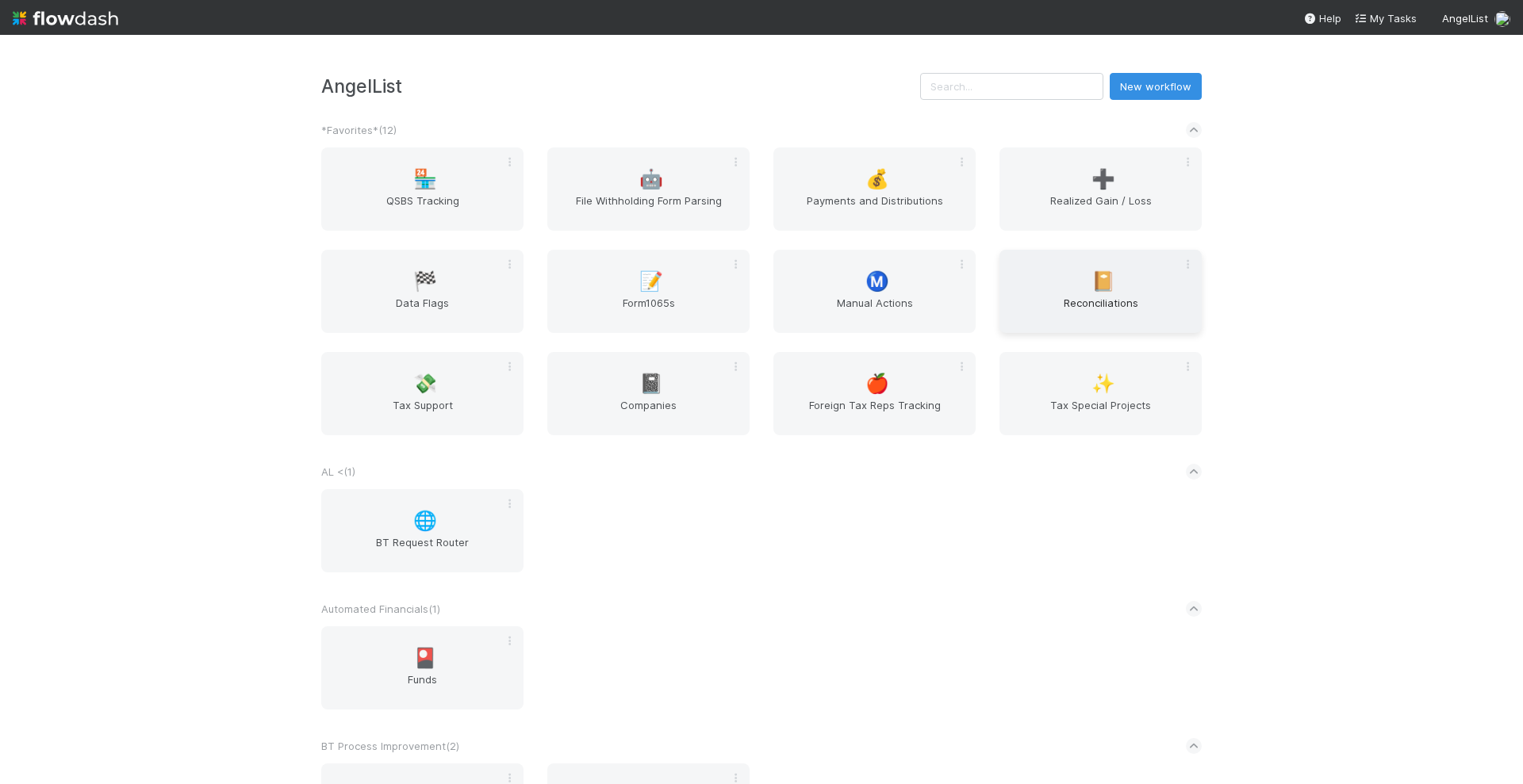
click at [1098, 291] on span "📔" at bounding box center [1104, 282] width 24 height 21
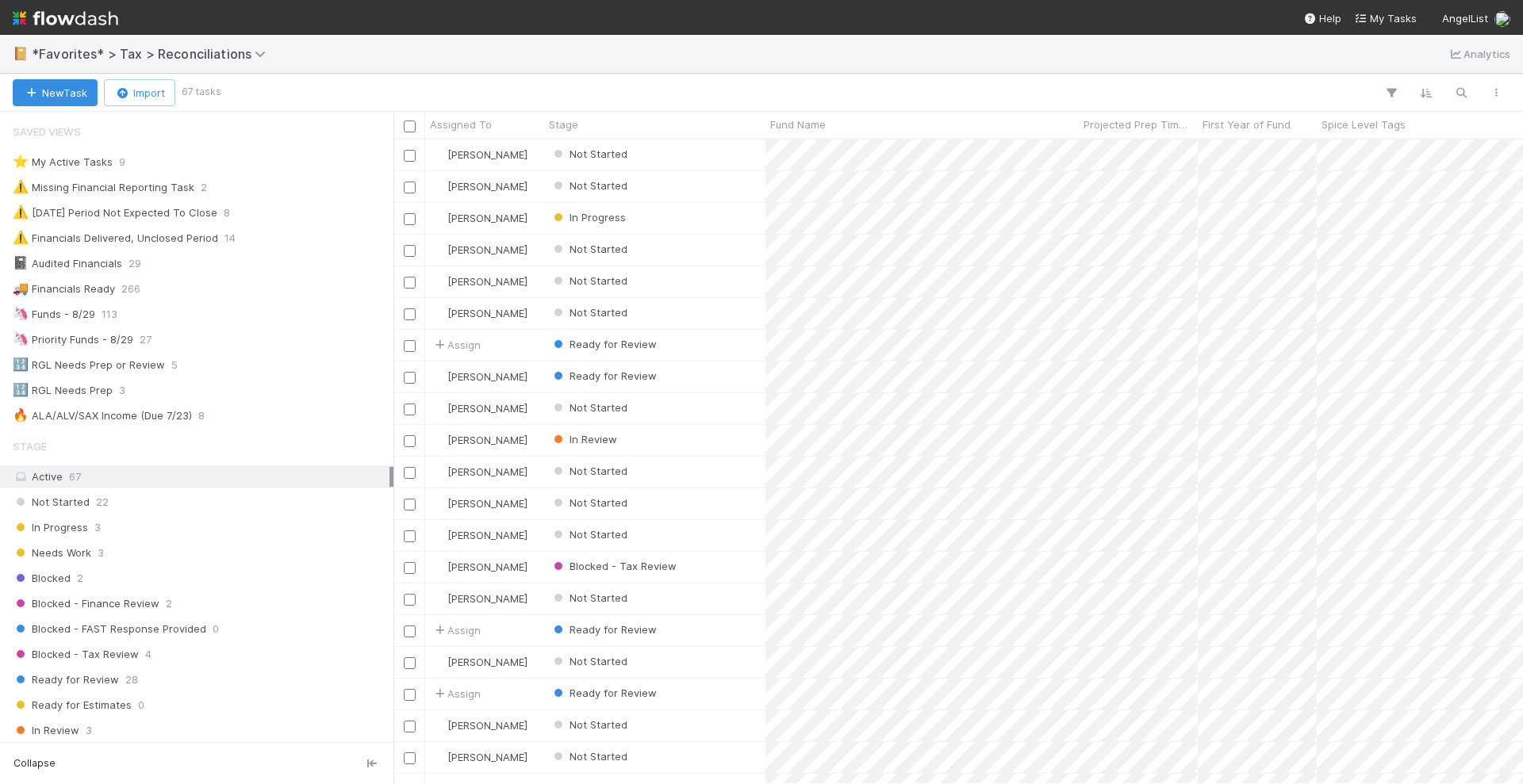
scroll to position [99, 0]
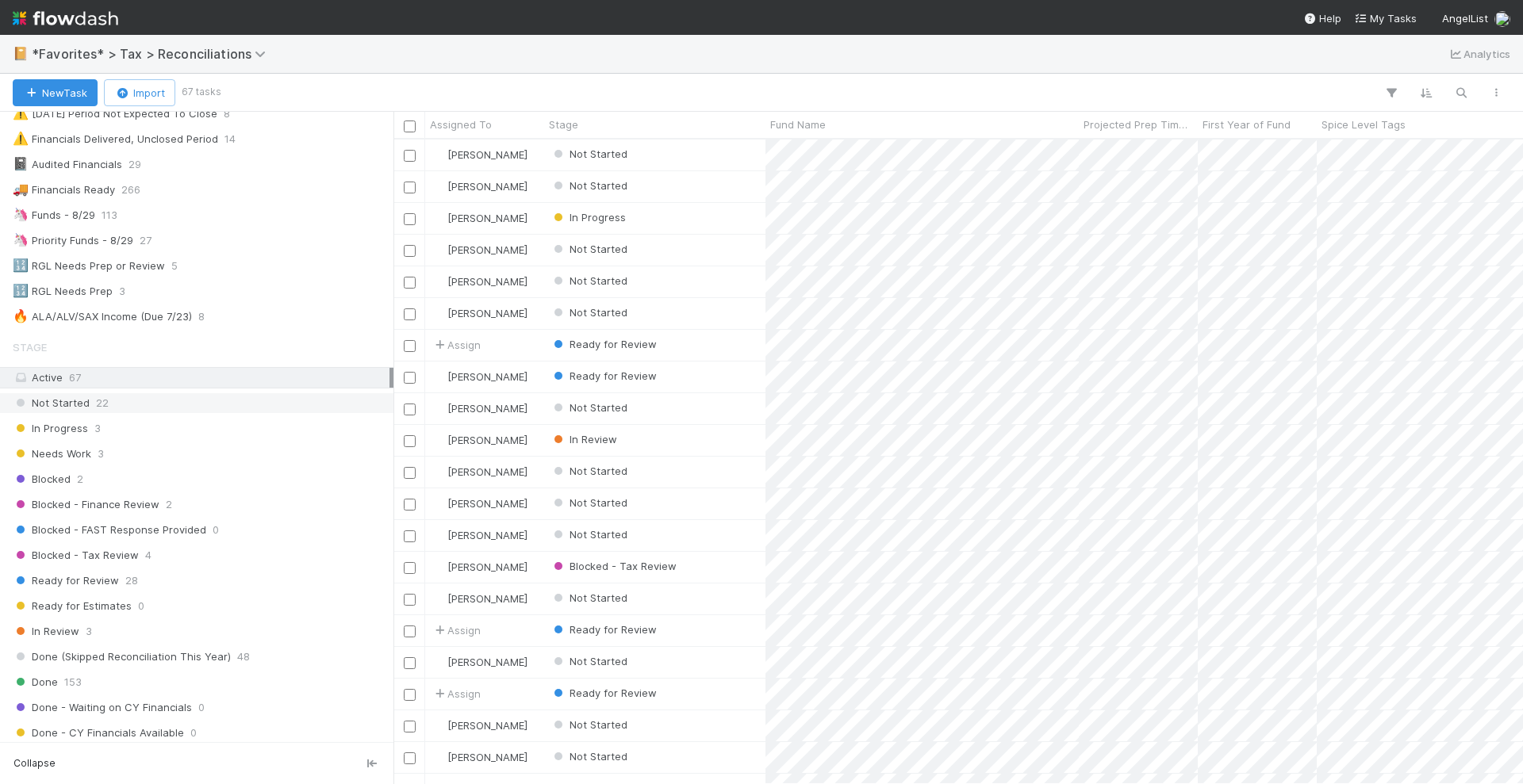
click at [202, 394] on div "Not Started 22" at bounding box center [201, 403] width 377 height 20
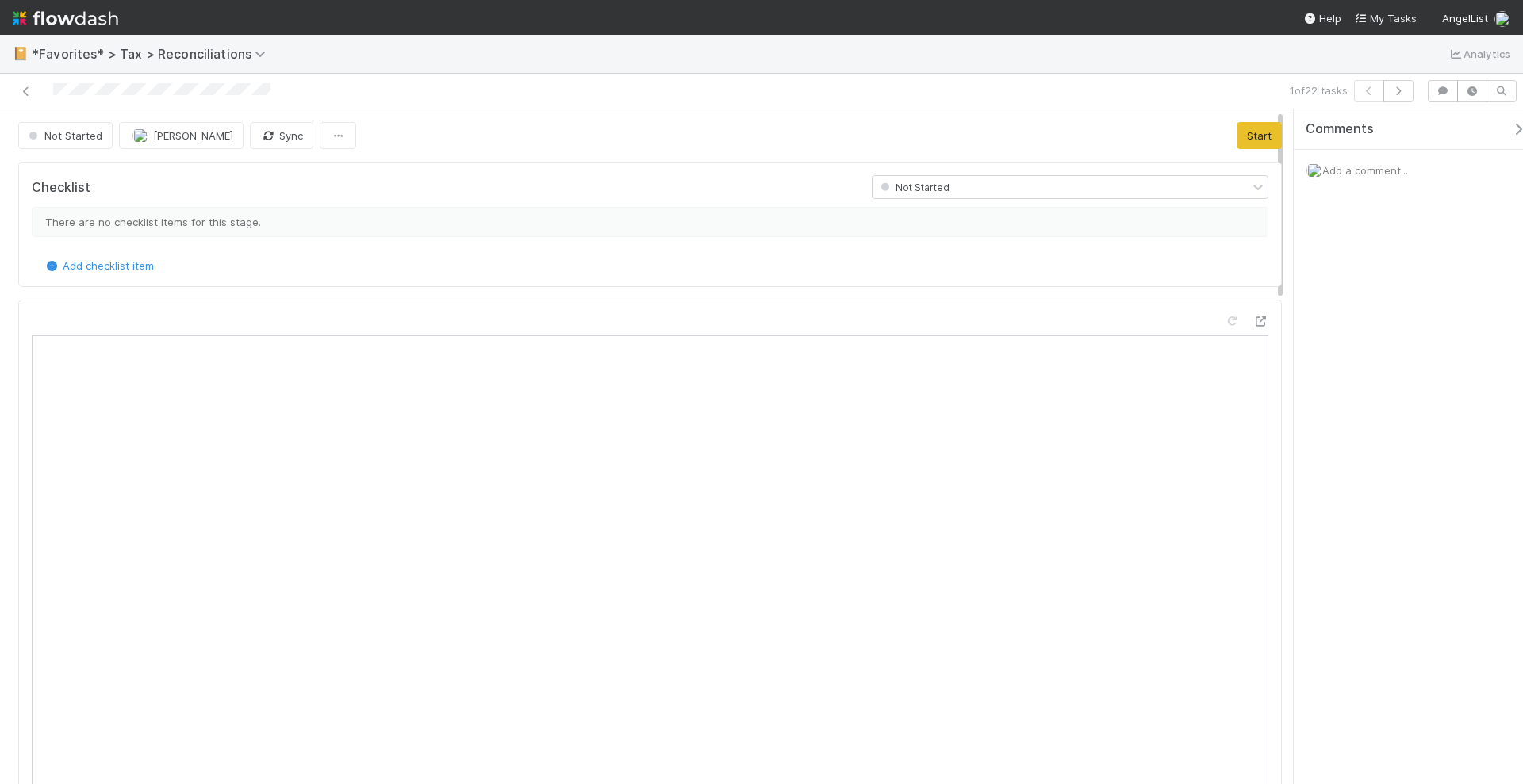
scroll to position [307, 576]
click at [1236, 134] on button "Start" at bounding box center [1259, 135] width 45 height 27
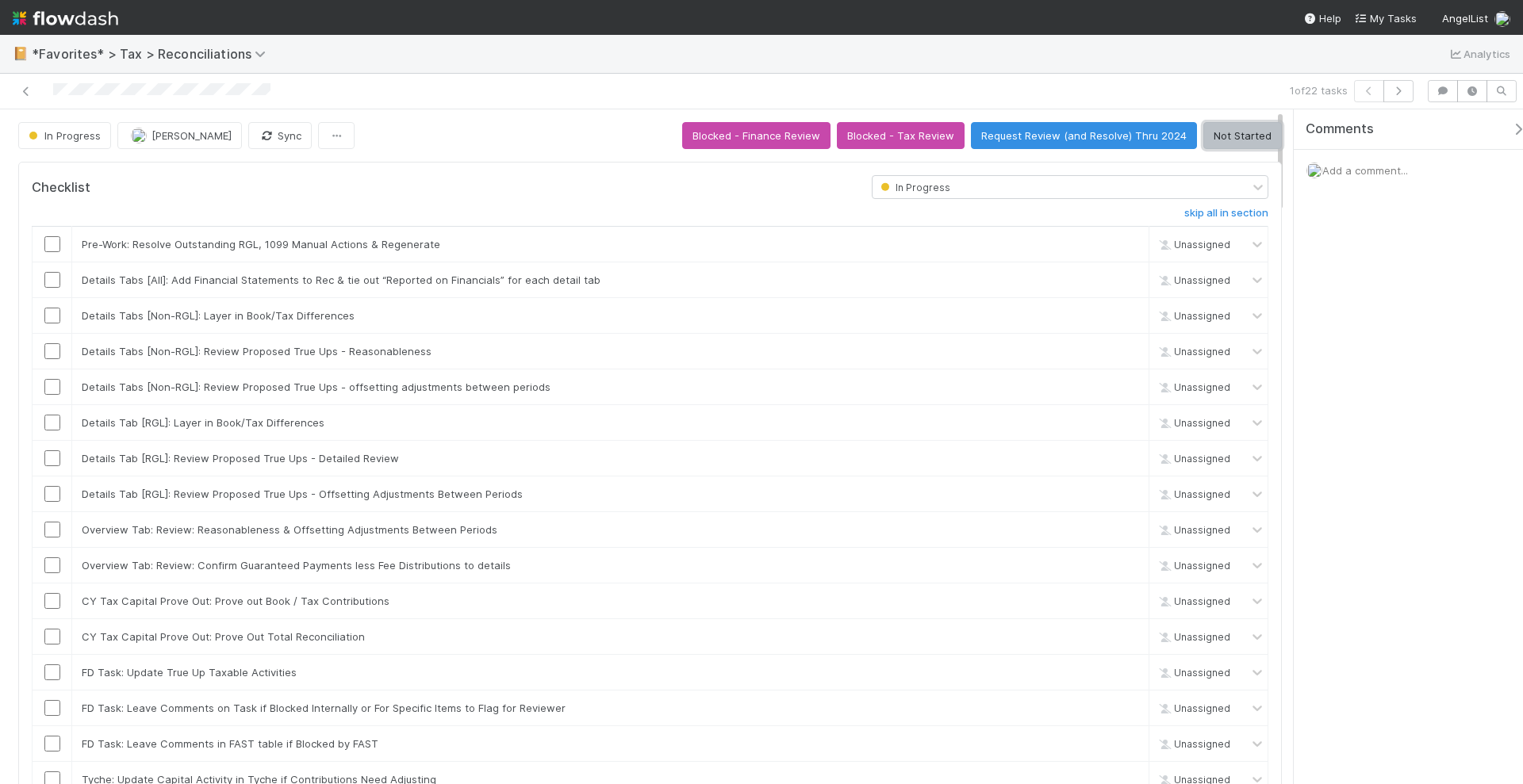
click at [1237, 136] on button "Not Started" at bounding box center [1243, 135] width 79 height 27
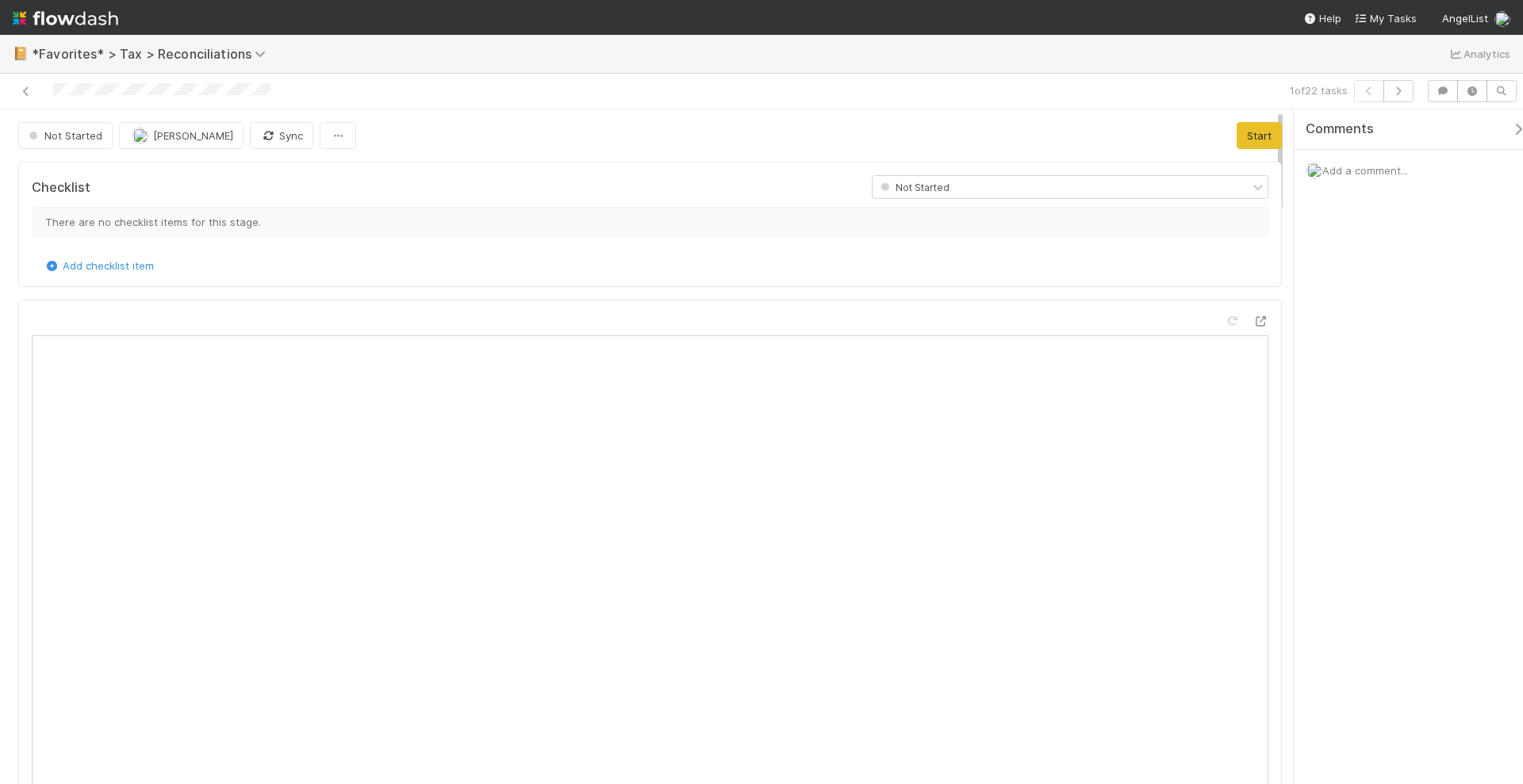
click at [850, 156] on div "Checklist Not Started There are no checklist items for this stage. Add checklis…" at bounding box center [650, 683] width 1276 height 1054
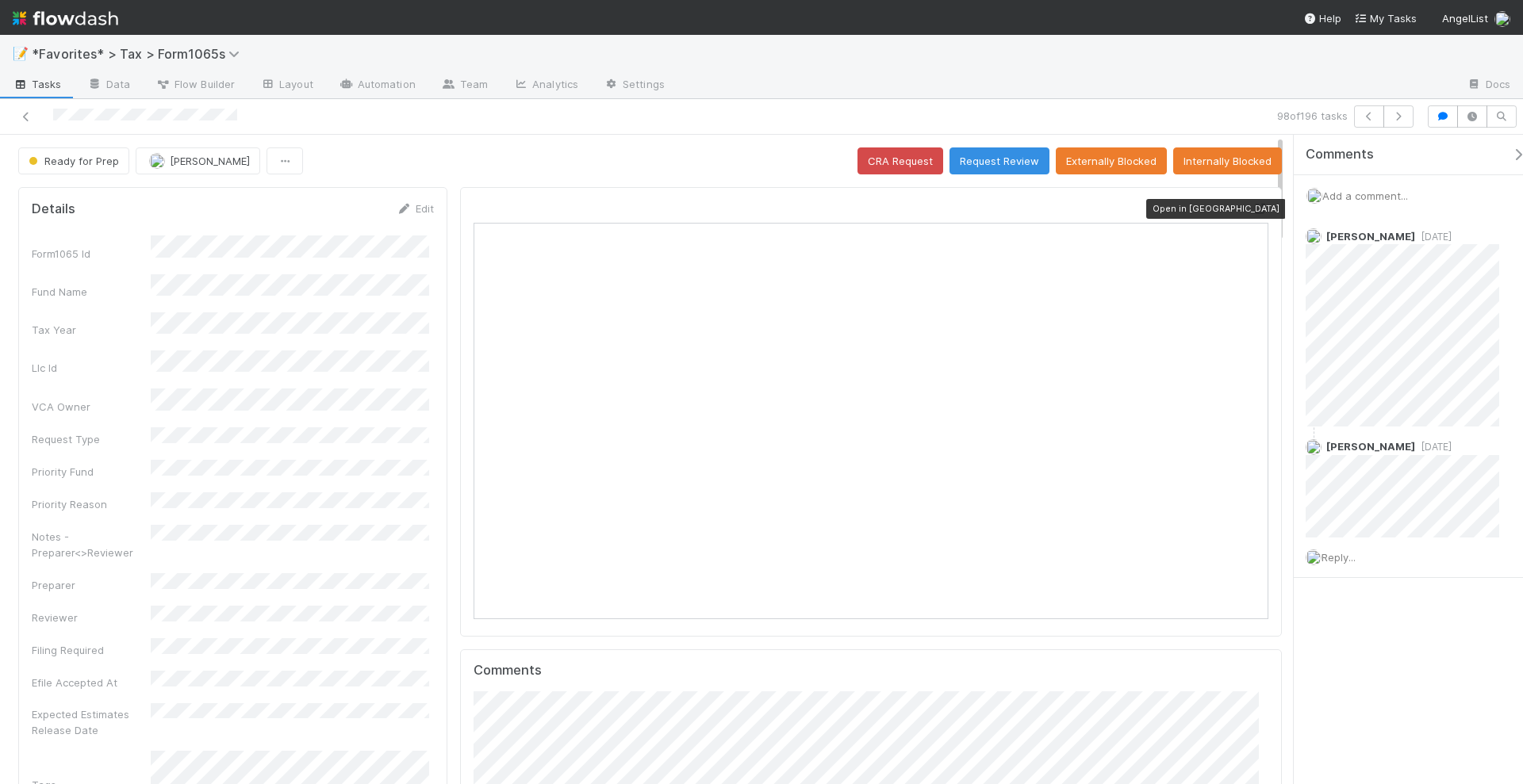
click at [1253, 207] on icon at bounding box center [1261, 208] width 16 height 10
click at [994, 160] on button "Request Review" at bounding box center [999, 160] width 100 height 27
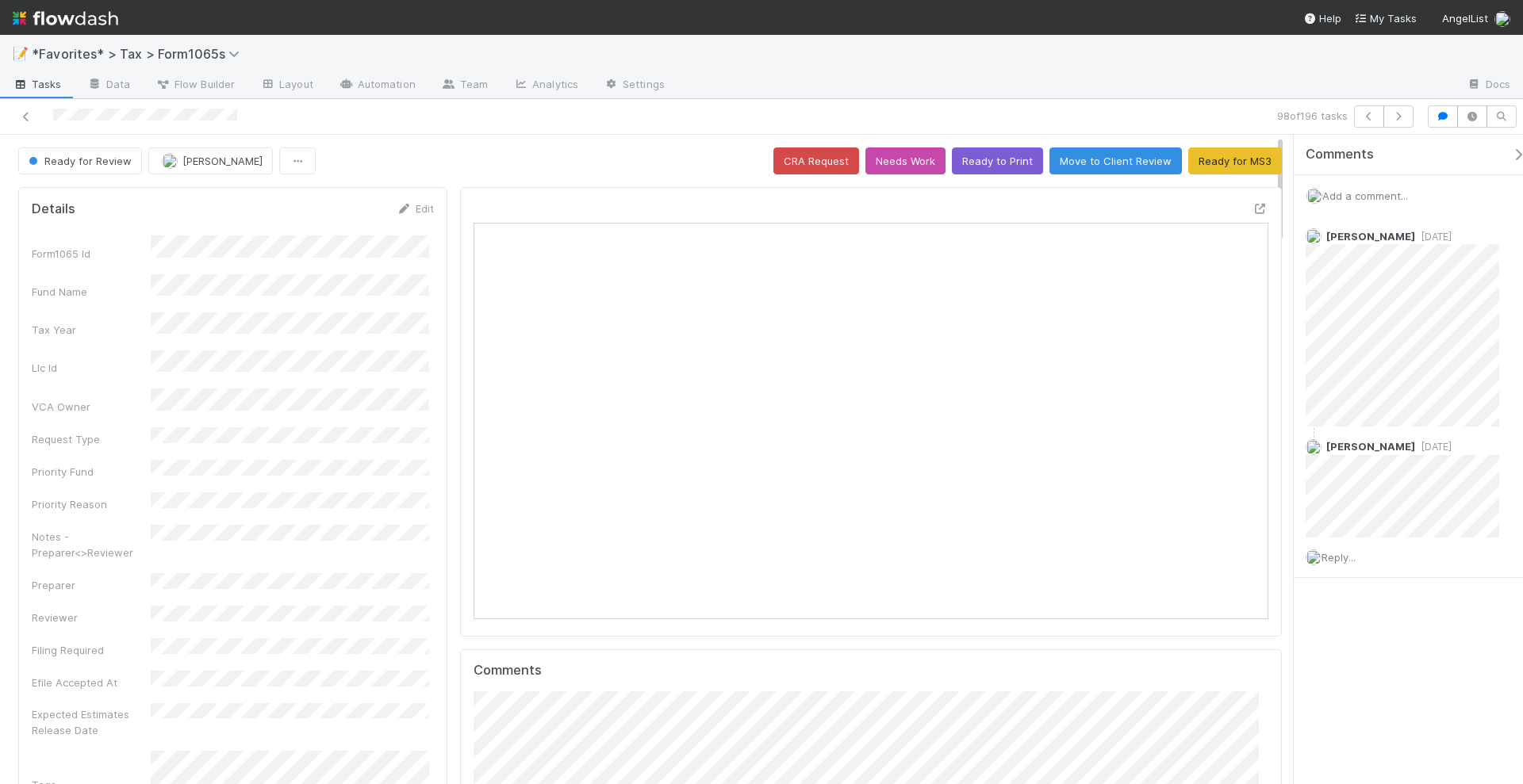
click at [1269, 67] on div "📝 *Favorites* > Tax > Form1065s" at bounding box center [762, 53] width 1523 height 38
click at [1311, 641] on div "Comments Add a comment... Catherine Nguyen 4 months ago Helen Vo 4 months ago R…" at bounding box center [1415, 395] width 244 height 522
click at [1398, 118] on icon "button" at bounding box center [1398, 117] width 16 height 10
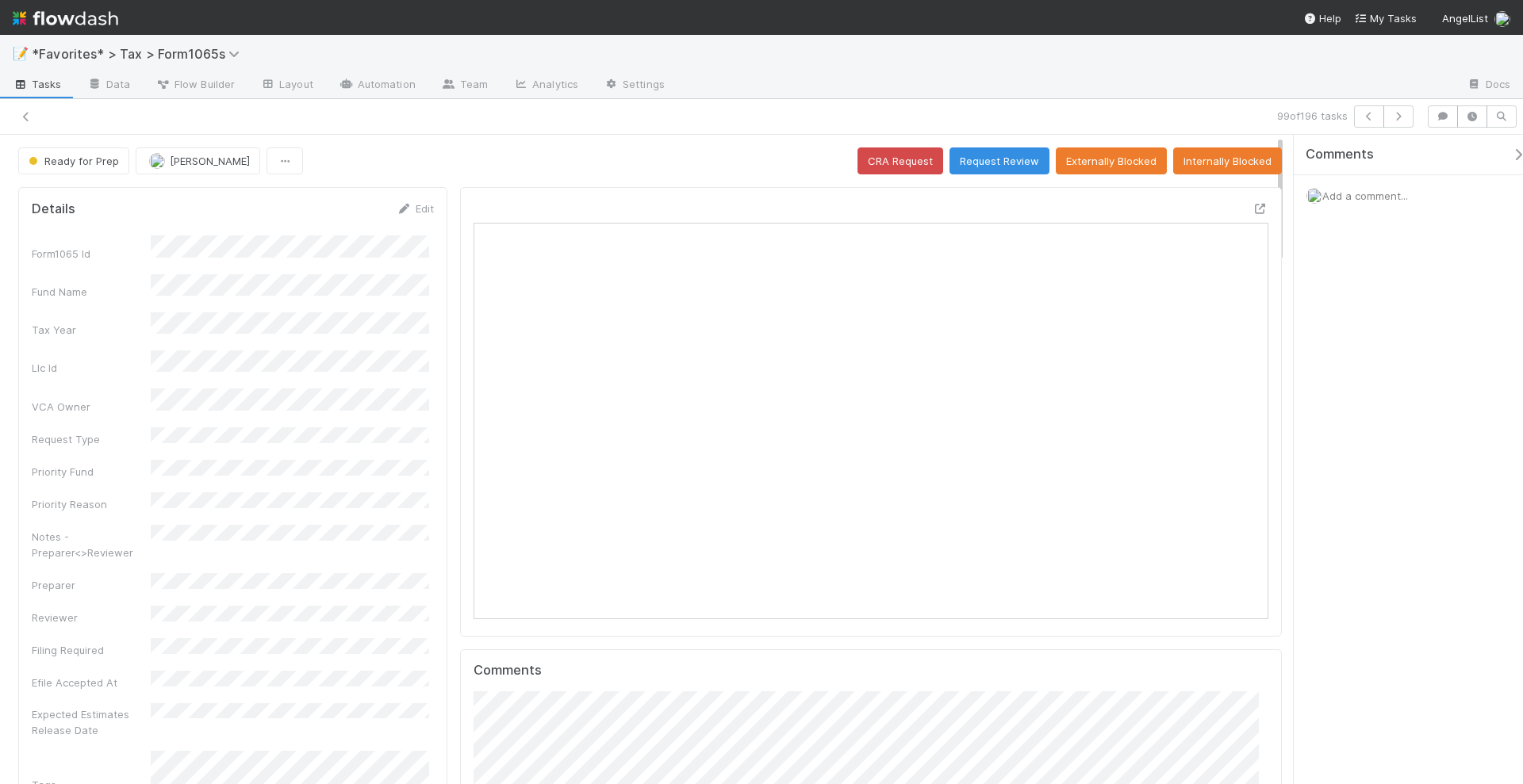
scroll to position [16, 15]
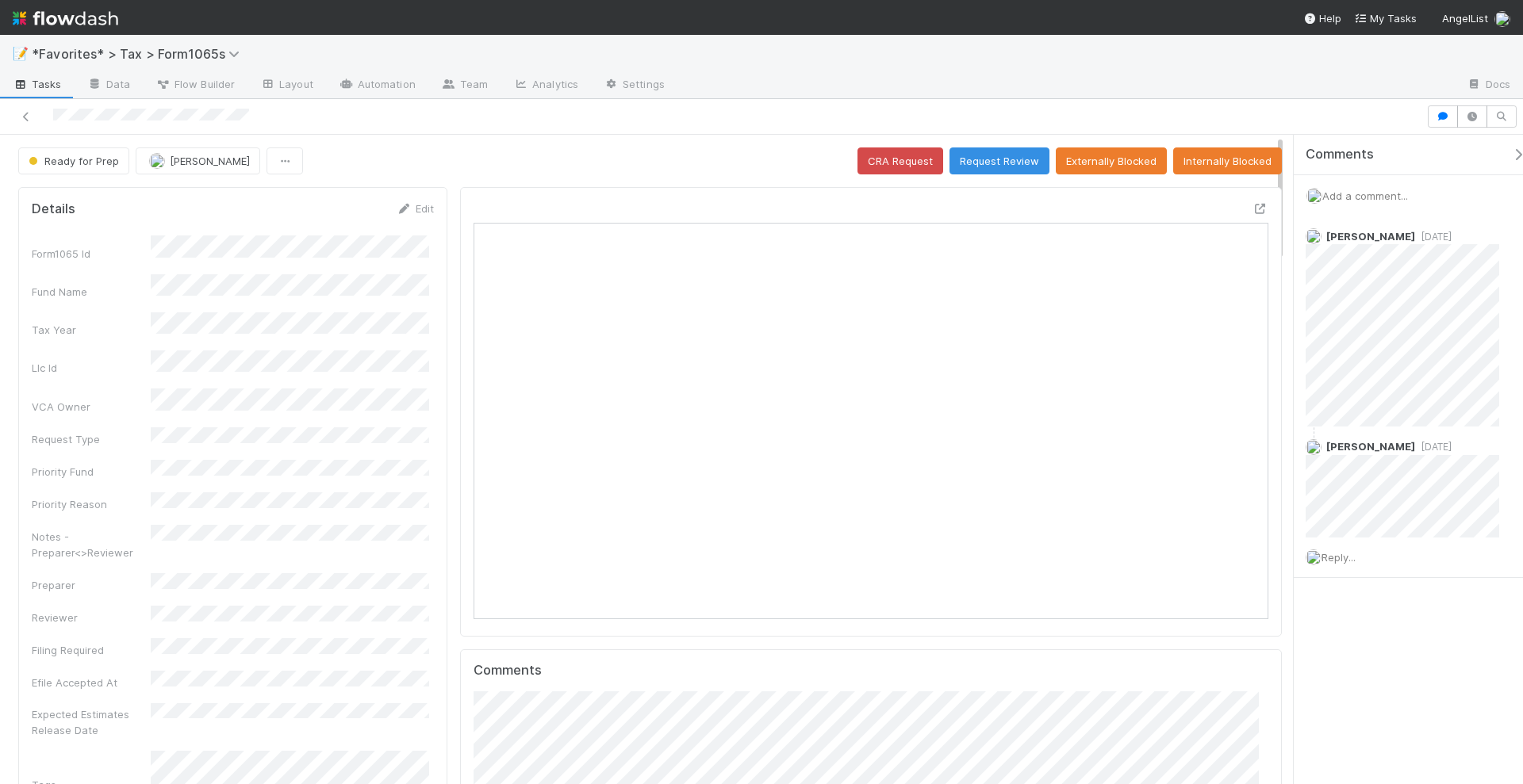
scroll to position [307, 770]
click at [982, 154] on button "Request Review" at bounding box center [999, 160] width 100 height 27
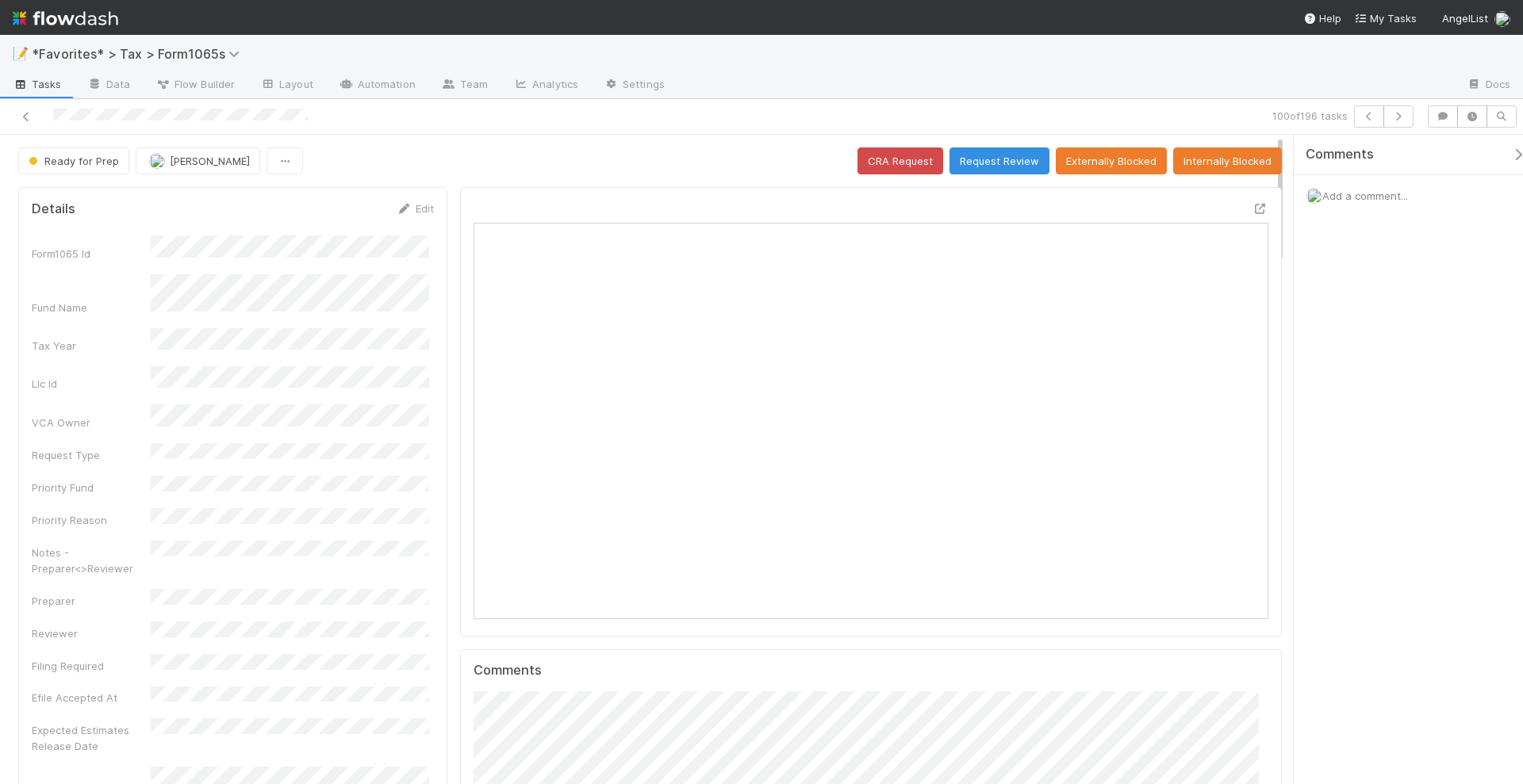
scroll to position [307, 770]
click at [1405, 122] on button "button" at bounding box center [1397, 117] width 30 height 23
click at [1420, 402] on div "Comments Add a comment..." at bounding box center [1408, 460] width 229 height 651
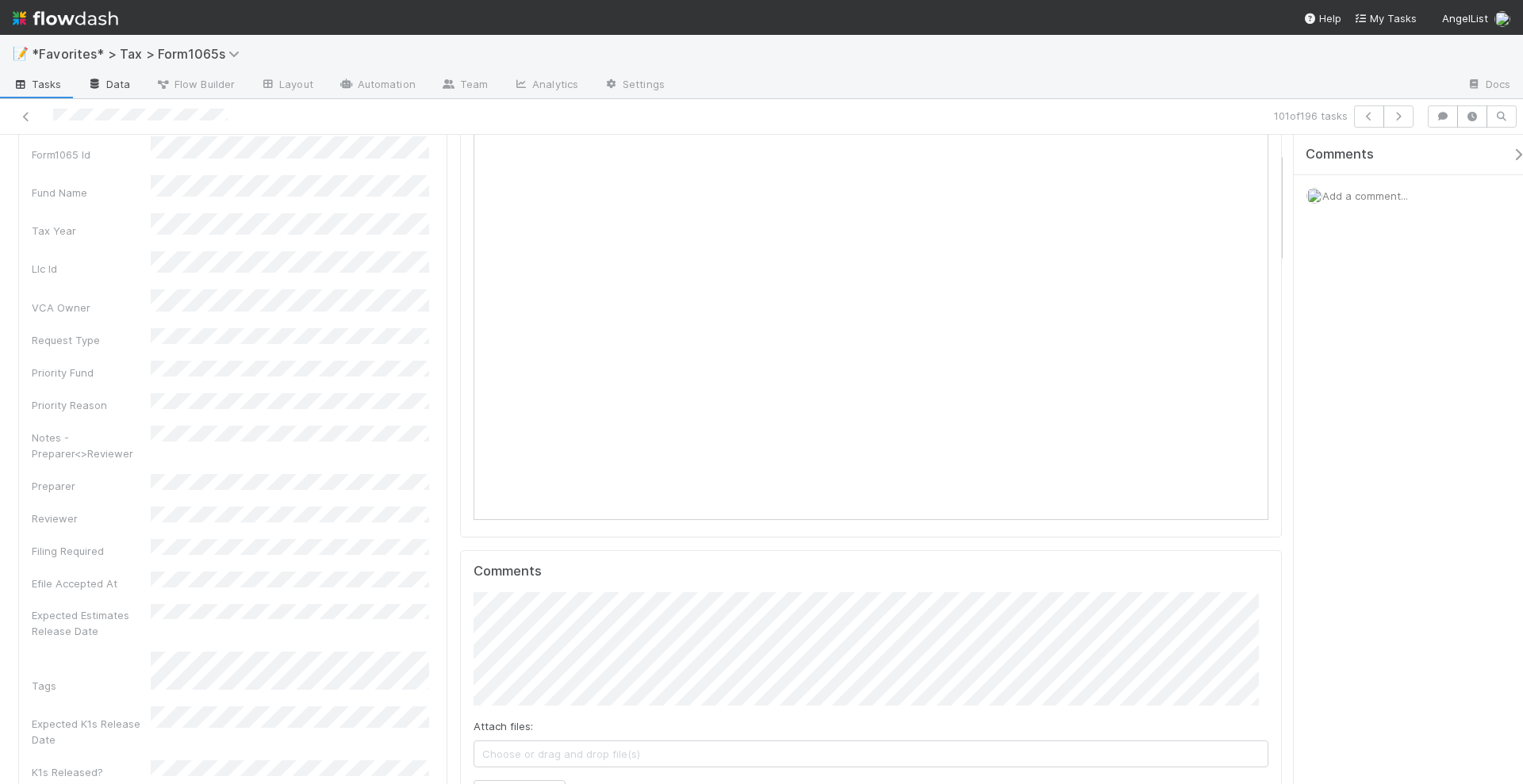
scroll to position [0, 0]
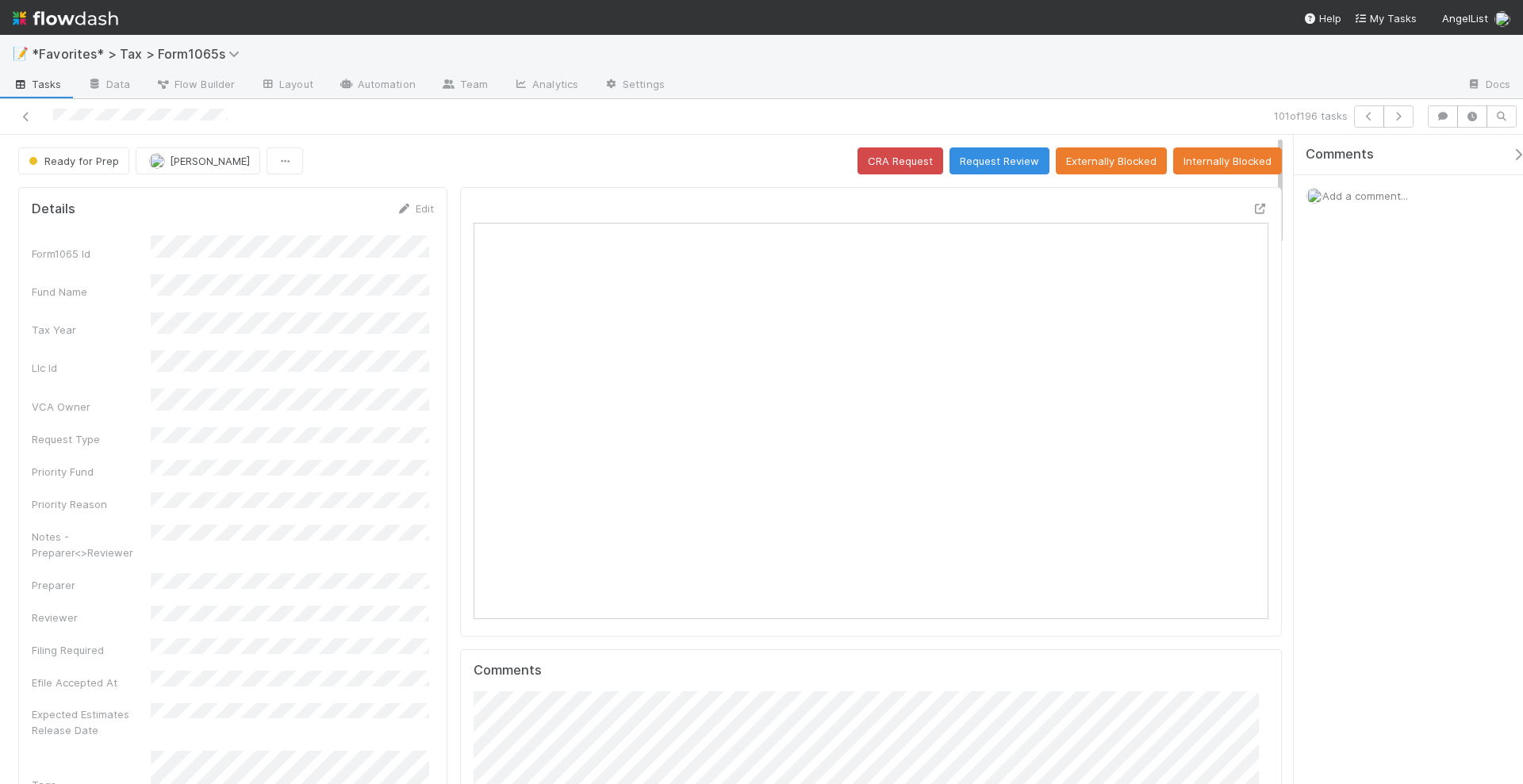
click at [788, 159] on div "Ready for Prep [PERSON_NAME] CRA Request Request Review Externally Blocked Inte…" at bounding box center [650, 160] width 1263 height 27
click at [1406, 113] on icon "button" at bounding box center [1398, 117] width 16 height 10
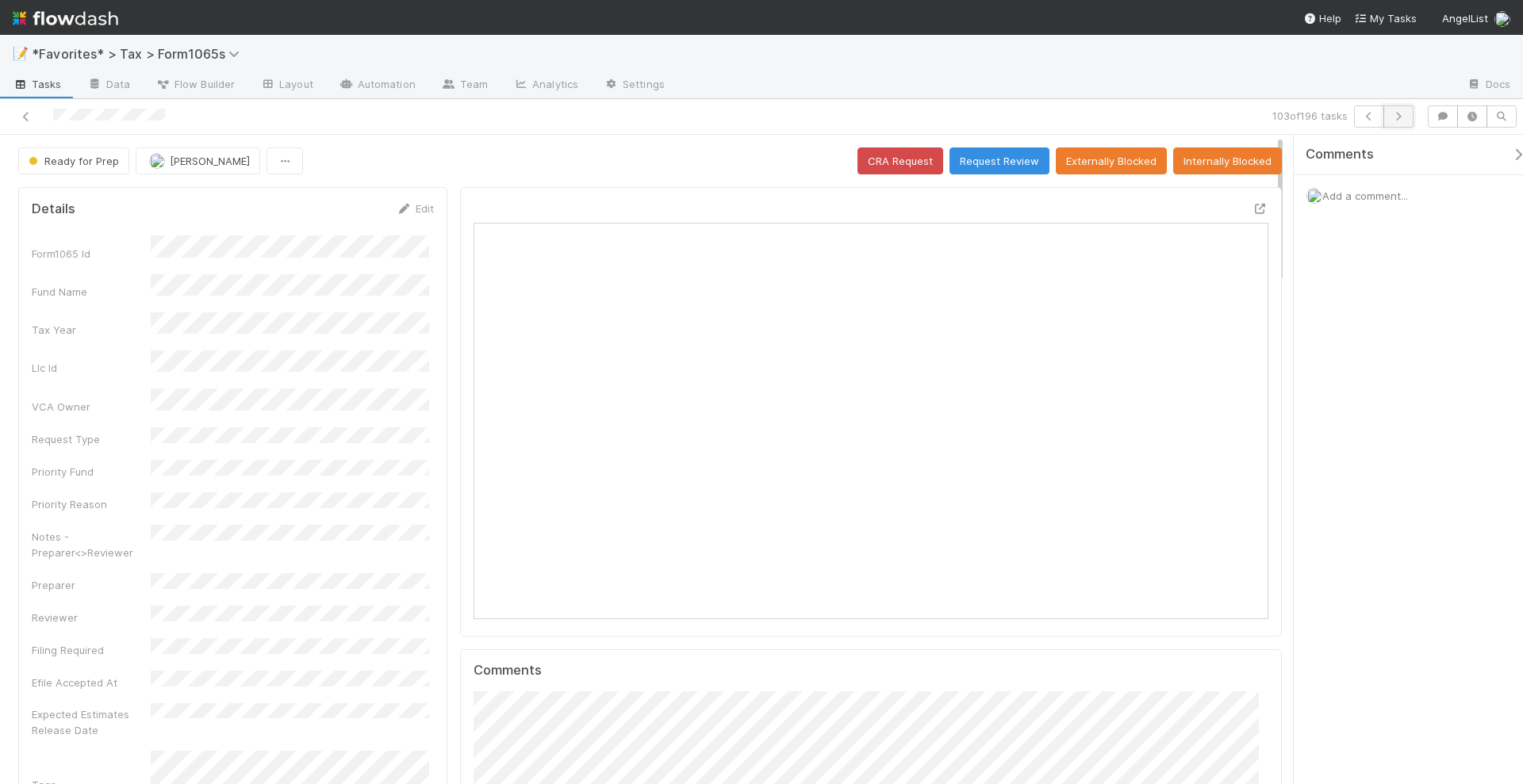
click at [1396, 113] on icon "button" at bounding box center [1398, 117] width 16 height 10
click at [93, 171] on button "Ready for Prep" at bounding box center [74, 160] width 111 height 27
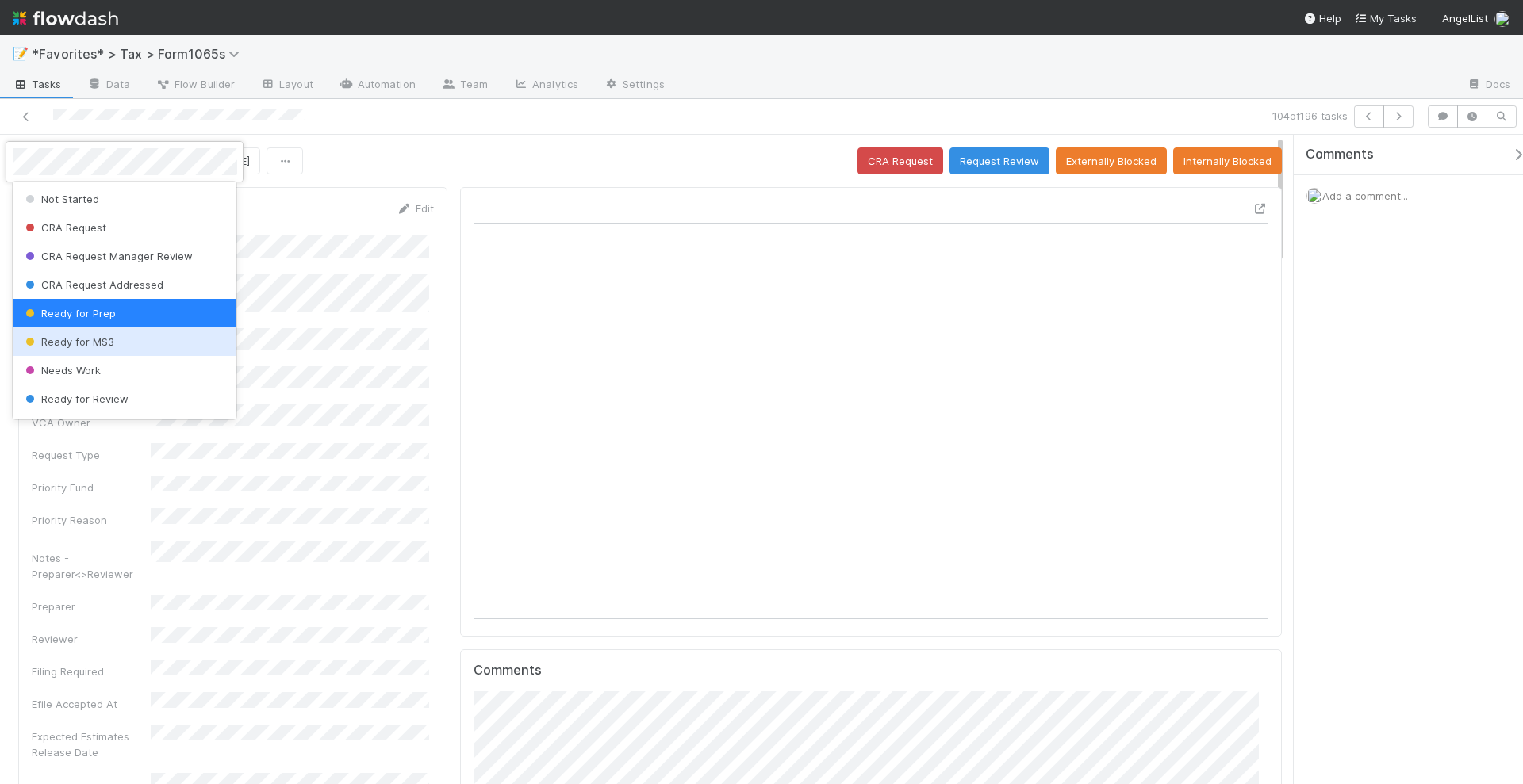
click at [124, 347] on div "Ready for MS3" at bounding box center [125, 341] width 225 height 28
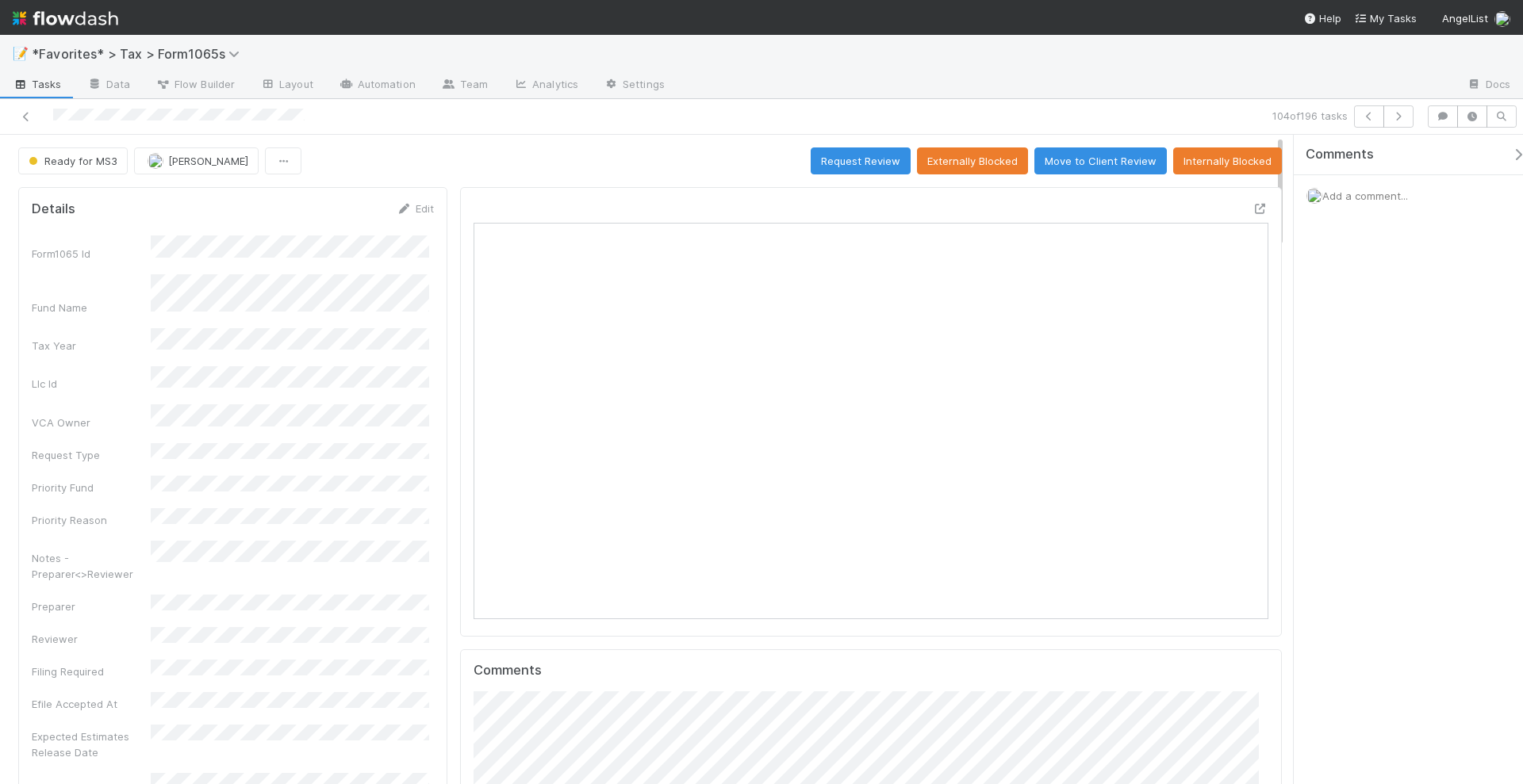
click at [582, 151] on div "Ready for MS3 [PERSON_NAME] Request Review Externally Blocked Move to Client Re…" at bounding box center [650, 160] width 1263 height 27
click at [1405, 119] on icon "button" at bounding box center [1398, 117] width 16 height 10
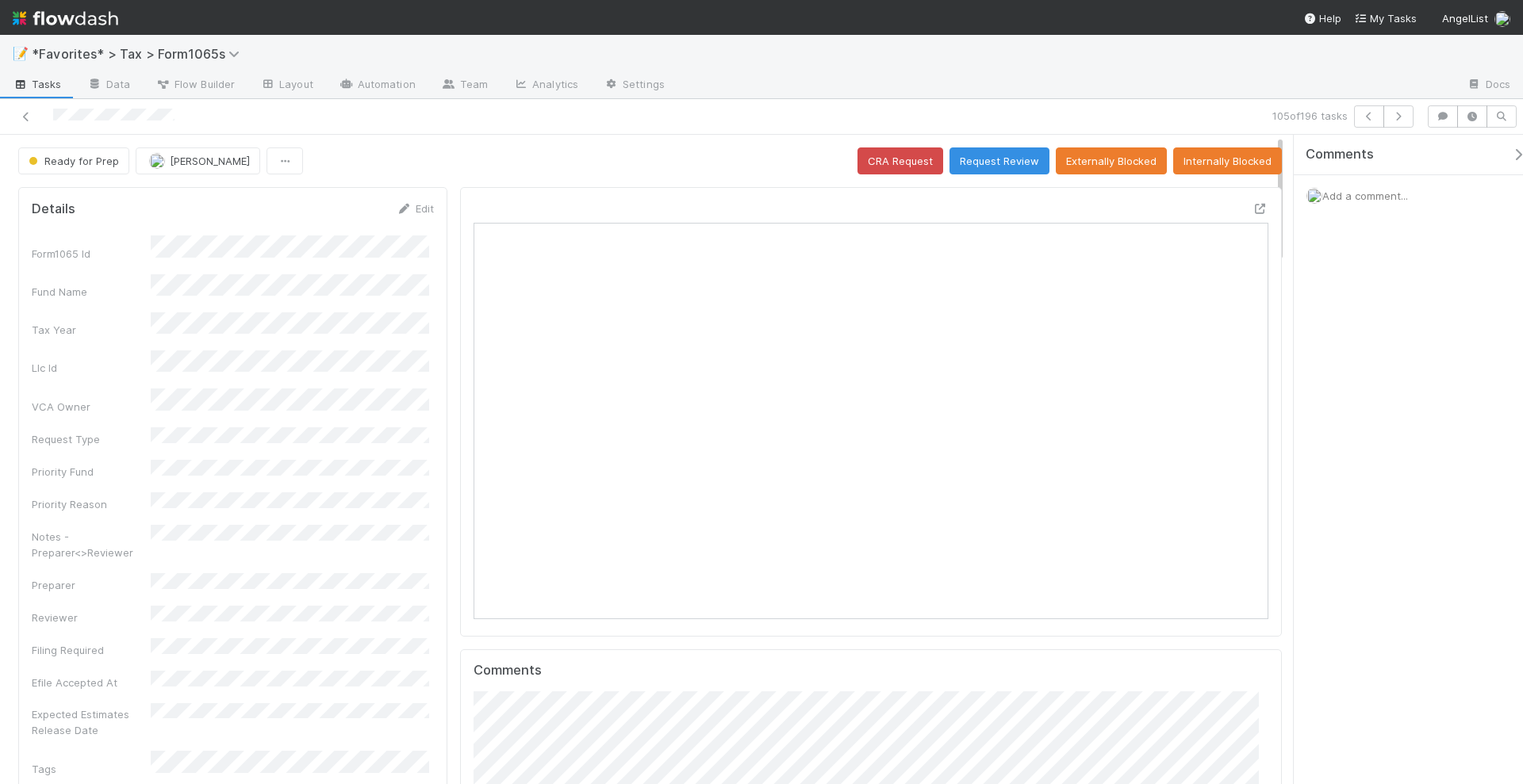
scroll to position [307, 770]
click at [1253, 208] on icon at bounding box center [1261, 208] width 16 height 10
click at [1409, 108] on button "button" at bounding box center [1397, 117] width 30 height 23
click at [1399, 120] on icon "button" at bounding box center [1398, 117] width 16 height 10
click at [1398, 114] on icon "button" at bounding box center [1398, 117] width 16 height 10
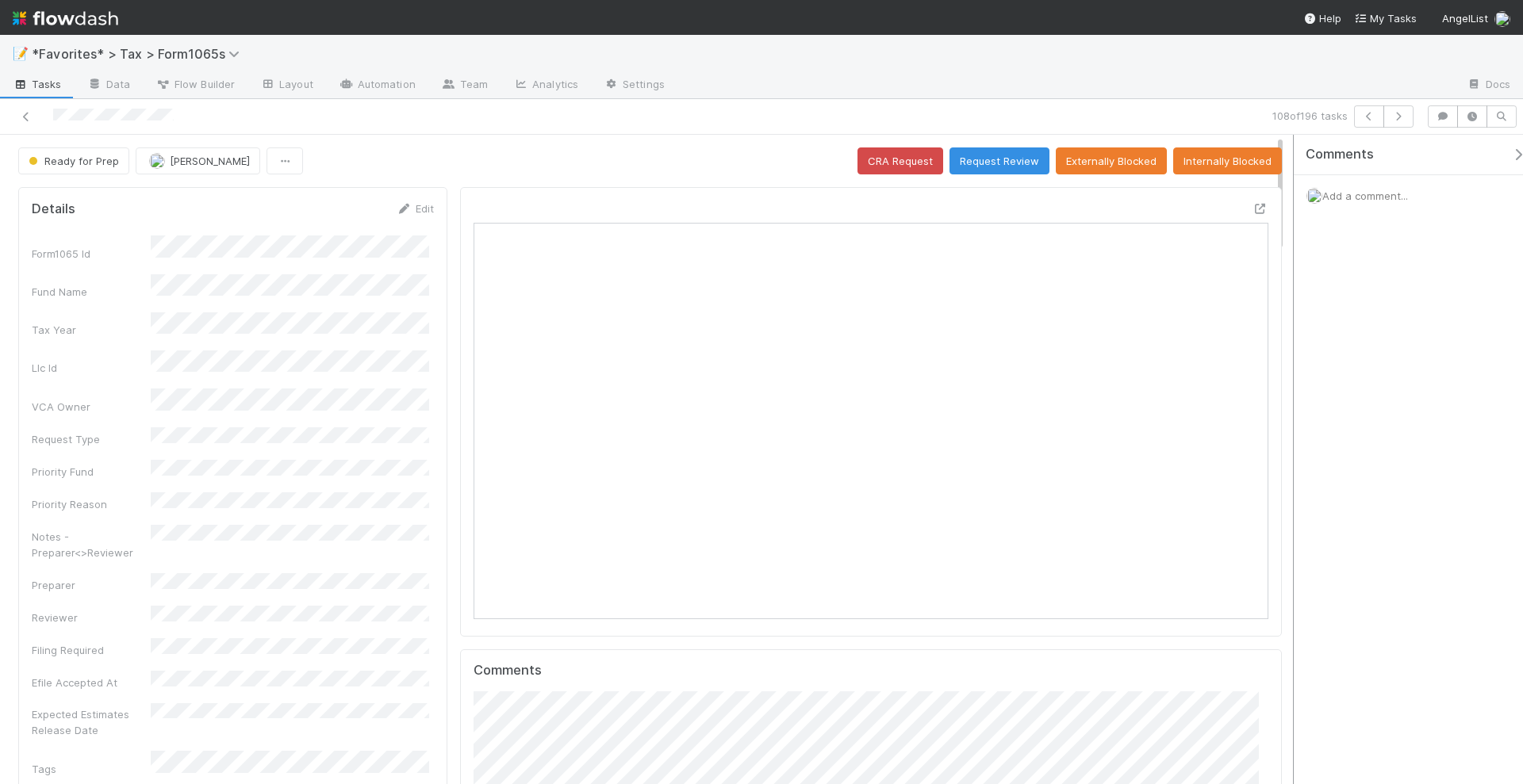
scroll to position [307, 770]
click at [1397, 122] on button "button" at bounding box center [1397, 117] width 30 height 23
click at [1402, 110] on button "button" at bounding box center [1397, 117] width 30 height 23
click at [1397, 119] on icon "button" at bounding box center [1398, 117] width 16 height 10
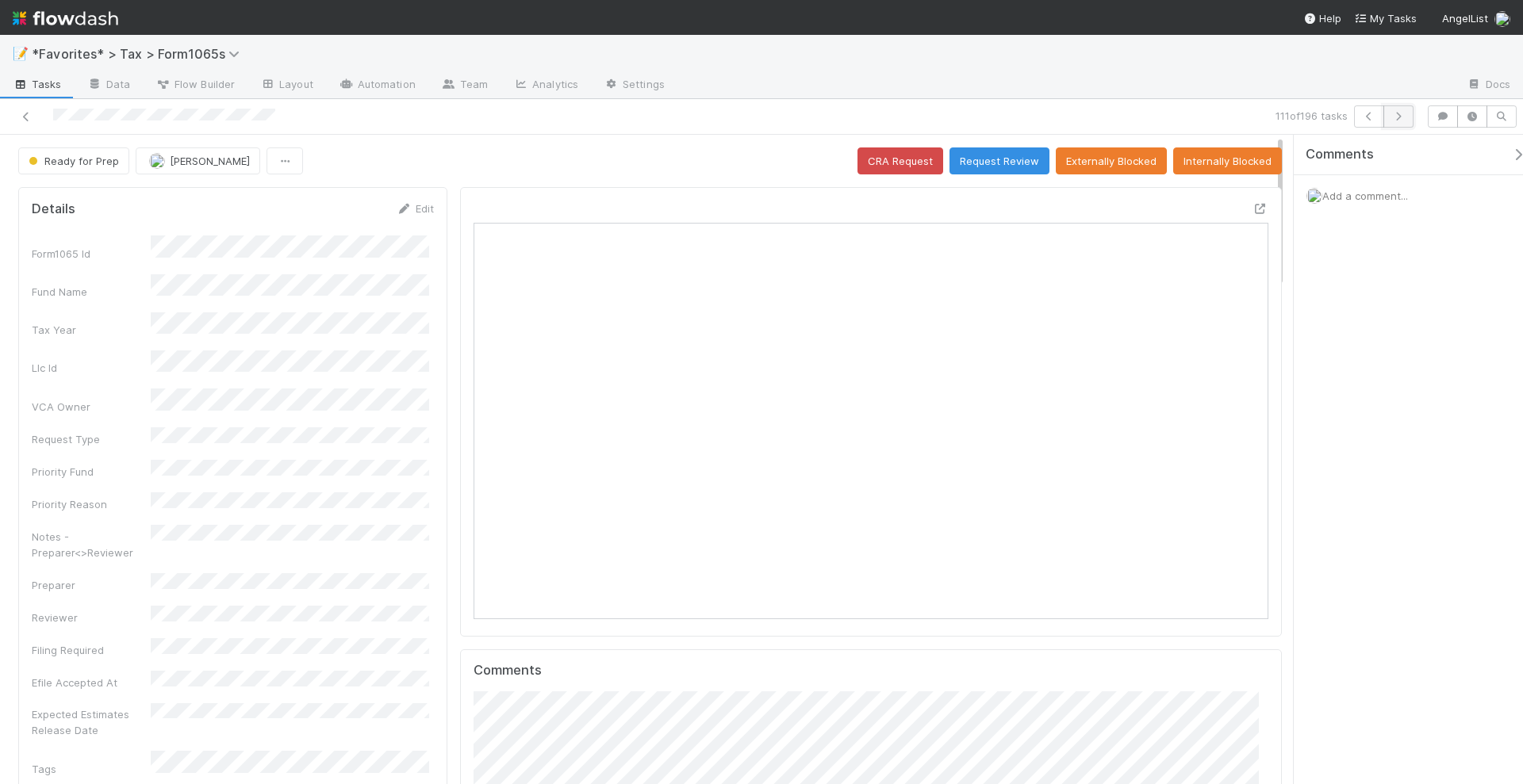
click at [1403, 121] on button "button" at bounding box center [1397, 117] width 30 height 23
click at [1388, 113] on button "button" at bounding box center [1397, 117] width 30 height 23
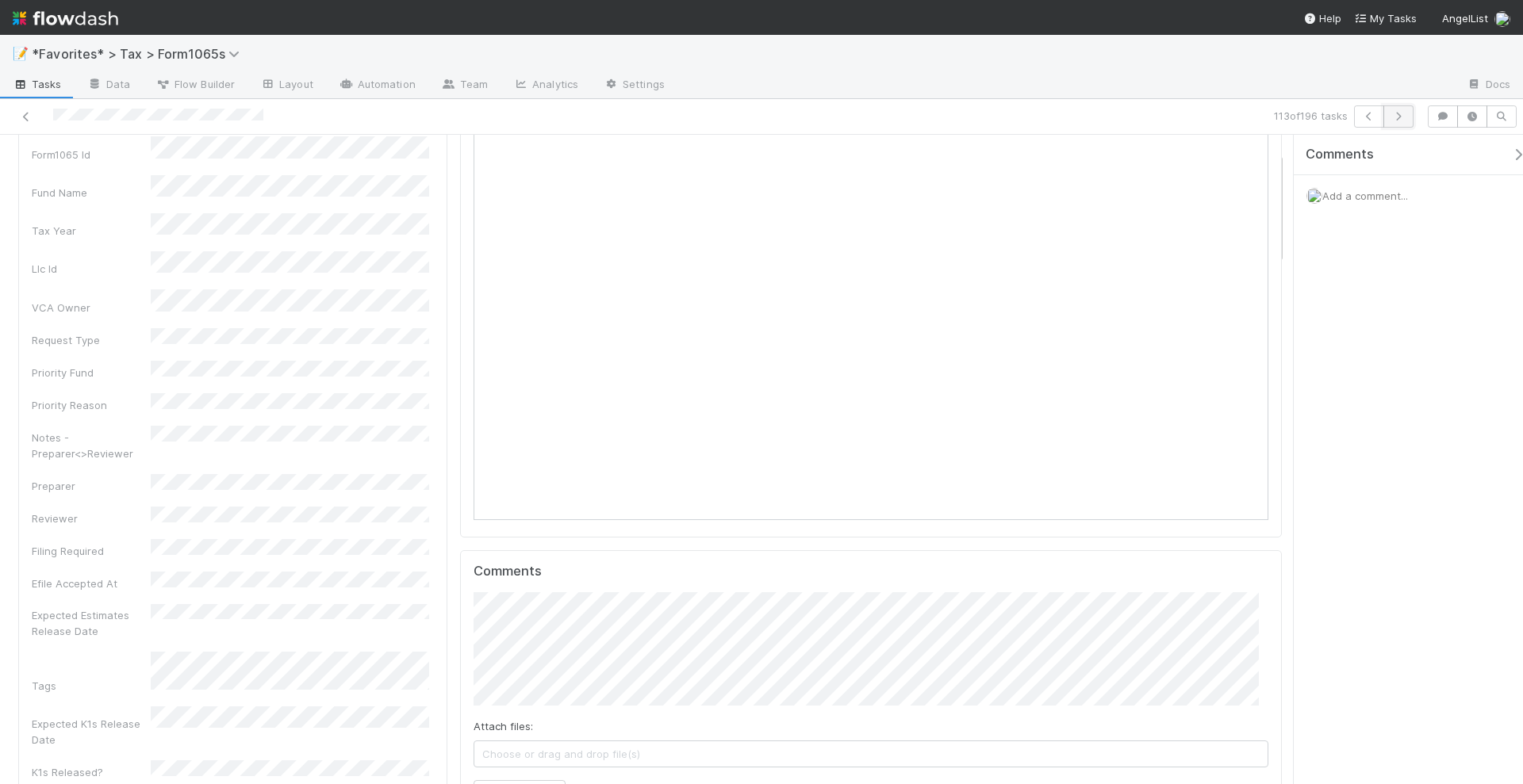
click at [1402, 118] on icon "button" at bounding box center [1398, 117] width 16 height 10
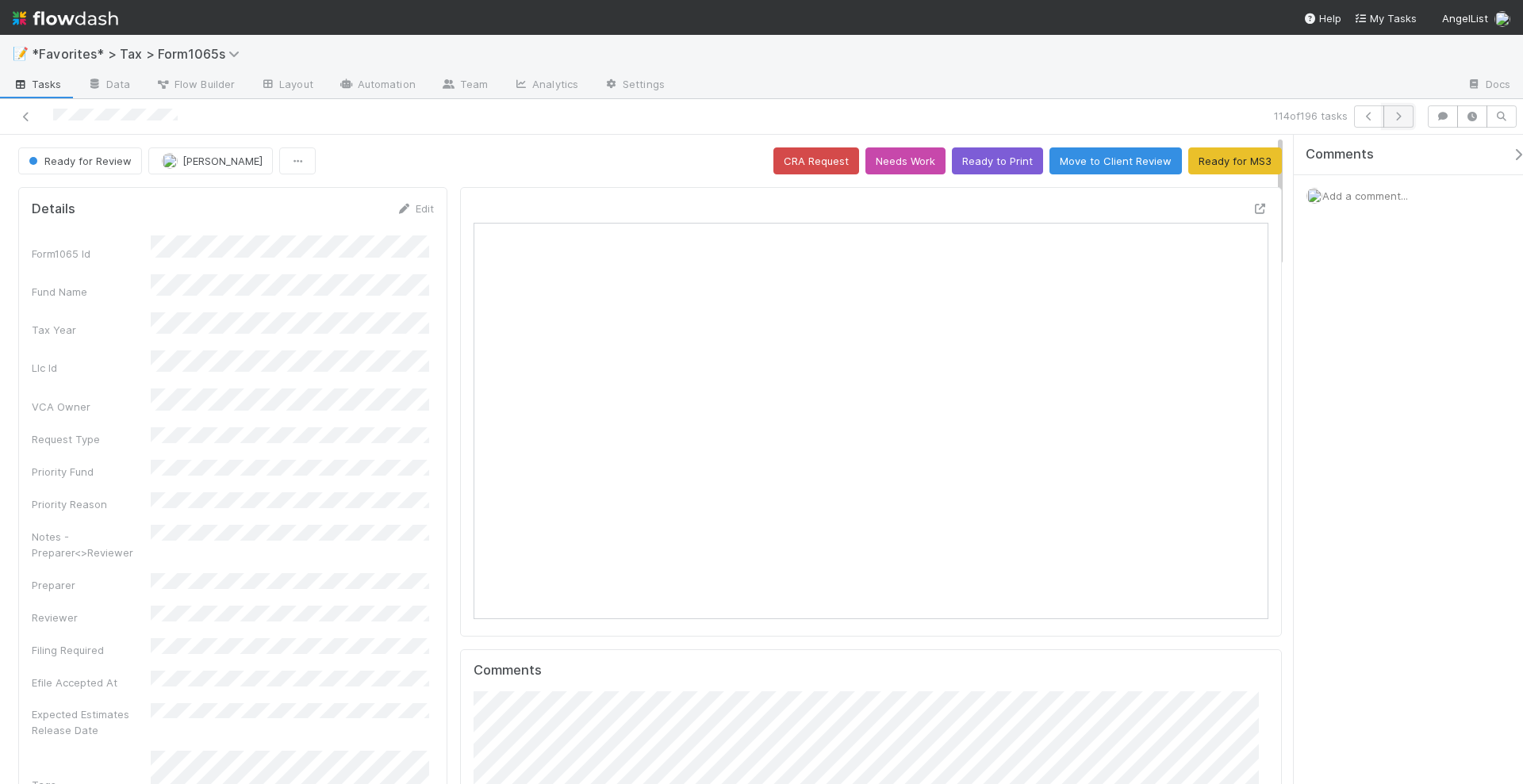
click at [1405, 113] on icon "button" at bounding box center [1398, 117] width 16 height 10
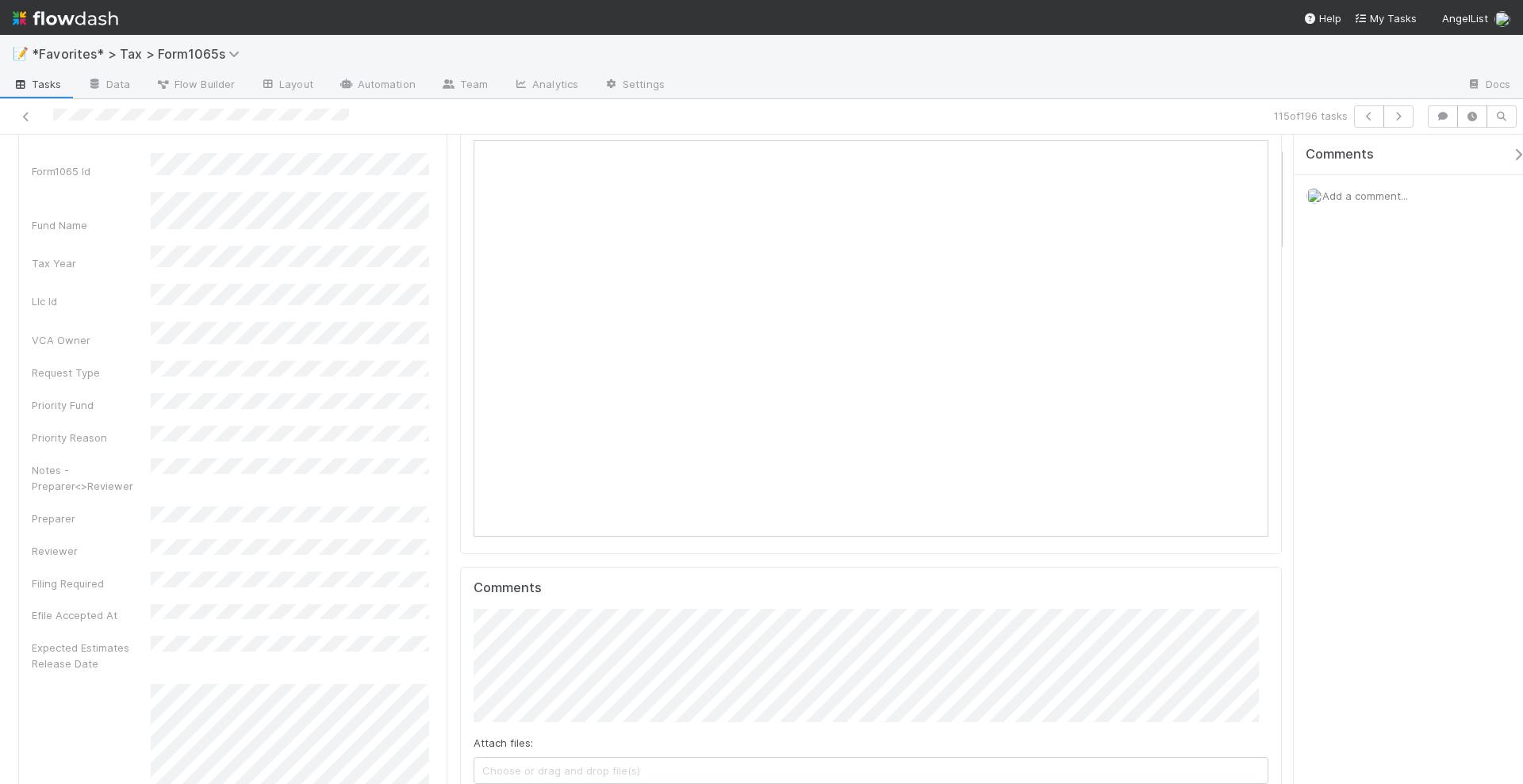
scroll to position [16, 16]
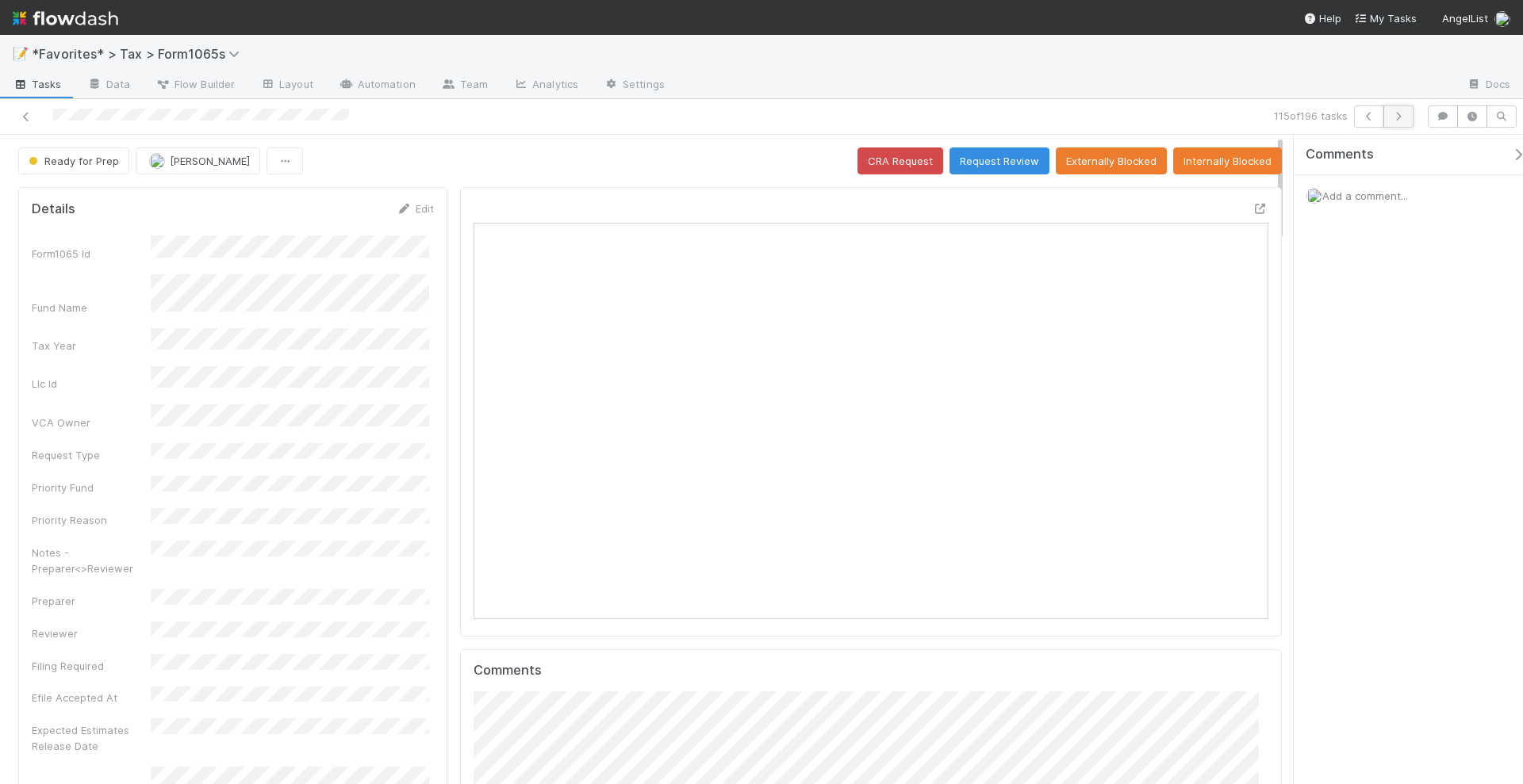
click at [1401, 113] on icon "button" at bounding box center [1398, 117] width 16 height 10
click at [1409, 118] on button "button" at bounding box center [1397, 117] width 30 height 23
click at [1402, 116] on icon "button" at bounding box center [1398, 117] width 16 height 10
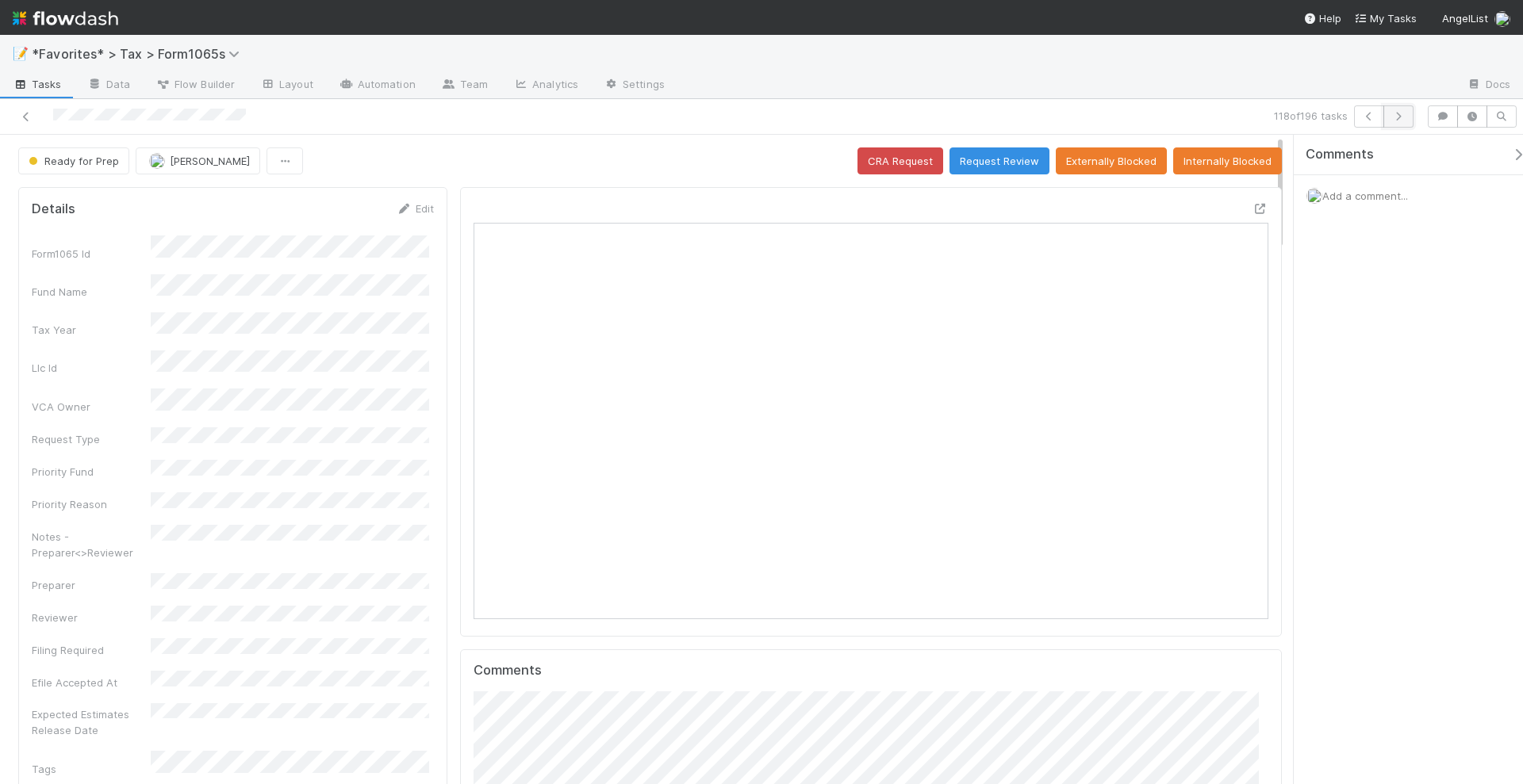
click at [1405, 115] on icon "button" at bounding box center [1398, 117] width 16 height 10
click at [1394, 116] on icon "button" at bounding box center [1398, 117] width 16 height 10
click at [1253, 211] on icon at bounding box center [1261, 208] width 16 height 10
click at [1401, 118] on icon "button" at bounding box center [1398, 117] width 16 height 10
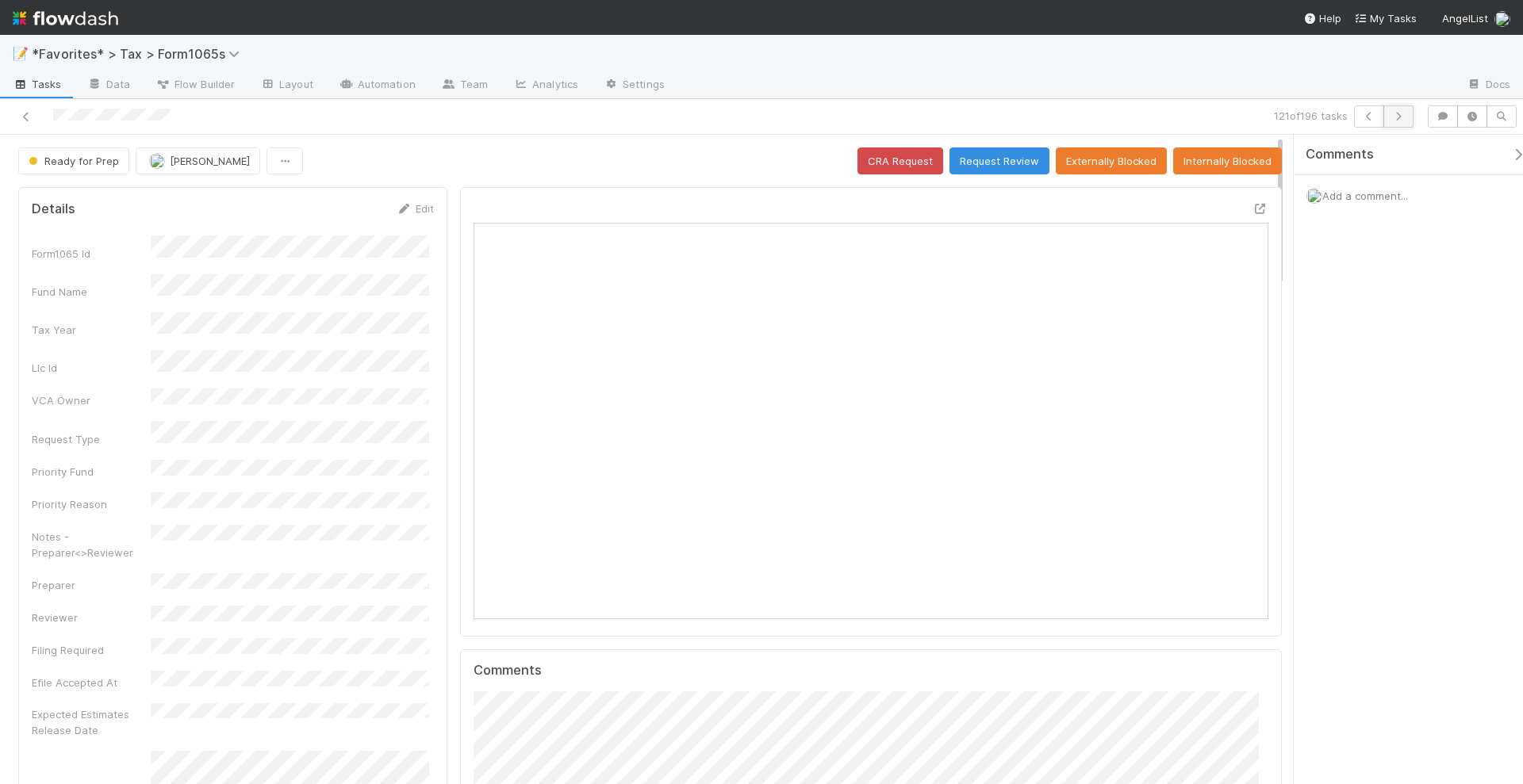
click at [1404, 118] on icon "button" at bounding box center [1398, 117] width 16 height 10
click at [1399, 118] on icon "button" at bounding box center [1398, 117] width 16 height 10
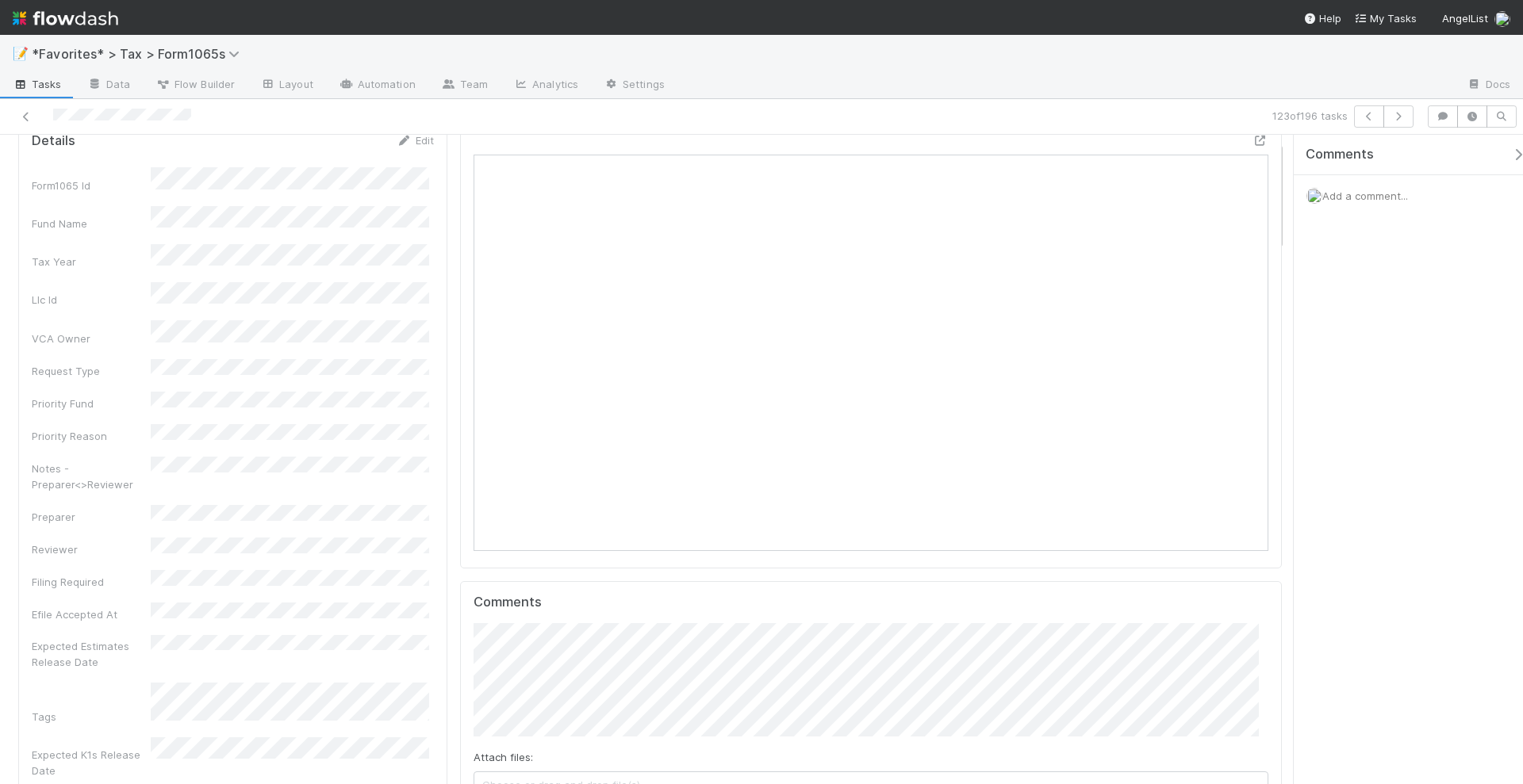
scroll to position [16, 16]
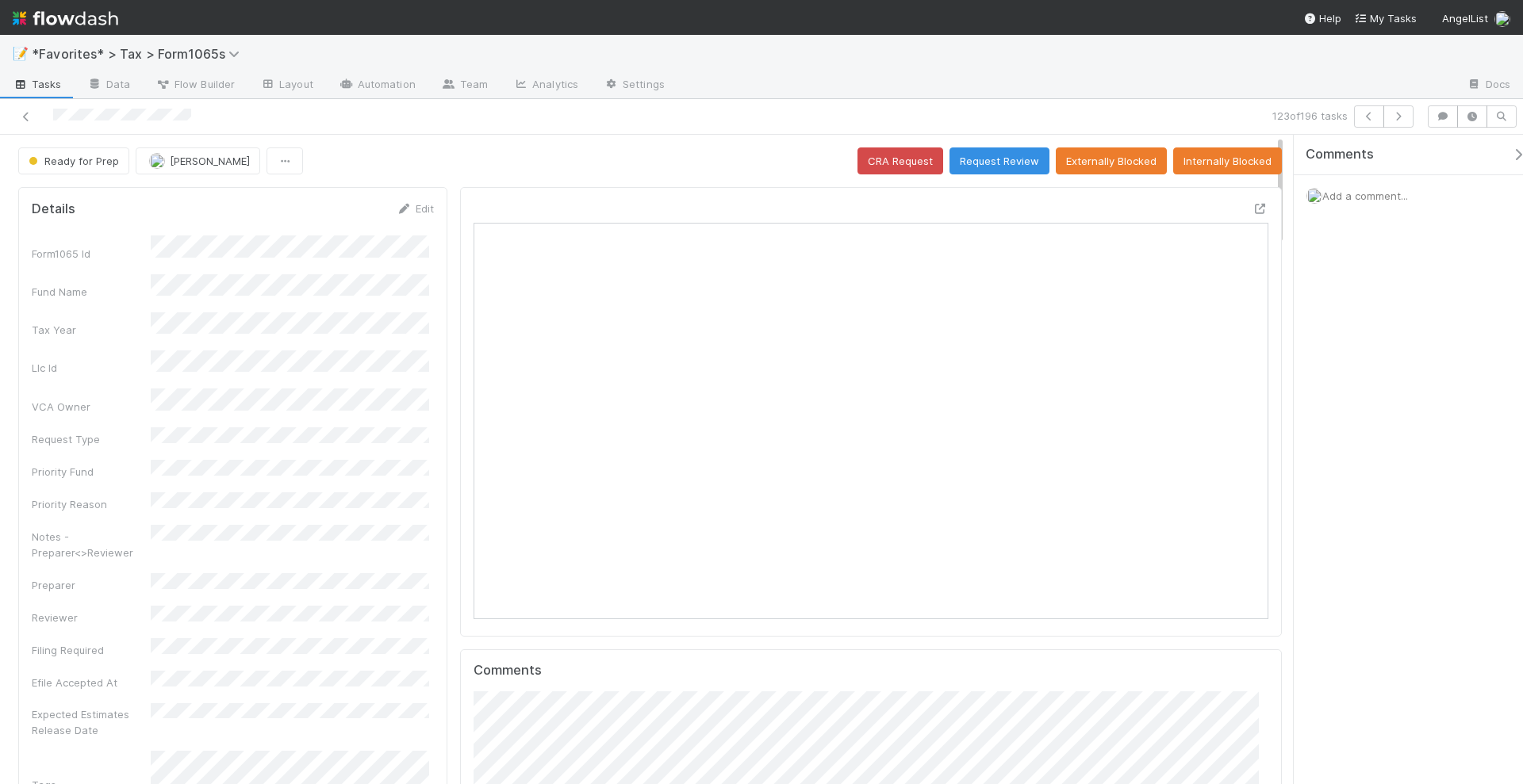
click at [1254, 204] on div at bounding box center [870, 412] width 822 height 450
click at [1253, 205] on icon at bounding box center [1261, 208] width 16 height 10
click at [1009, 150] on button "Request Review" at bounding box center [999, 160] width 100 height 27
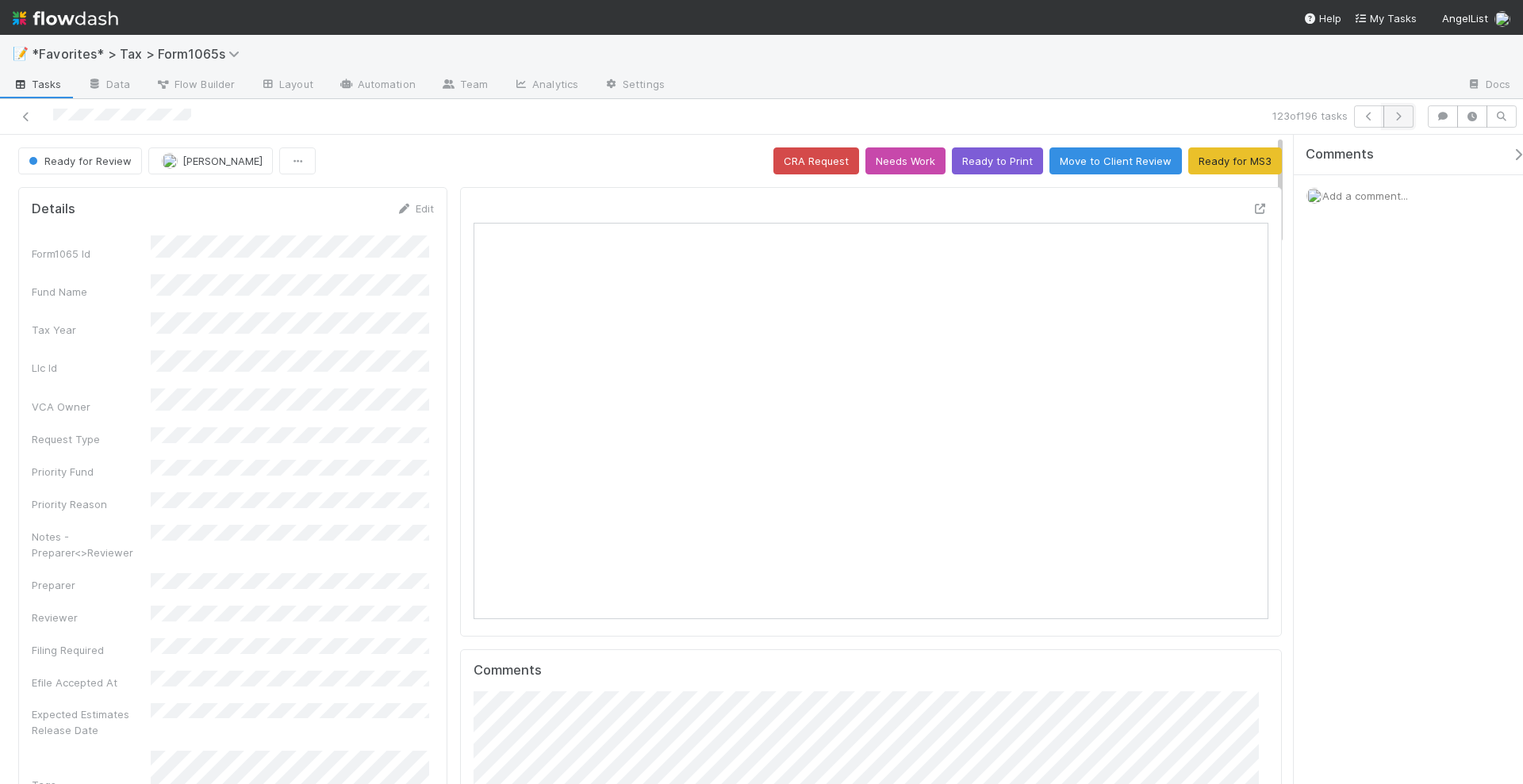
click at [1409, 120] on button "button" at bounding box center [1397, 117] width 30 height 23
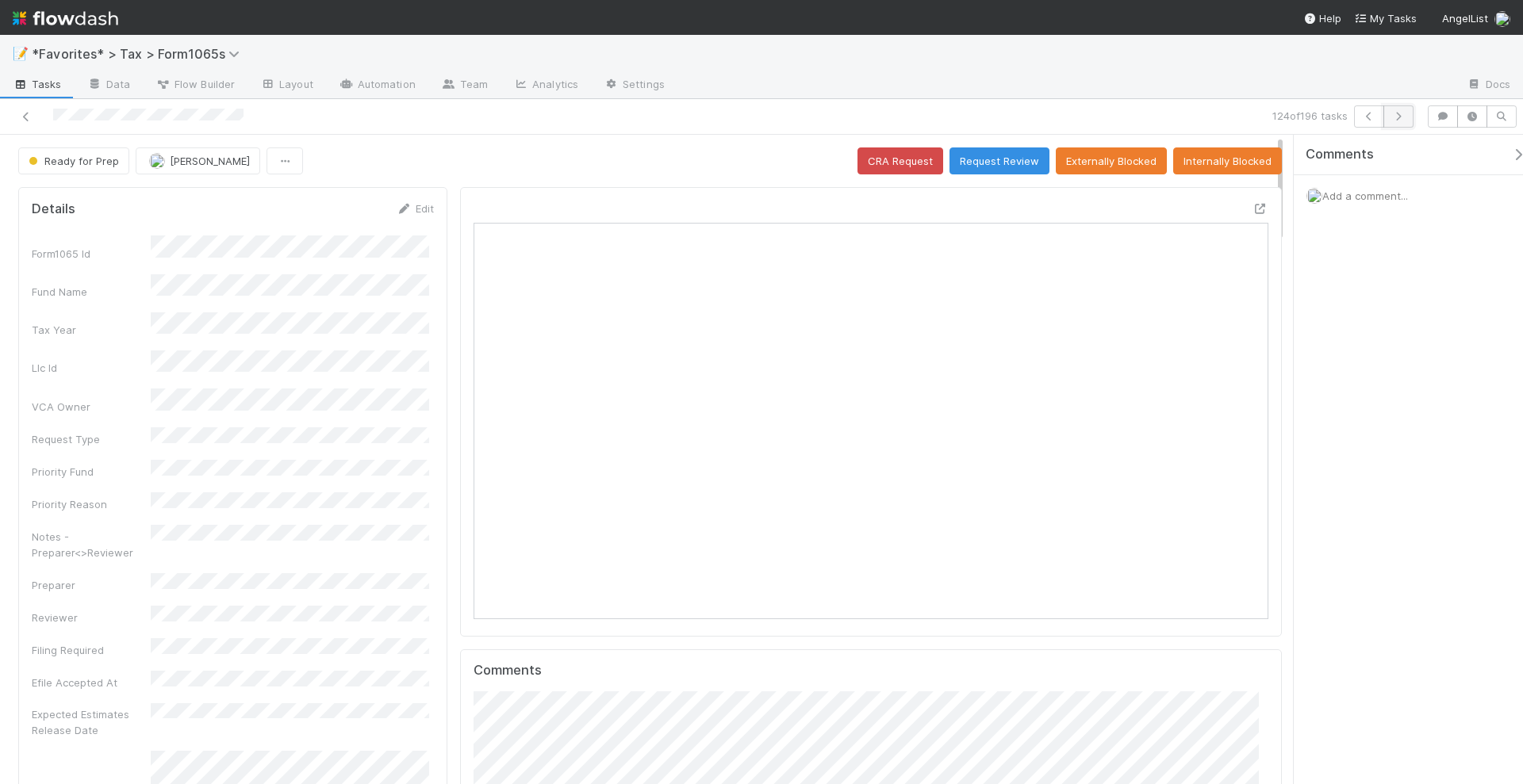
click at [1403, 113] on icon "button" at bounding box center [1398, 117] width 16 height 10
click at [1253, 207] on icon at bounding box center [1261, 208] width 16 height 10
click at [1011, 159] on button "Request Review" at bounding box center [999, 160] width 100 height 27
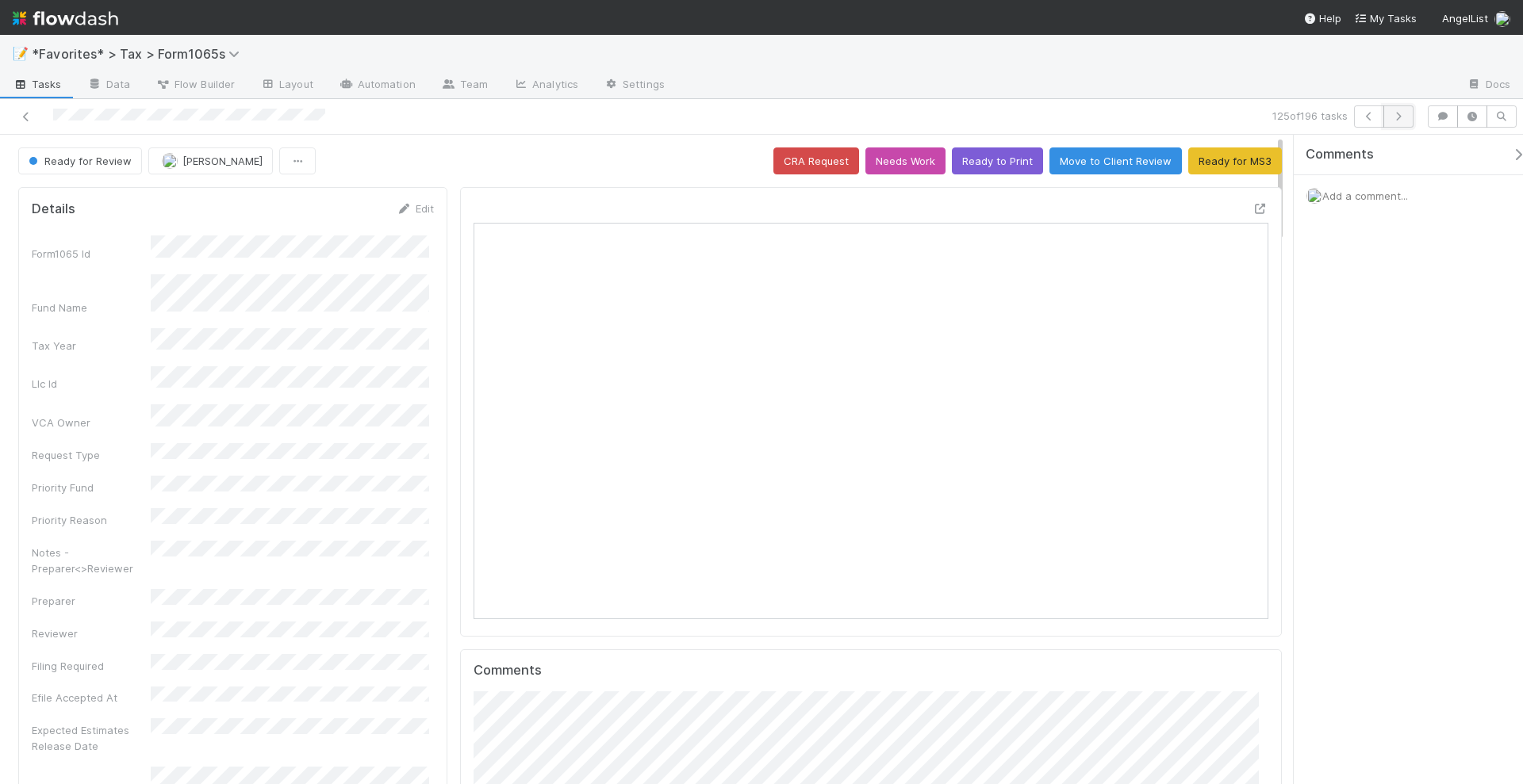
click at [1401, 119] on icon "button" at bounding box center [1398, 117] width 16 height 10
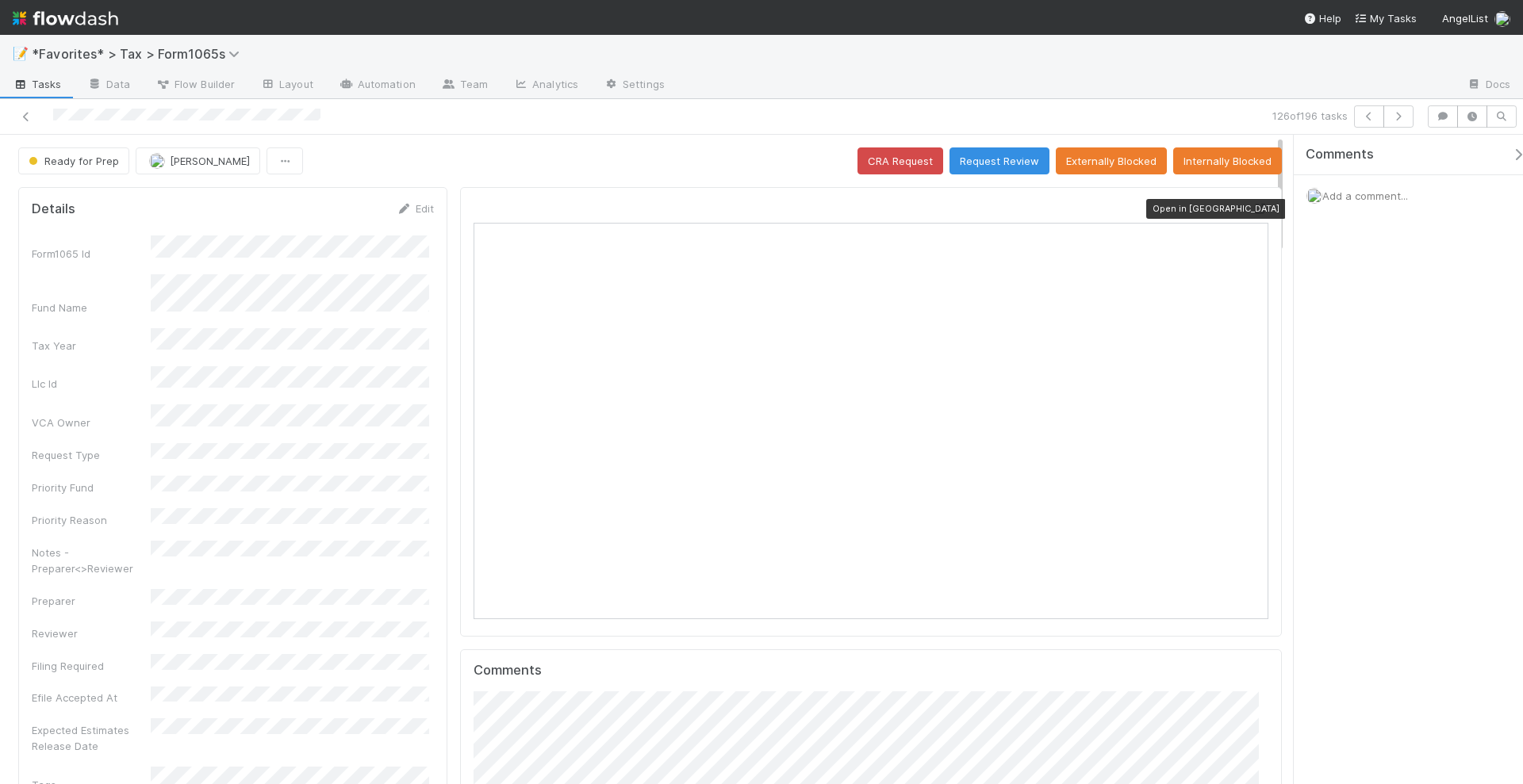
click at [1253, 204] on icon at bounding box center [1261, 208] width 16 height 10
click at [997, 159] on button "Request Review" at bounding box center [999, 160] width 100 height 27
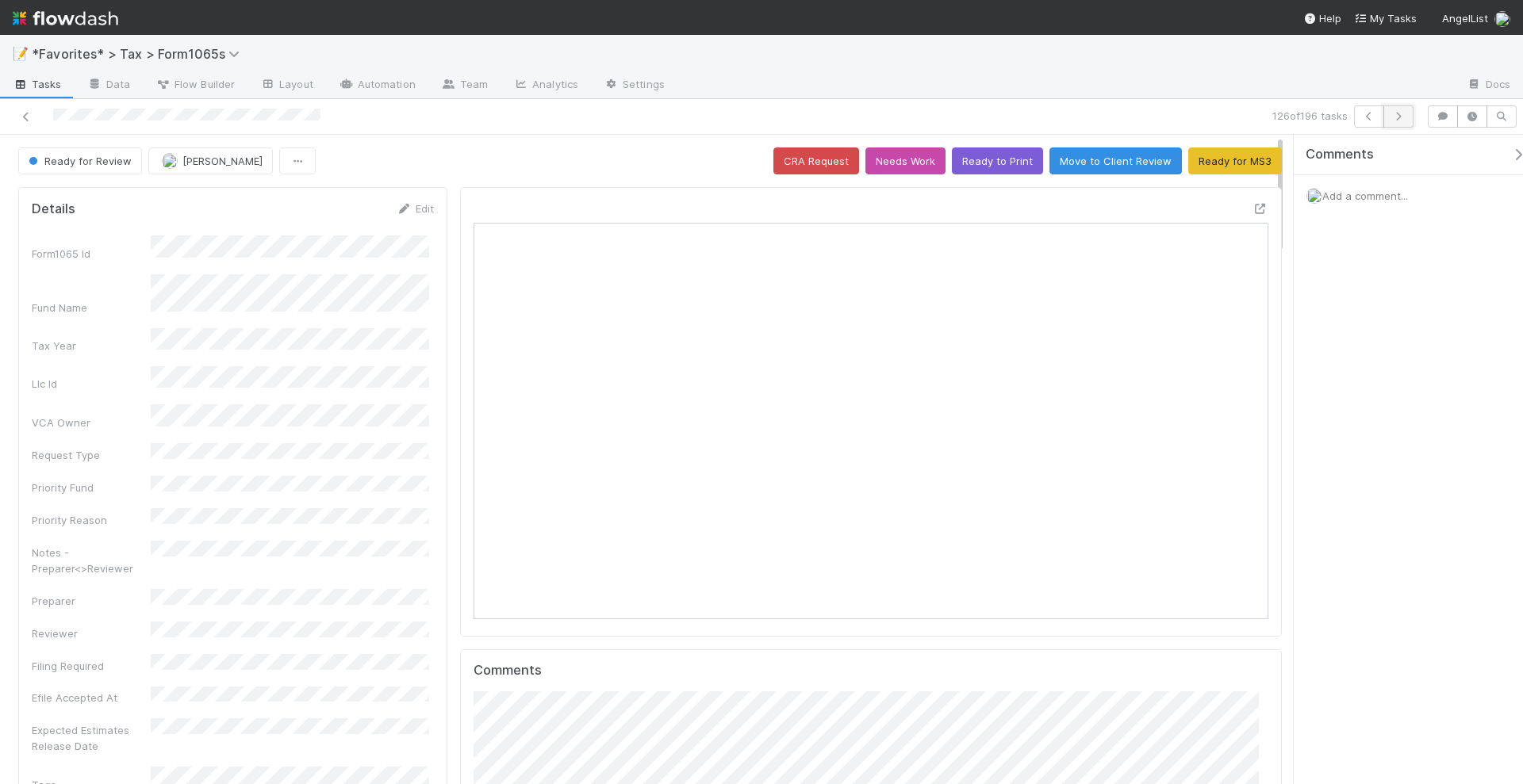
click at [1406, 118] on icon "button" at bounding box center [1398, 117] width 16 height 10
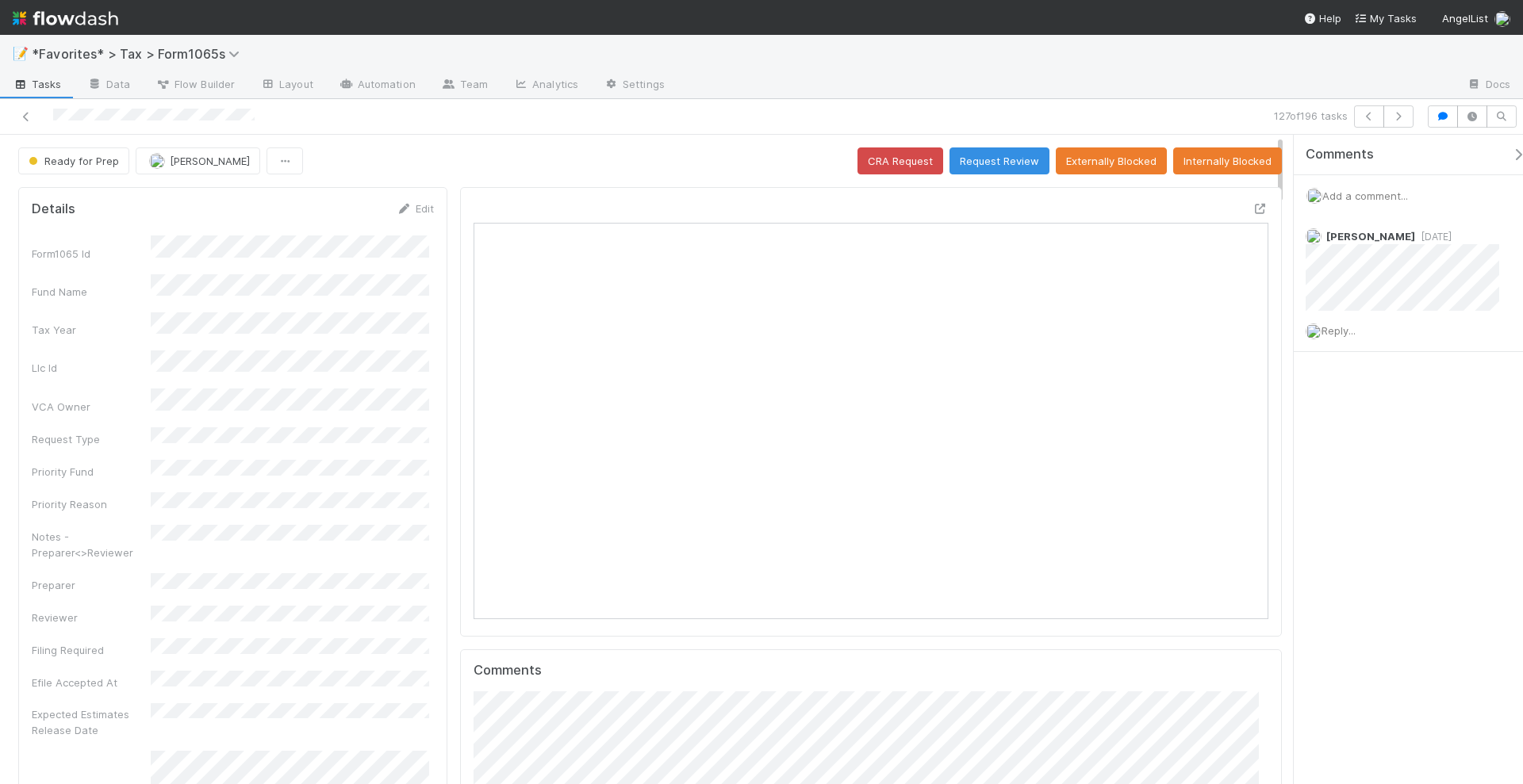
scroll to position [307, 770]
click at [1412, 120] on button "button" at bounding box center [1397, 117] width 30 height 23
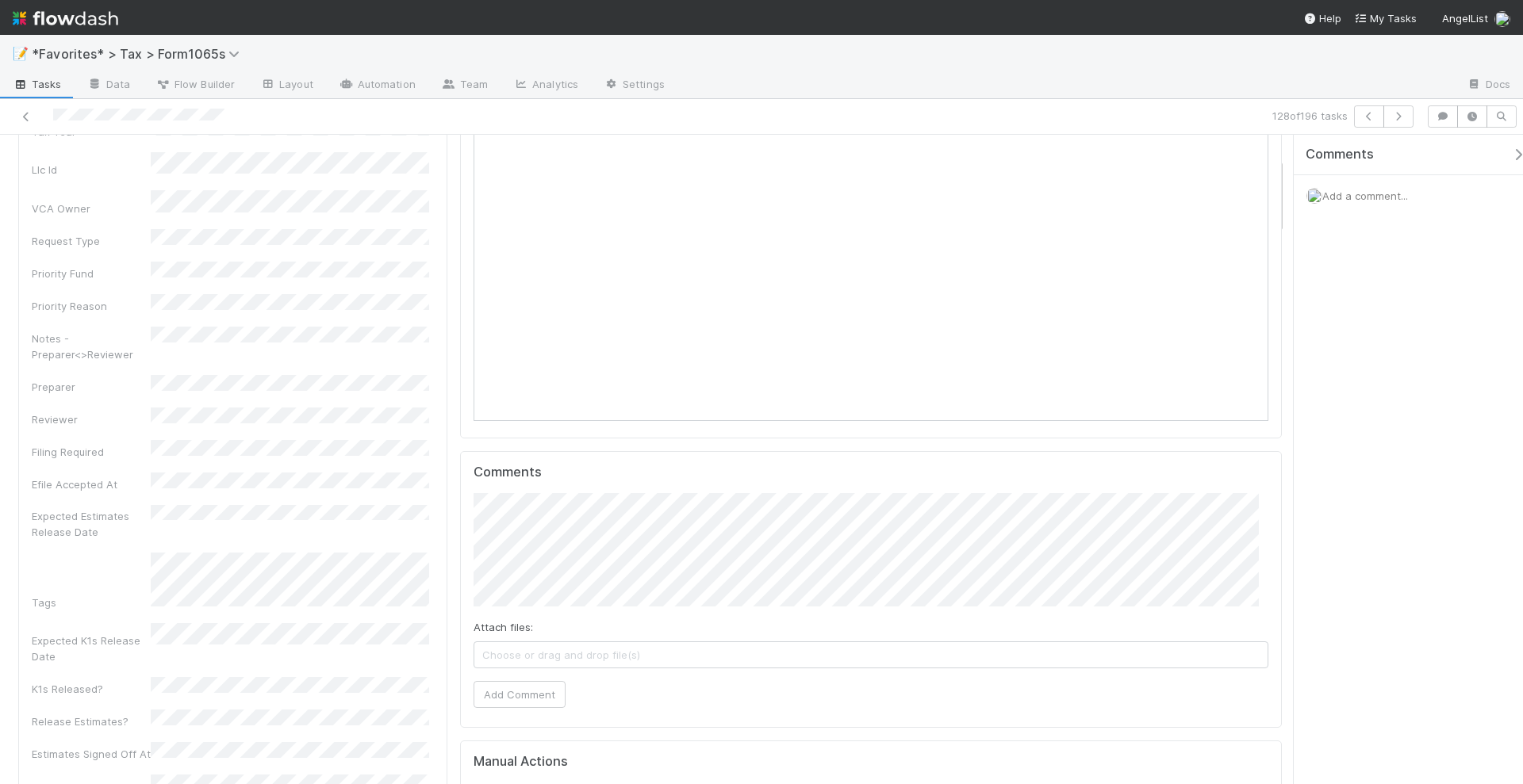
scroll to position [307, 770]
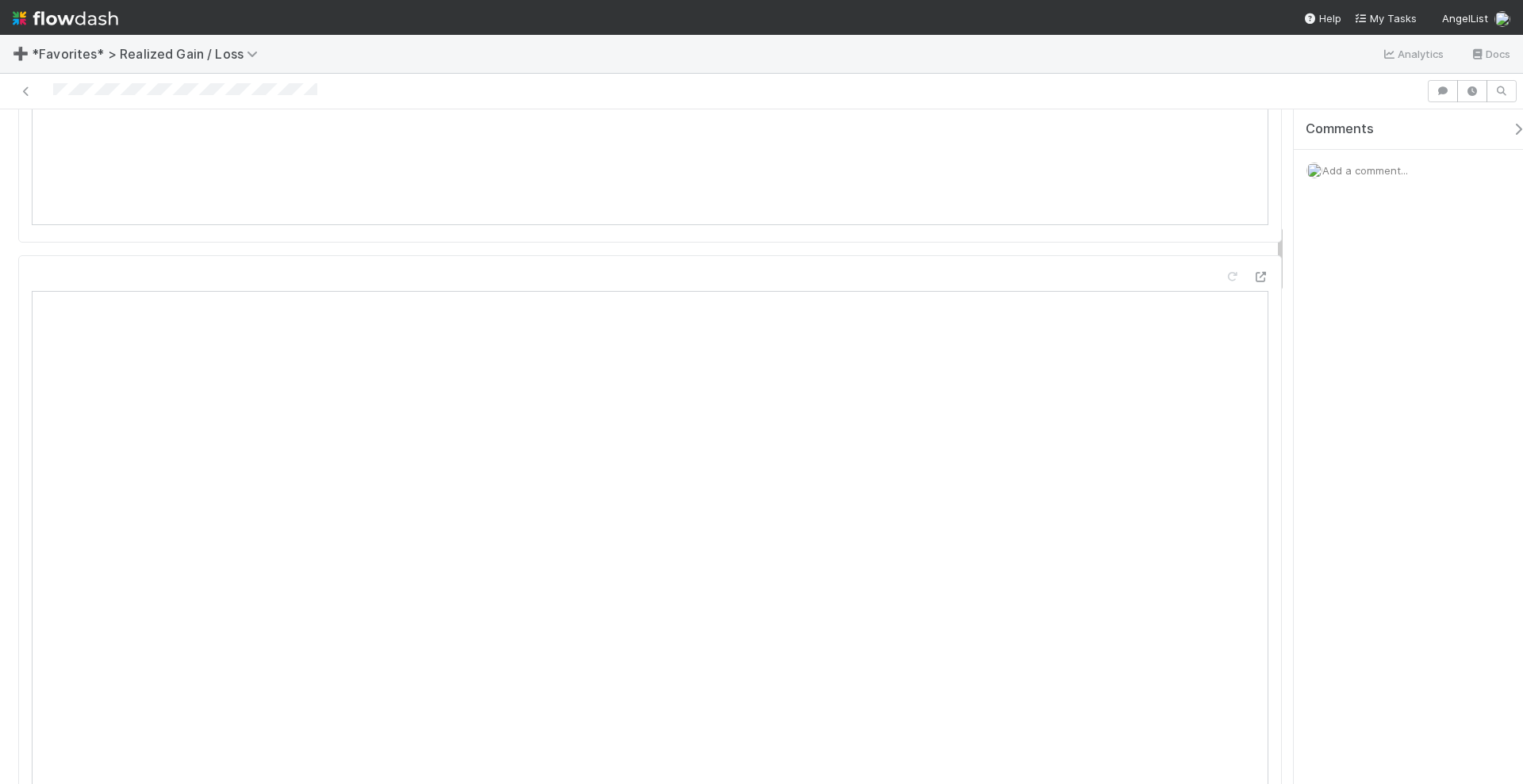
scroll to position [1091, 0]
click at [1224, 233] on icon at bounding box center [1232, 237] width 16 height 10
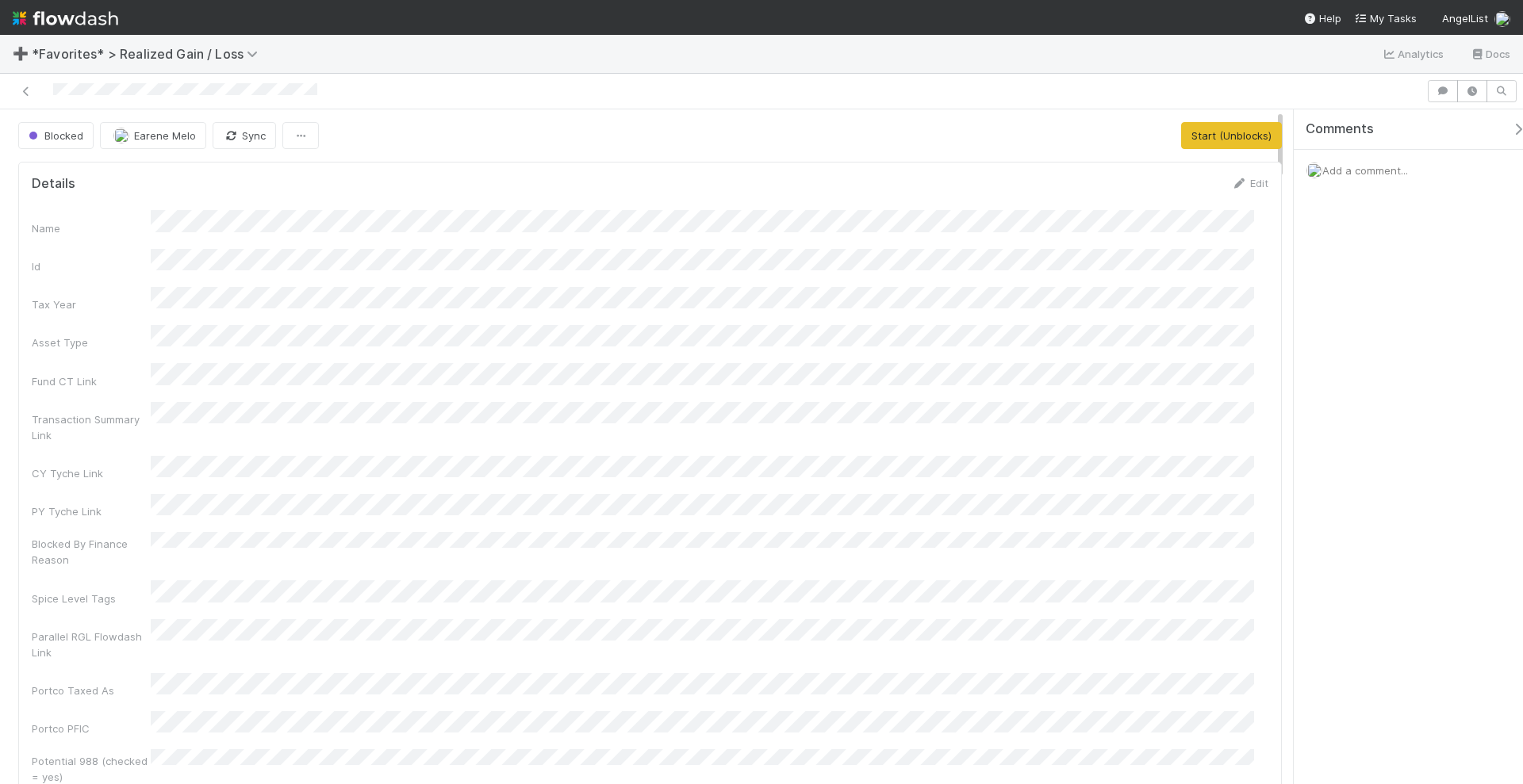
click at [1367, 169] on span "Add a comment..." at bounding box center [1364, 171] width 85 height 13
click at [1389, 274] on span "Earene Melo" at bounding box center [1391, 273] width 62 height 13
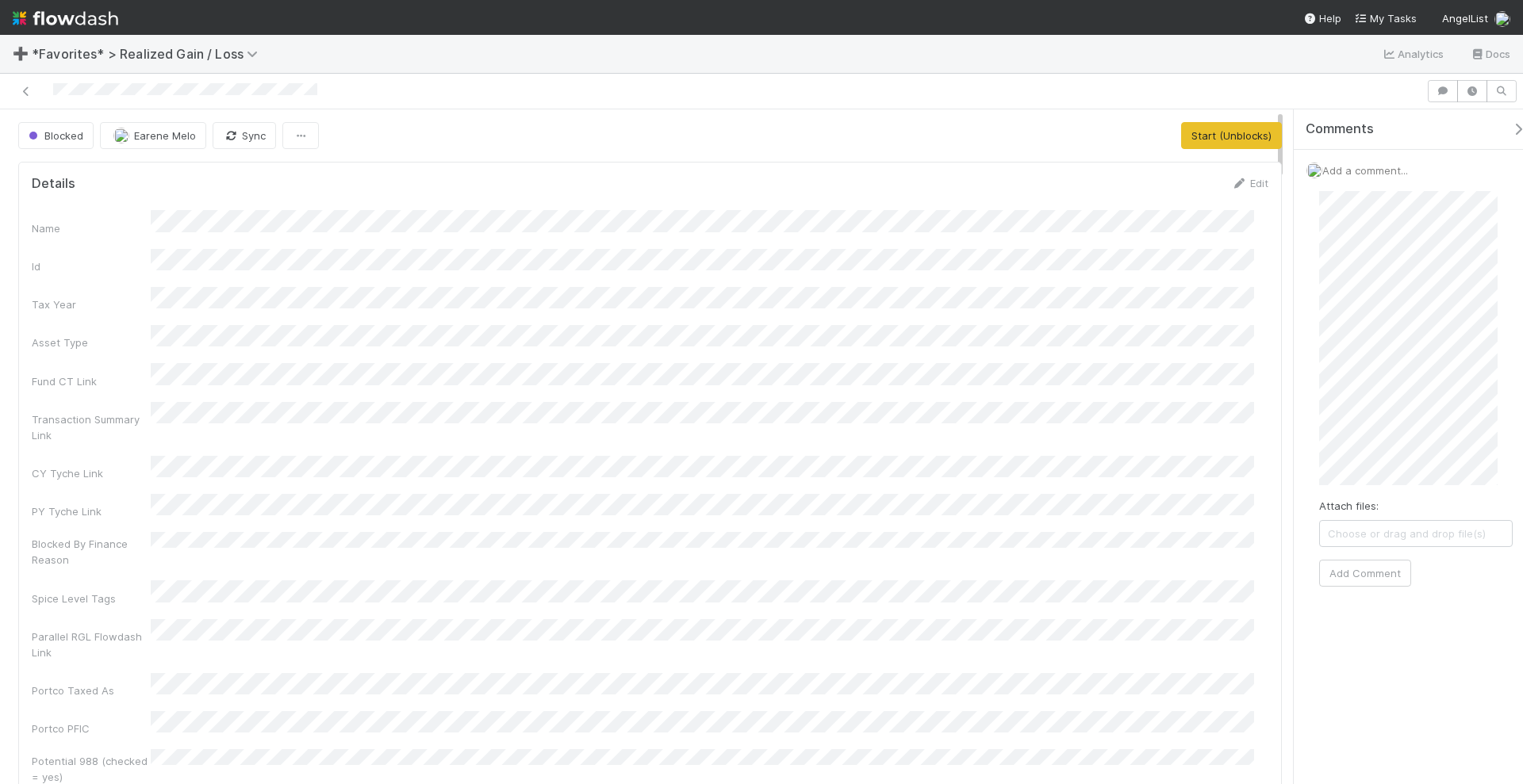
click at [1273, 150] on div "Blocked Earene Melo Sync Start (Unblocks) Details Edit Name Id Tax Year Asset T…" at bounding box center [762, 448] width 1523 height 676
click at [1372, 567] on button "Add Comment" at bounding box center [1364, 573] width 92 height 27
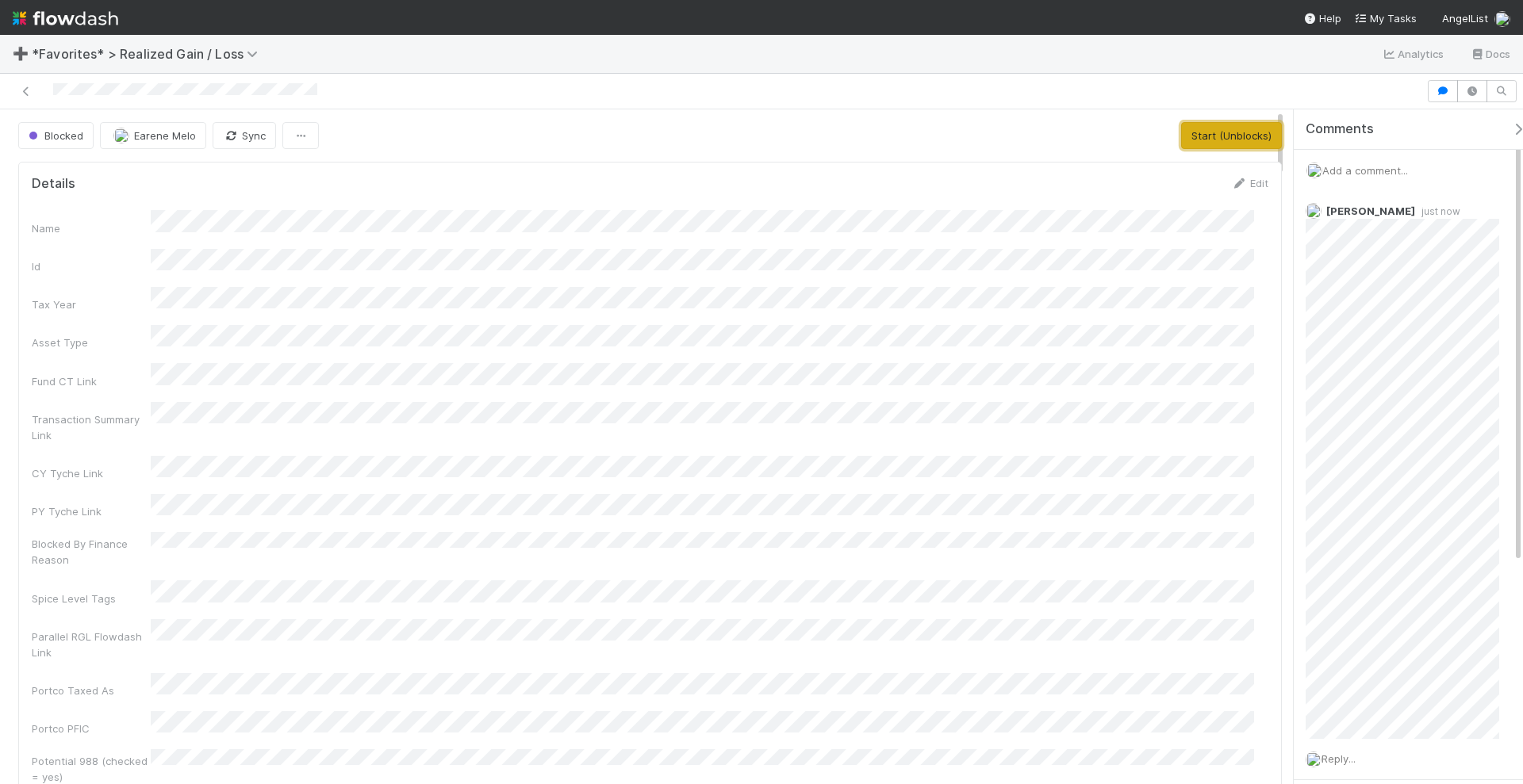
click at [1195, 142] on button "Start (Unblocks)" at bounding box center [1231, 135] width 101 height 27
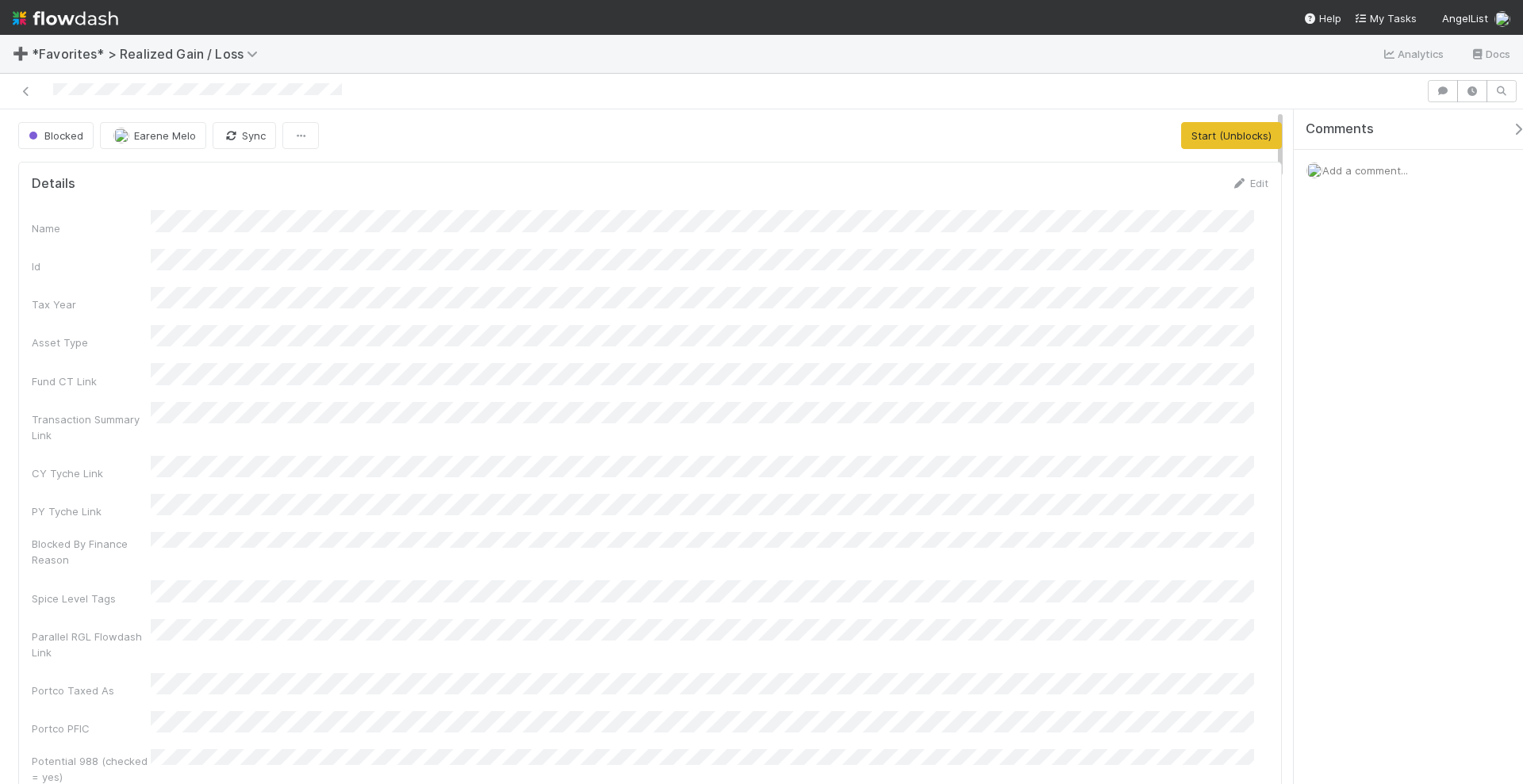
click at [1359, 164] on span "Add a comment..." at bounding box center [1364, 171] width 85 height 13
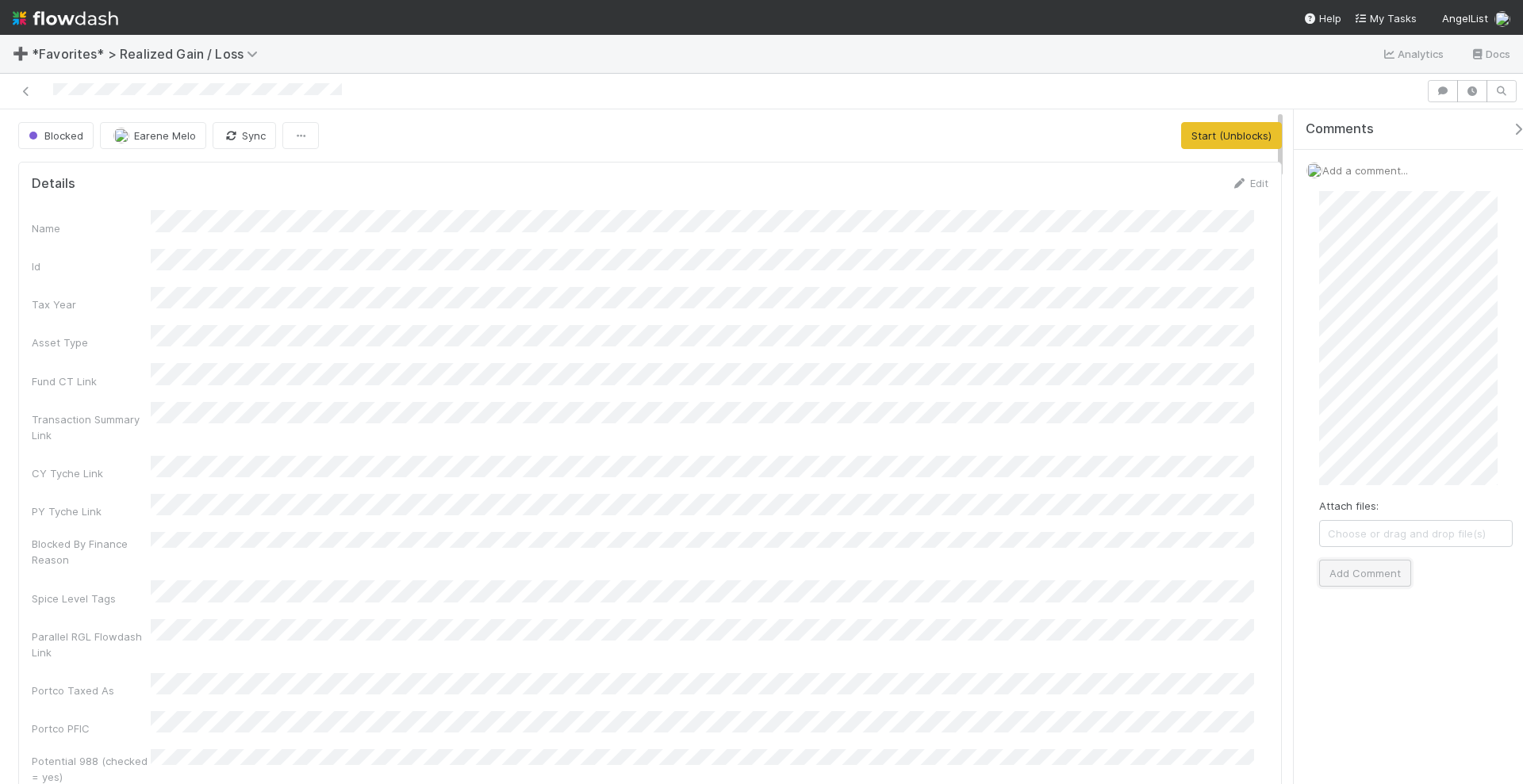
click at [1352, 576] on button "Add Comment" at bounding box center [1364, 573] width 92 height 27
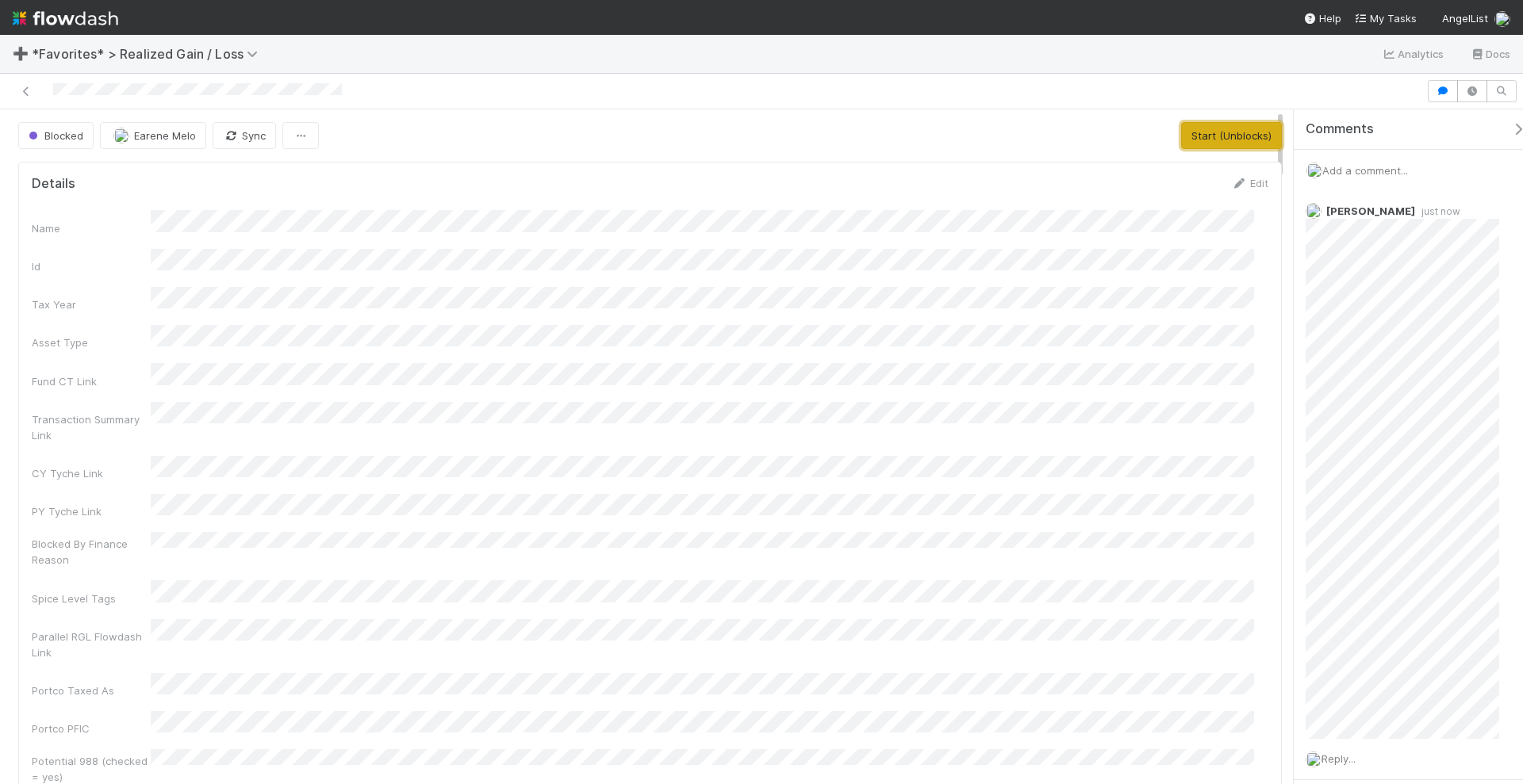
click at [1226, 134] on button "Start (Unblocks)" at bounding box center [1231, 135] width 101 height 27
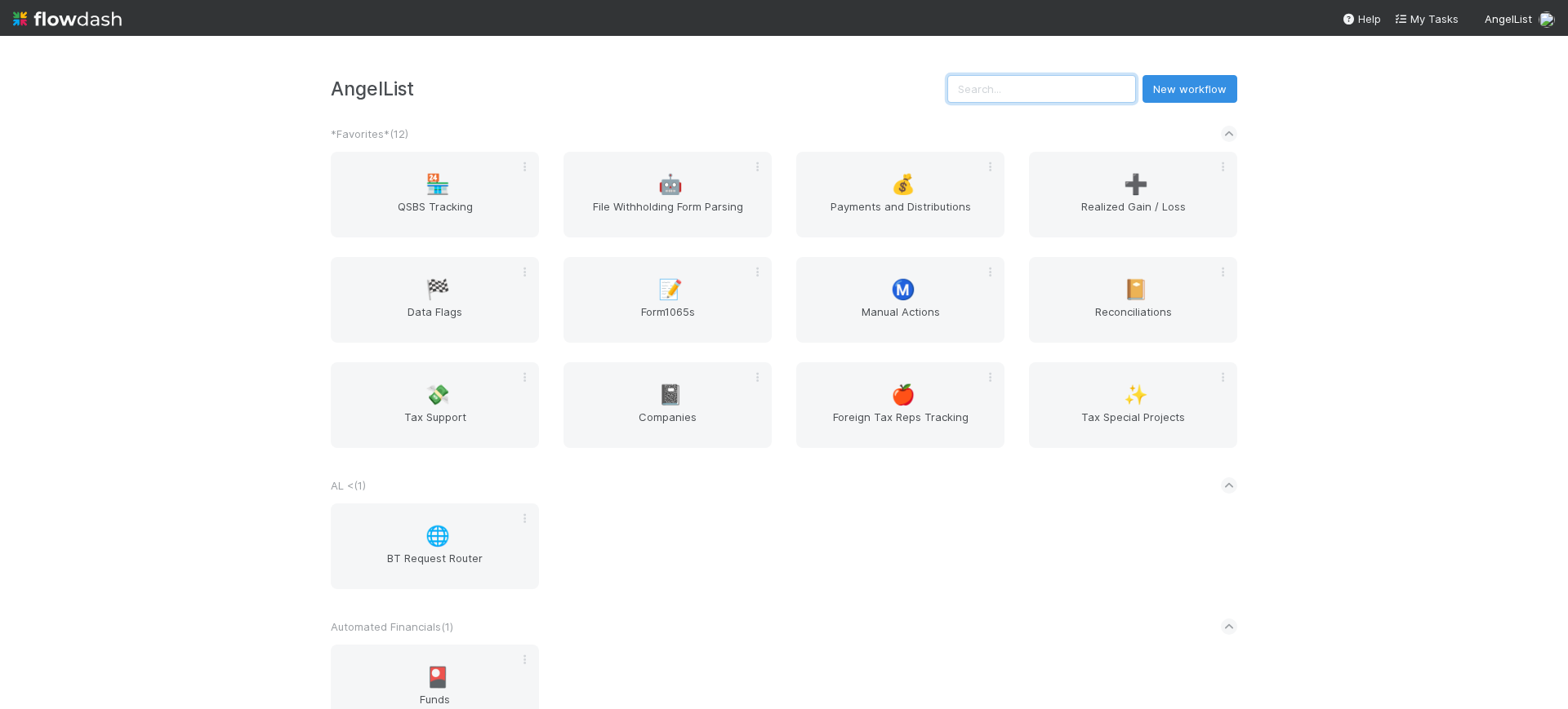
click at [1106, 90] on input "text" at bounding box center [1042, 89] width 189 height 27
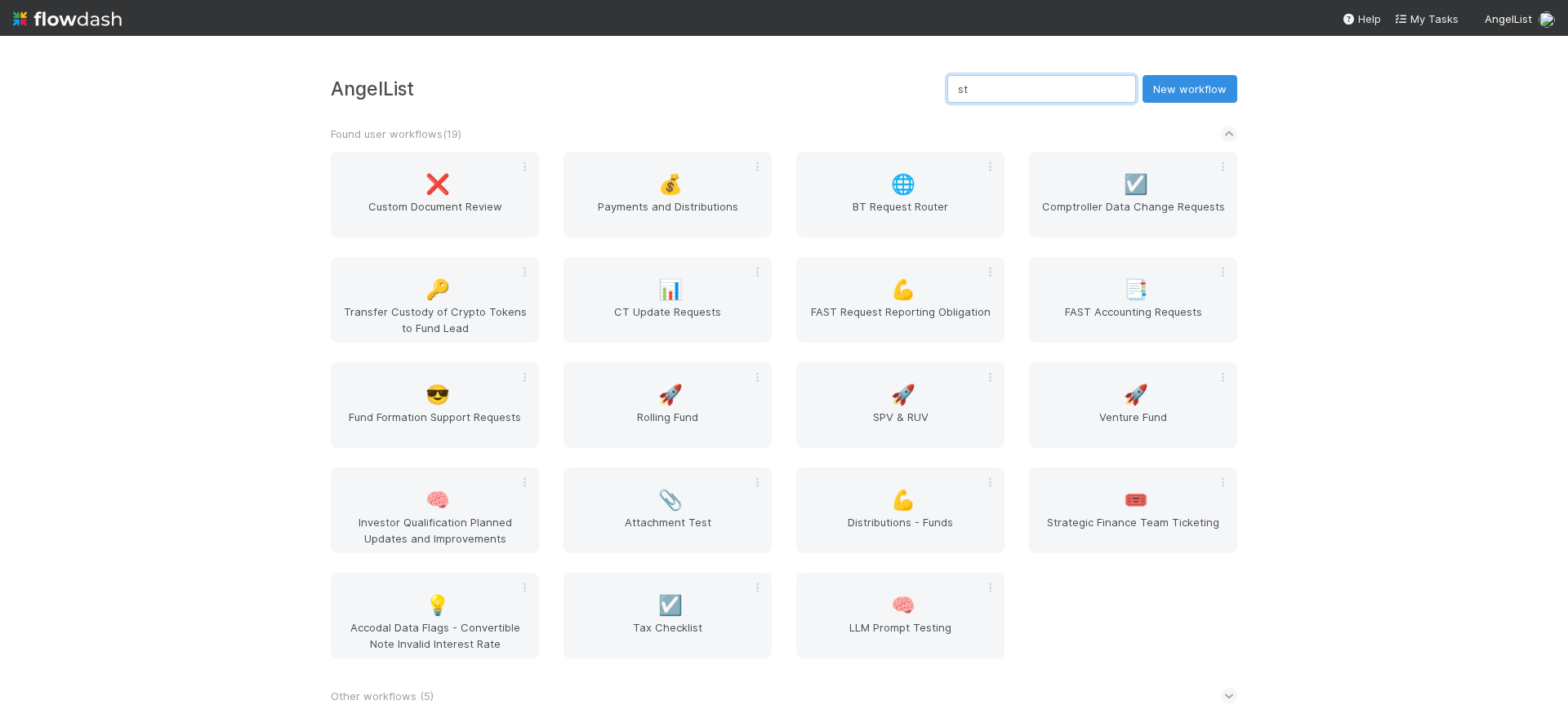
type input "s"
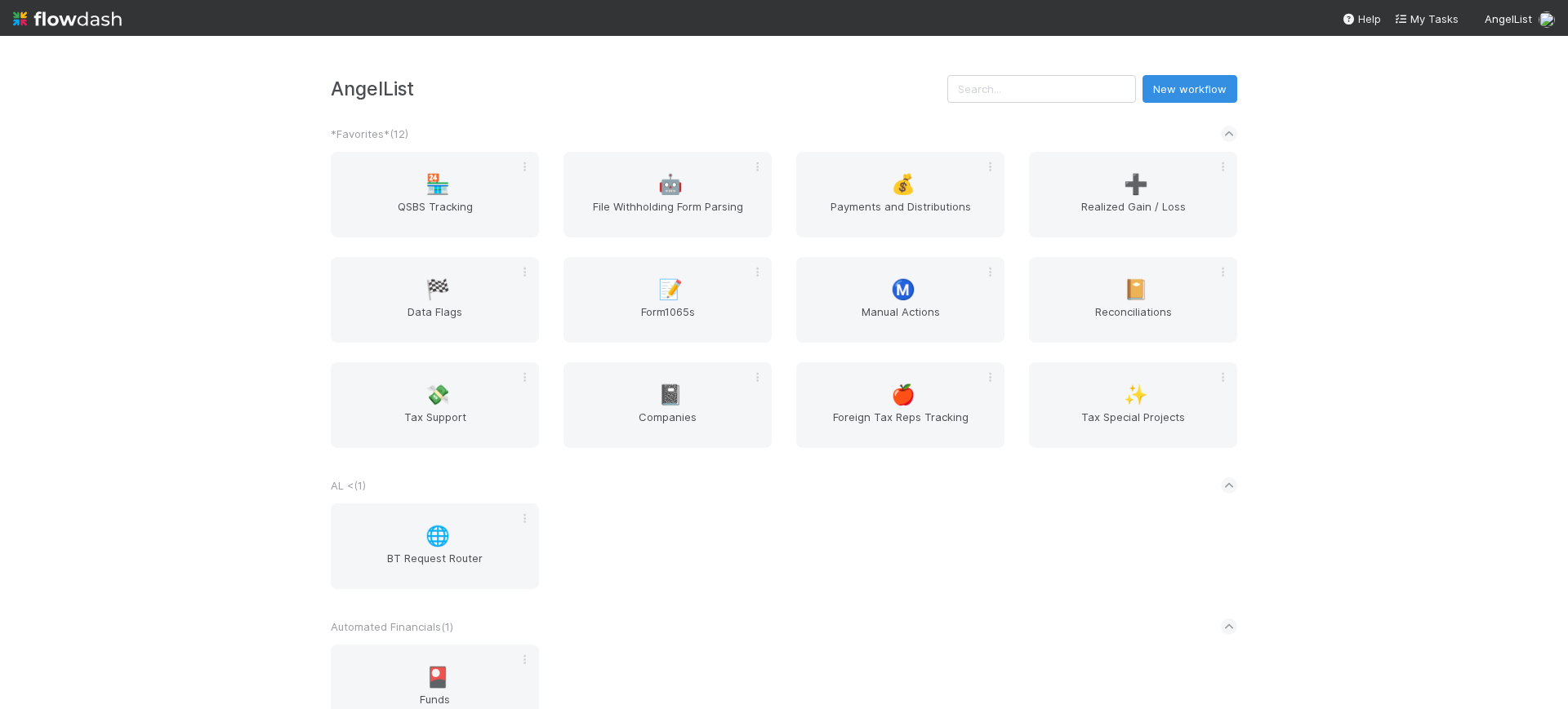
click at [1351, 167] on div "AngelList New workflow *Favorites* ( 12 ) 🏪 QSBS Tracking 🤖 File Withholding Fo…" at bounding box center [784, 372] width 1568 height 673
click at [898, 281] on span "Ⓜ️" at bounding box center [903, 290] width 25 height 22
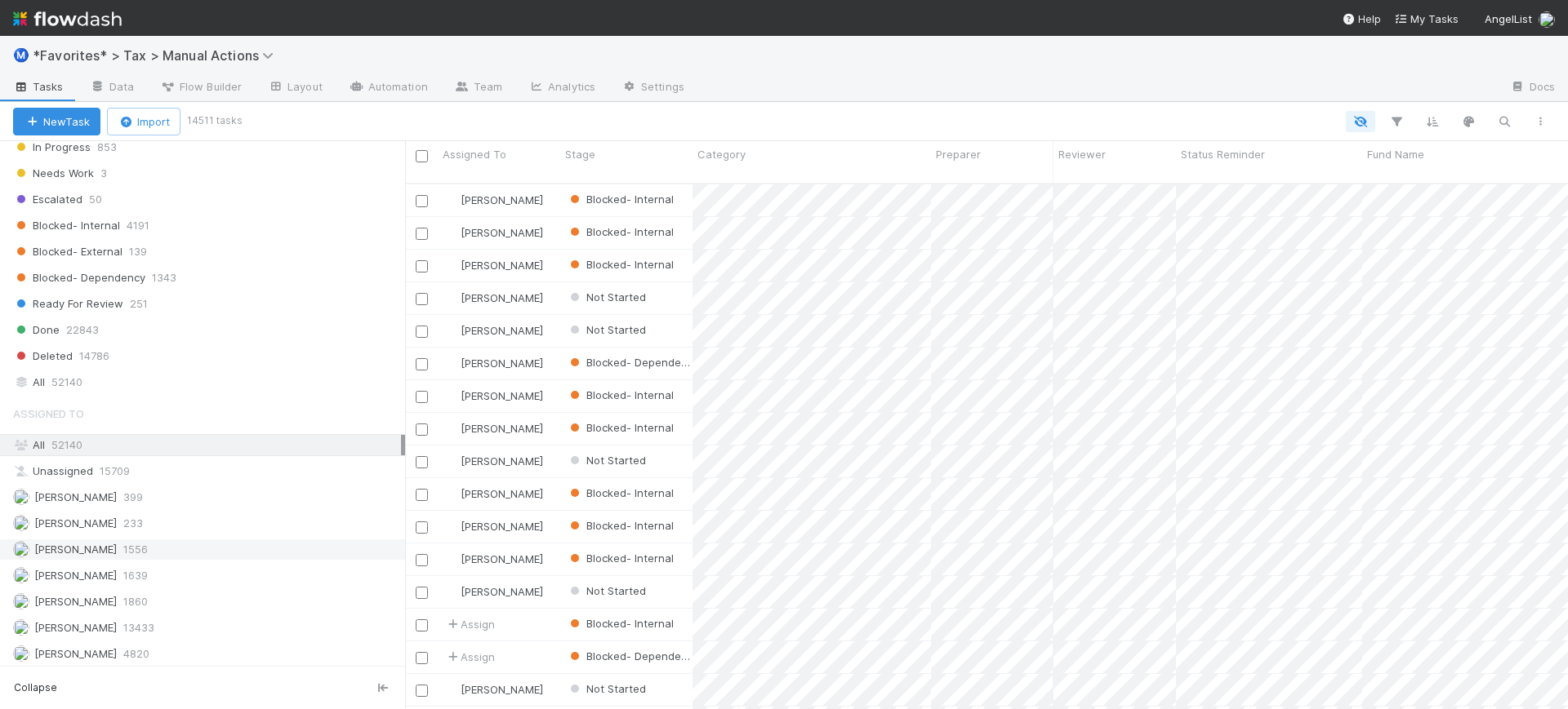
scroll to position [1809, 0]
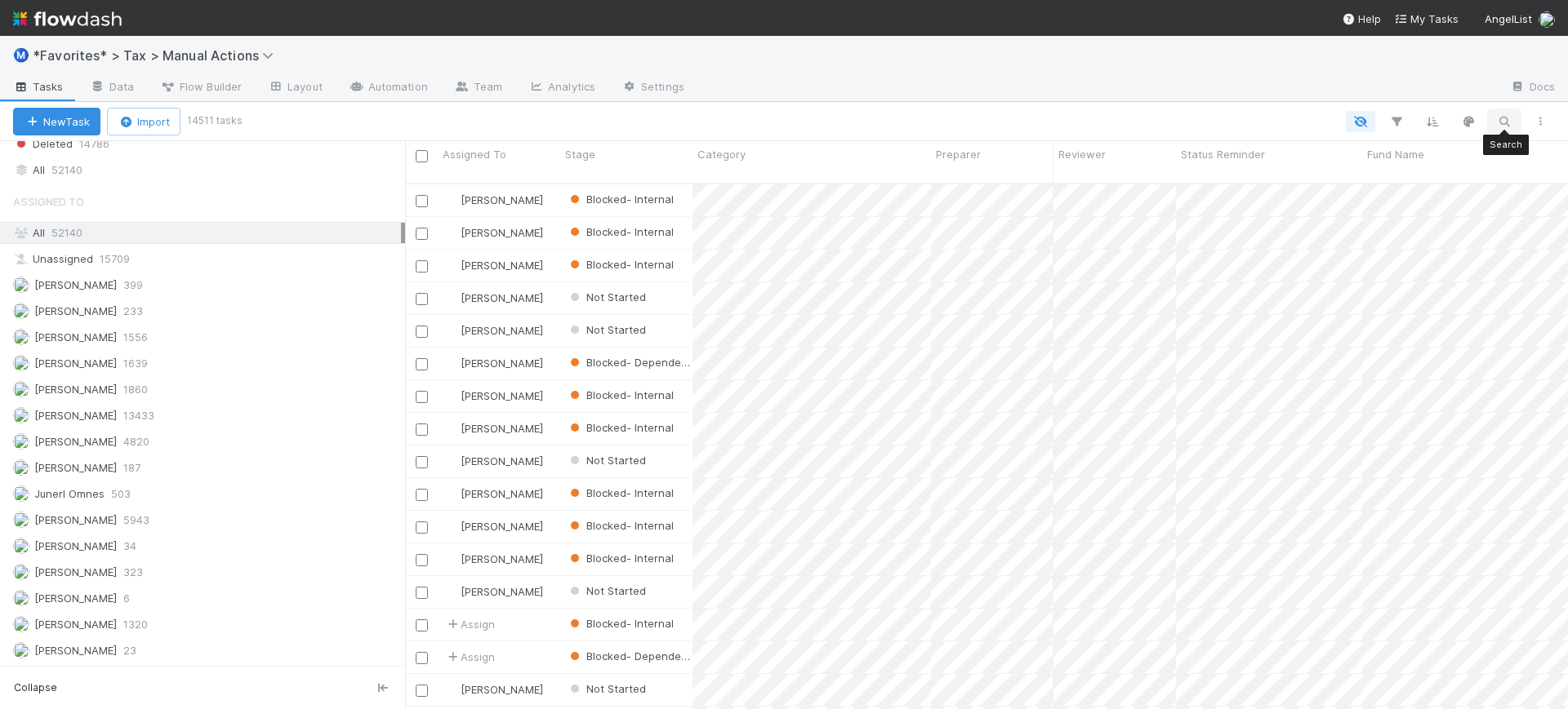
click at [1512, 122] on icon "button" at bounding box center [1504, 122] width 17 height 15
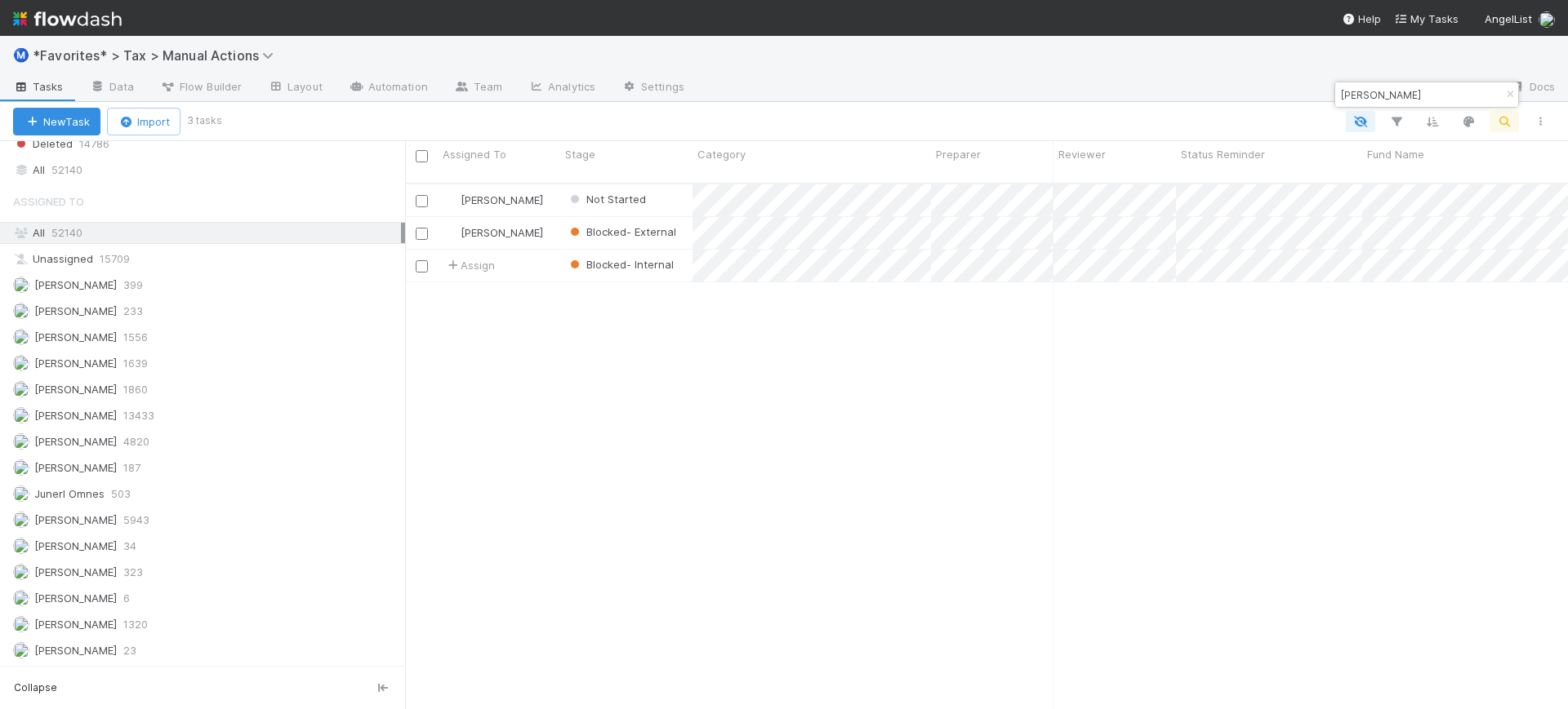
scroll to position [523, 1147]
type input "[PERSON_NAME]"
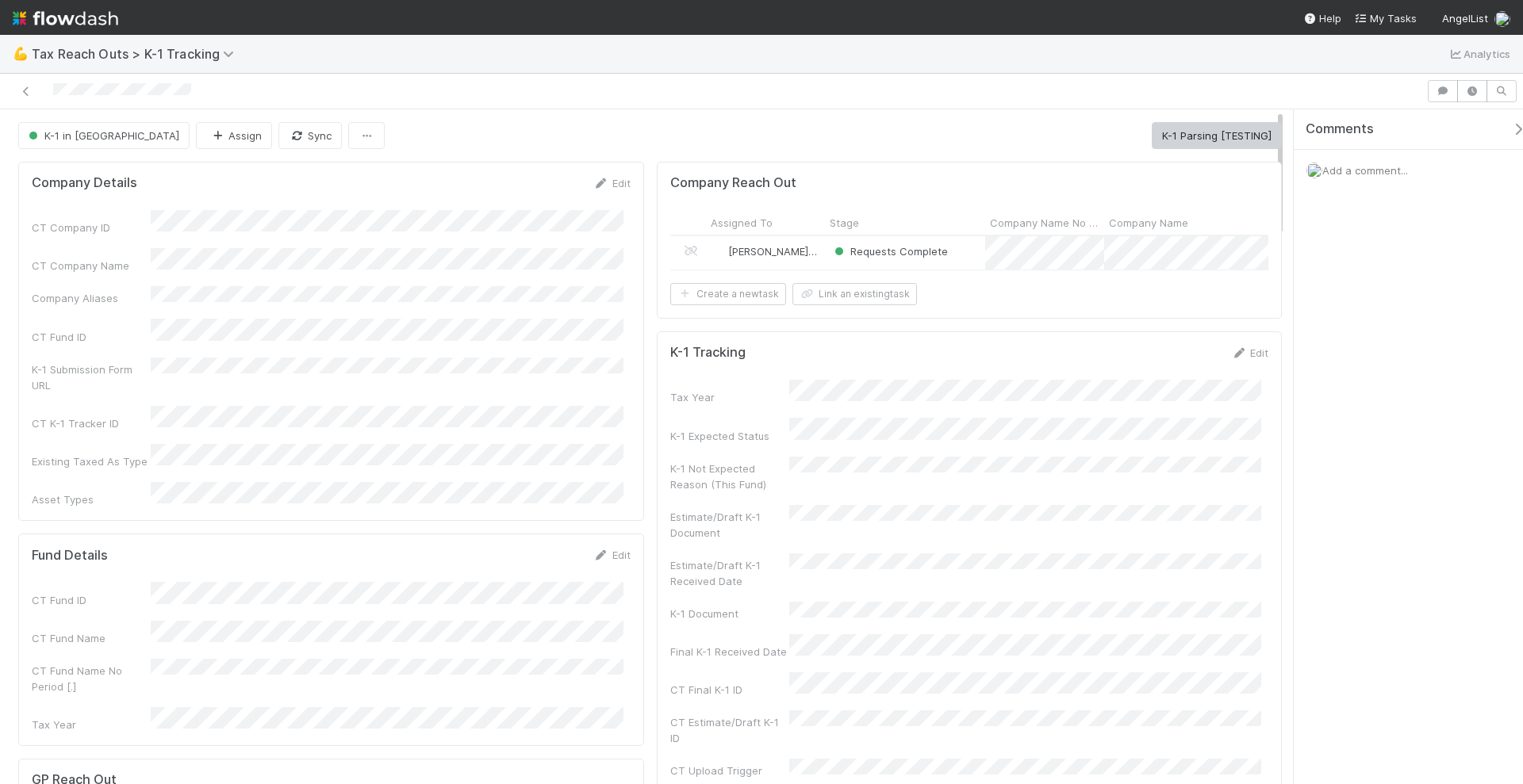
click at [811, 263] on div "[PERSON_NAME]-Gayob" at bounding box center [766, 253] width 119 height 33
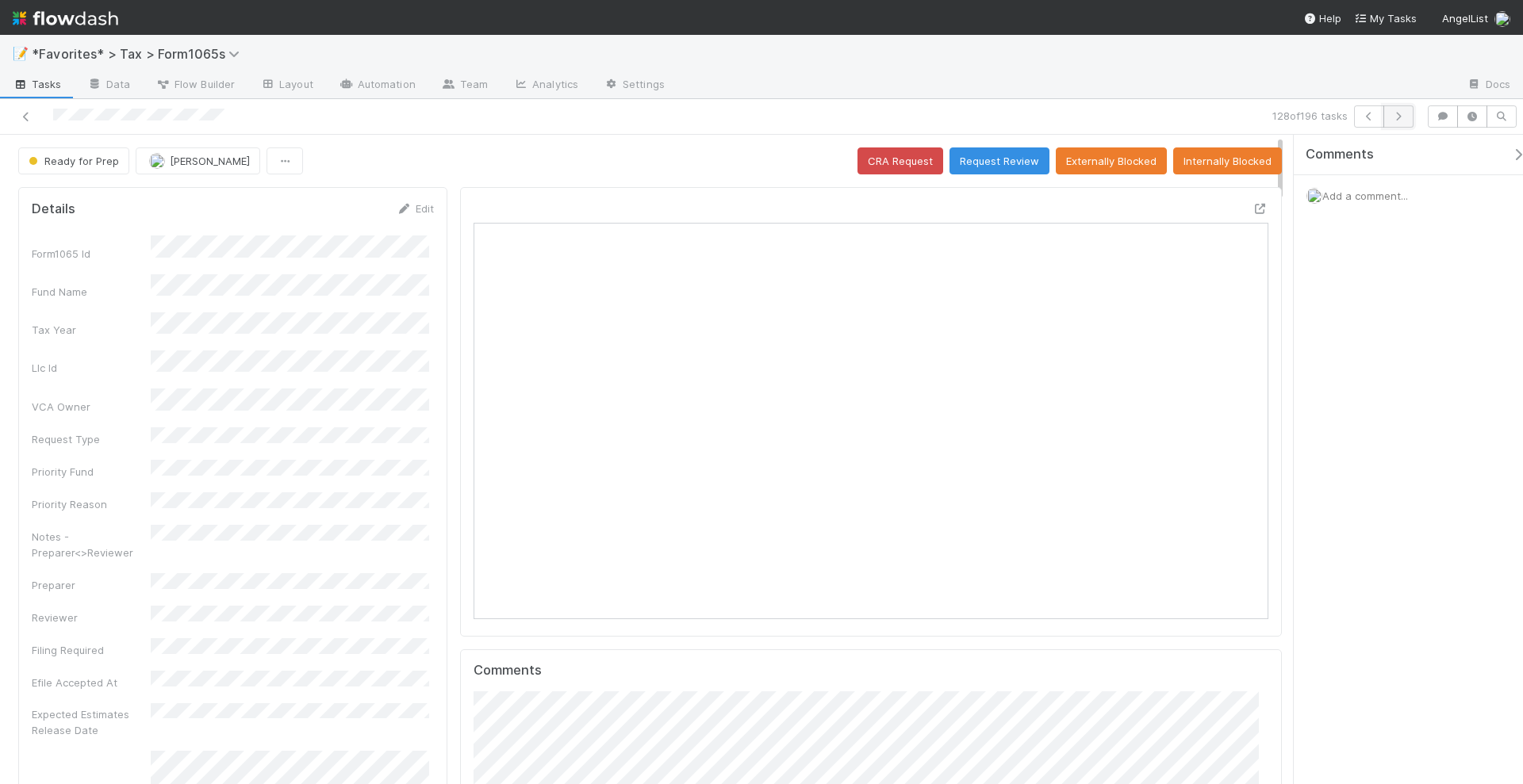
click at [1398, 115] on icon "button" at bounding box center [1398, 117] width 16 height 10
click at [1404, 123] on button "button" at bounding box center [1397, 117] width 30 height 23
click at [1253, 204] on icon at bounding box center [1261, 208] width 16 height 10
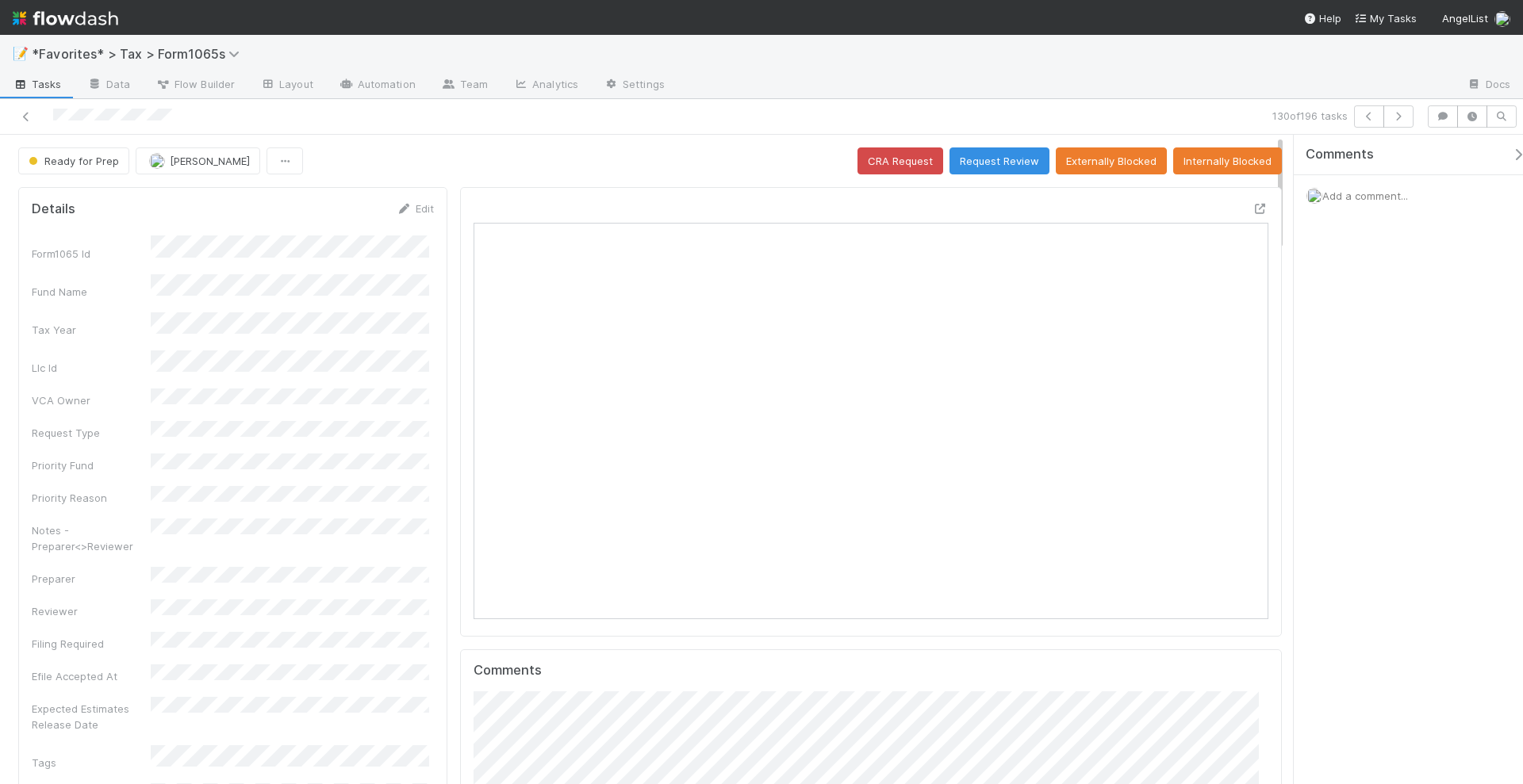
click at [1398, 130] on div "130 of 196 tasks" at bounding box center [762, 117] width 1523 height 35
click at [1400, 115] on icon "button" at bounding box center [1398, 117] width 16 height 10
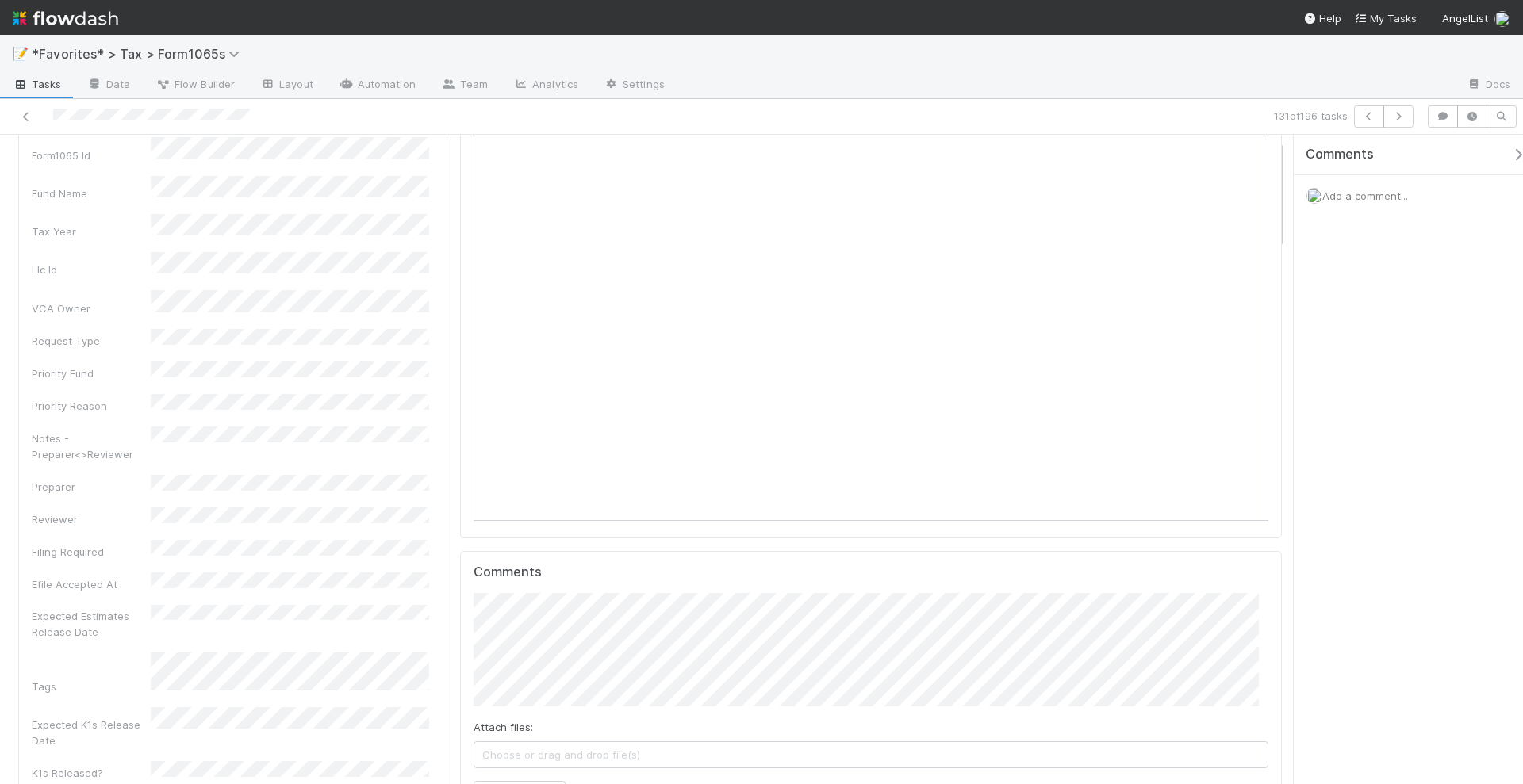
scroll to position [16, 16]
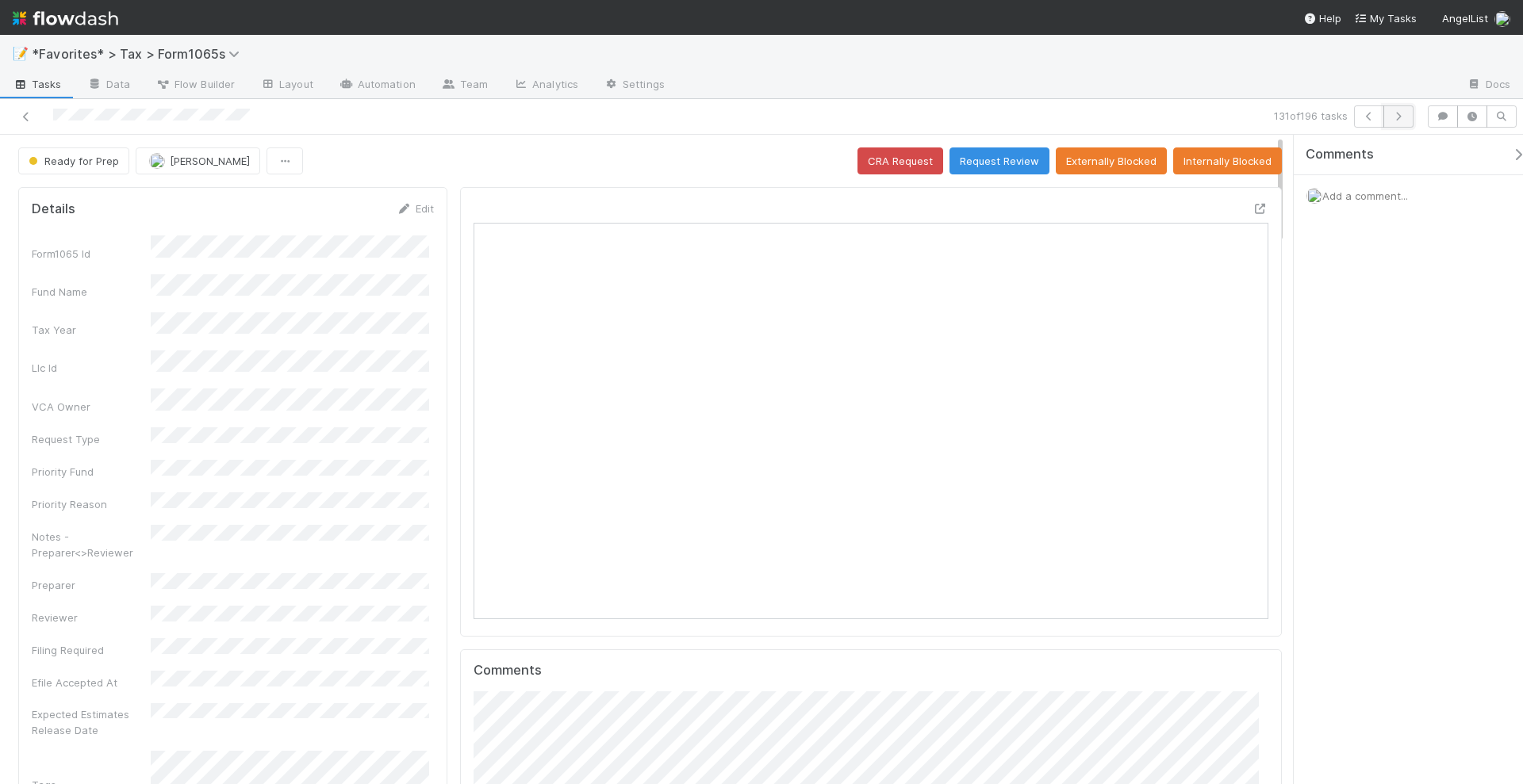
click at [1404, 122] on button "button" at bounding box center [1397, 117] width 30 height 23
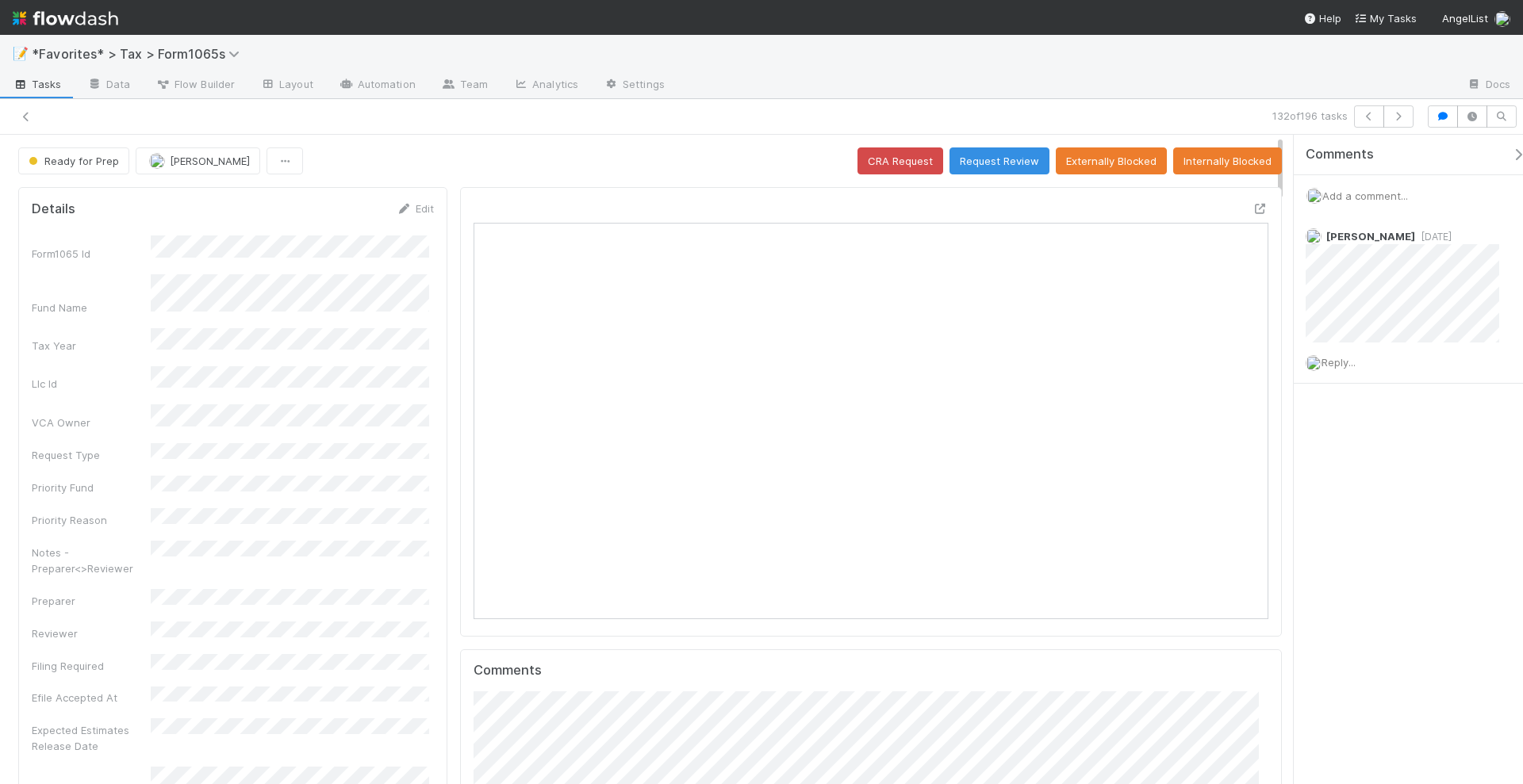
scroll to position [16, 16]
click at [1406, 113] on icon "button" at bounding box center [1398, 117] width 16 height 10
click at [1398, 114] on icon "button" at bounding box center [1398, 117] width 16 height 10
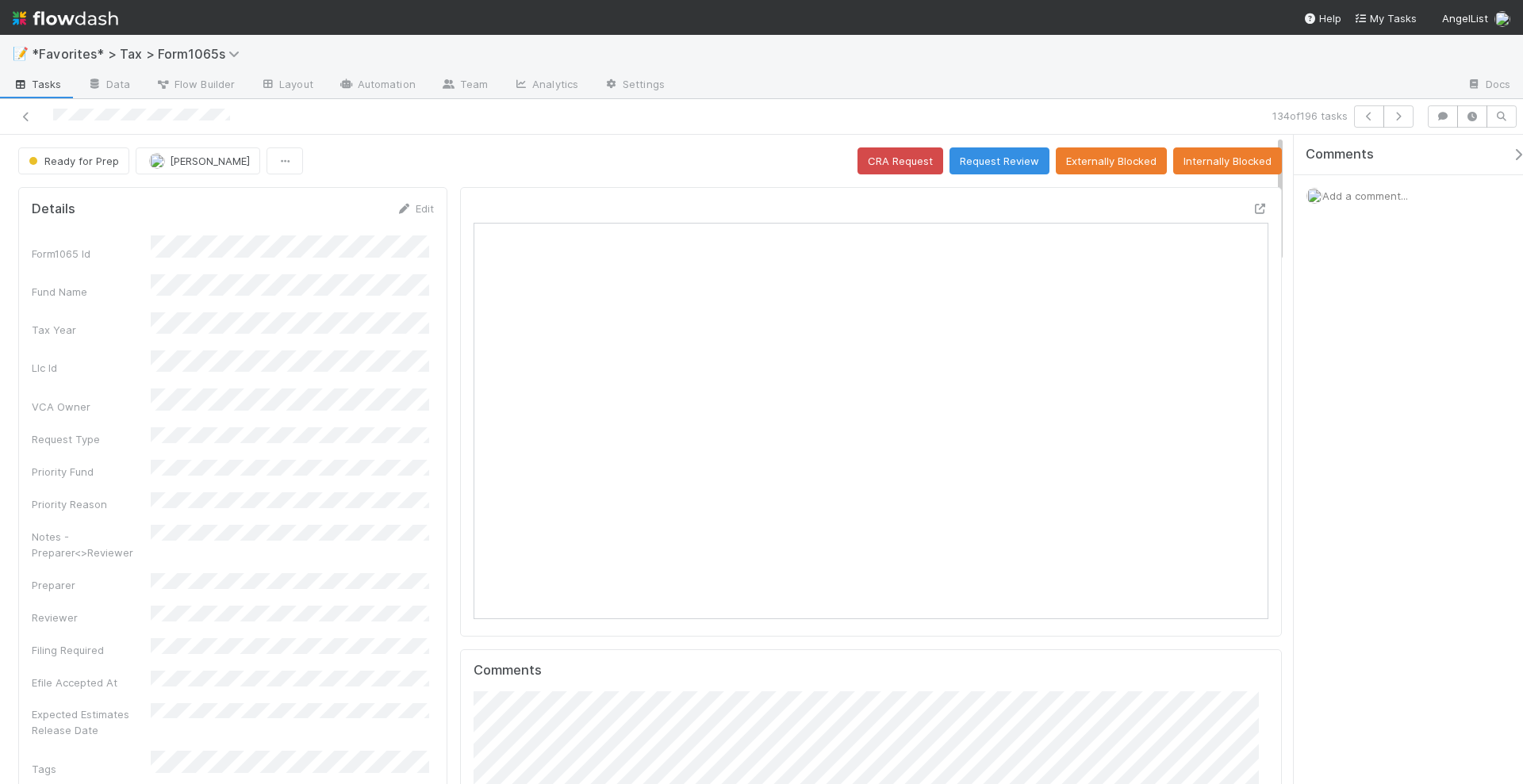
scroll to position [307, 770]
click at [1253, 204] on icon at bounding box center [1261, 208] width 16 height 10
click at [1405, 121] on button "button" at bounding box center [1397, 117] width 30 height 23
click at [1406, 113] on icon "button" at bounding box center [1398, 117] width 16 height 10
click at [1406, 109] on button "button" at bounding box center [1397, 117] width 30 height 23
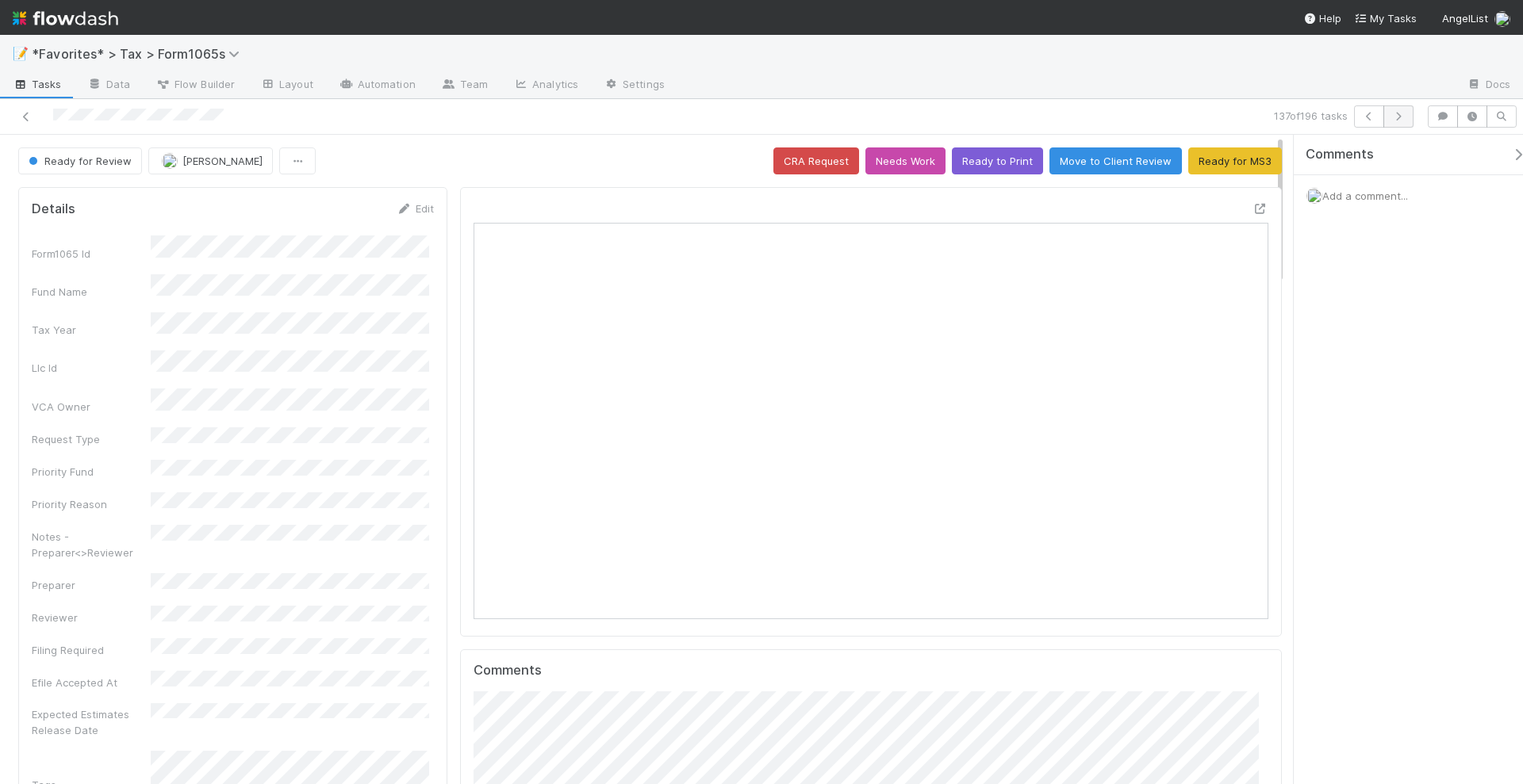
scroll to position [307, 382]
click at [1401, 116] on icon "button" at bounding box center [1398, 117] width 16 height 10
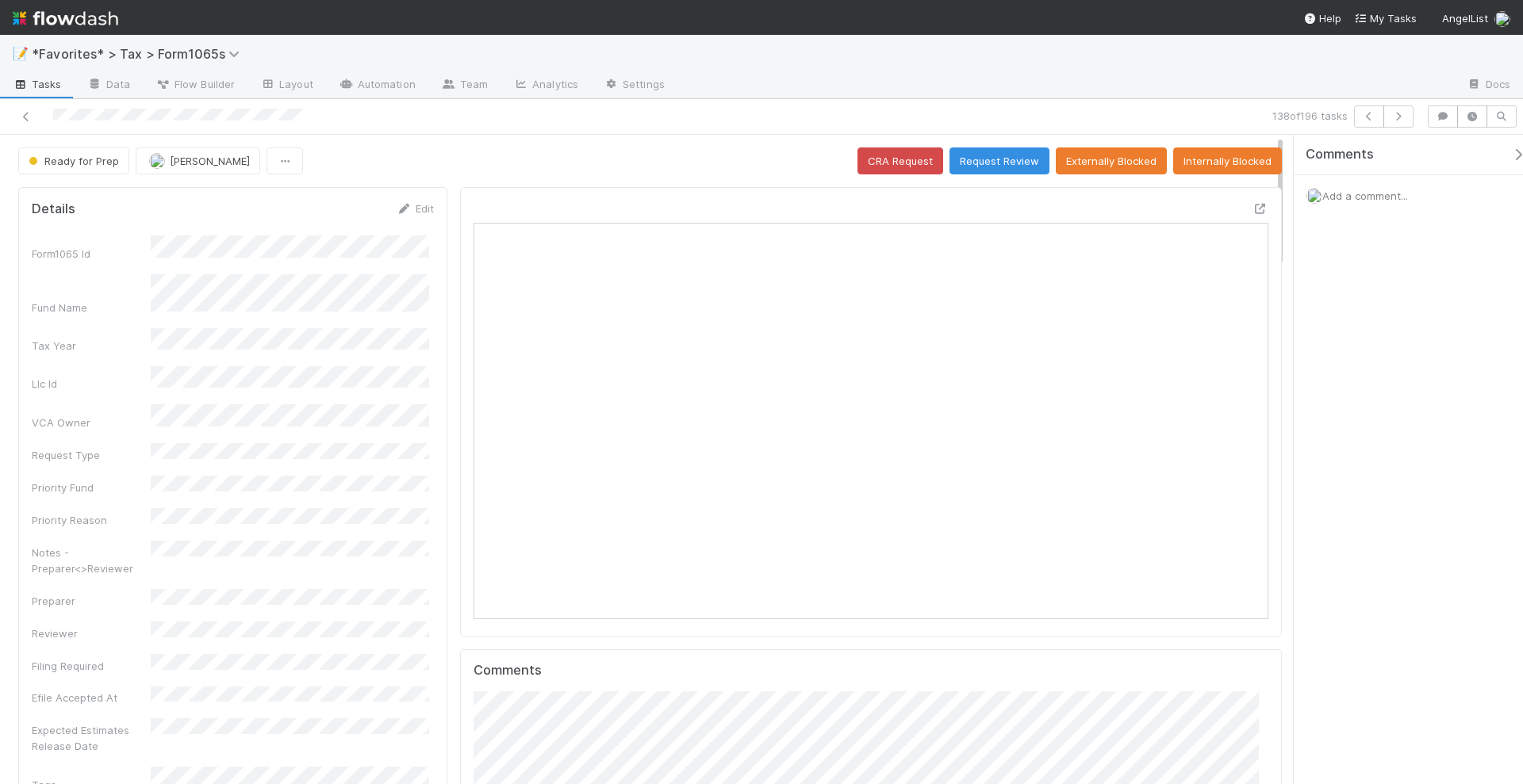
scroll to position [307, 770]
click at [1413, 119] on button "button" at bounding box center [1397, 117] width 30 height 23
click at [1402, 118] on icon "button" at bounding box center [1398, 117] width 16 height 10
click at [1253, 200] on div at bounding box center [1261, 208] width 16 height 16
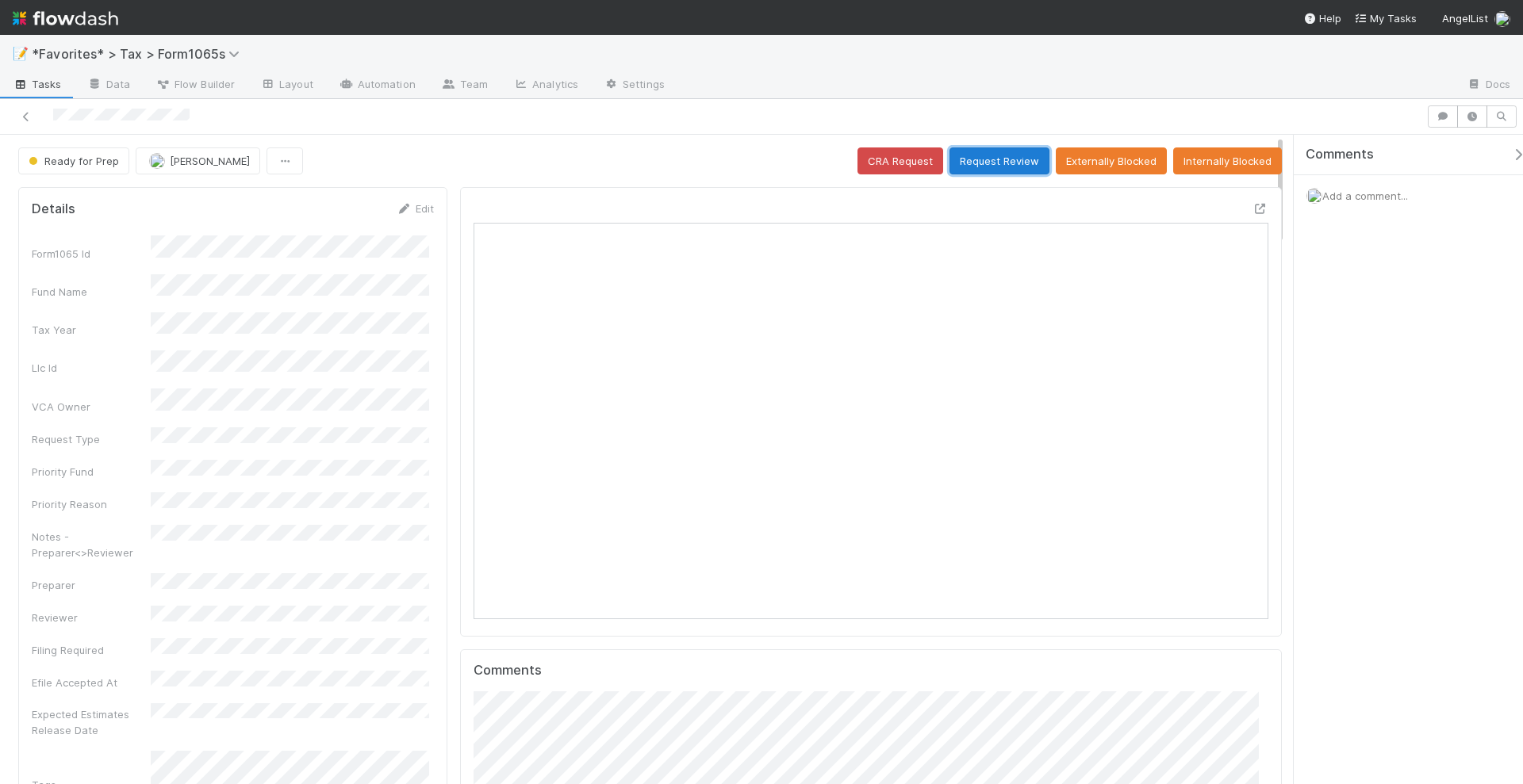
click at [989, 152] on button "Request Review" at bounding box center [999, 160] width 100 height 27
click at [984, 165] on button "Request Review" at bounding box center [999, 160] width 100 height 27
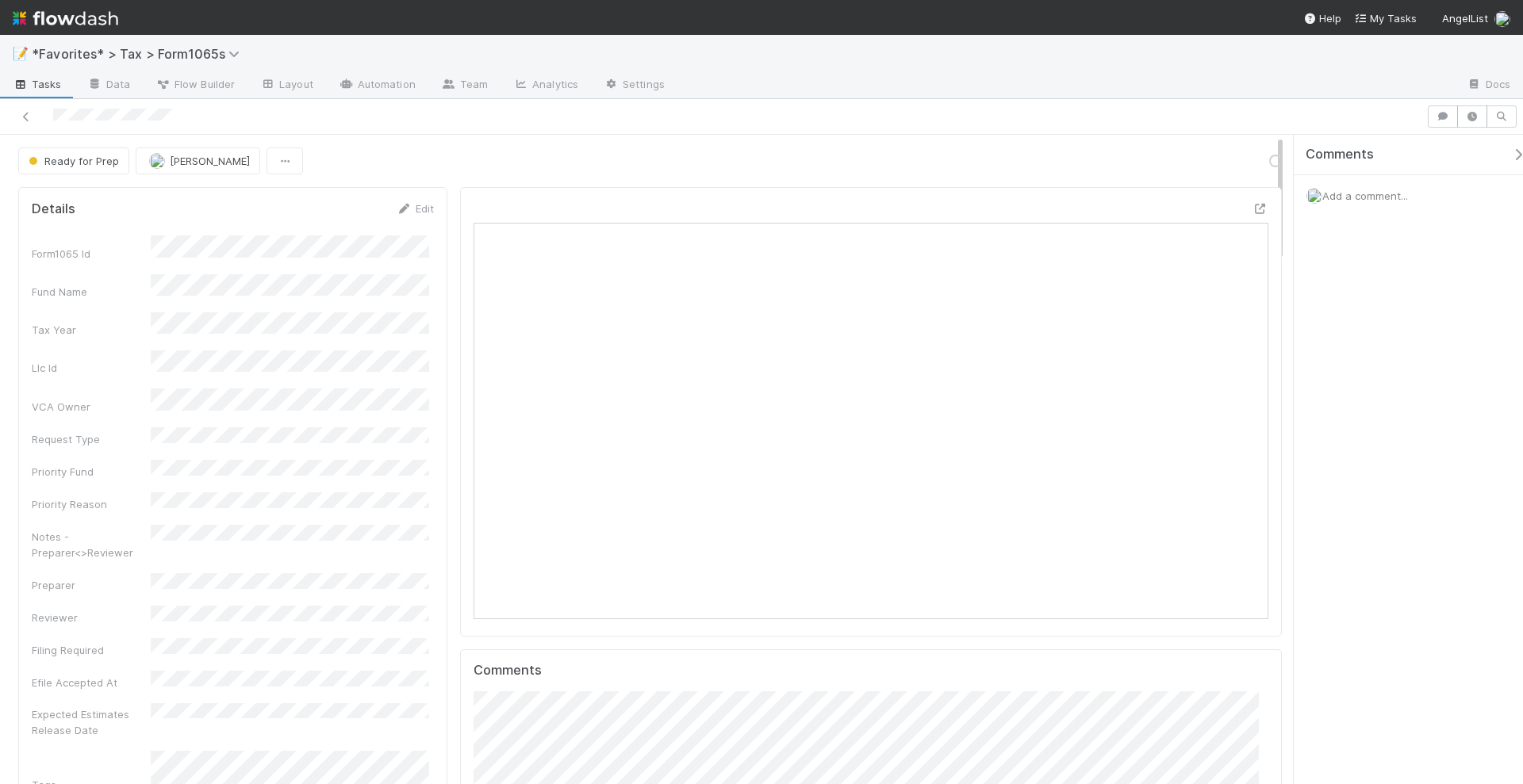
scroll to position [307, 382]
